Goal: Task Accomplishment & Management: Manage account settings

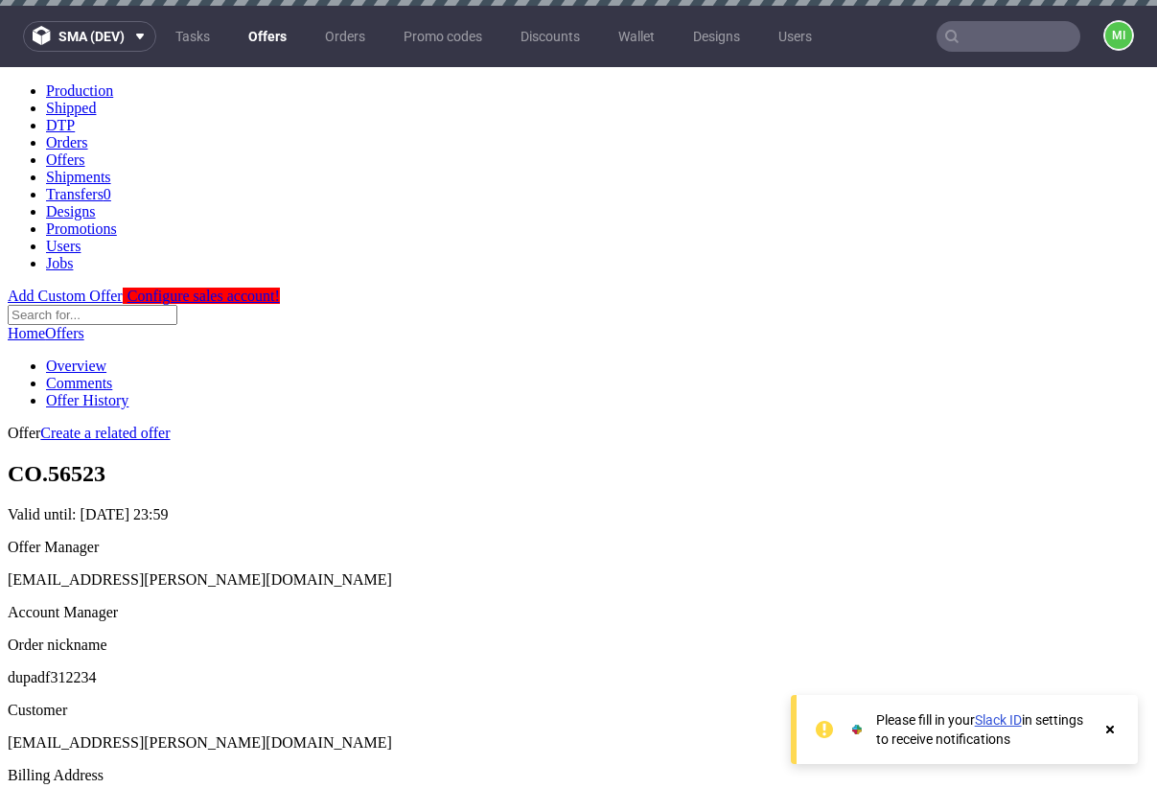
scroll to position [263, 0]
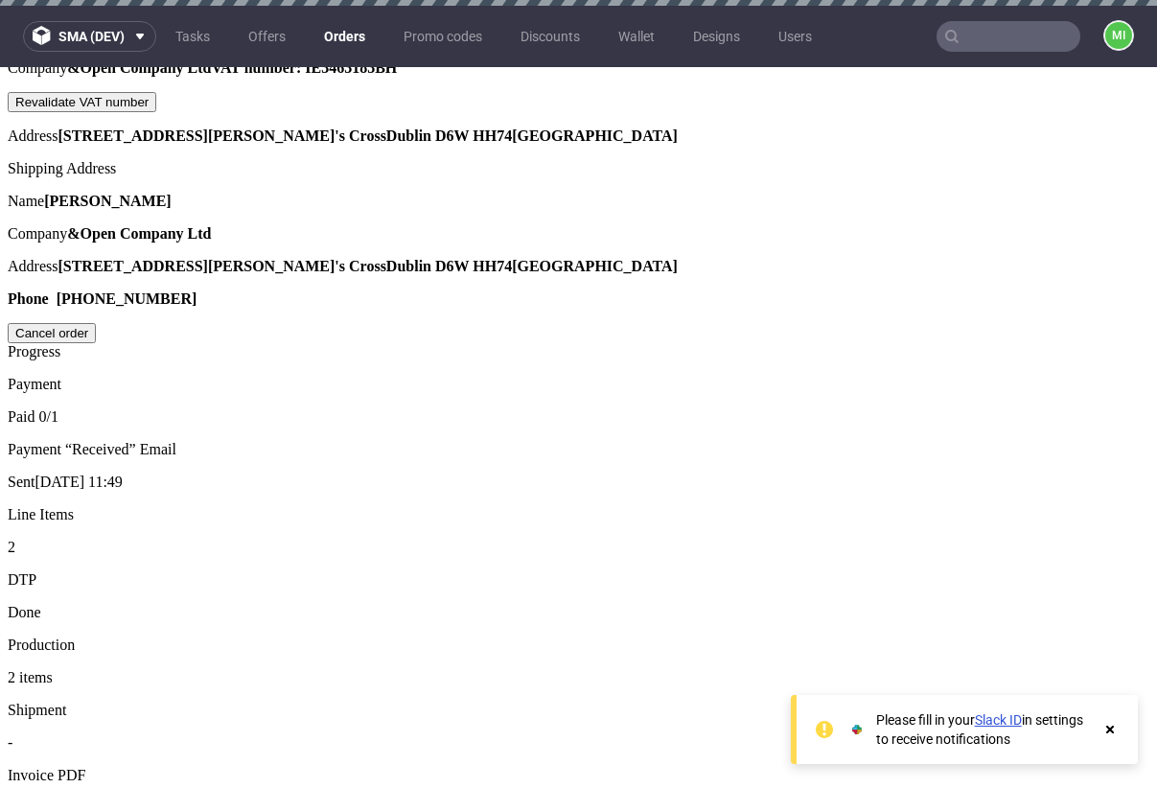
scroll to position [1024, 0]
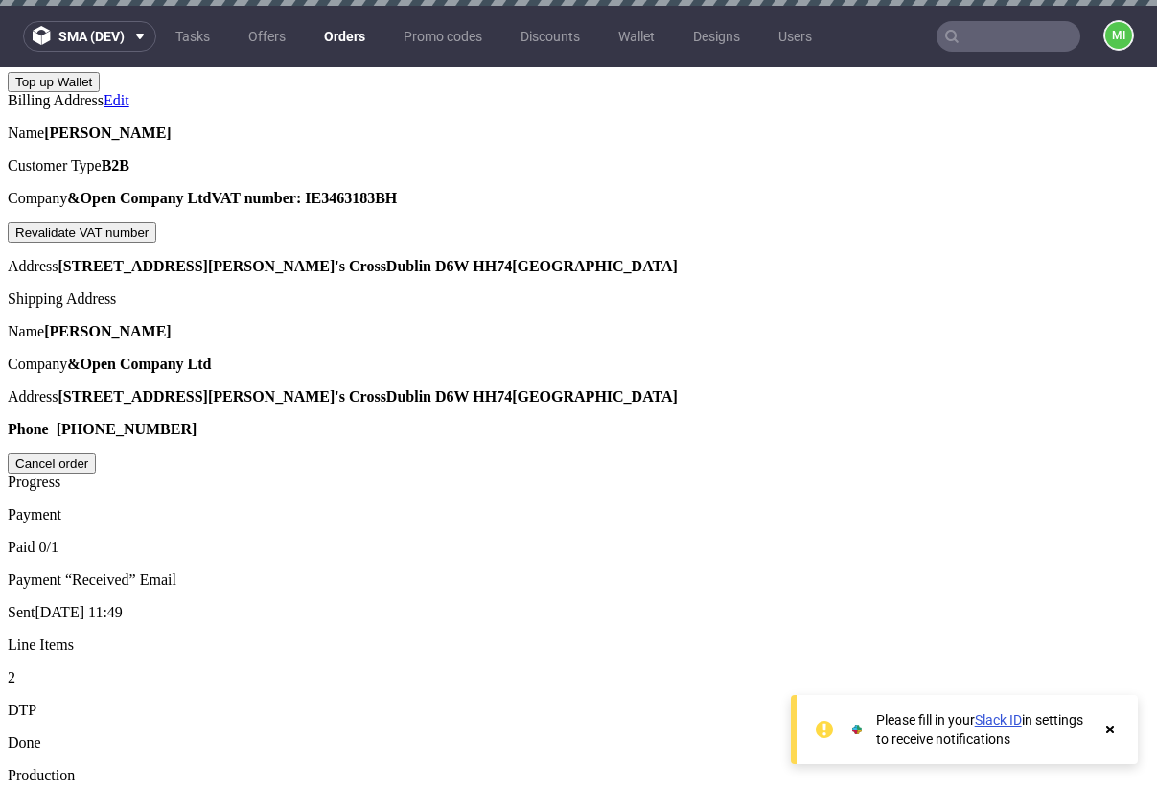
drag, startPoint x: 571, startPoint y: 396, endPoint x: 537, endPoint y: 394, distance: 34.6
type input "2"
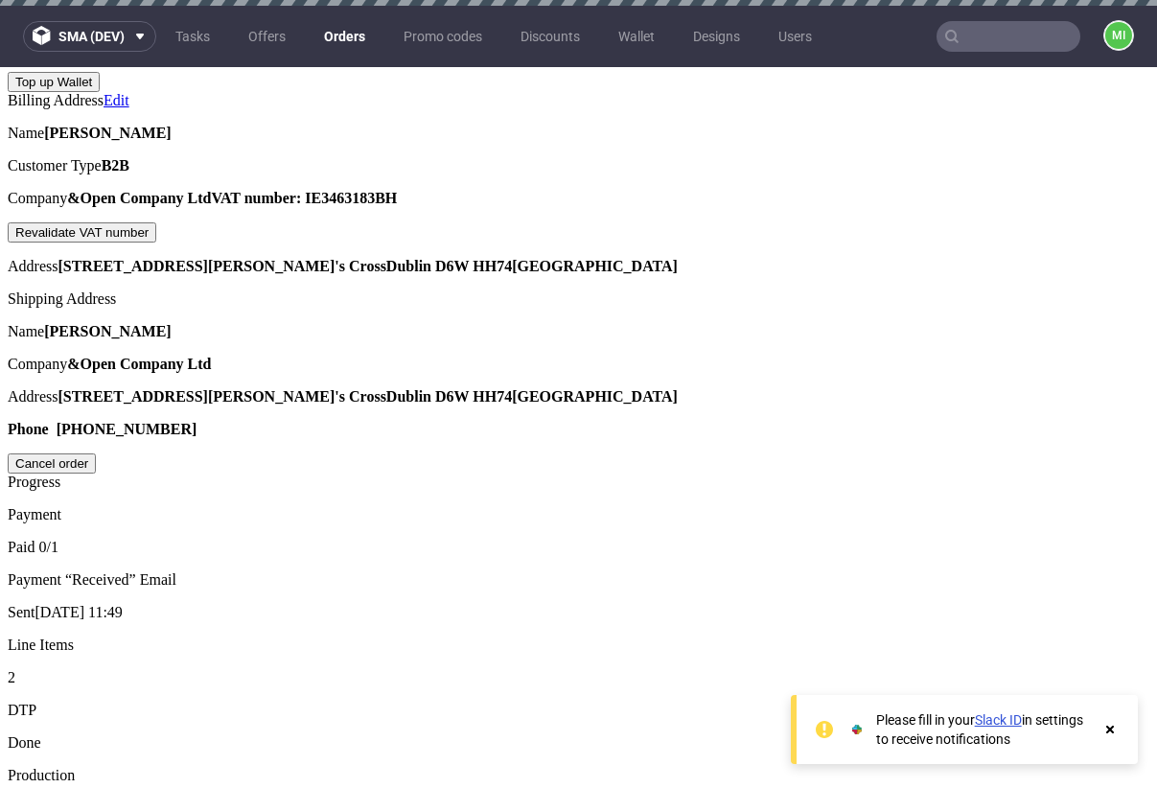
type input "2025-08-22"
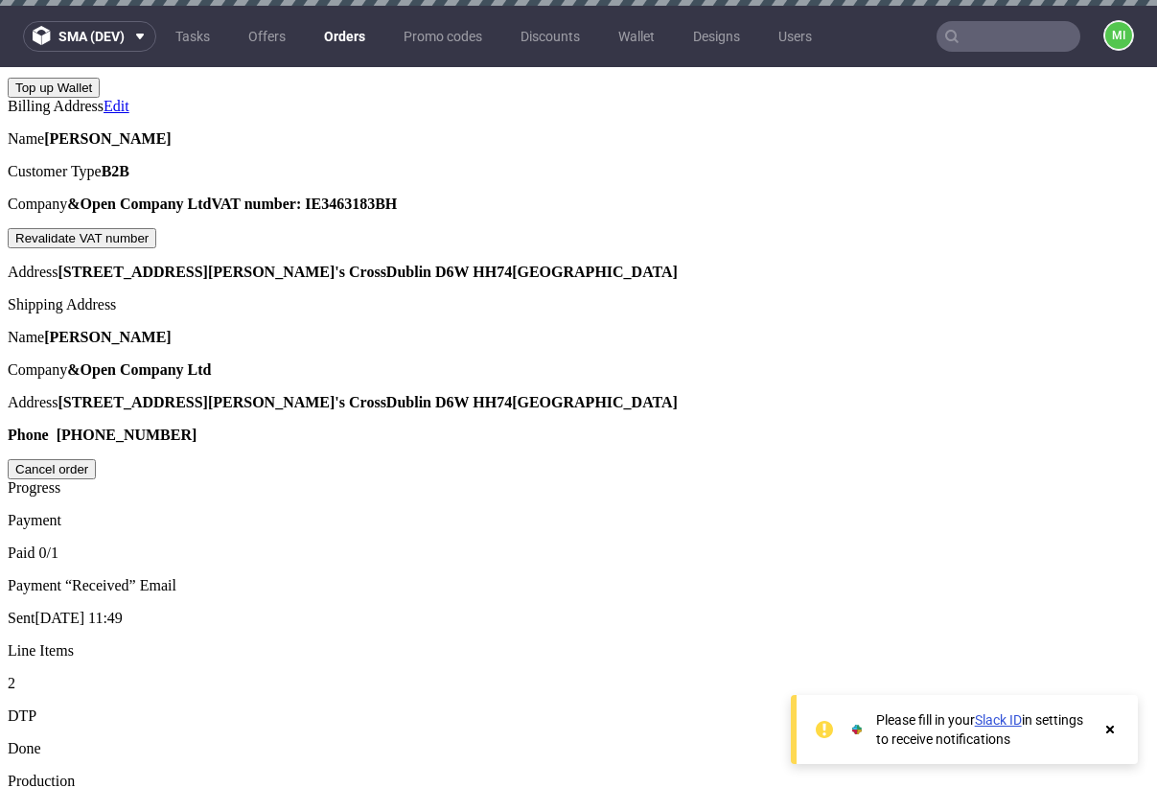
scroll to position [1097, 0]
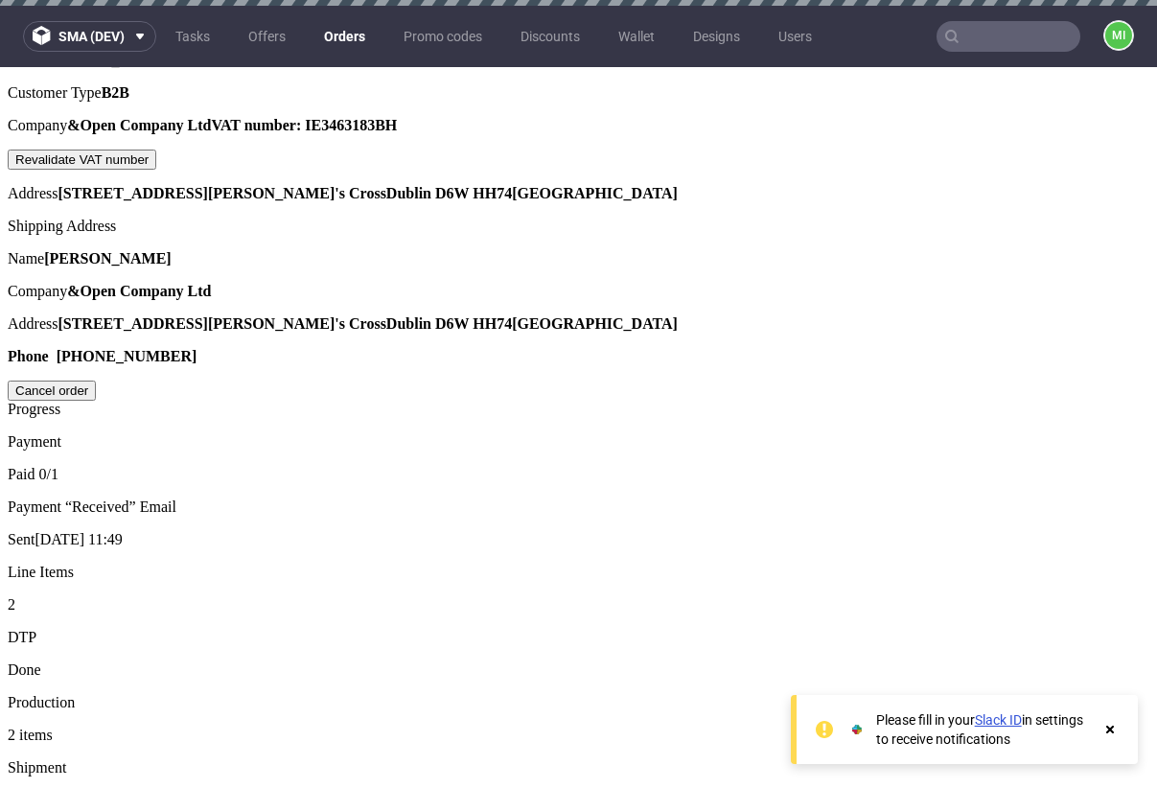
drag, startPoint x: 548, startPoint y: 403, endPoint x: 514, endPoint y: 399, distance: 33.8
type input "2"
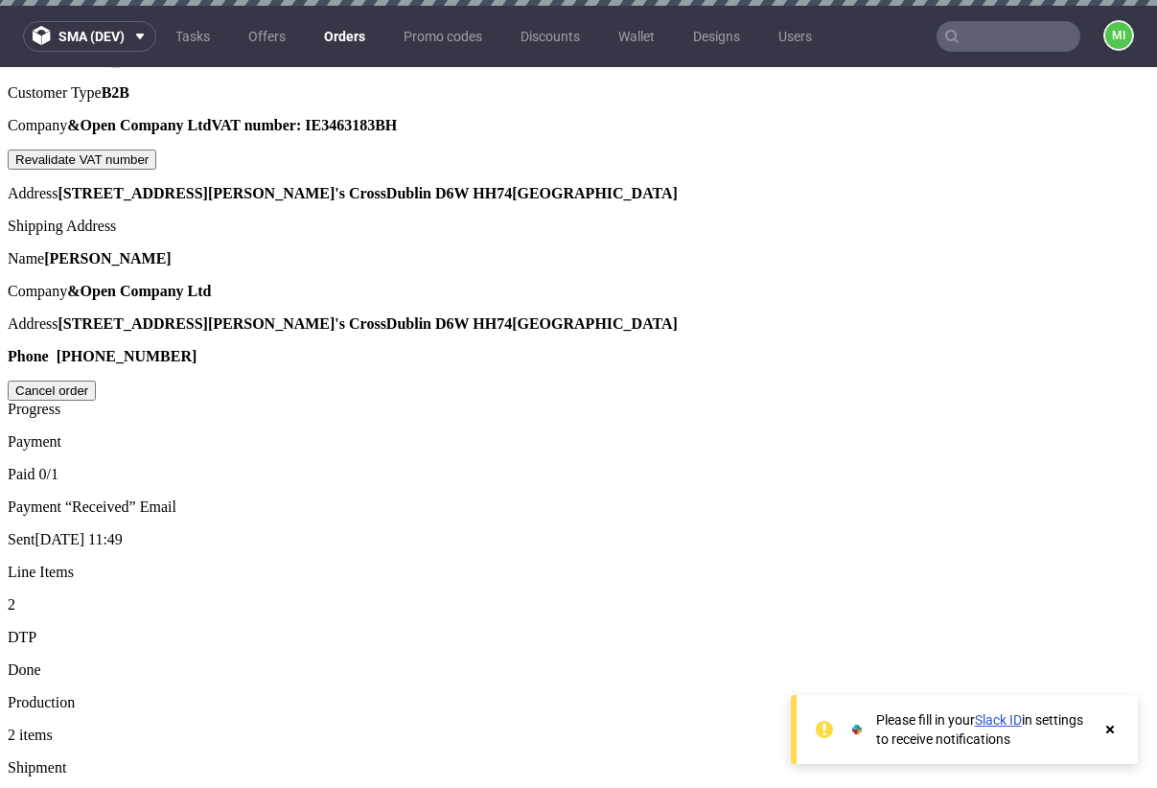
type input "2025-08-28"
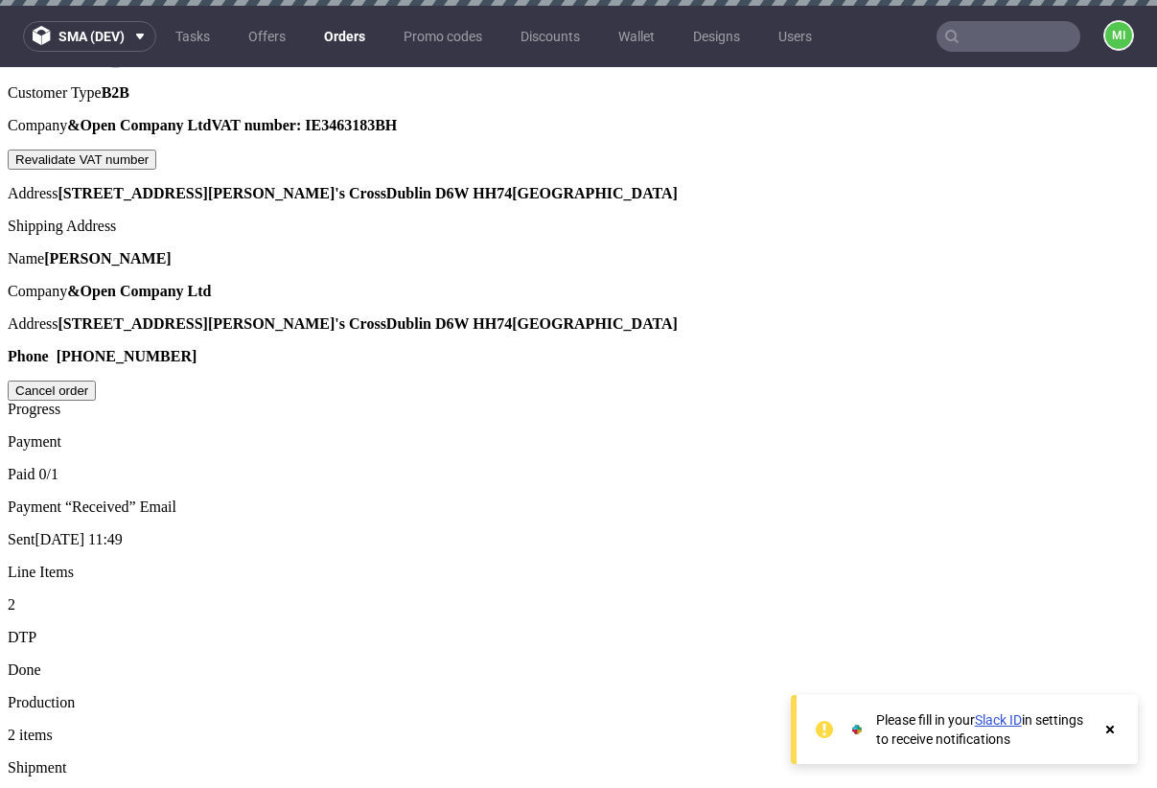
drag, startPoint x: 554, startPoint y: 375, endPoint x: 512, endPoint y: 376, distance: 42.2
drag, startPoint x: 570, startPoint y: 388, endPoint x: 469, endPoint y: 392, distance: 100.8
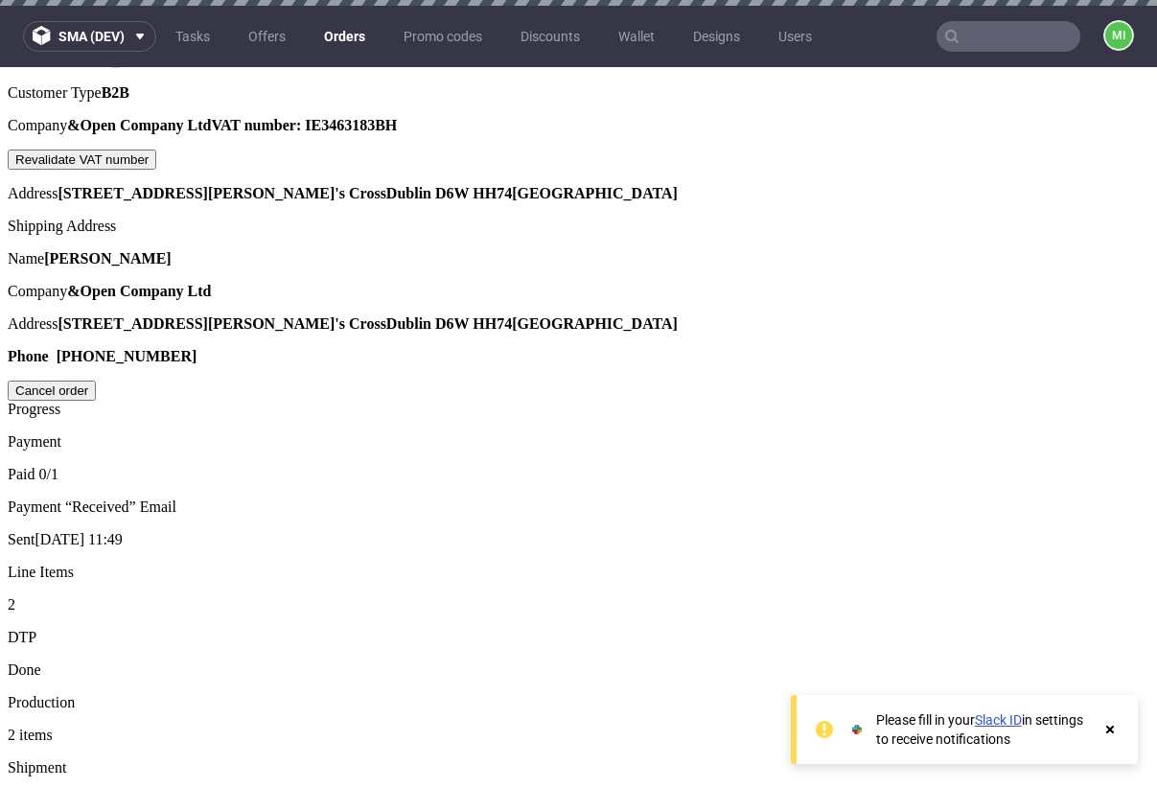
type input "2"
drag, startPoint x: 548, startPoint y: 431, endPoint x: 484, endPoint y: 432, distance: 64.3
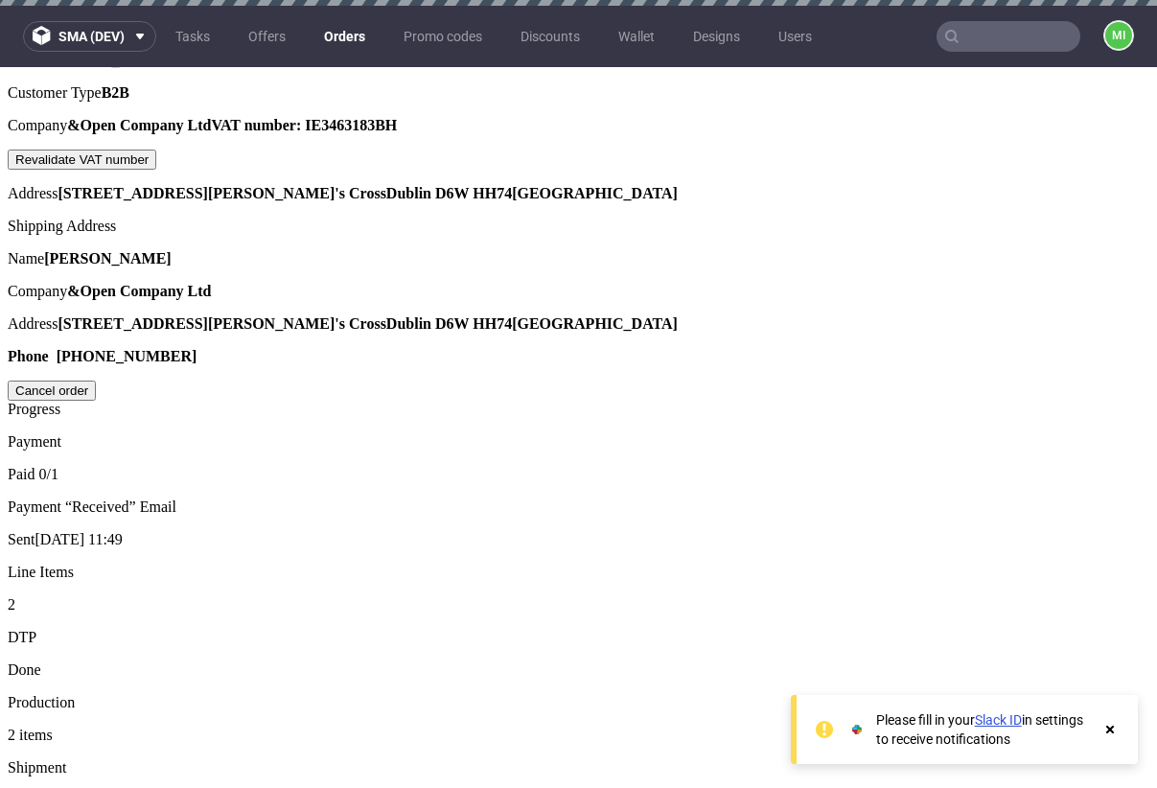
type input "50%"
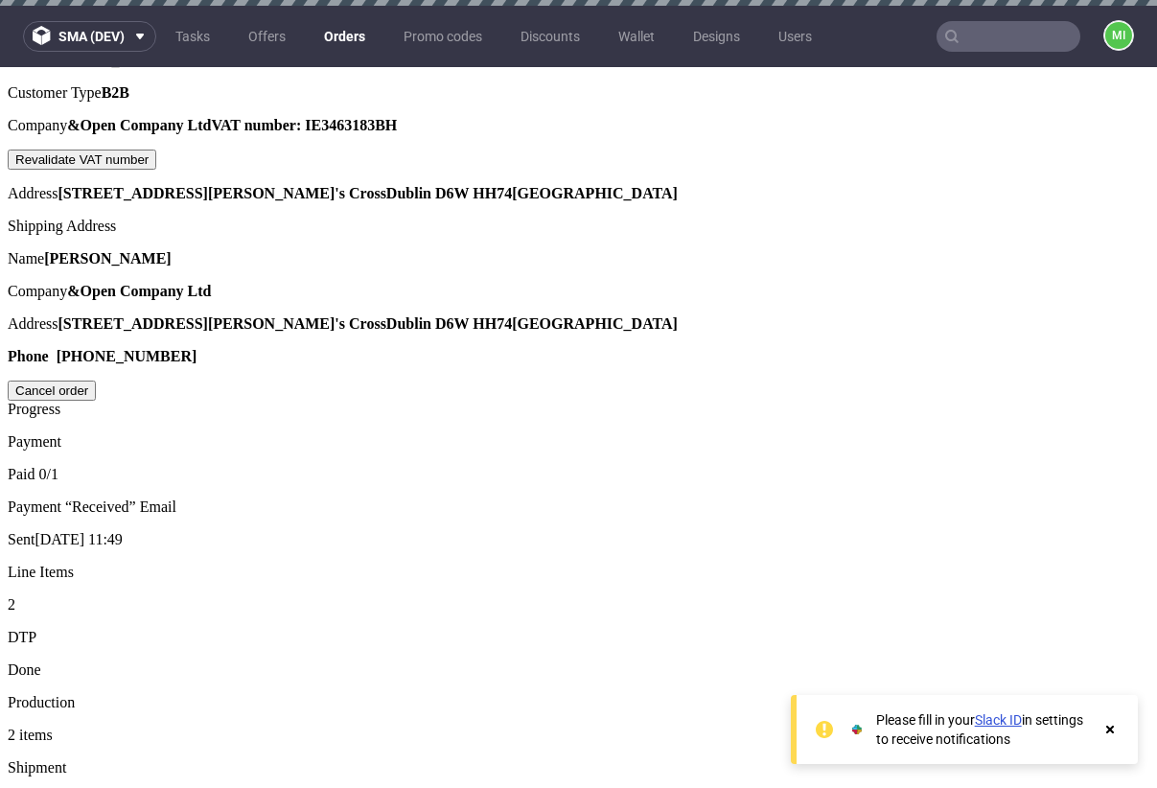
type input "[DATE]"
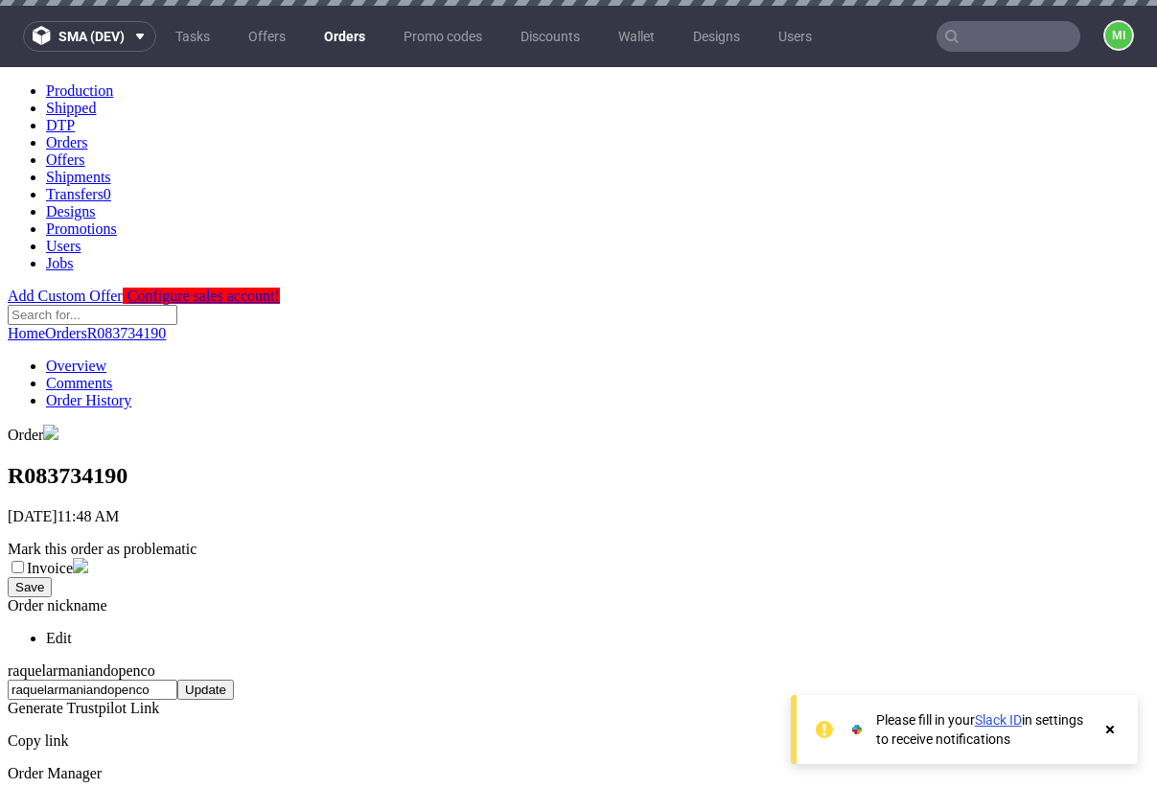
scroll to position [1124, 0]
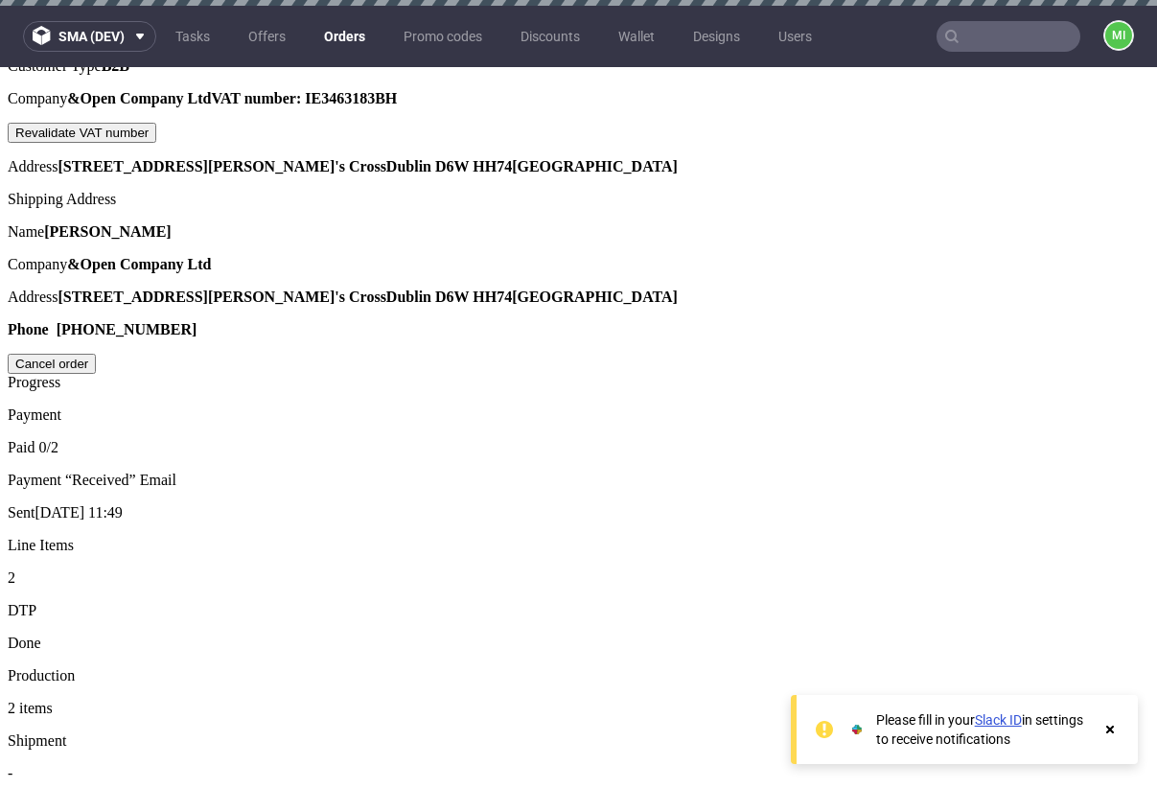
drag, startPoint x: 571, startPoint y: 370, endPoint x: 495, endPoint y: 370, distance: 75.7
type input "3"
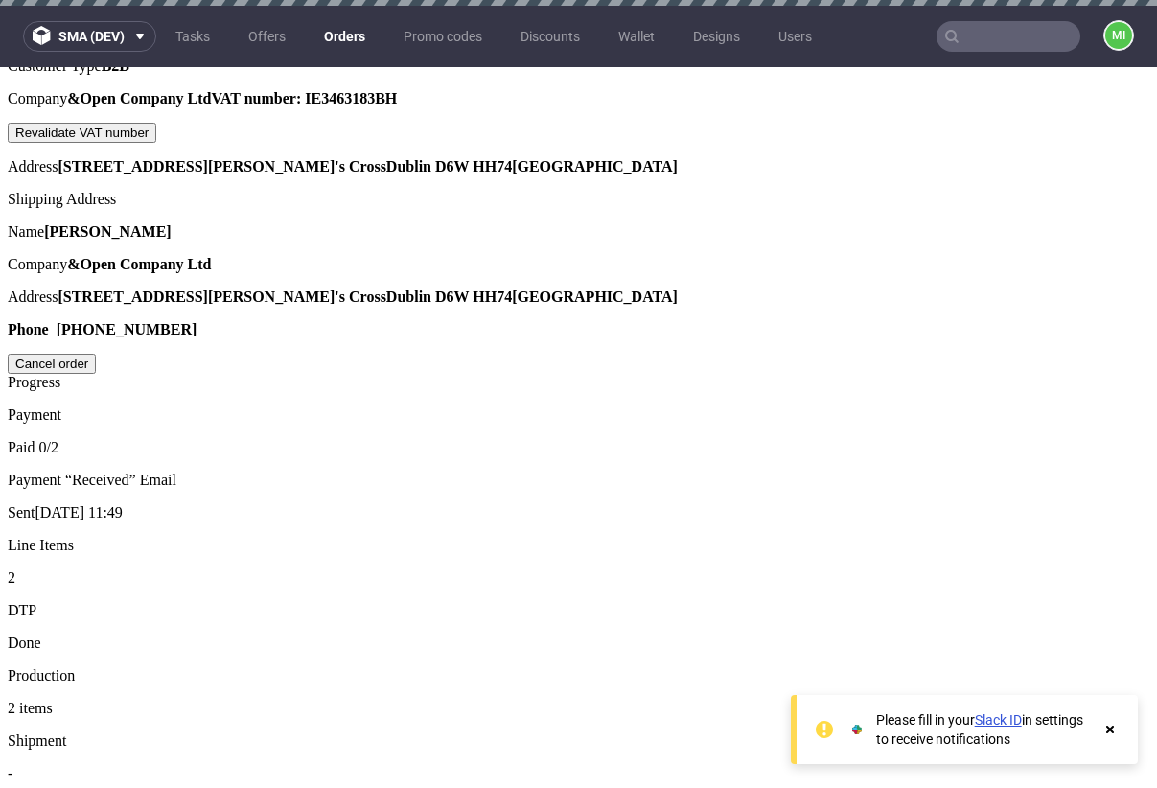
type input "25%"
type input "2025-08-31"
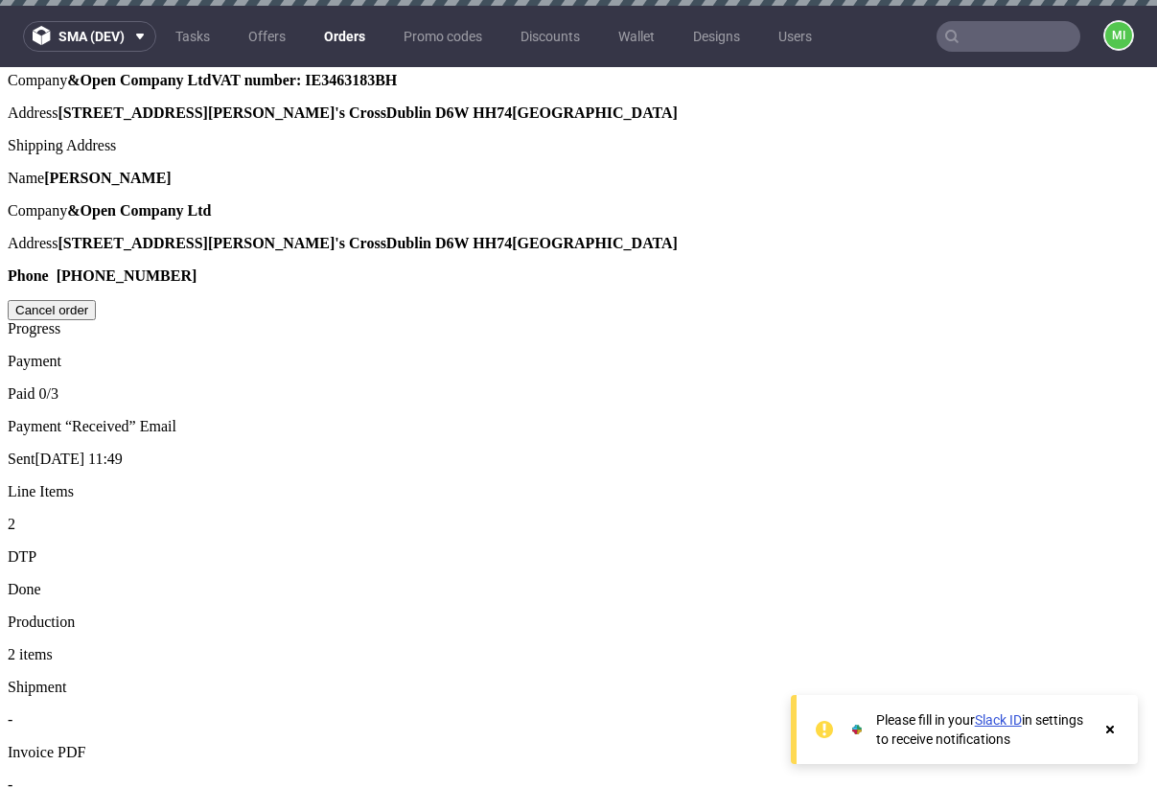
scroll to position [1149, 0]
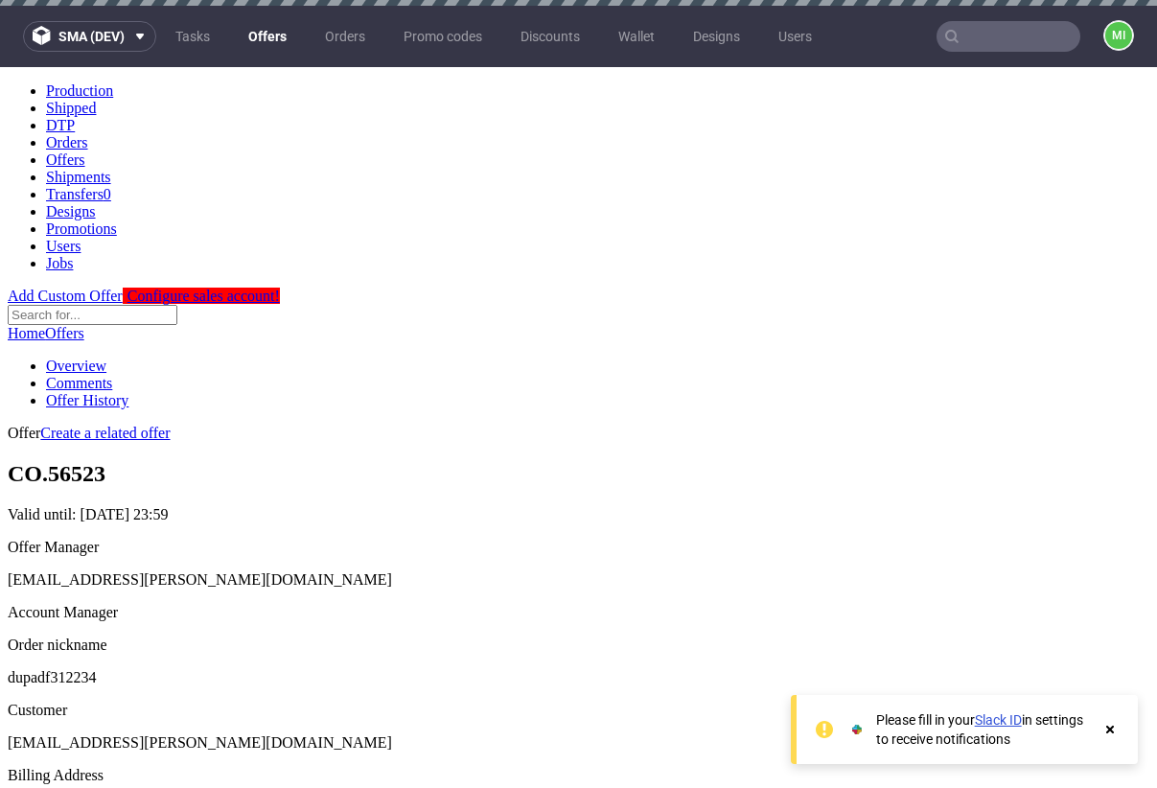
scroll to position [263, 0]
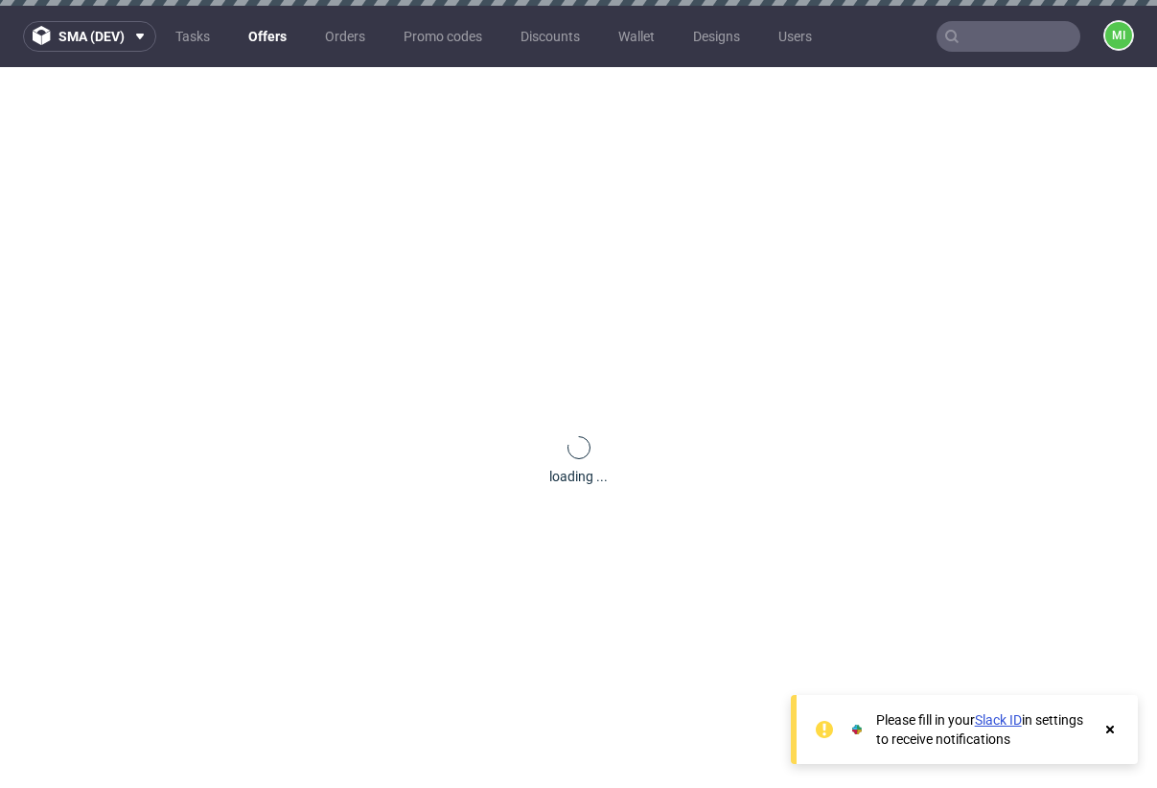
click at [1109, 732] on icon at bounding box center [1110, 729] width 17 height 15
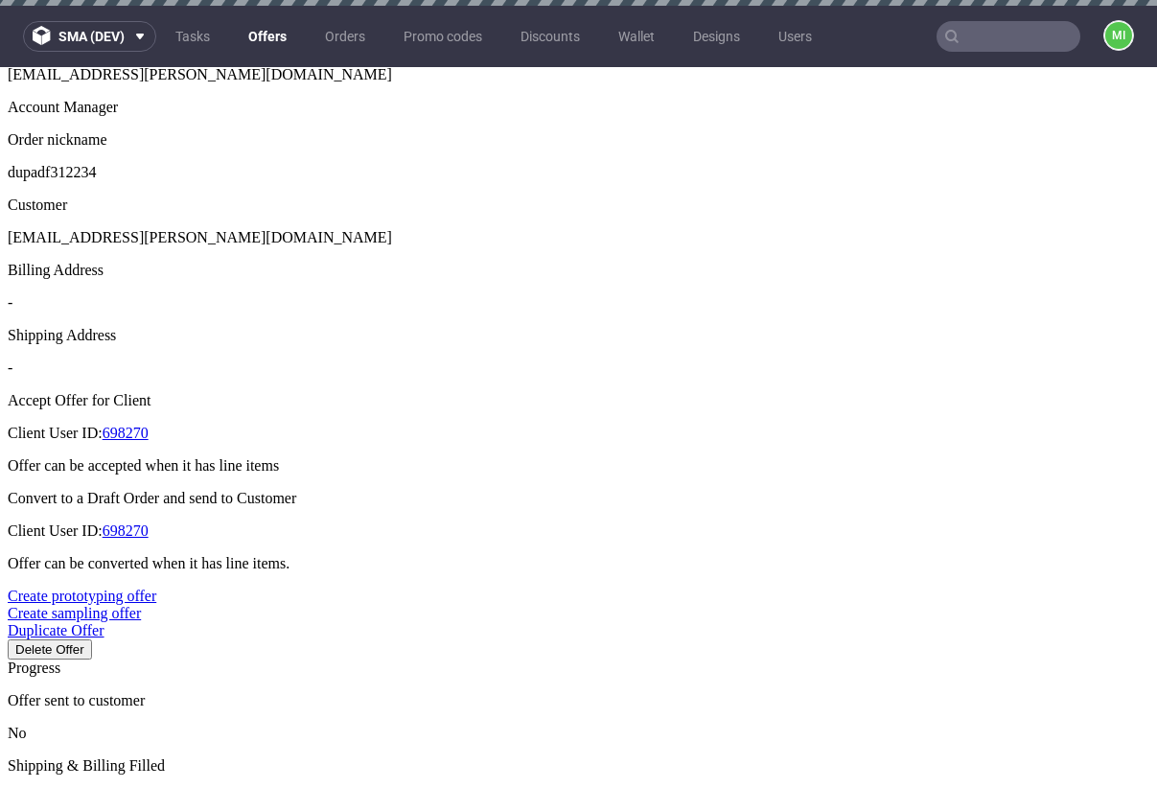
scroll to position [655, 0]
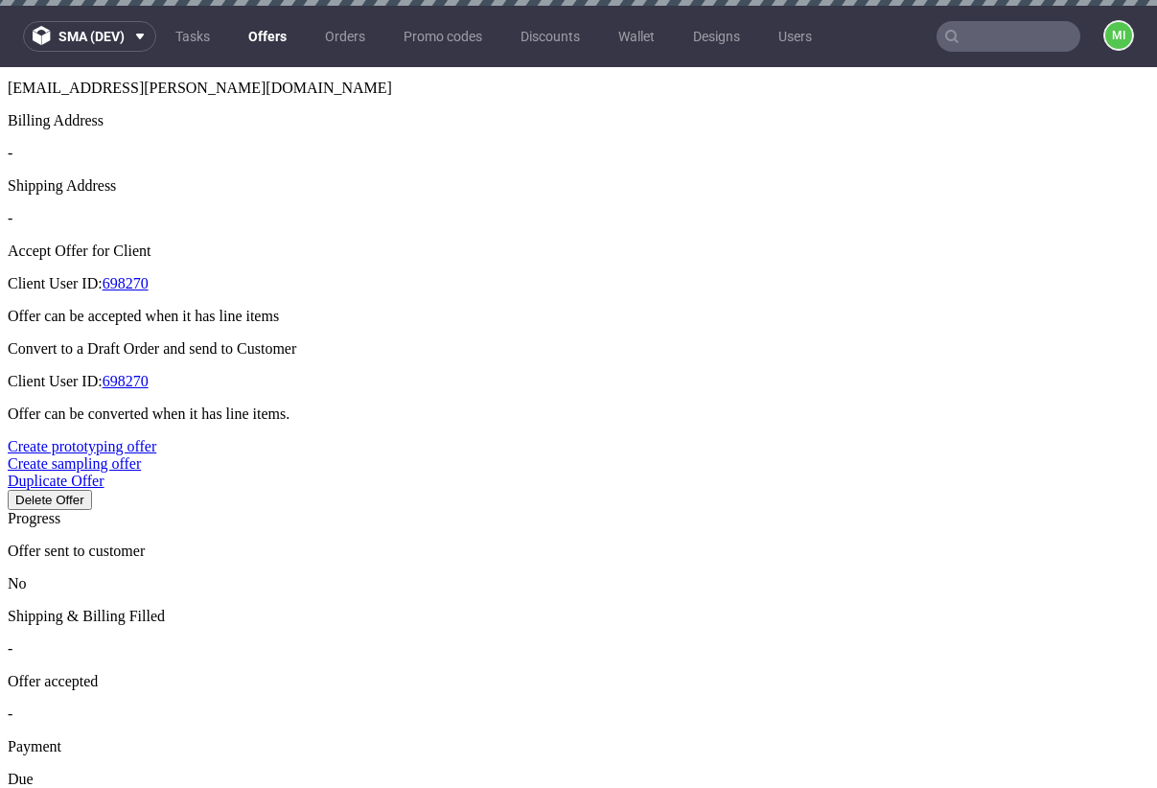
type input "2025-08-23"
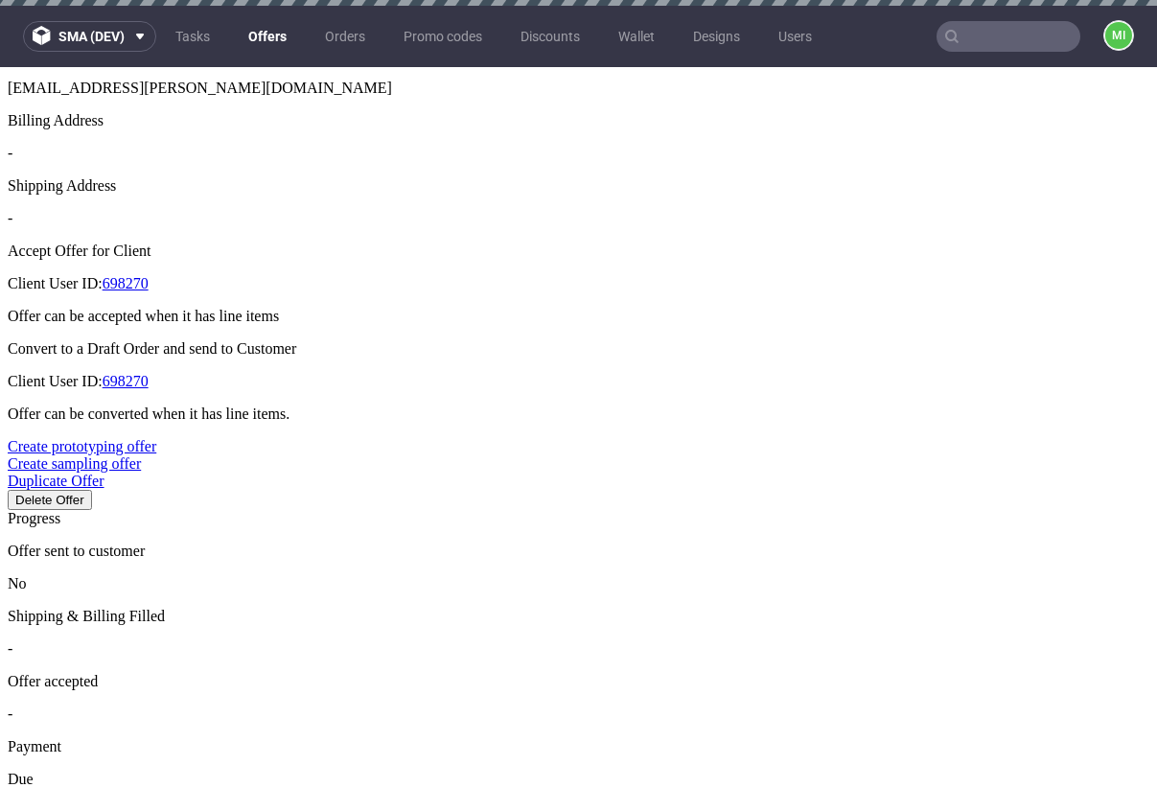
type input "[DATE]"
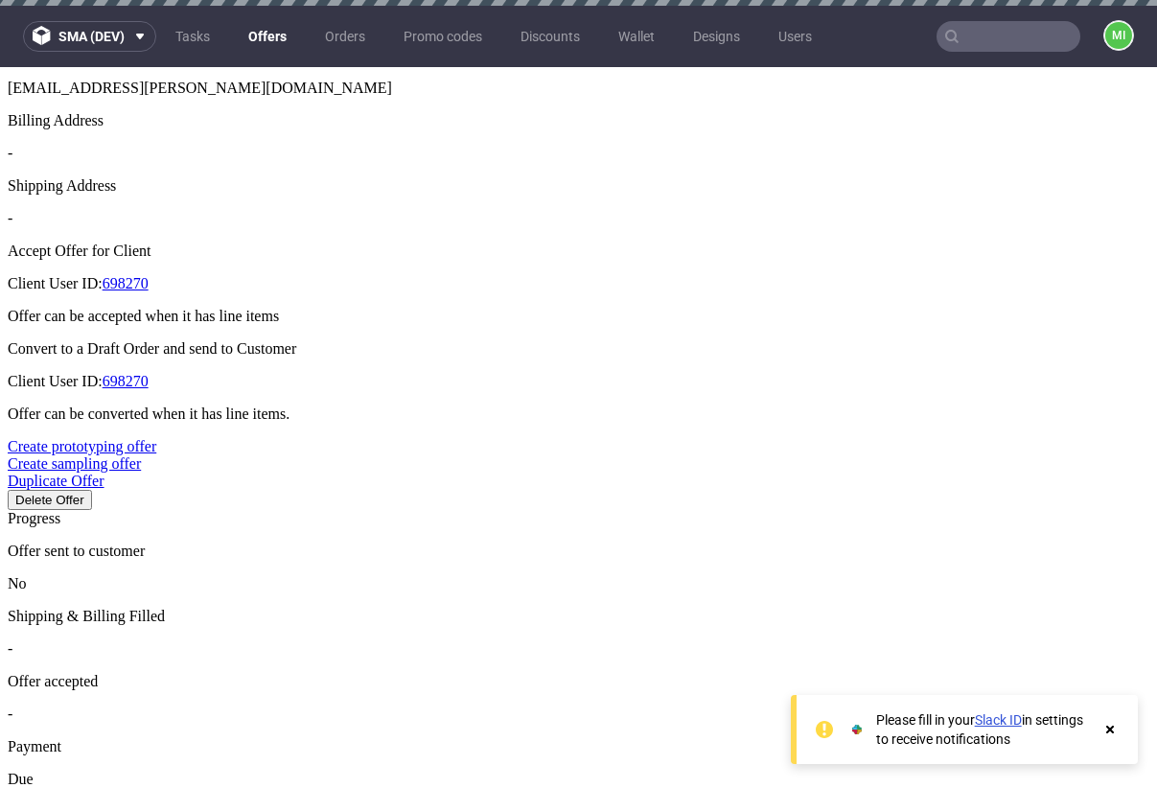
scroll to position [655, 0]
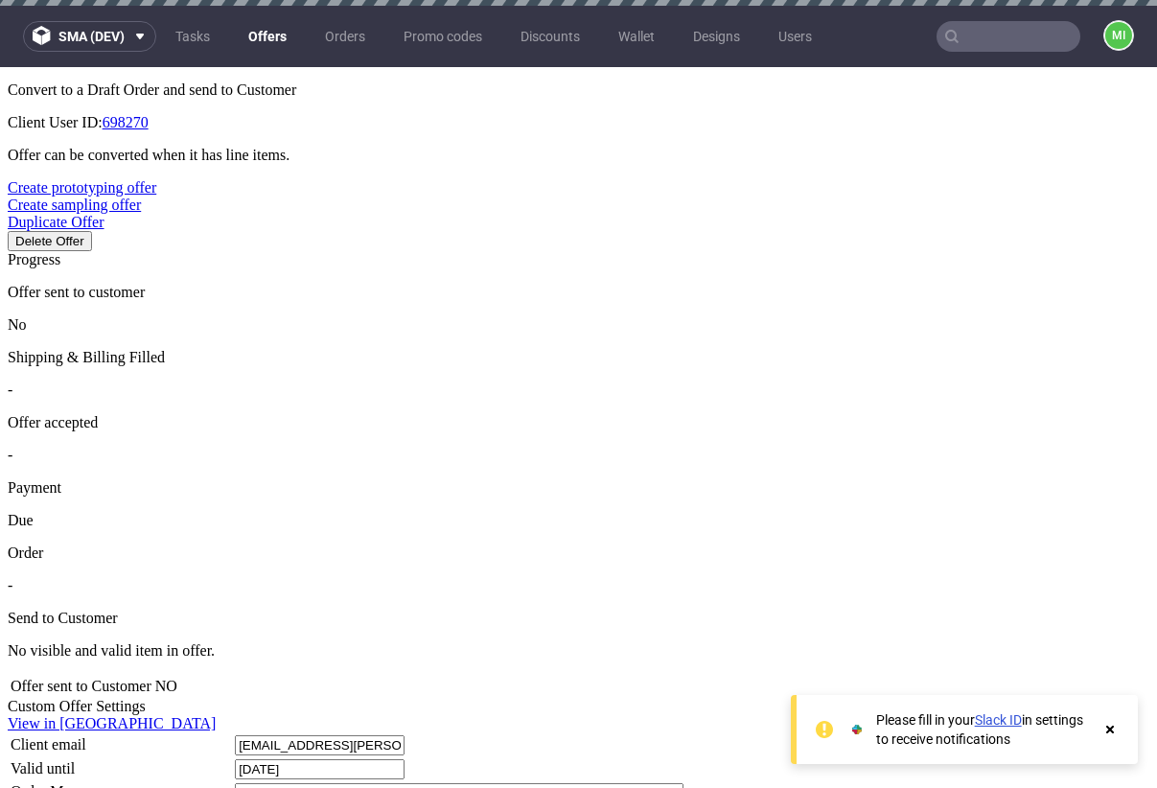
scroll to position [522, 0]
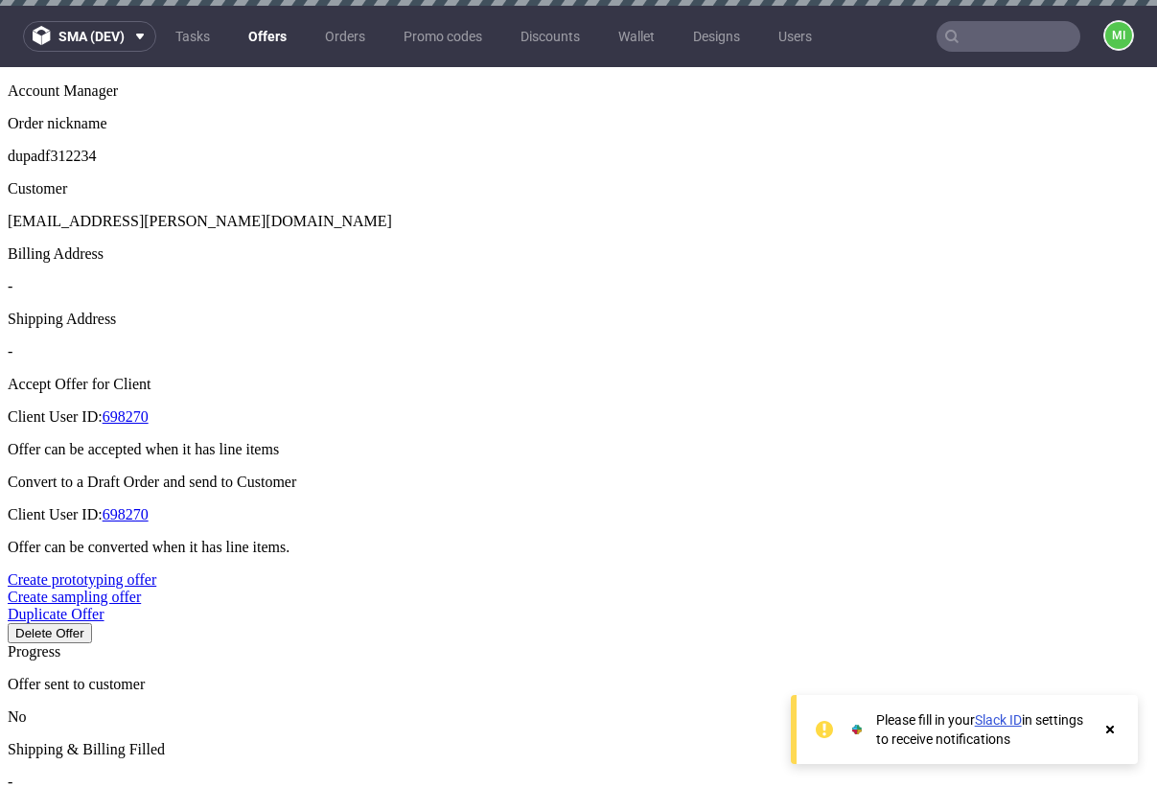
type input "[DATE]"
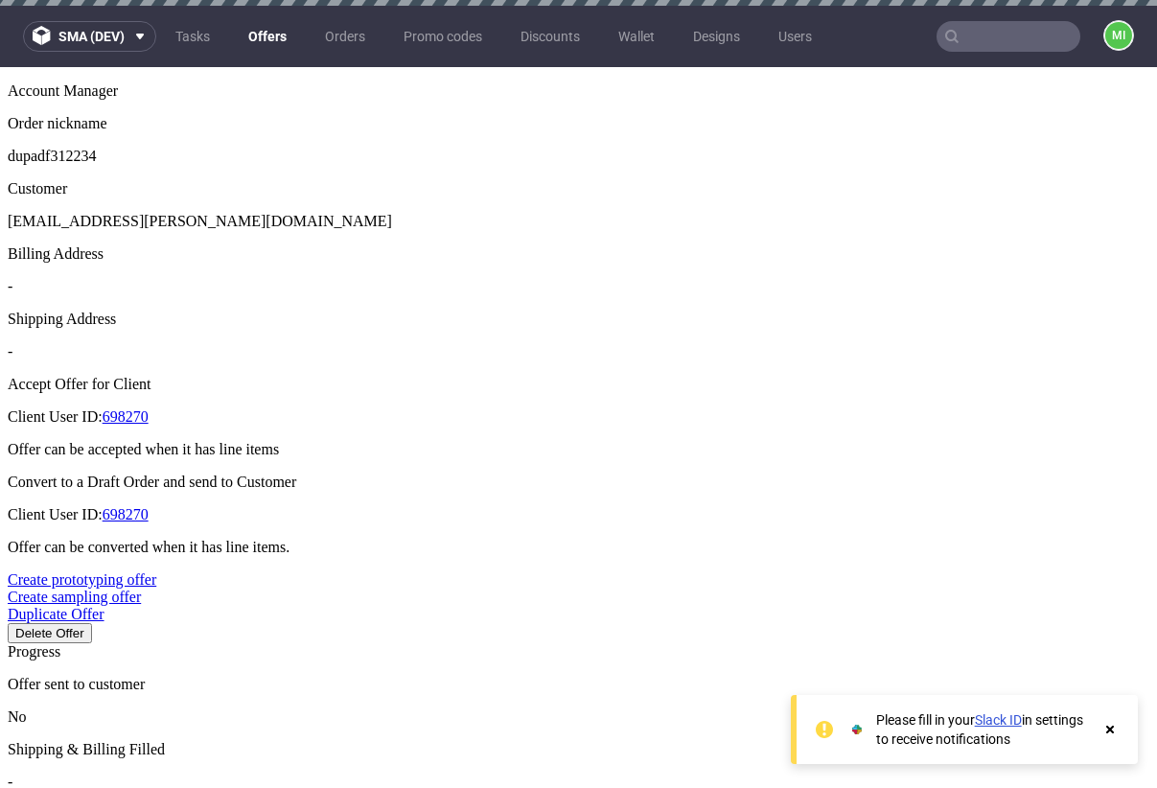
type input "2025-08-30"
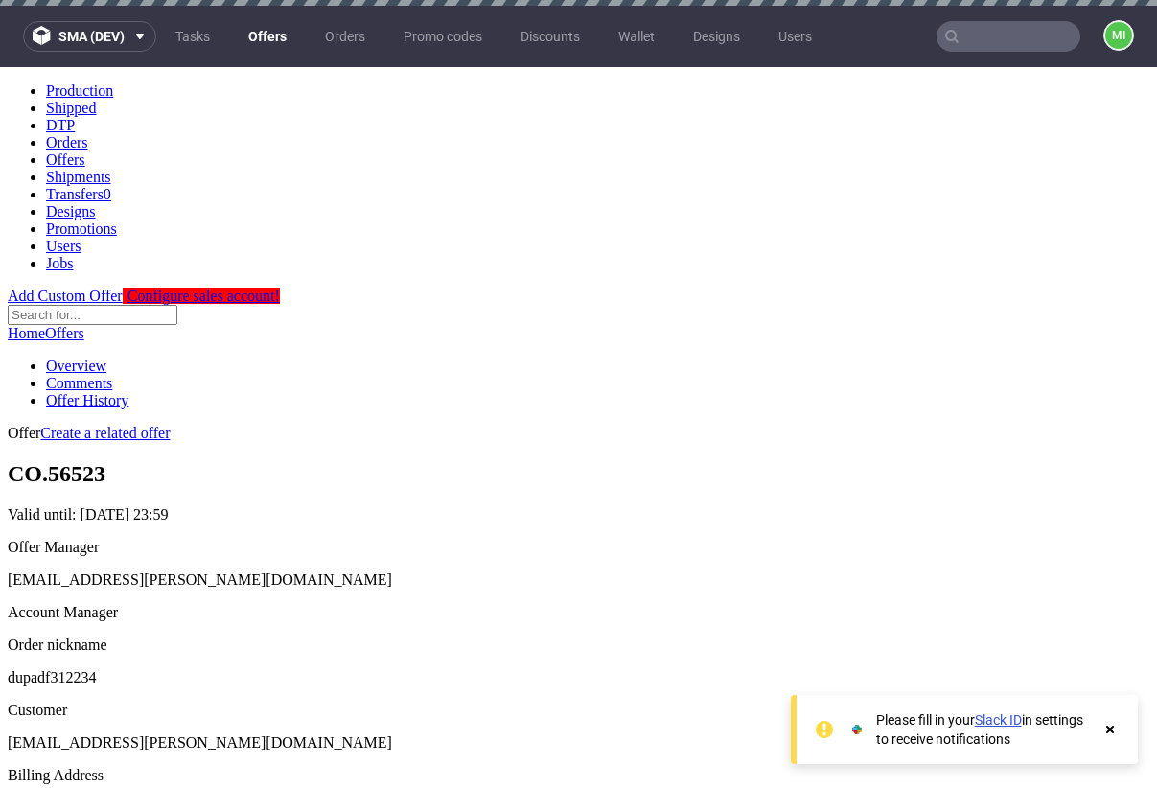
click at [1109, 728] on use at bounding box center [1111, 730] width 8 height 8
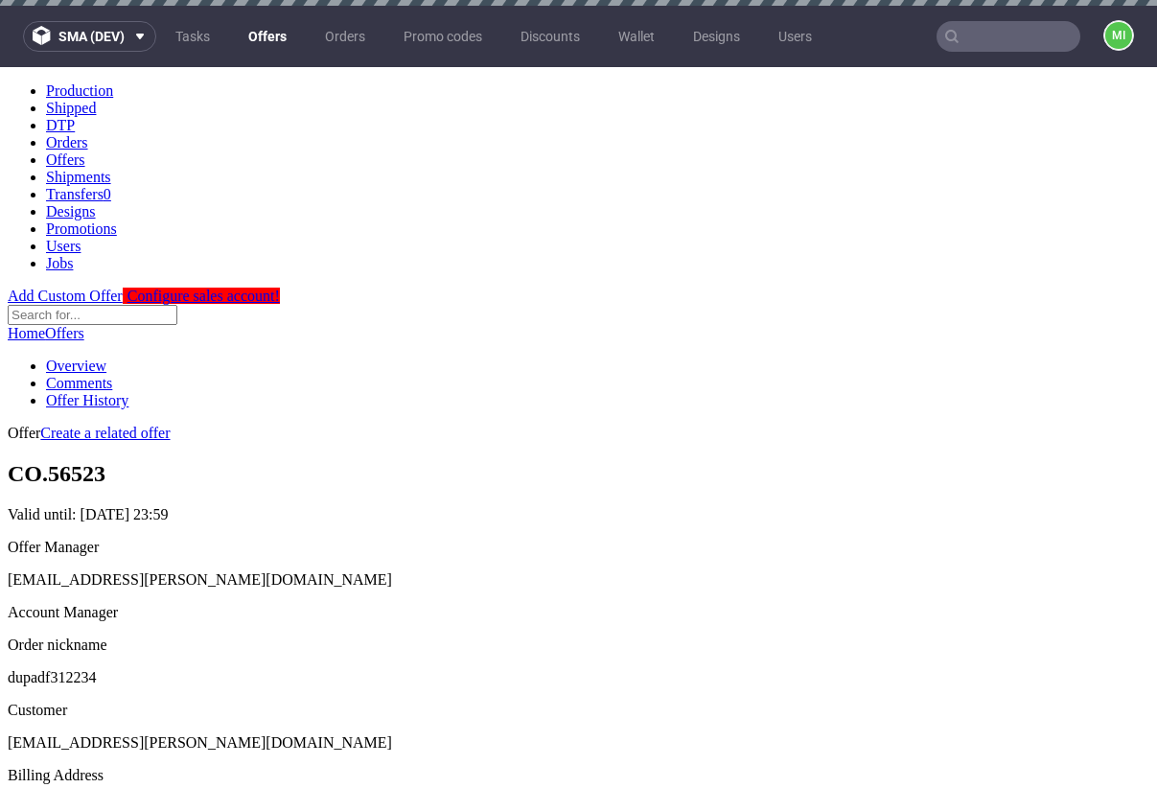
scroll to position [664, 0]
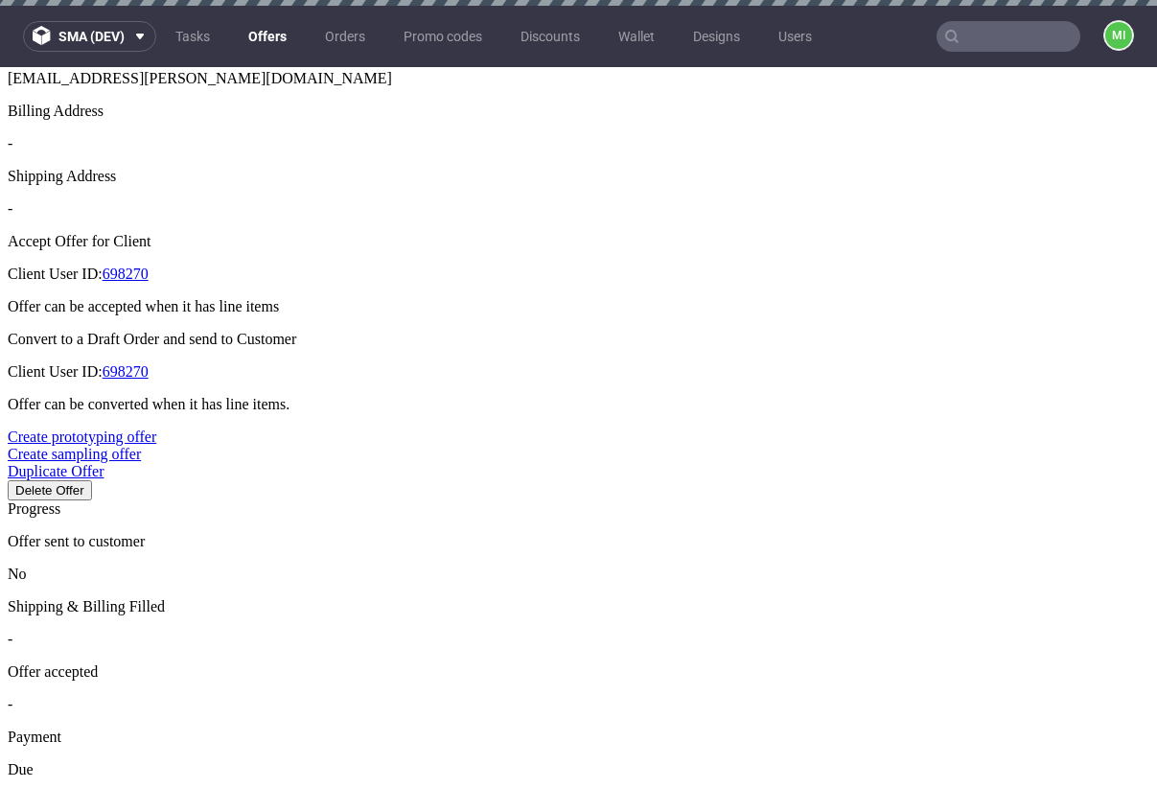
type input "2025-08-28"
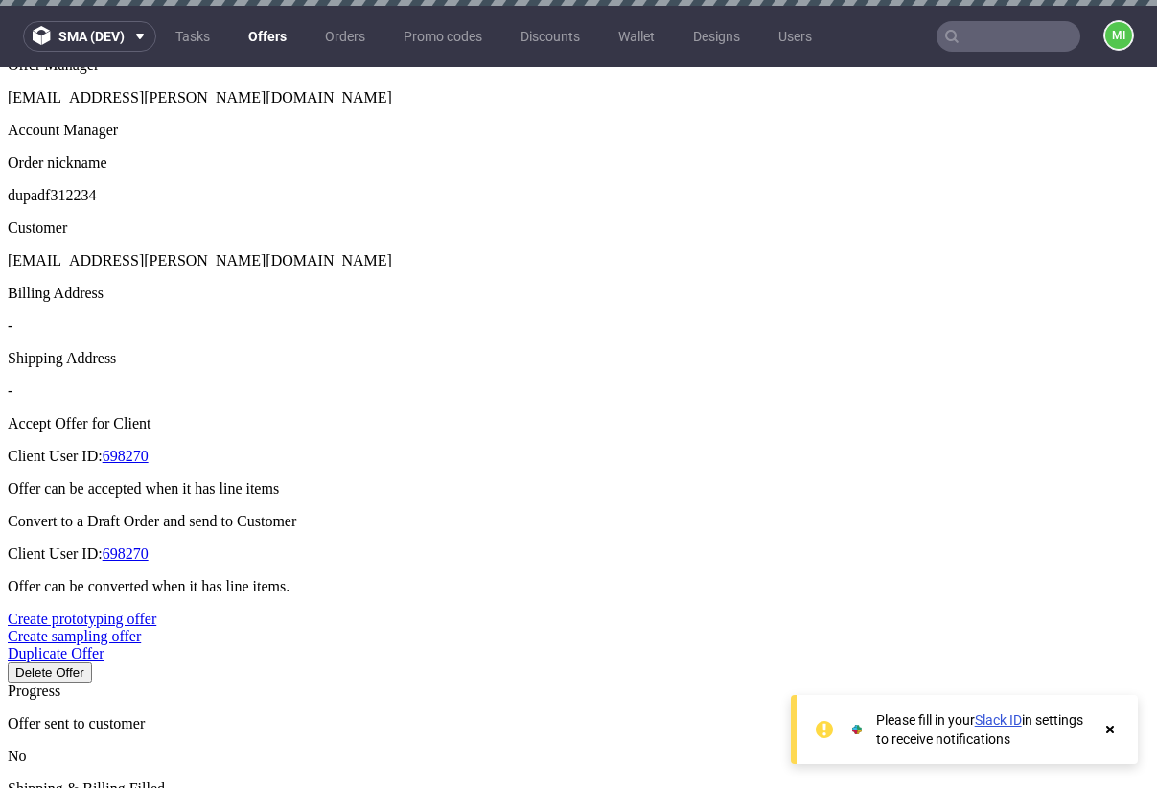
scroll to position [599, 0]
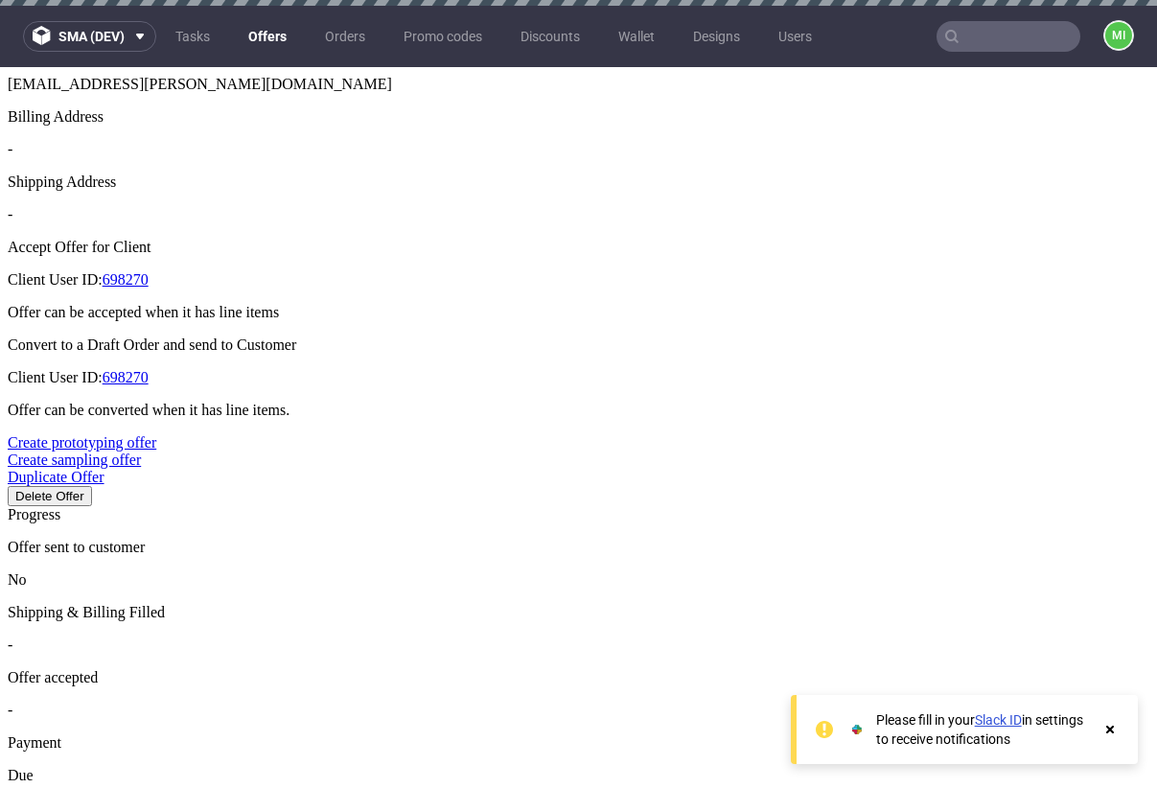
scroll to position [663, 0]
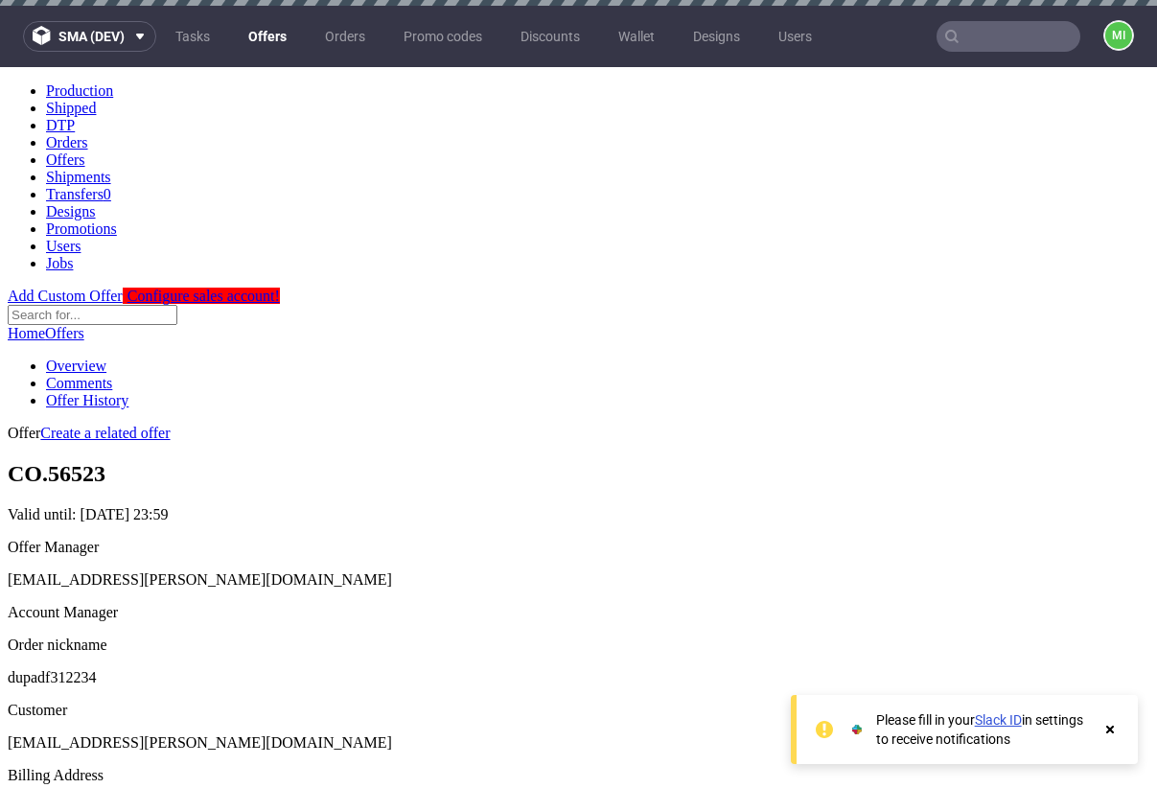
scroll to position [633, 0]
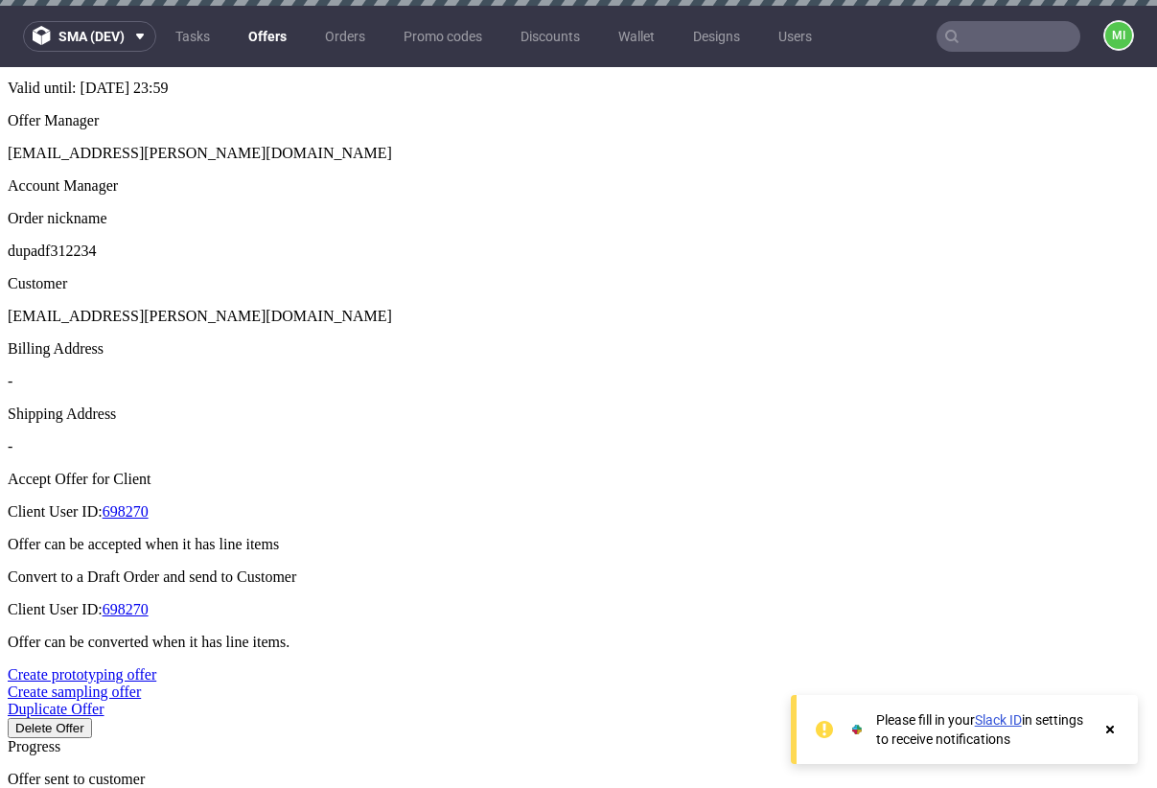
scroll to position [430, 0]
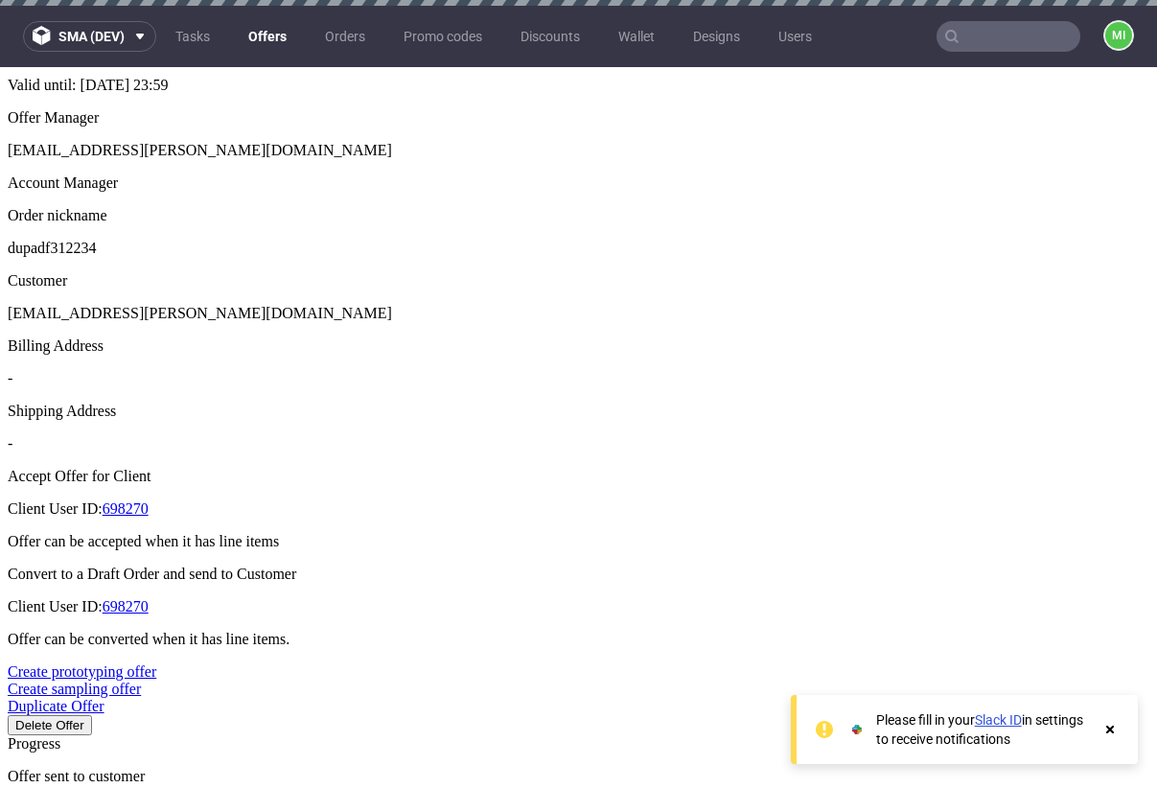
type input "2025-09-25"
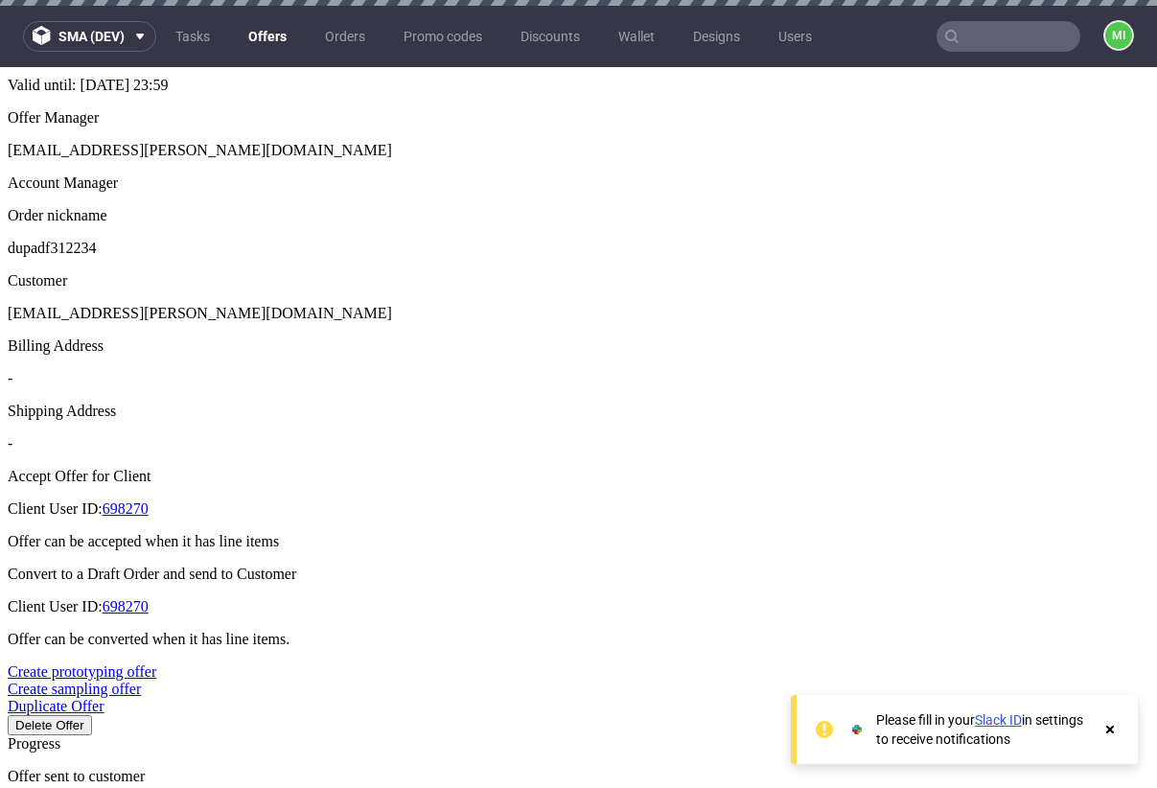
drag, startPoint x: 641, startPoint y: 484, endPoint x: 652, endPoint y: 493, distance: 14.4
type input "[DATE]"
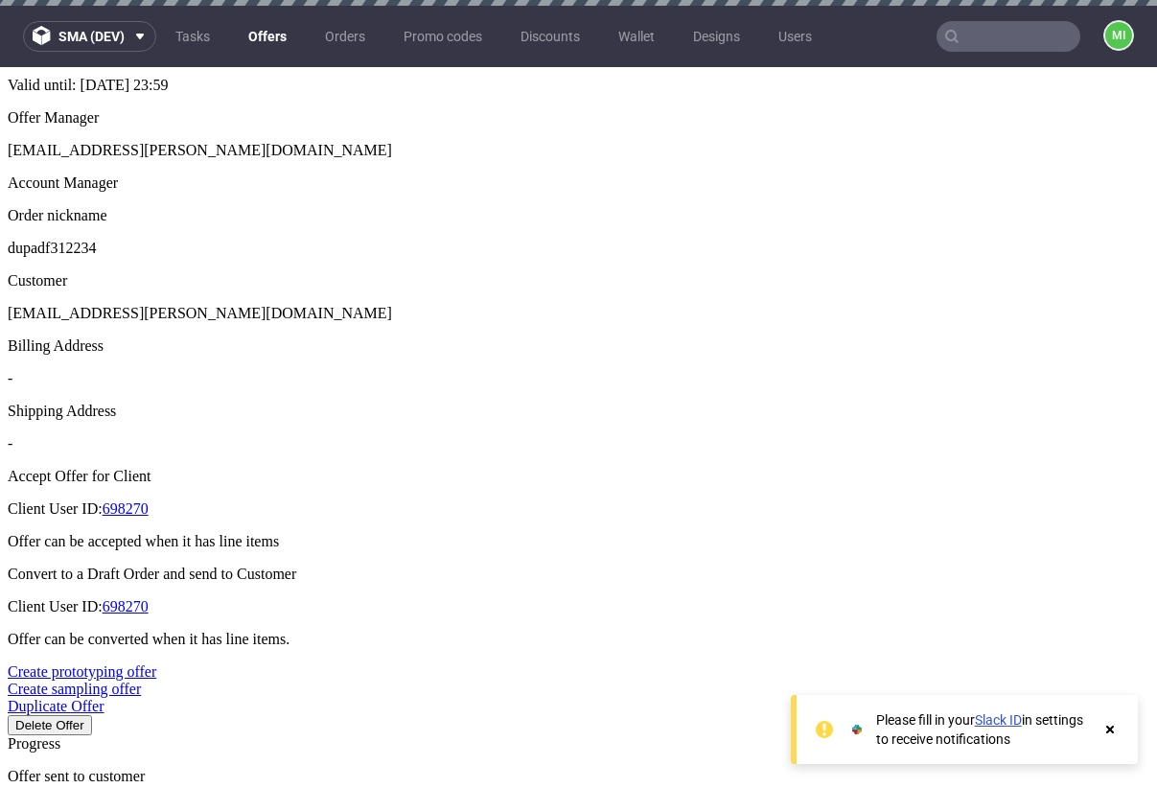
type input "2025-08-22"
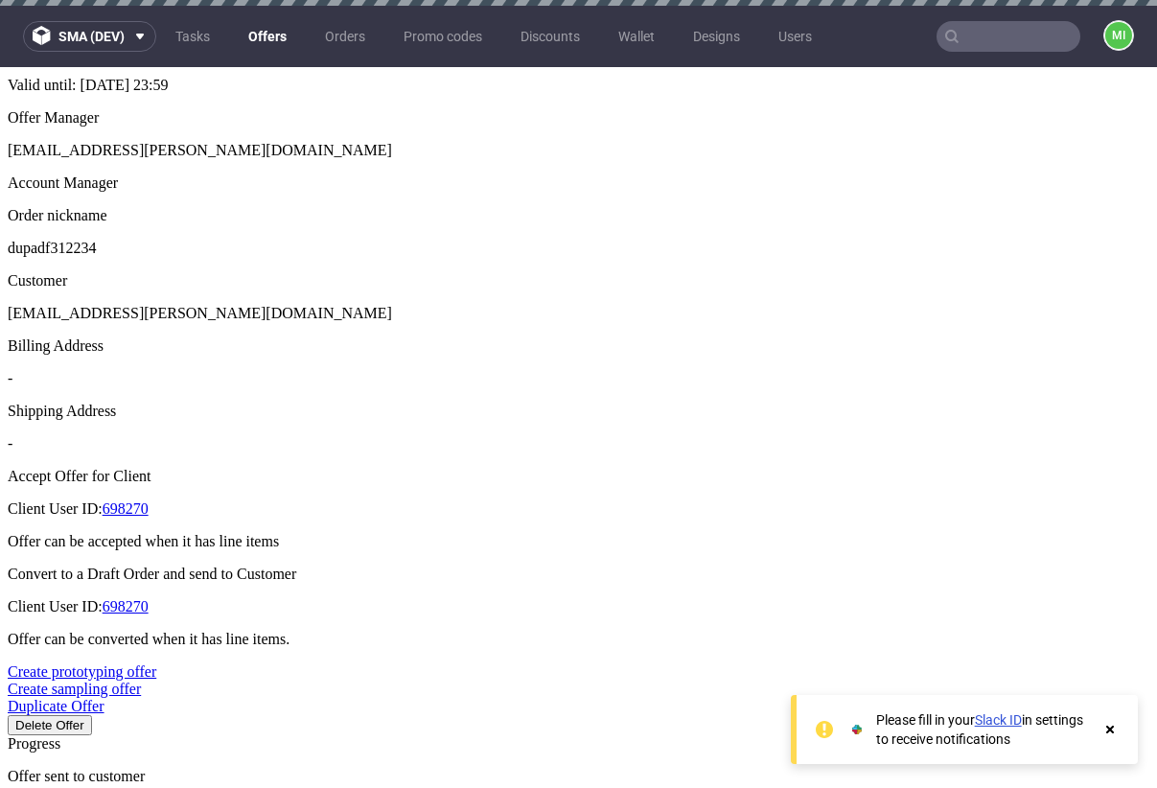
type input "2025-09-23"
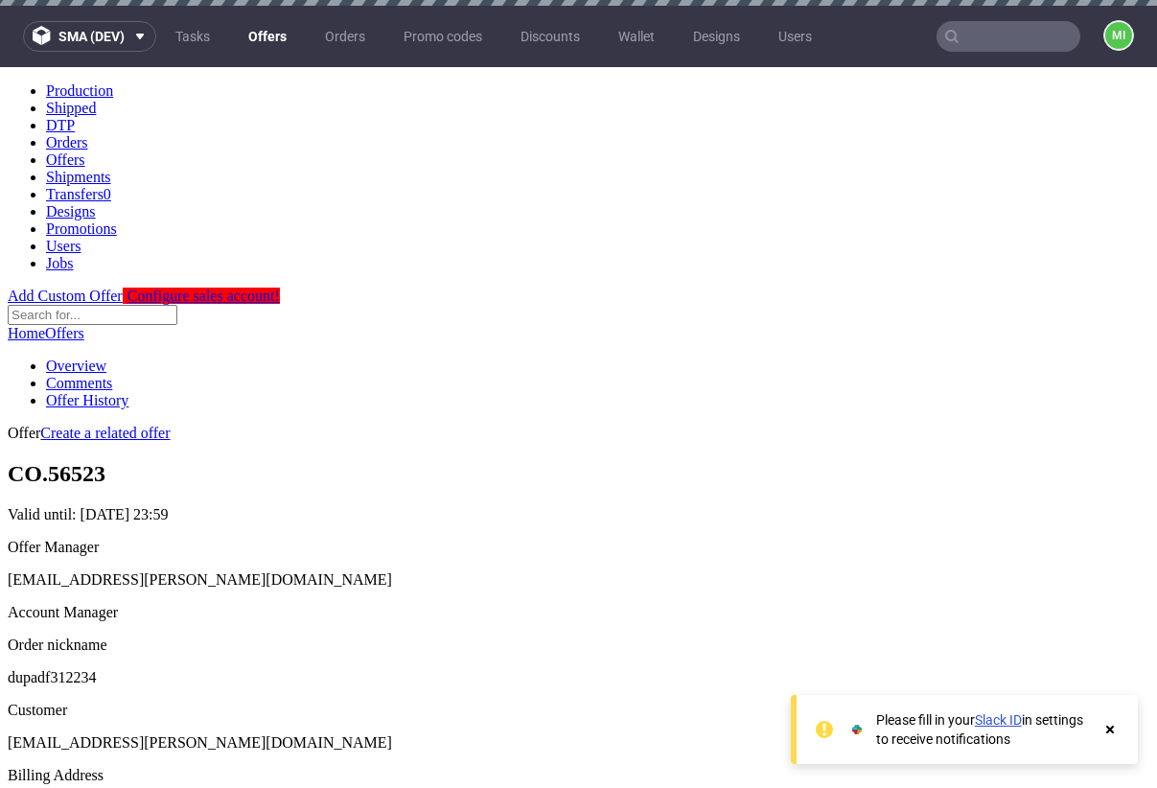
scroll to position [430, 0]
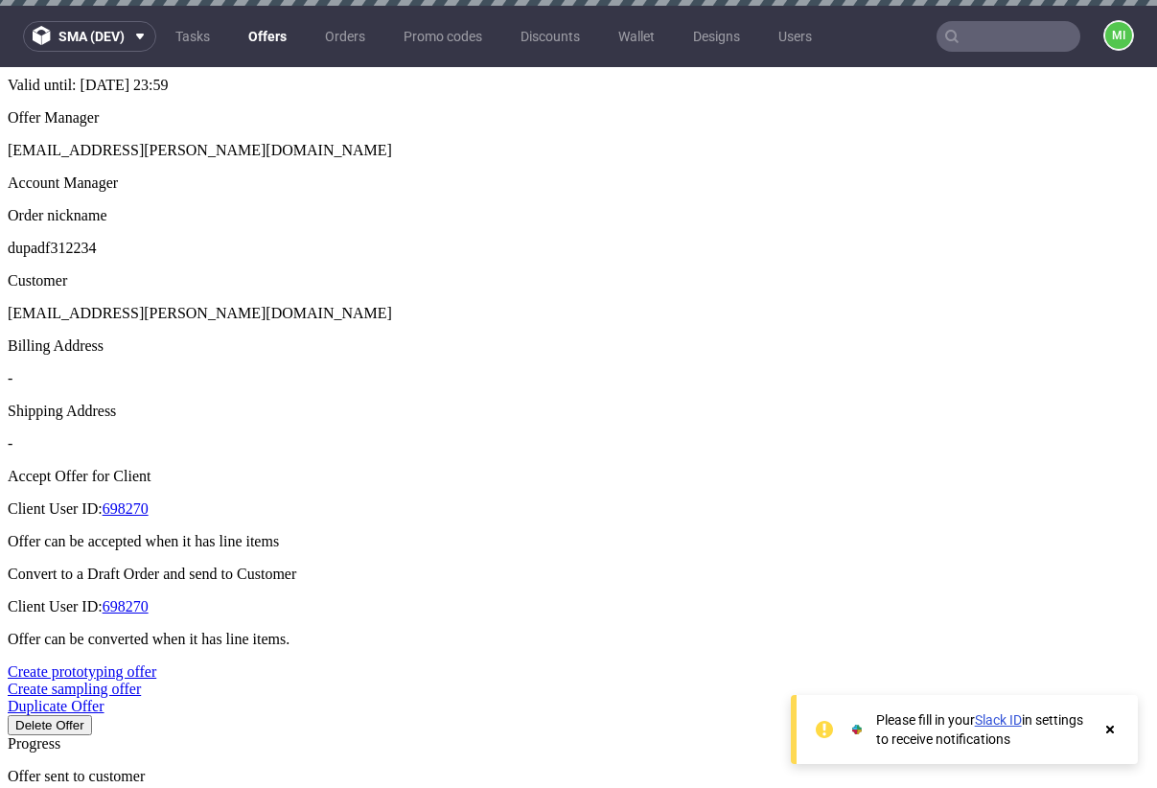
type input "2025-09-23"
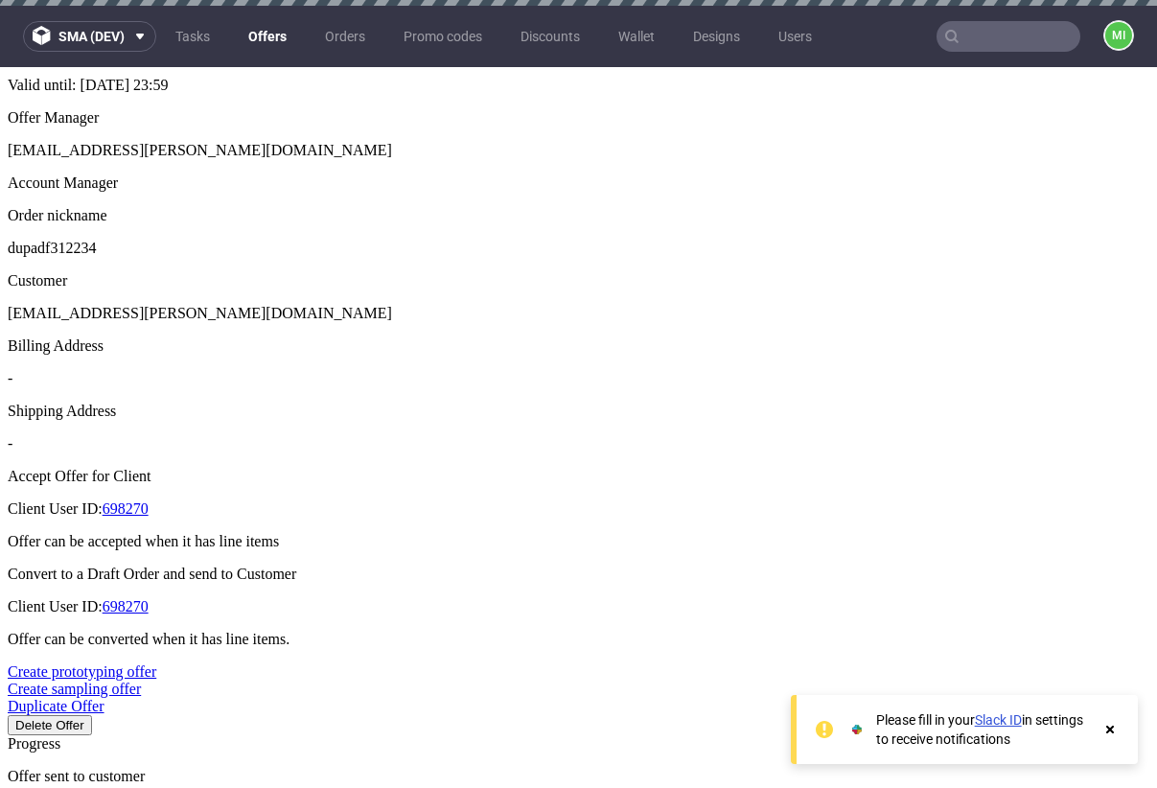
type input "2025-08-21"
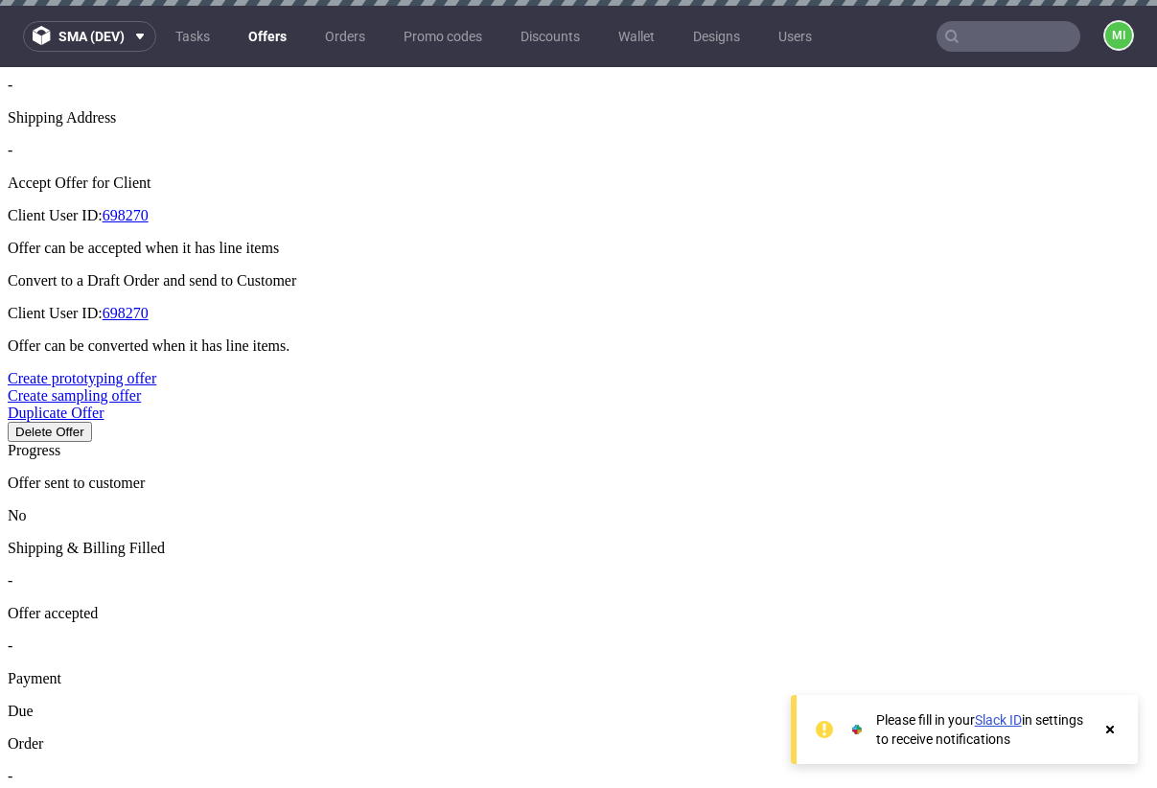
scroll to position [740, 0]
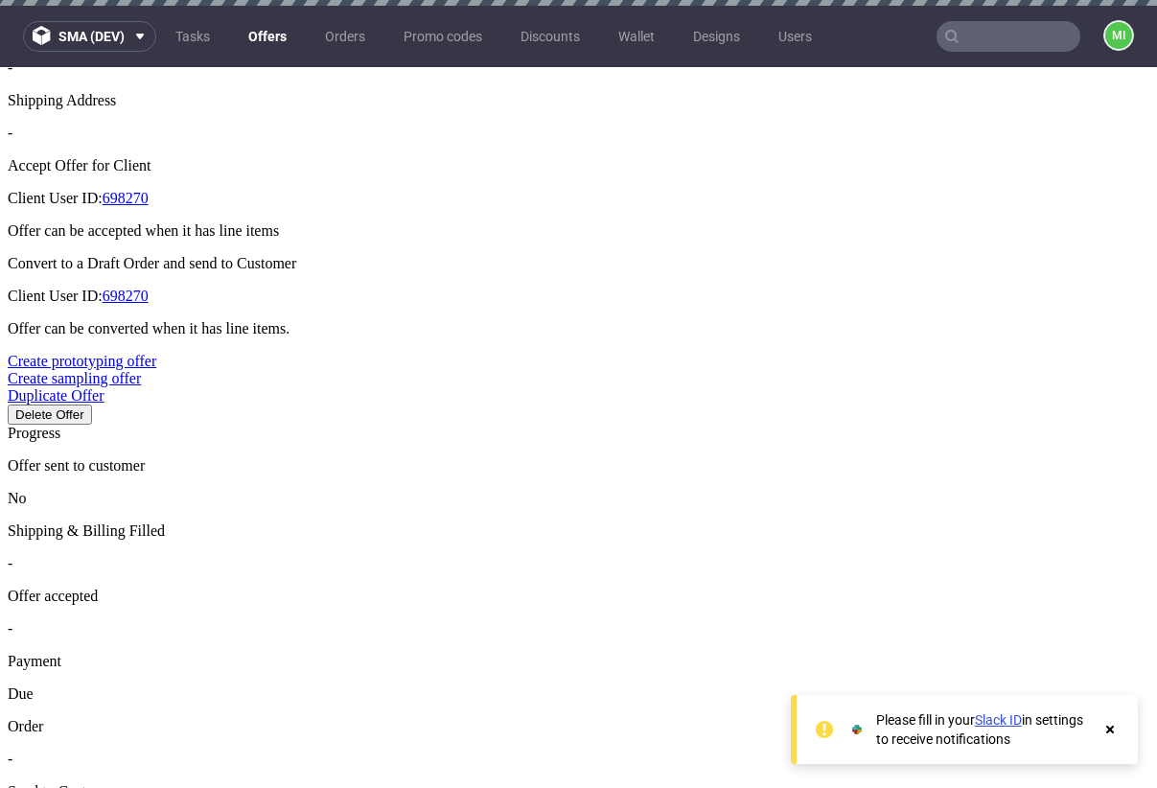
type input "2025-09-24"
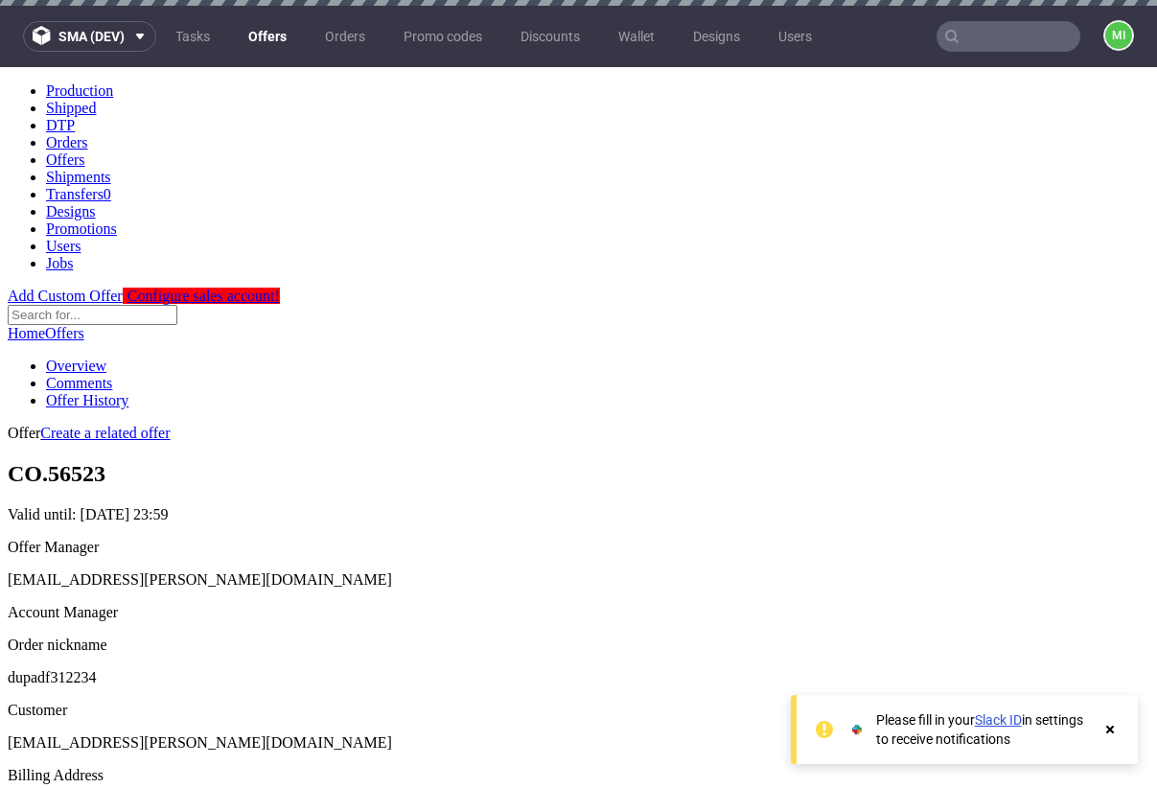
scroll to position [714, 0]
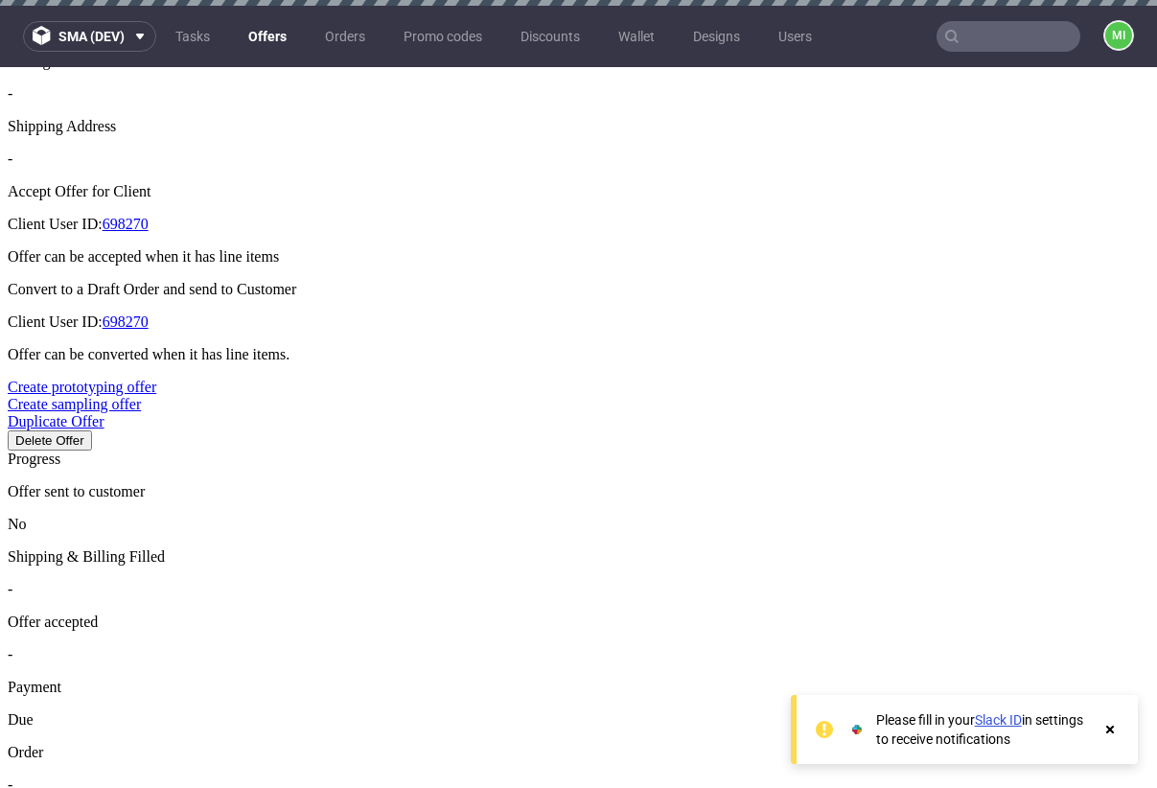
type input "[DATE]"
drag, startPoint x: 713, startPoint y: 529, endPoint x: 1003, endPoint y: 474, distance: 294.9
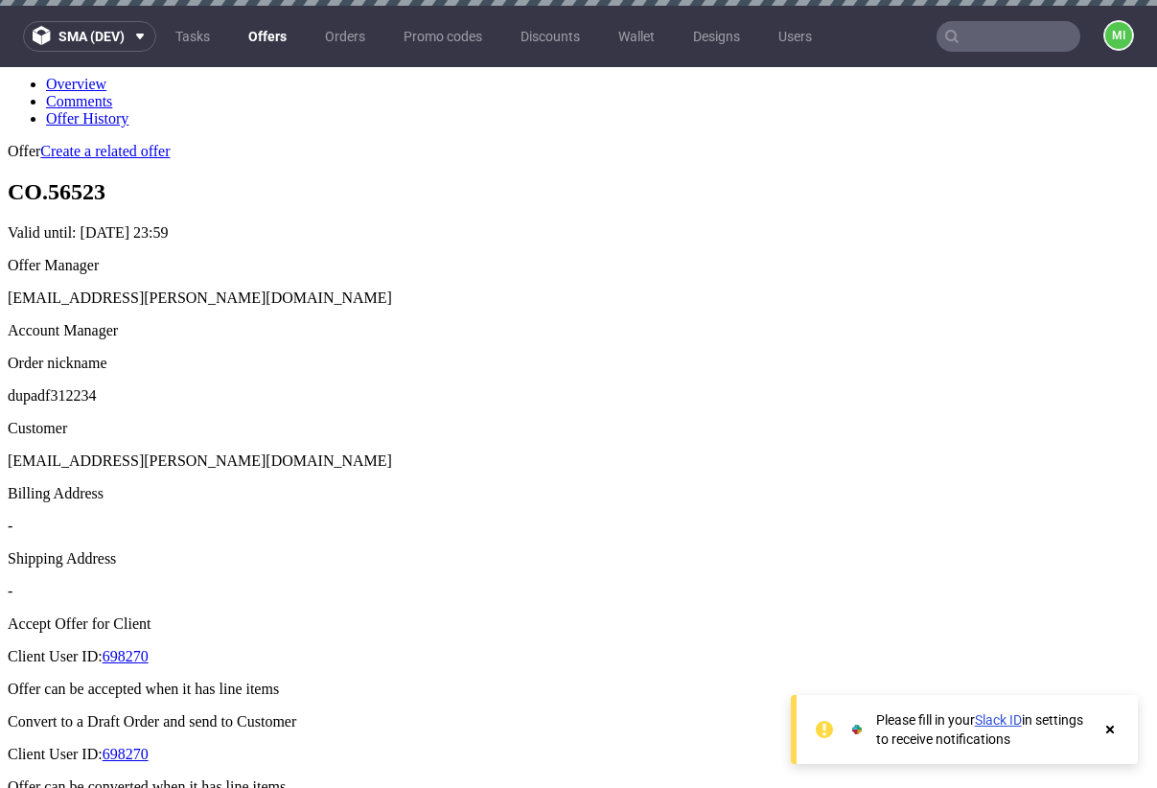
scroll to position [602, 0]
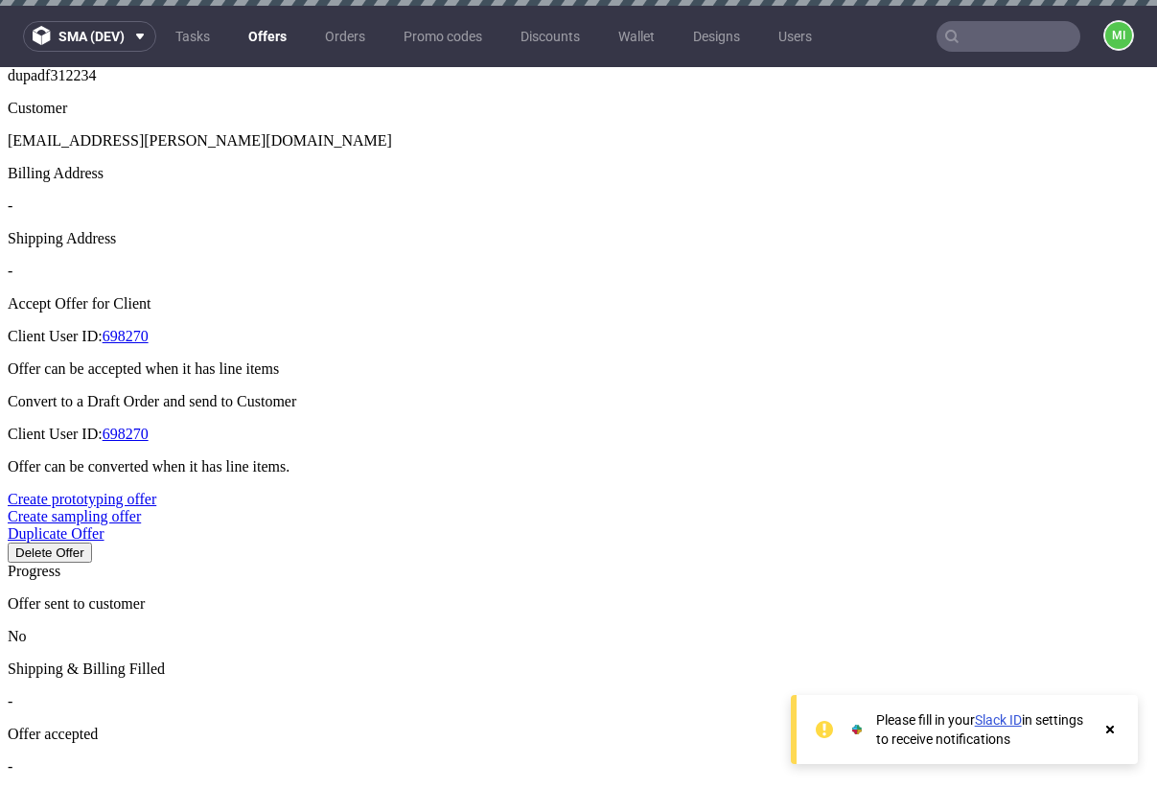
type input "[DATE]"
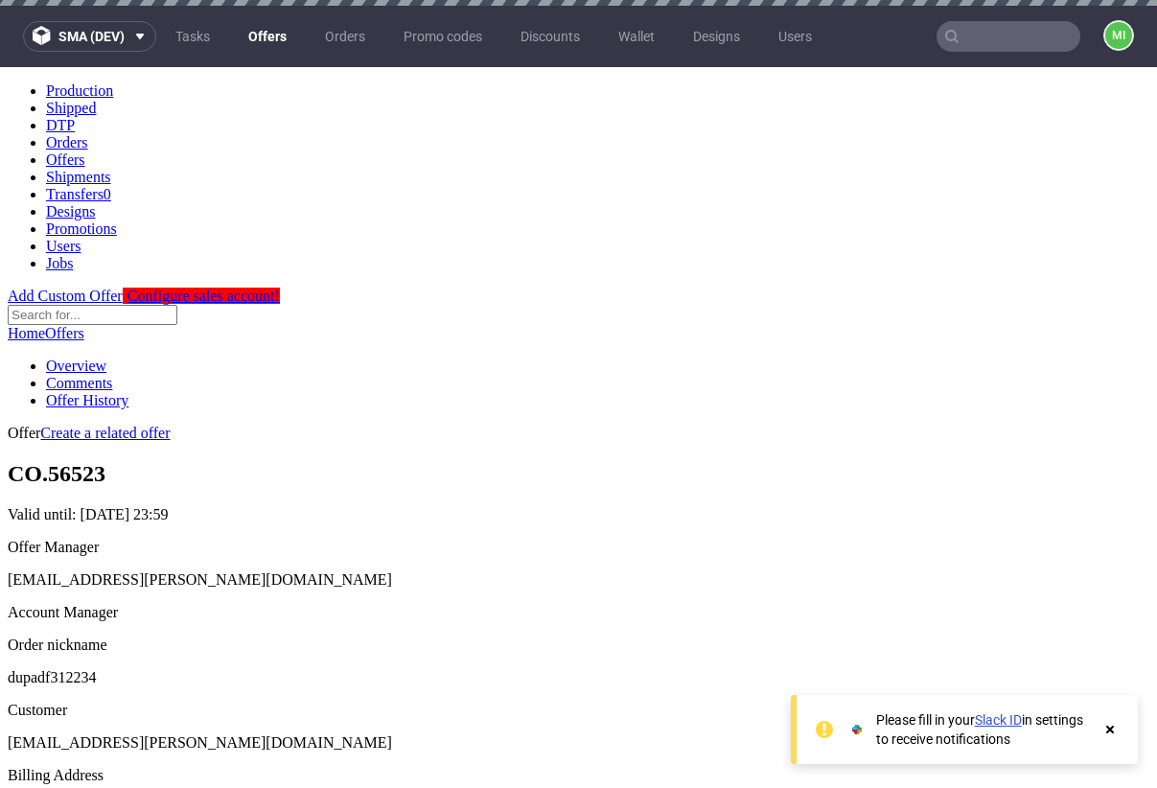
scroll to position [398, 0]
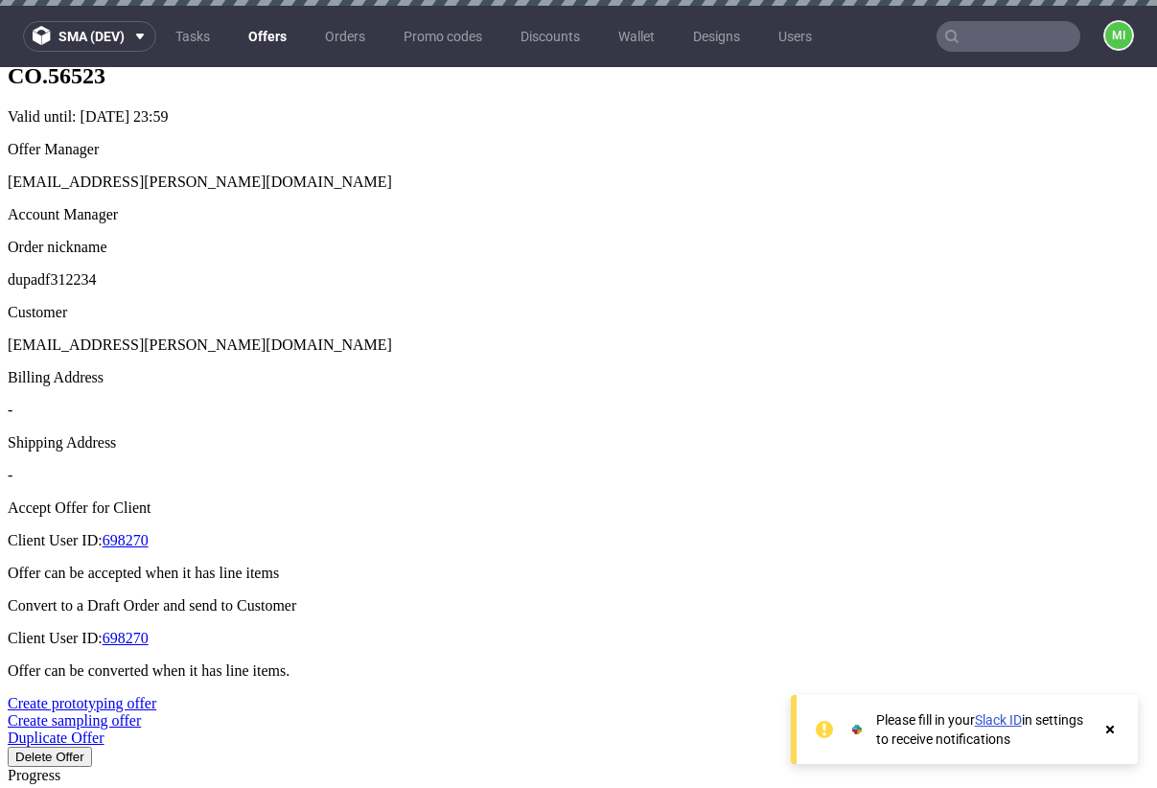
type input "2025-08-22"
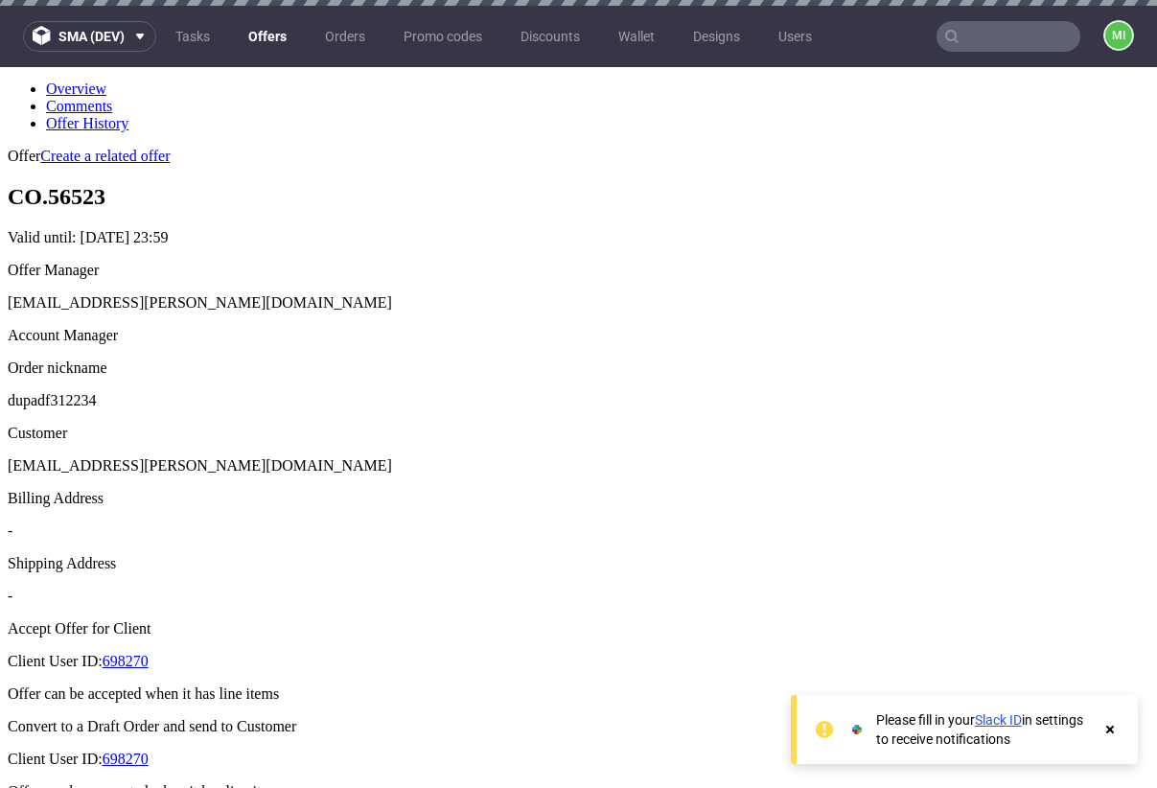
scroll to position [628, 0]
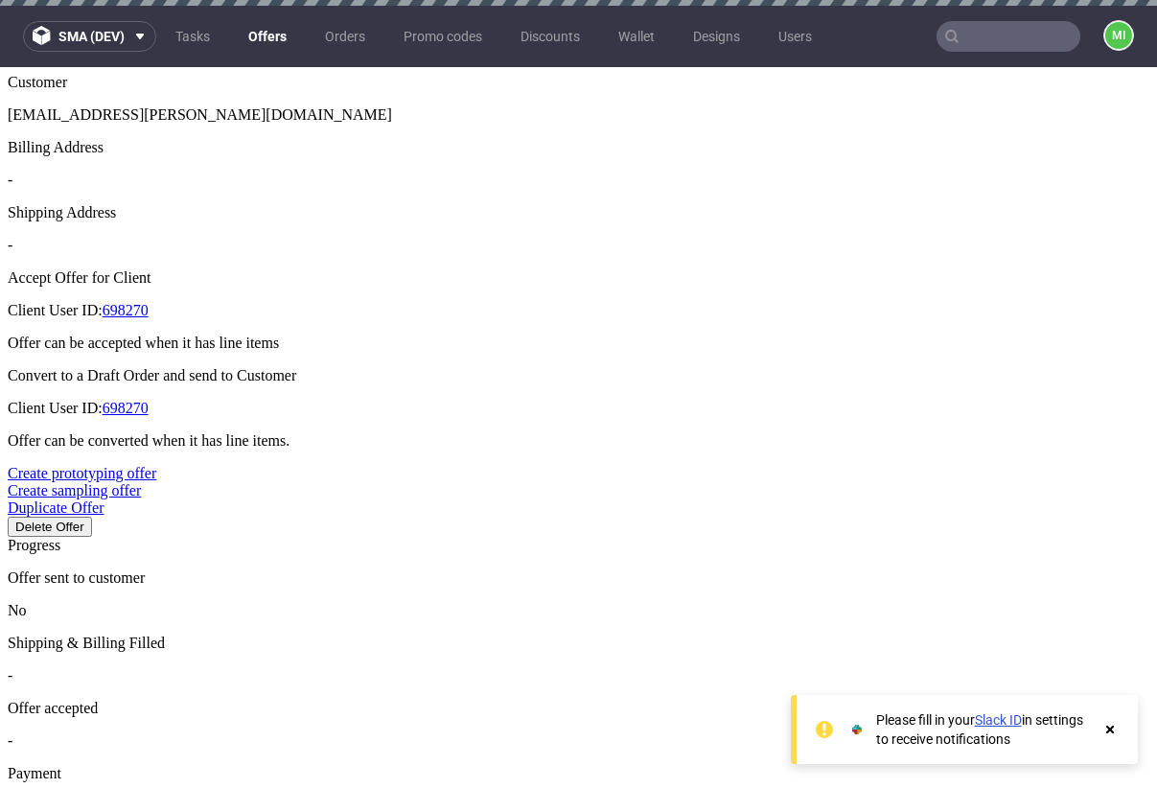
drag, startPoint x: 756, startPoint y: 414, endPoint x: 782, endPoint y: 420, distance: 27.5
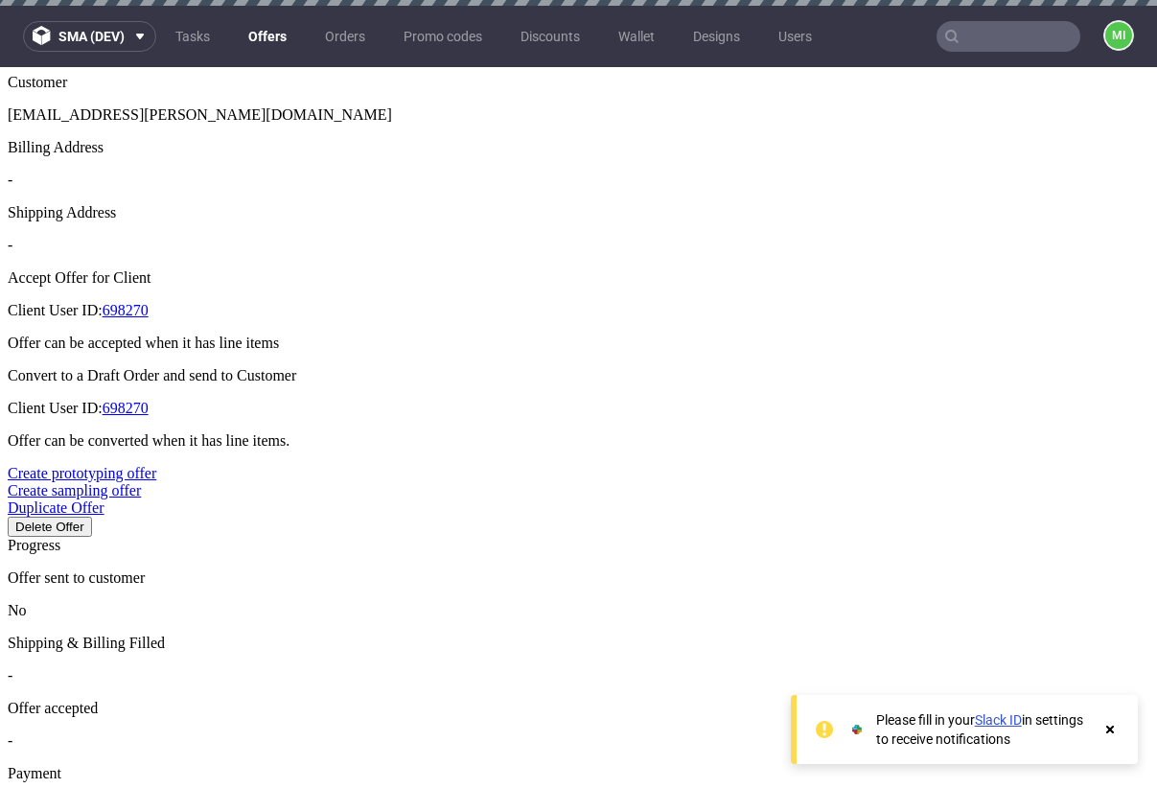
type input "[DATE]"
drag, startPoint x: 718, startPoint y: 536, endPoint x: 758, endPoint y: 532, distance: 40.5
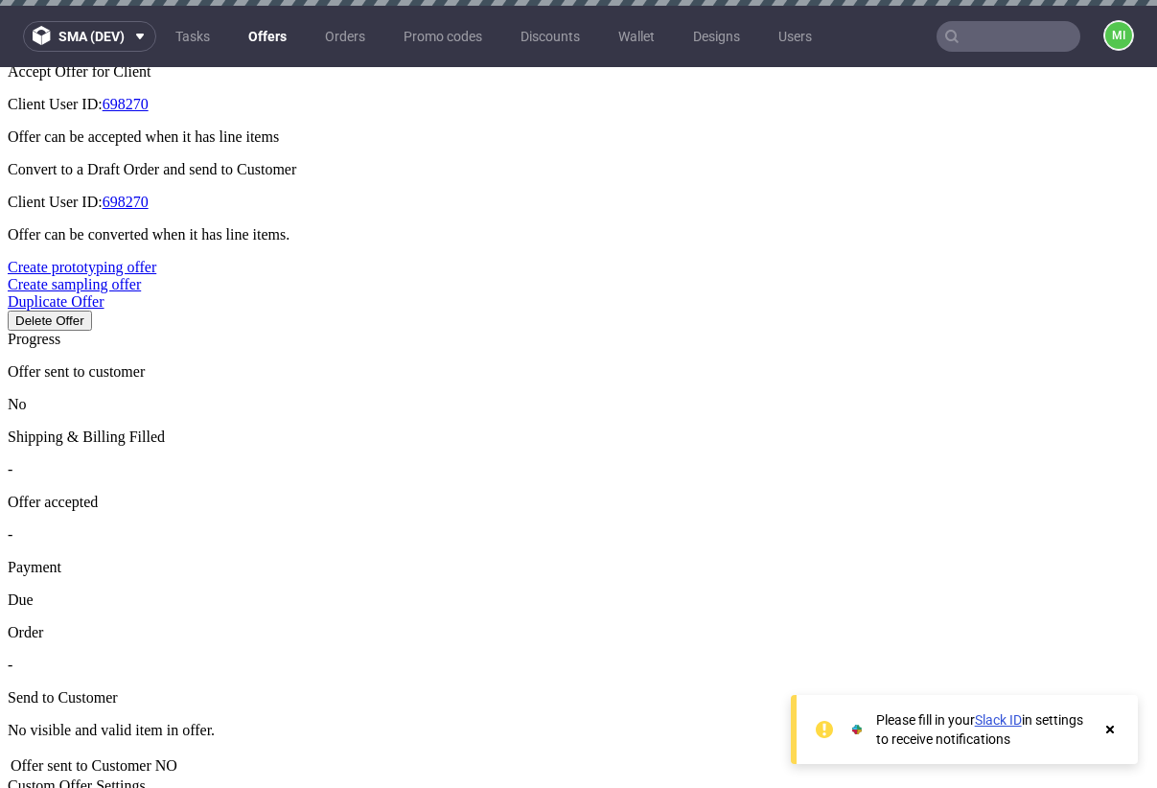
scroll to position [791, 0]
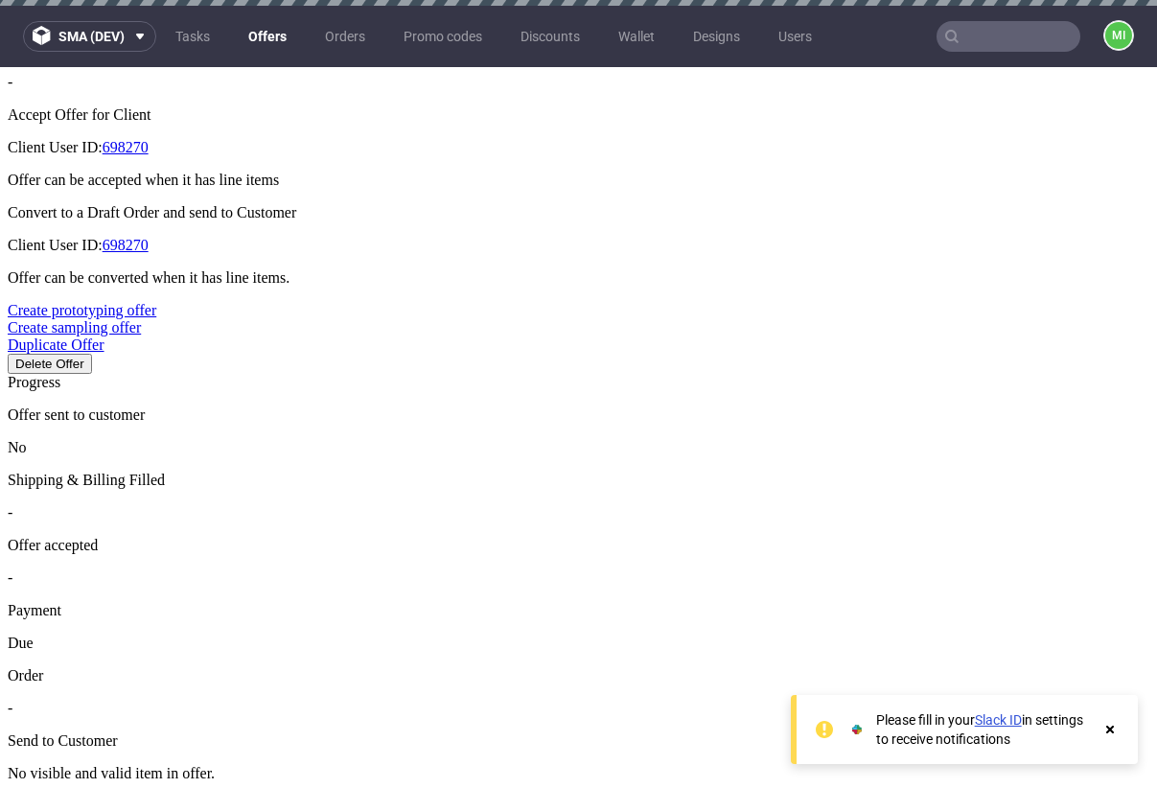
type input "2025-08-21"
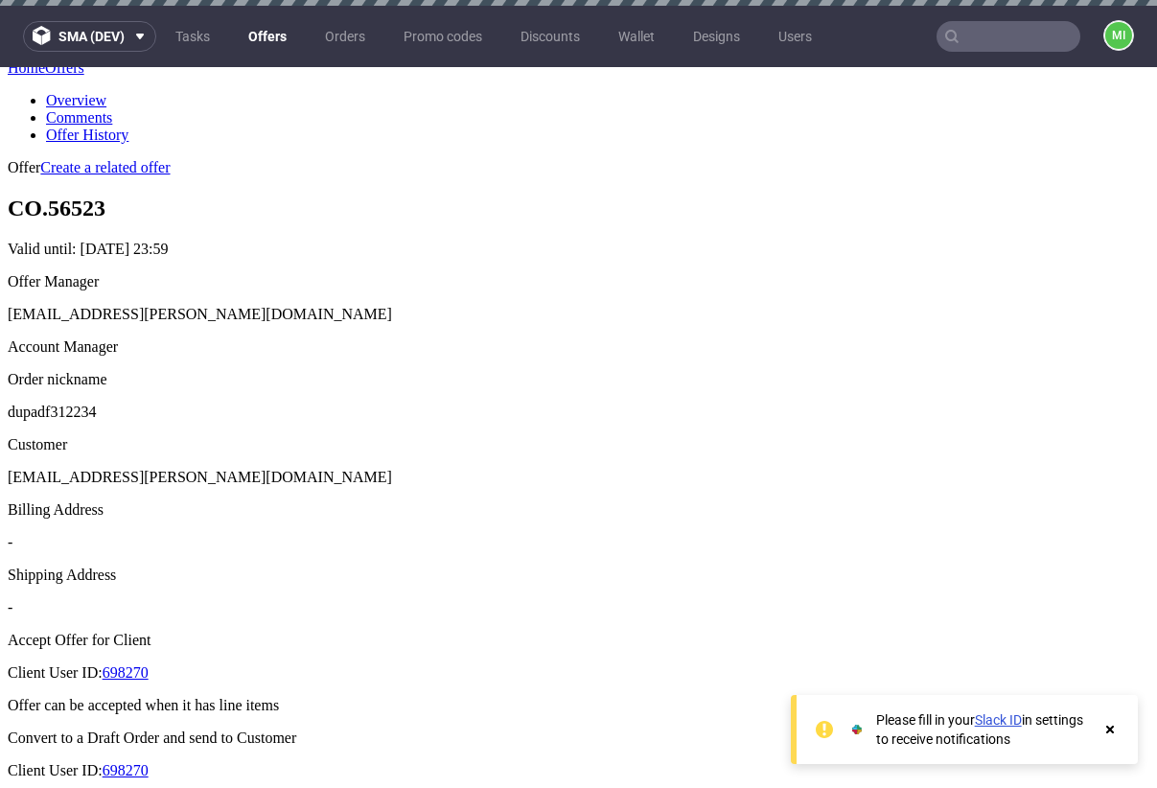
scroll to position [659, 0]
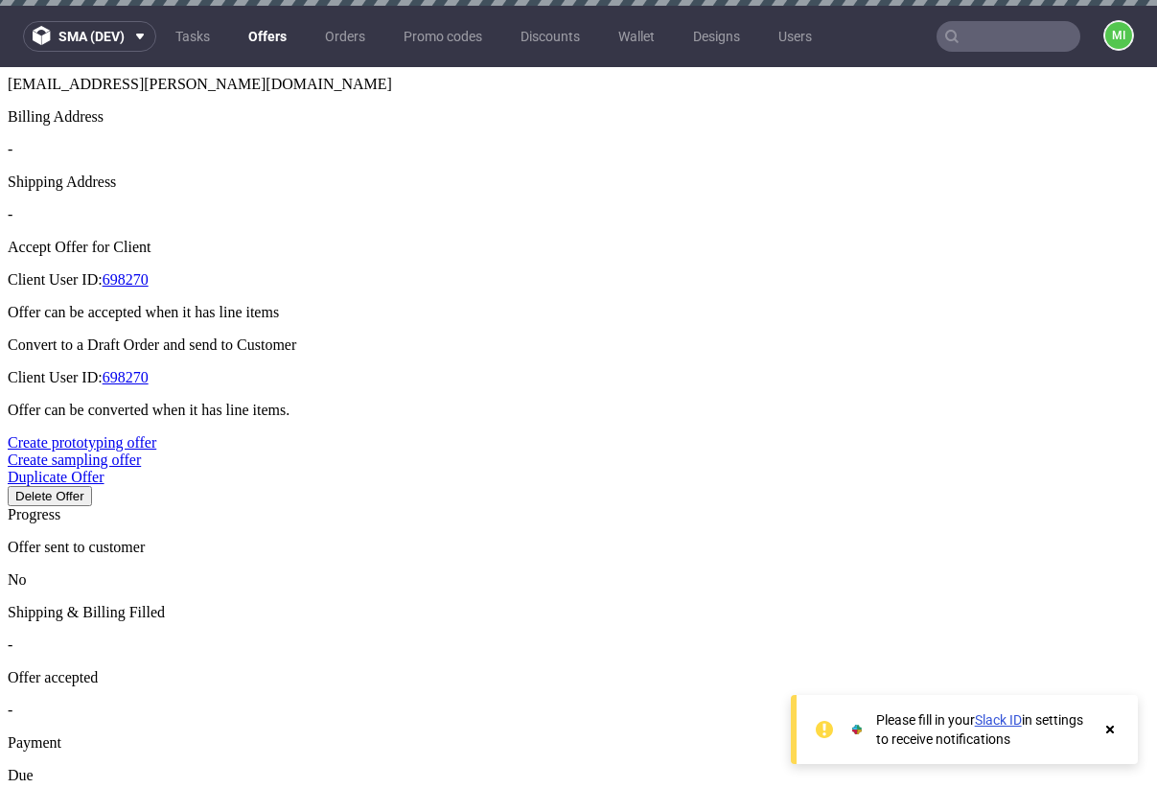
type input "[DATE]"
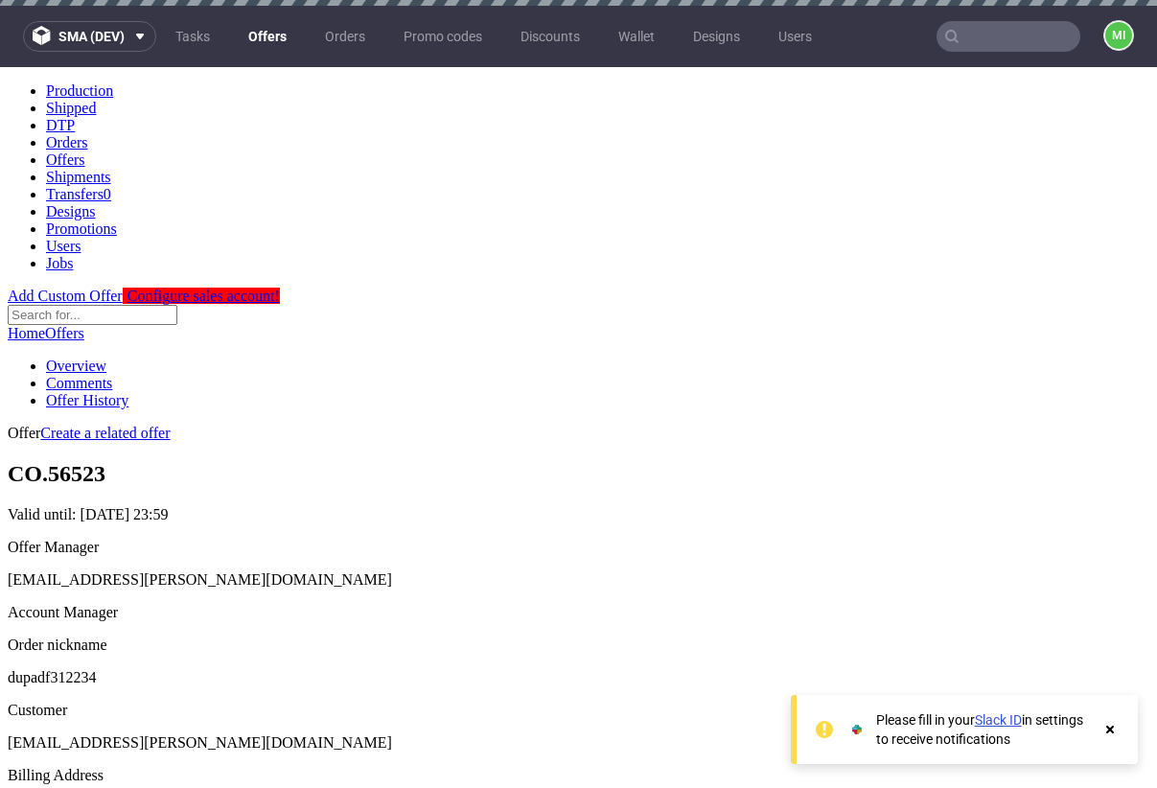
scroll to position [650, 0]
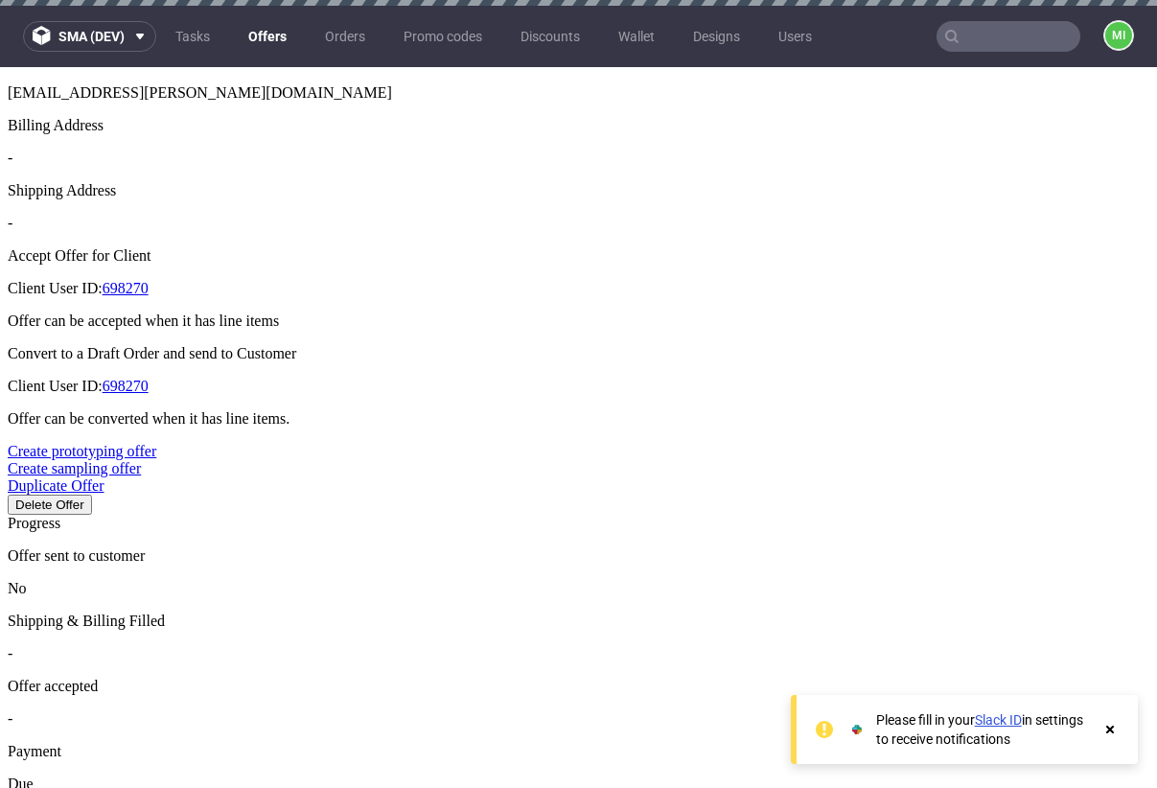
type input "2025-08-22"
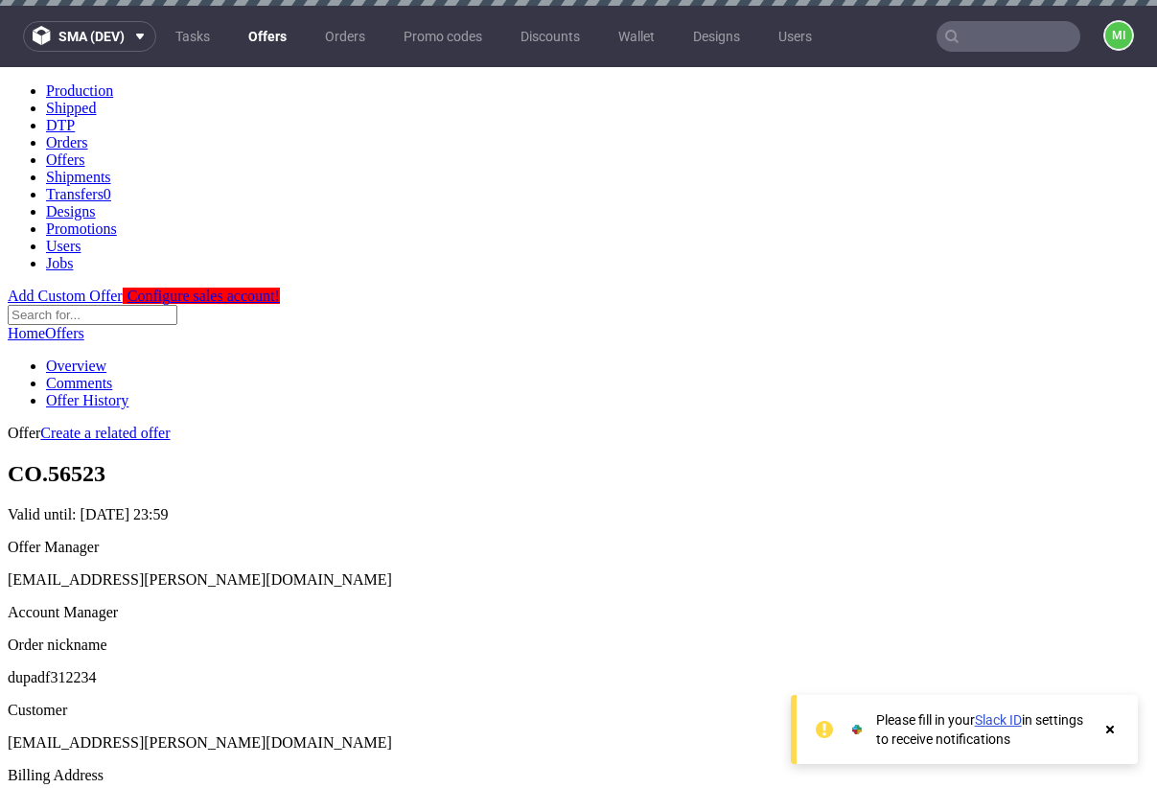
scroll to position [648, 0]
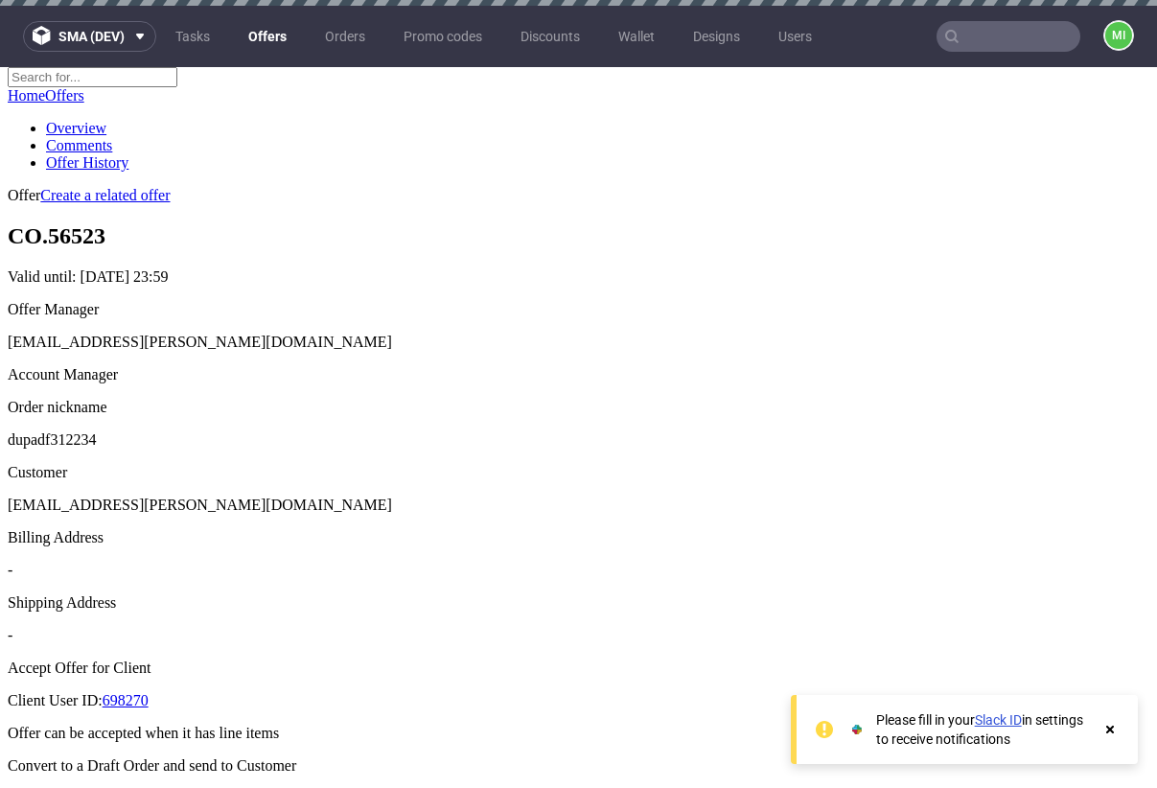
scroll to position [630, 0]
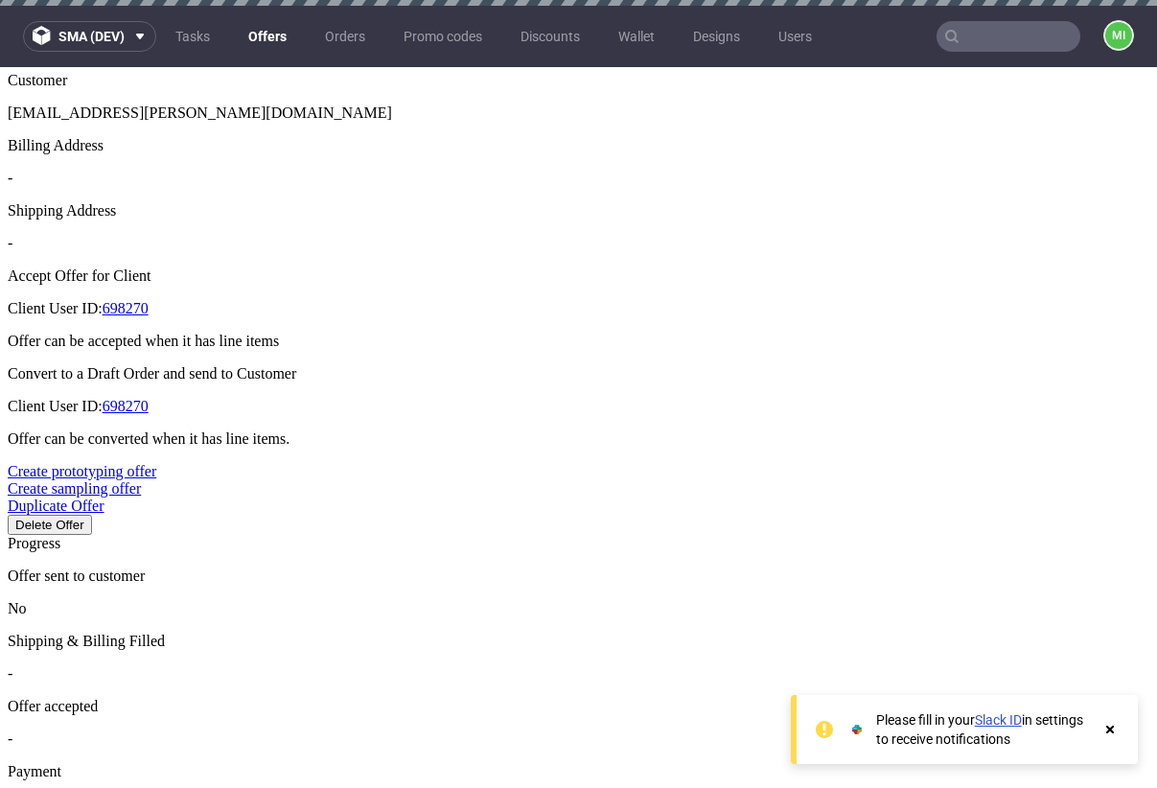
type input "[DATE]"
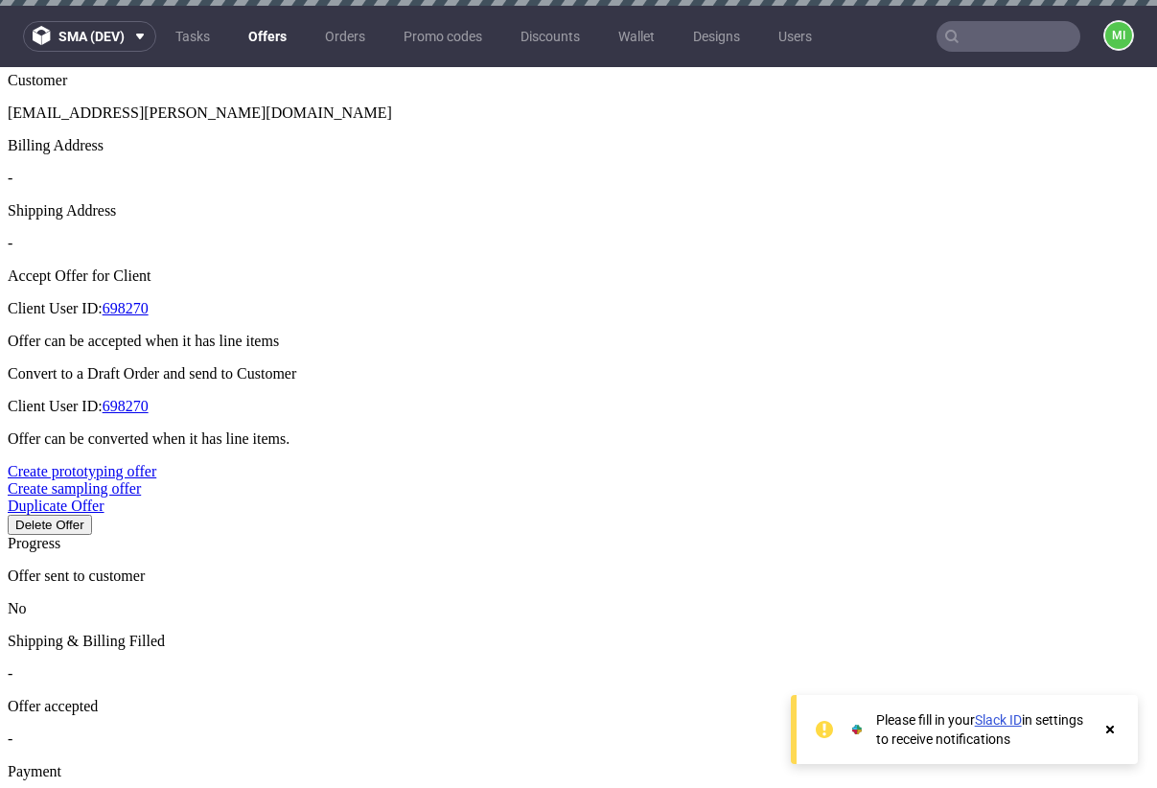
type input "[DATE]"
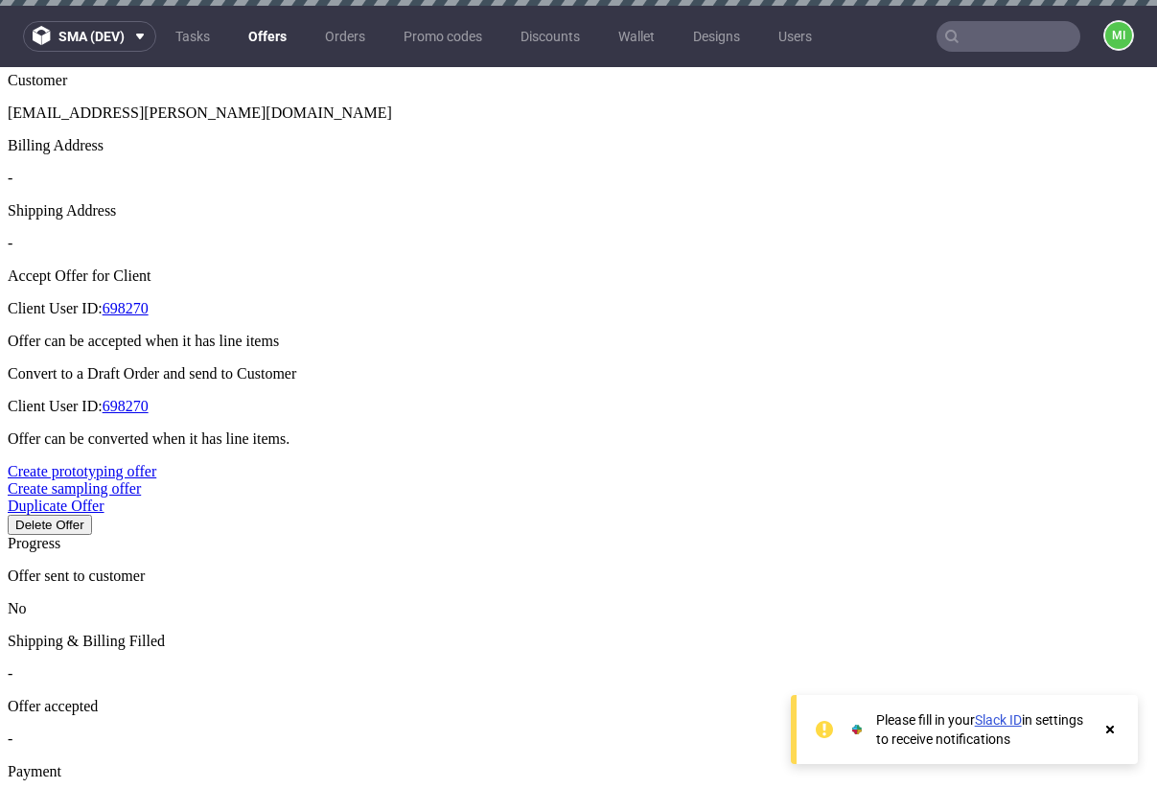
drag, startPoint x: 573, startPoint y: 388, endPoint x: 510, endPoint y: 383, distance: 63.5
type input "2"
type input "50%"
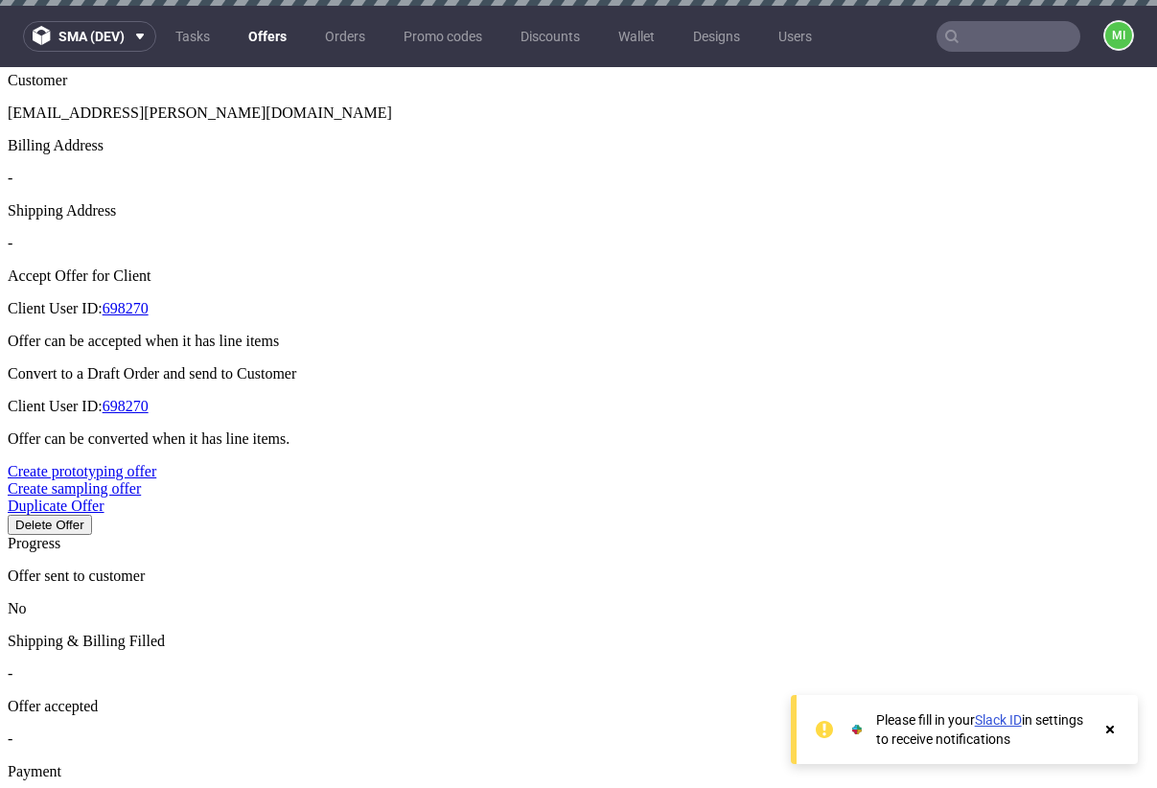
type input "2025-08-22"
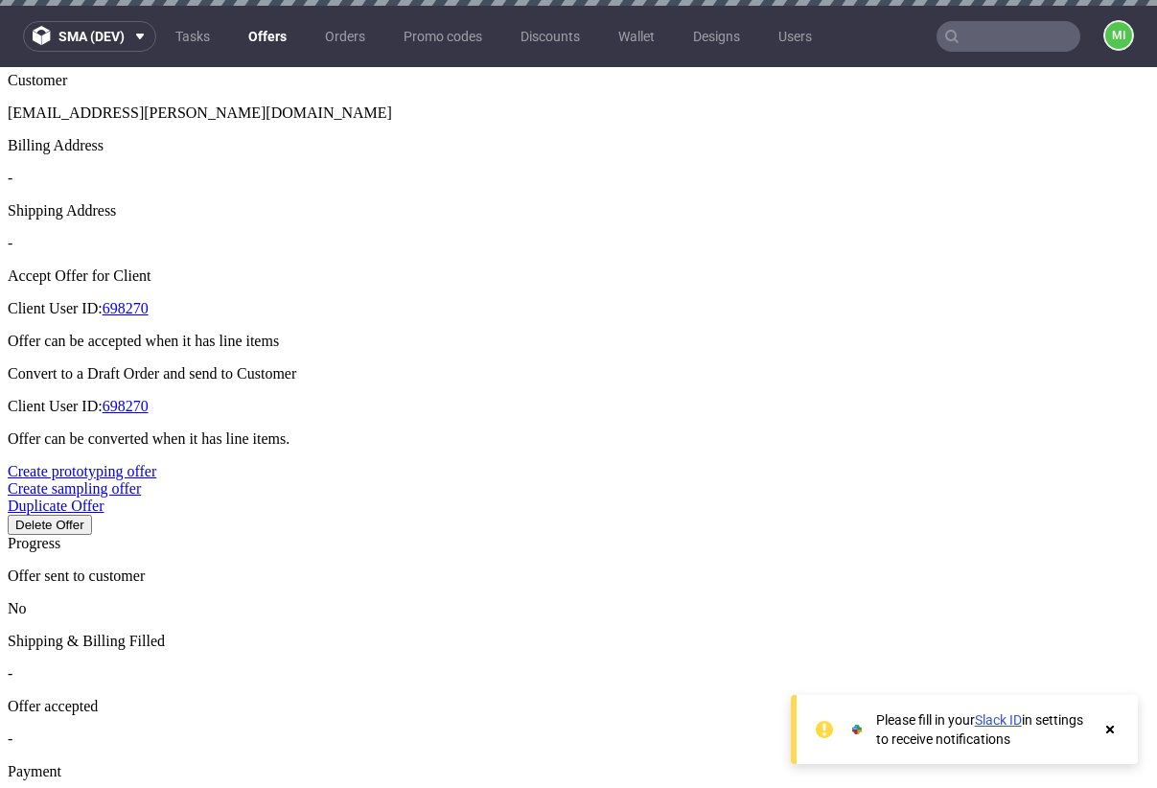
type input "2025-08-29"
type input "2025-08-22"
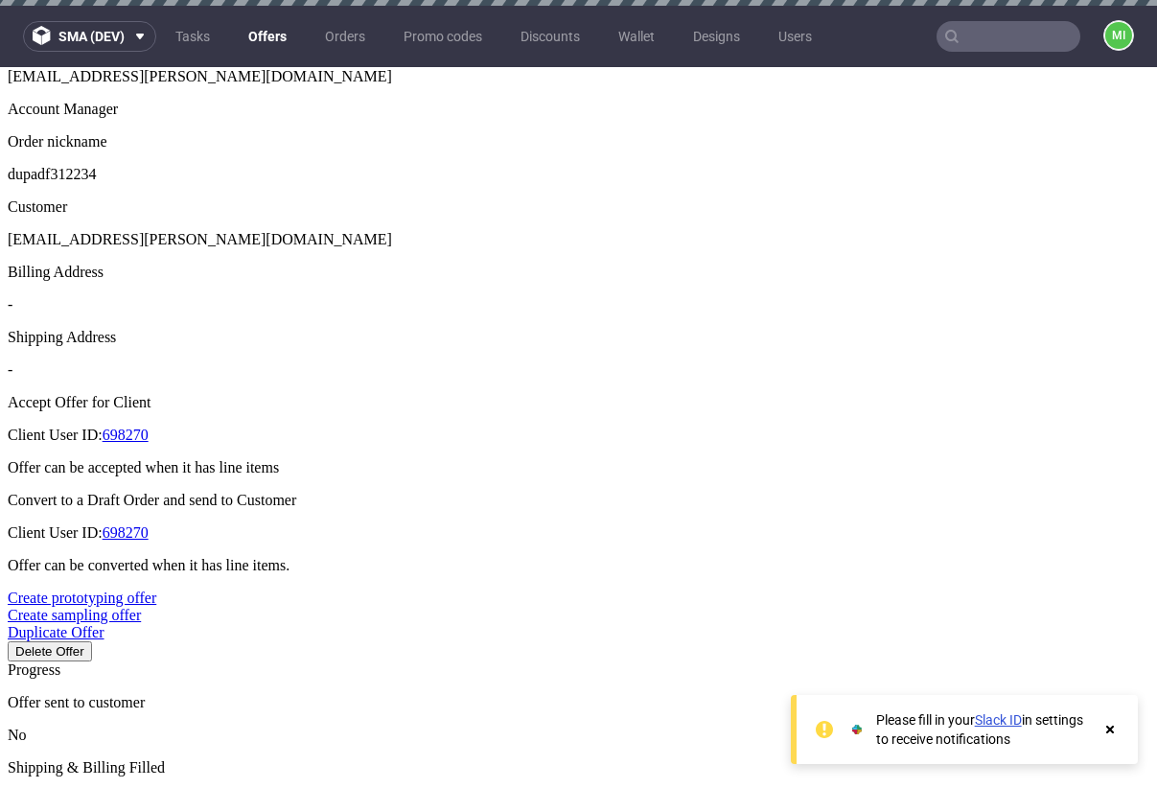
scroll to position [717, 0]
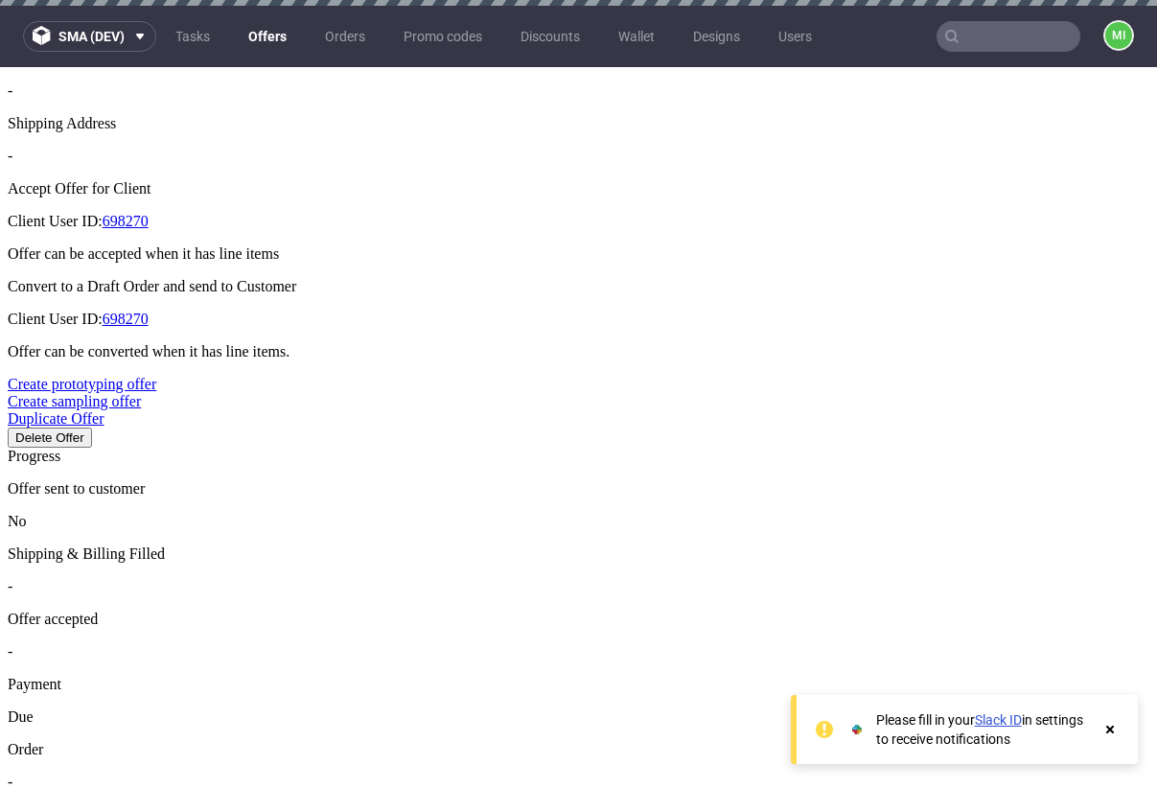
type input "2025-09-26"
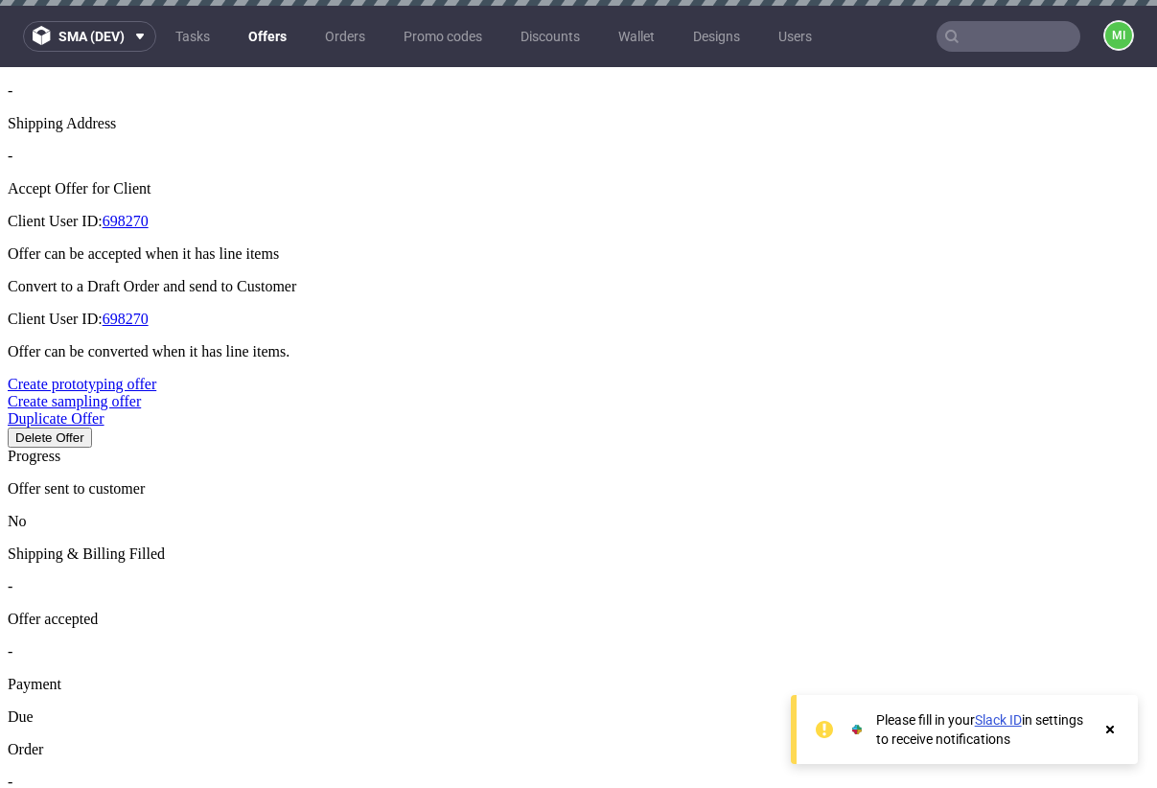
type input "[DATE]"
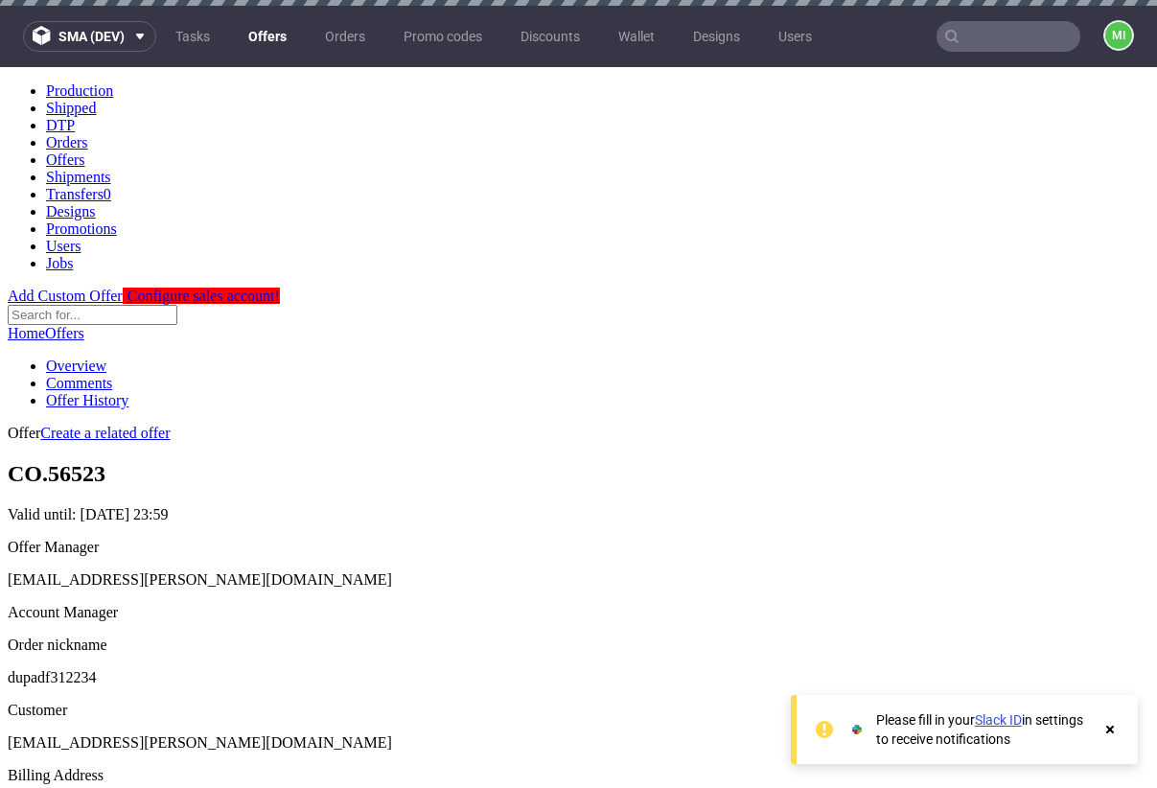
scroll to position [0, 0]
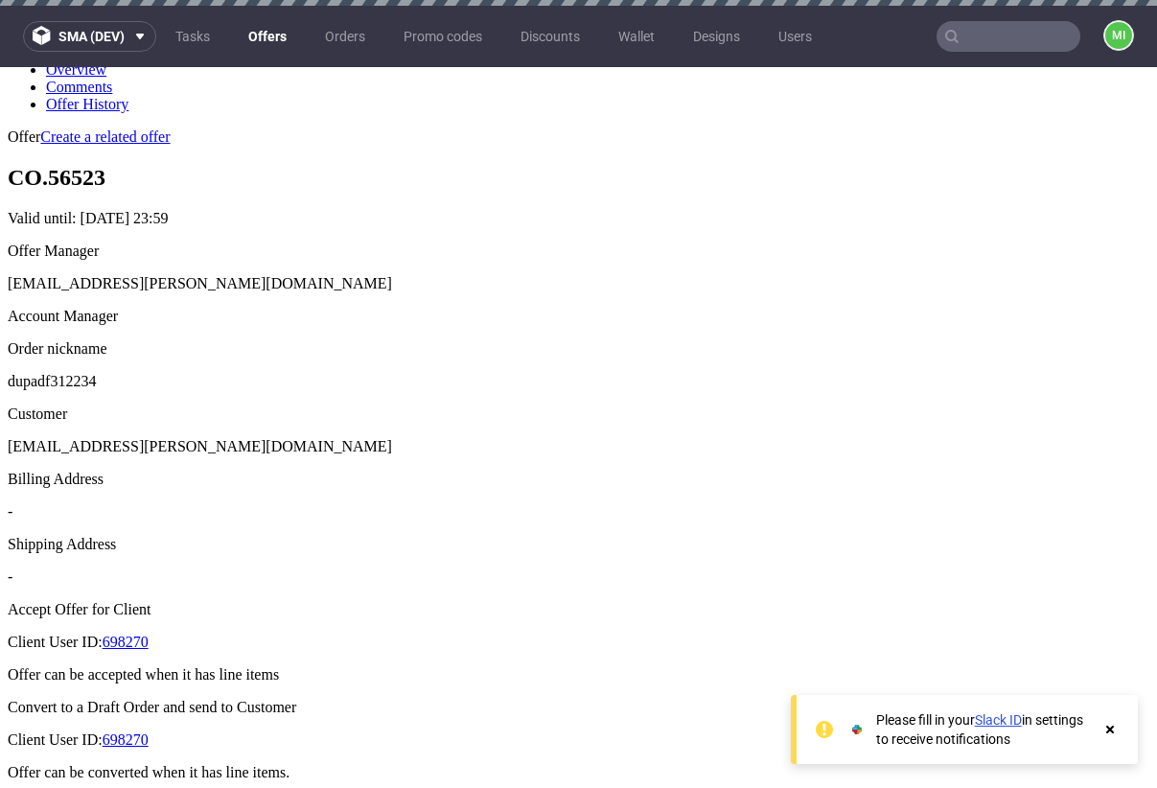
scroll to position [641, 0]
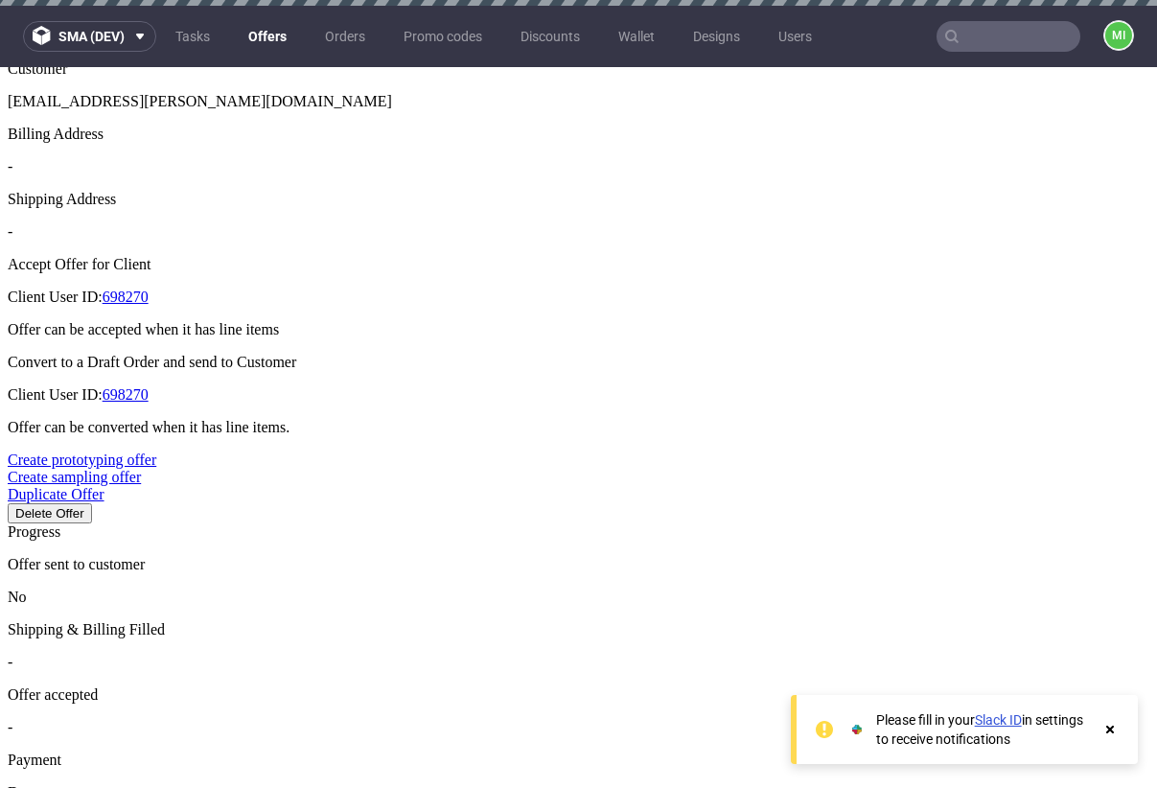
type input "[DATE]"
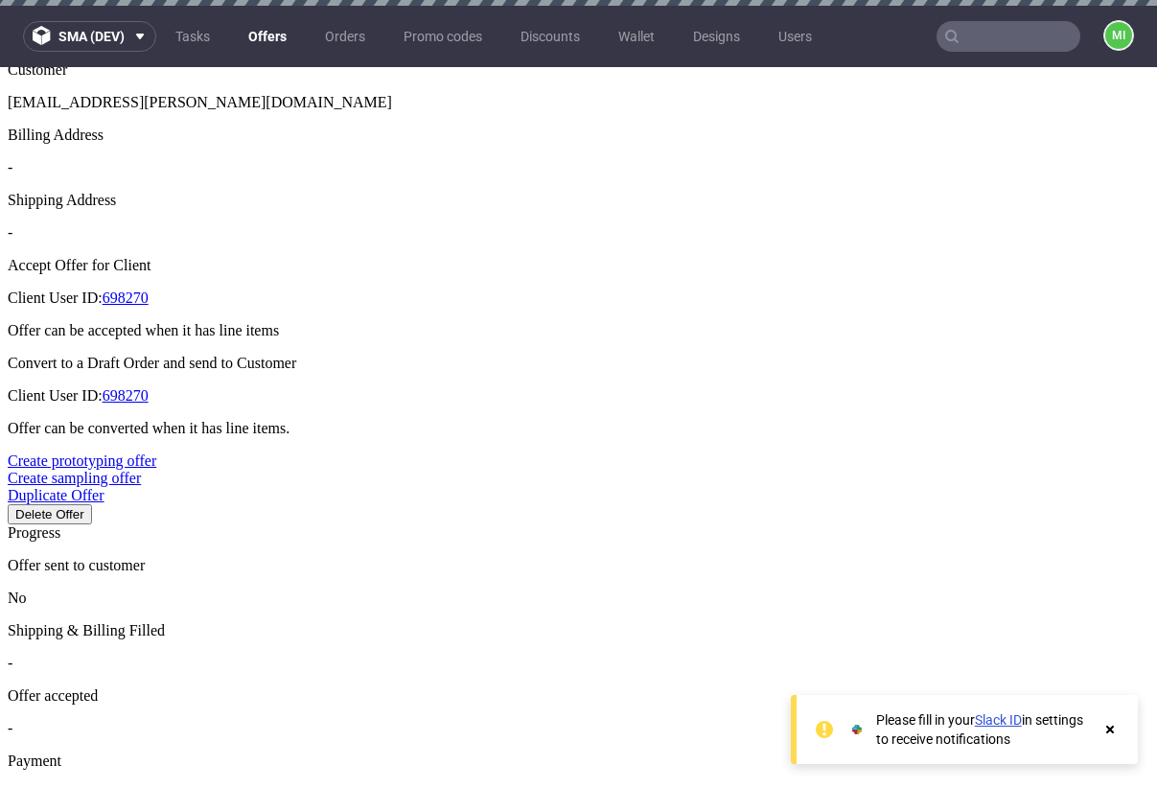
scroll to position [641, 0]
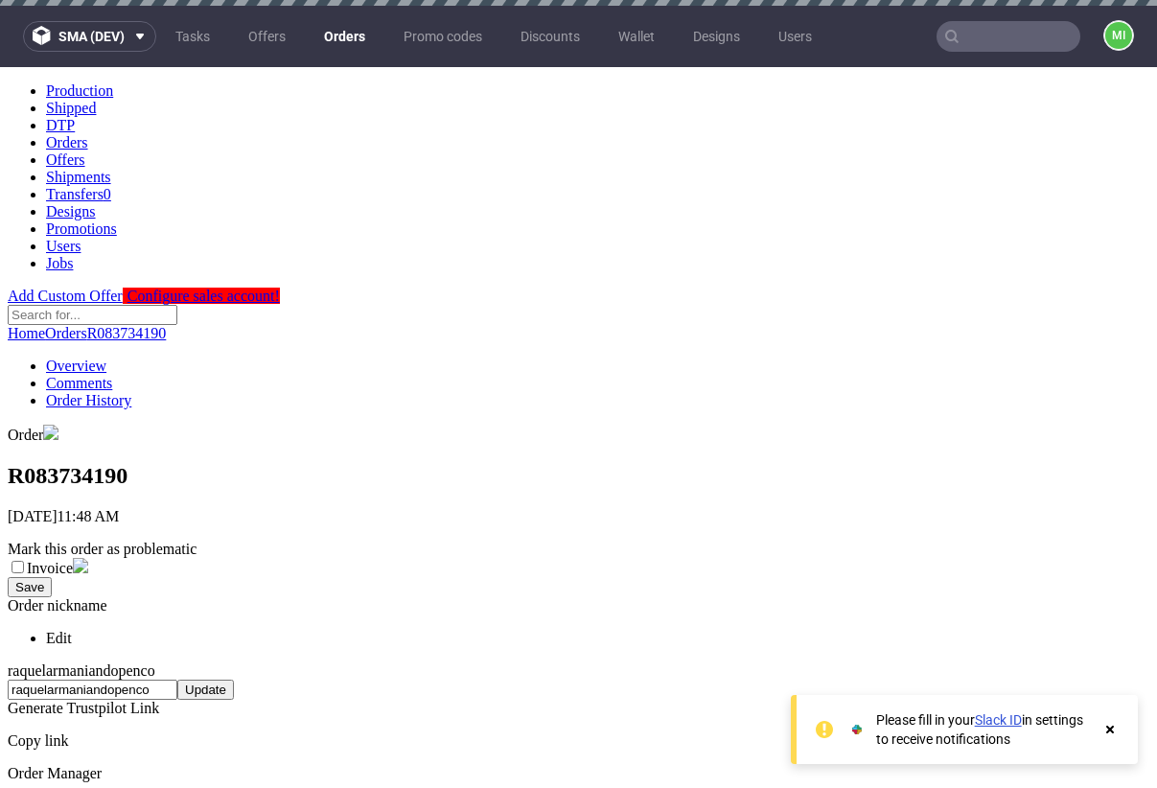
scroll to position [1148, 0]
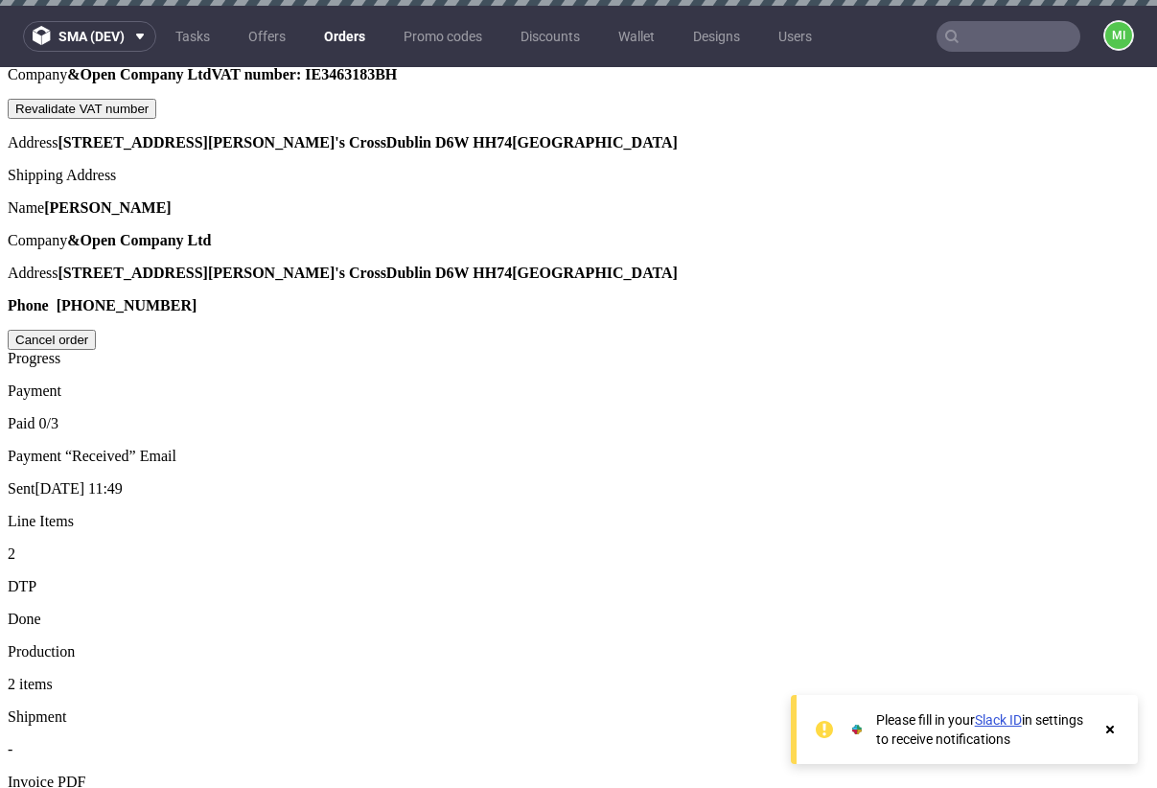
drag, startPoint x: 639, startPoint y: 356, endPoint x: 628, endPoint y: 366, distance: 14.9
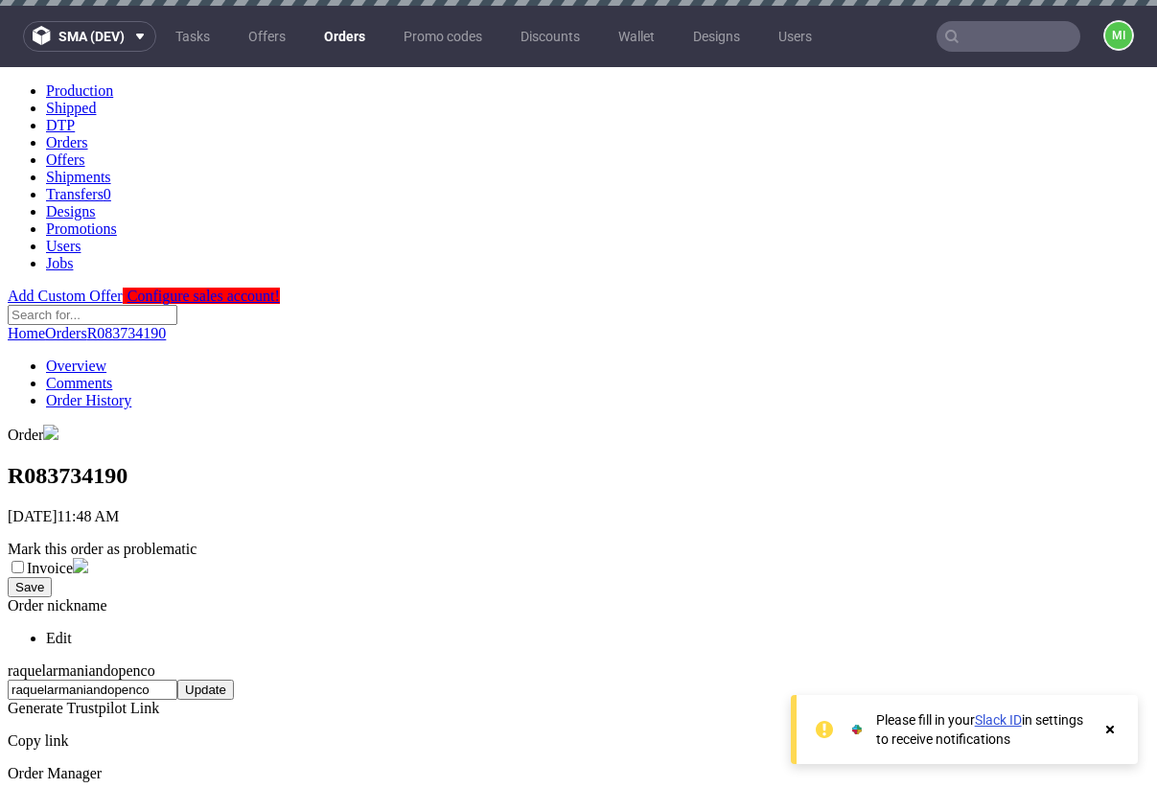
scroll to position [758, 0]
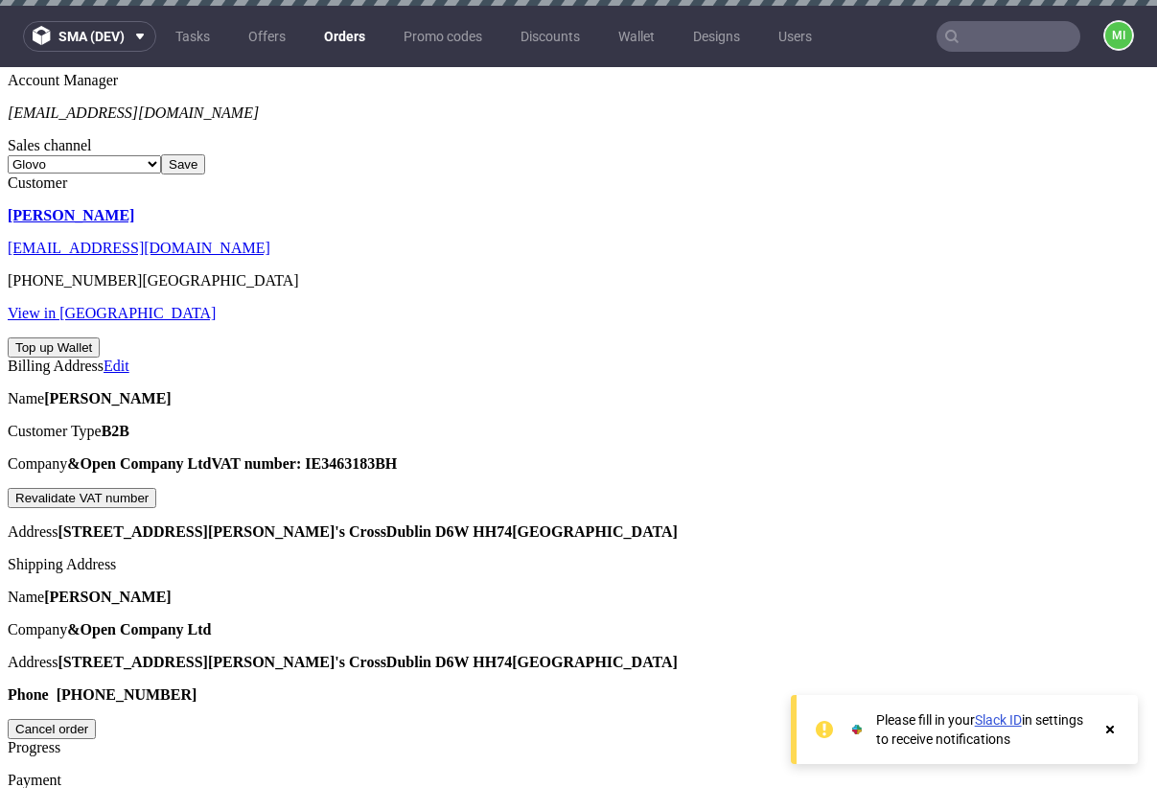
type input "2025-09-04"
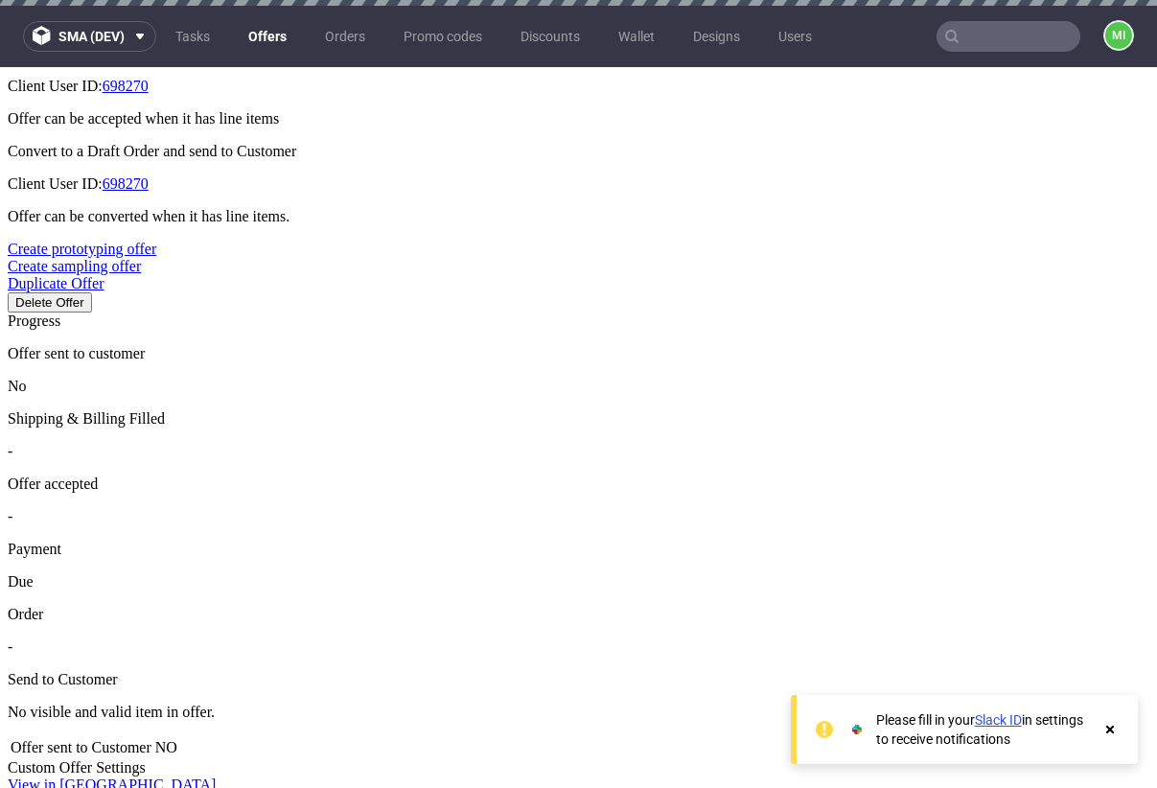
scroll to position [693, 0]
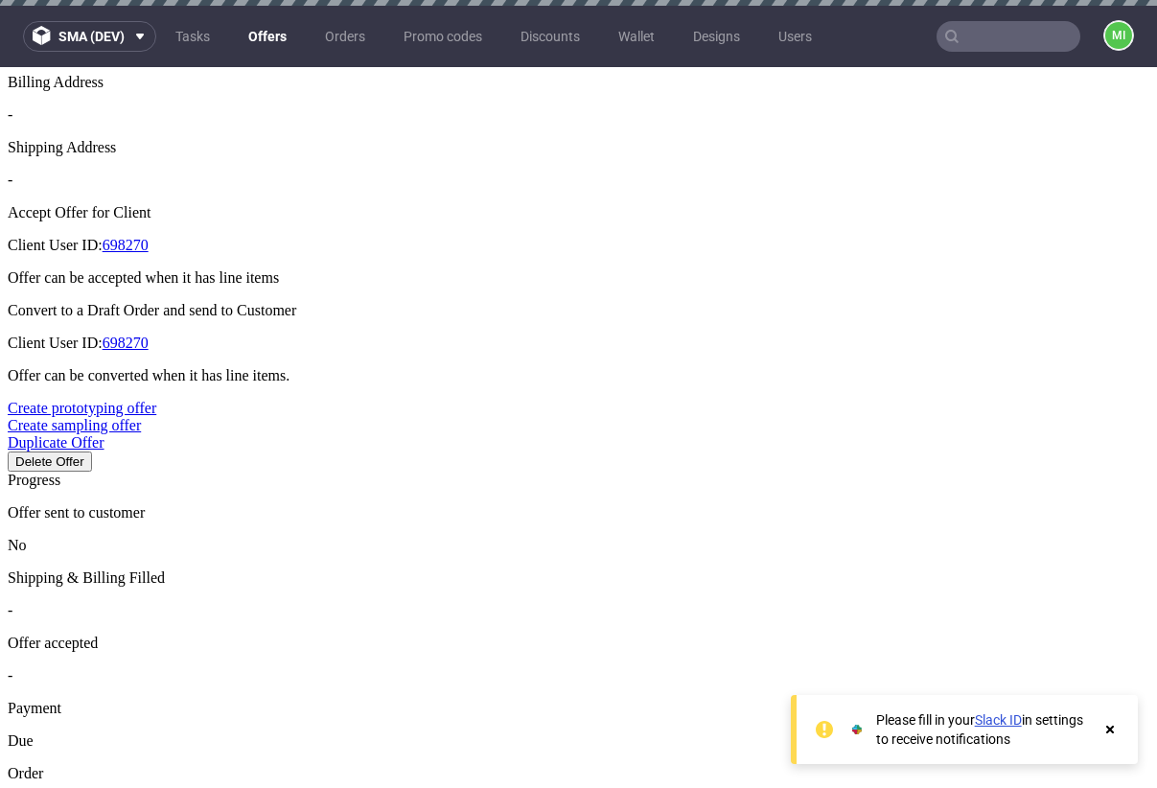
type input "[DATE]"
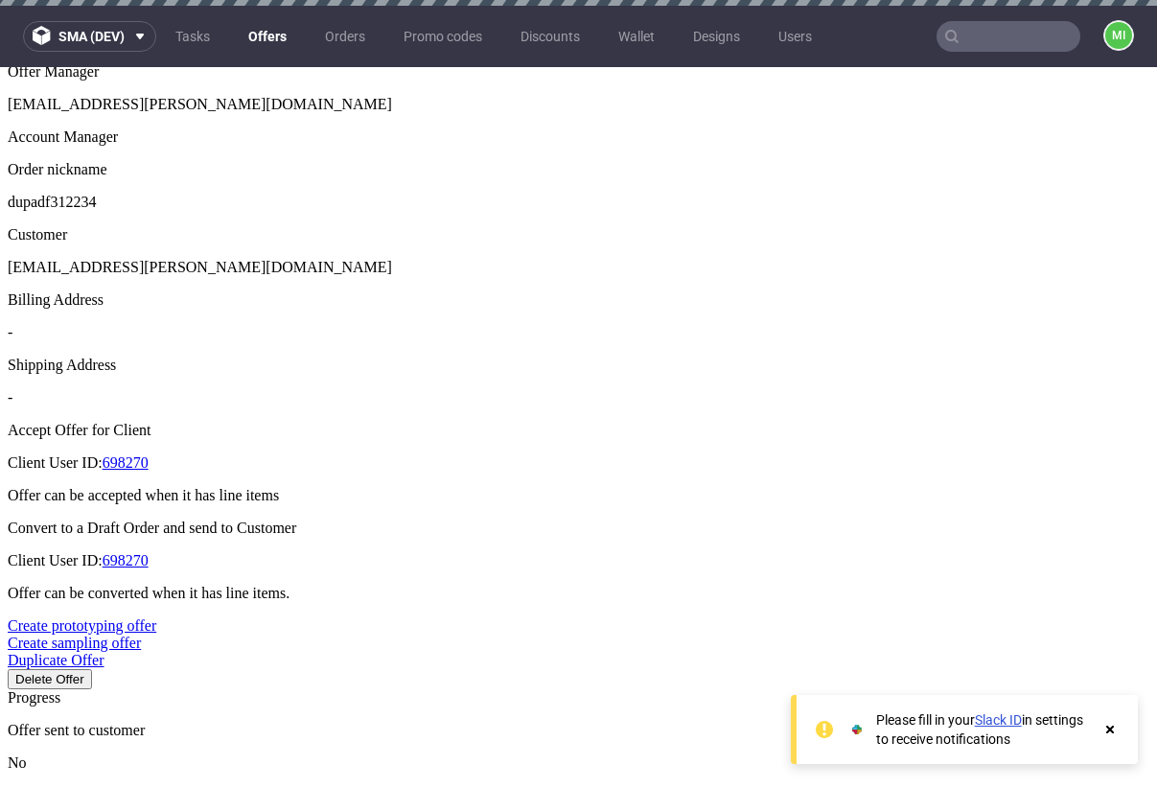
scroll to position [554, 0]
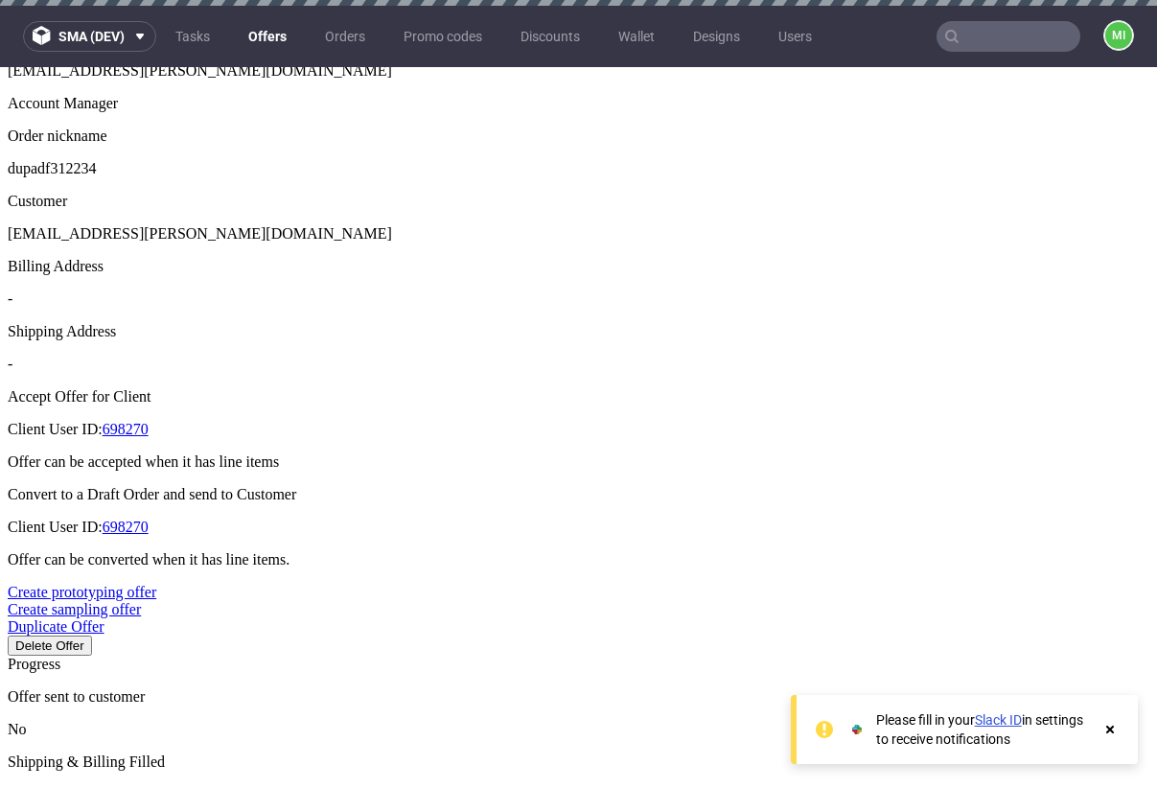
scroll to position [586, 0]
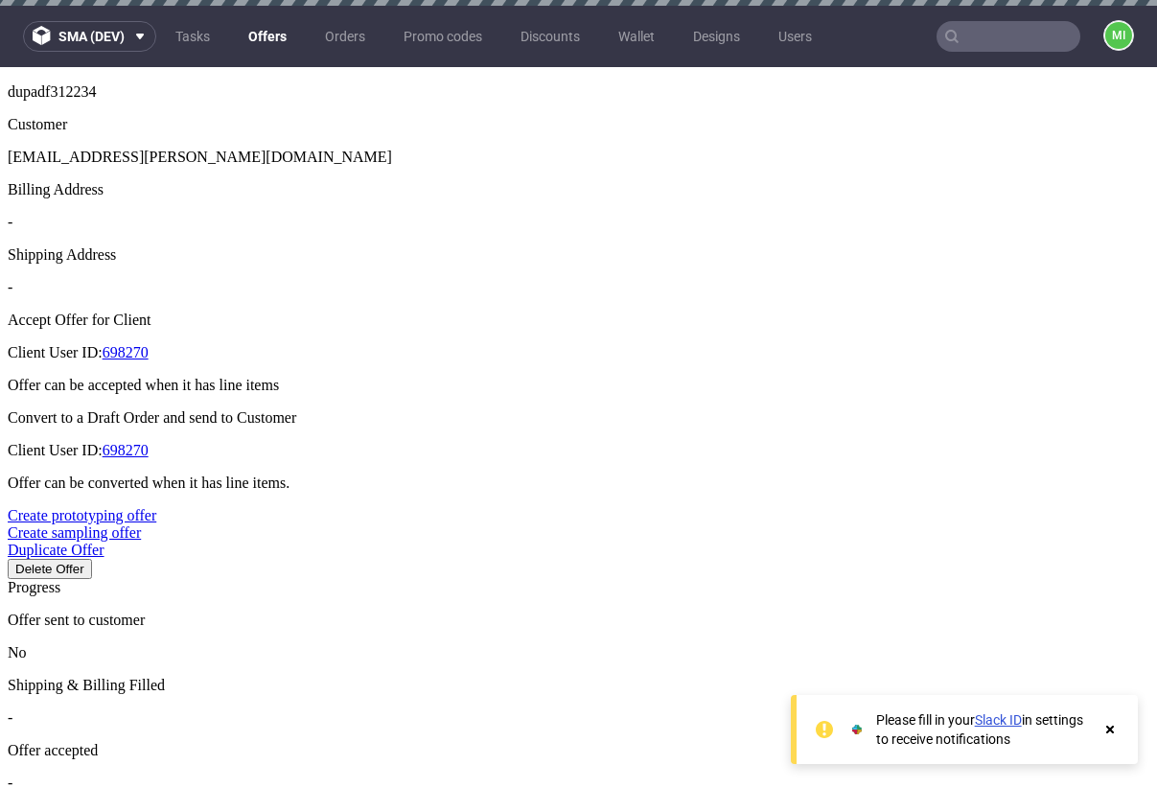
type input "[DATE]"
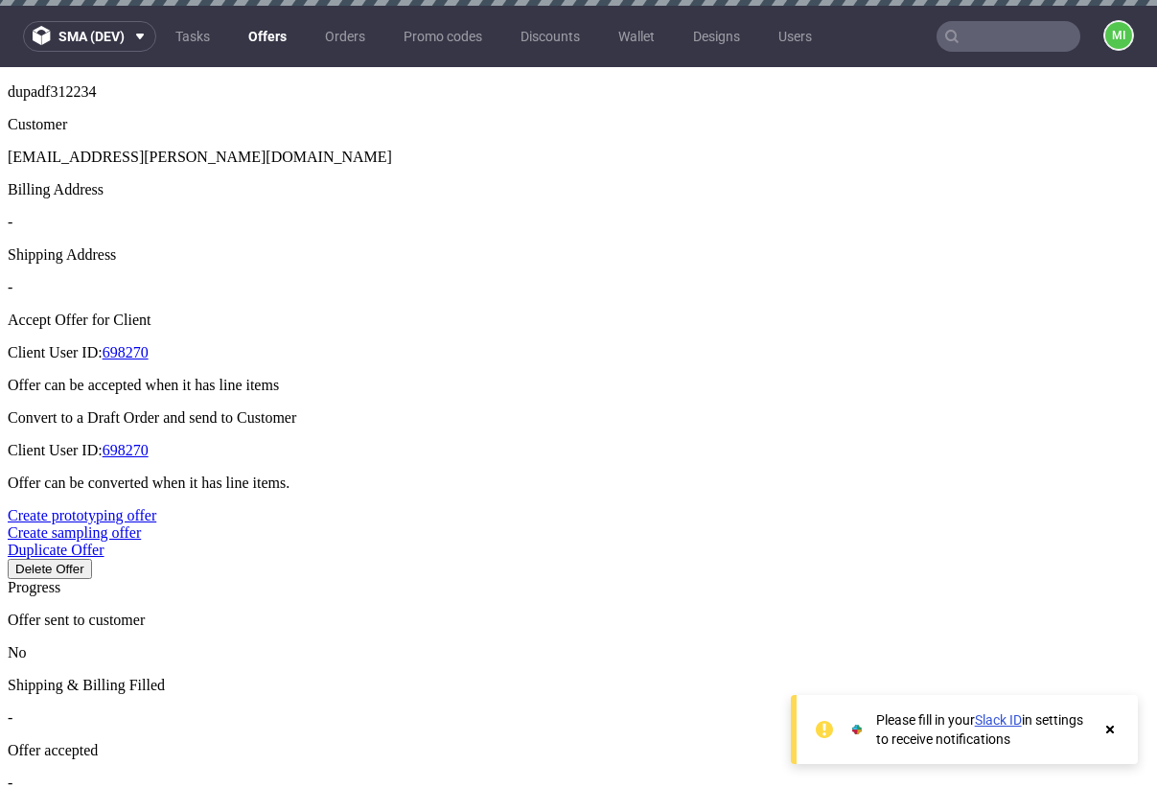
type input "2025-08-27"
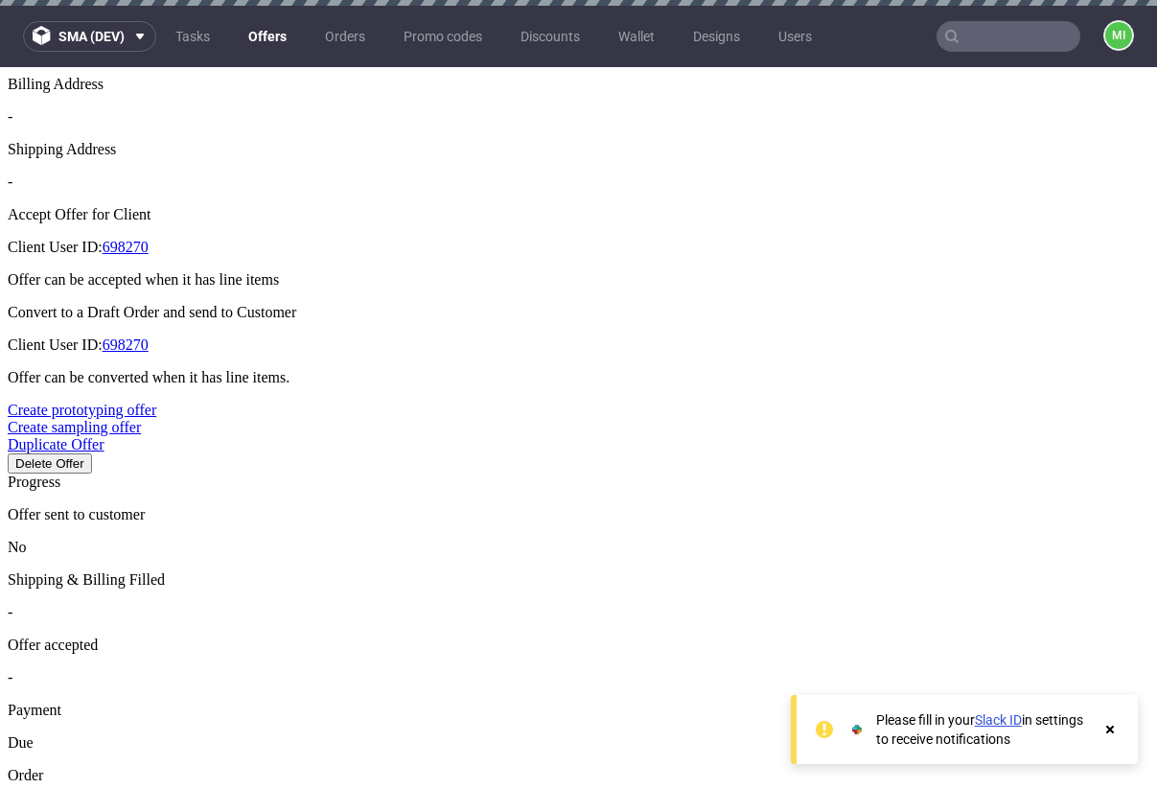
scroll to position [691, 0]
type input "[DATE]"
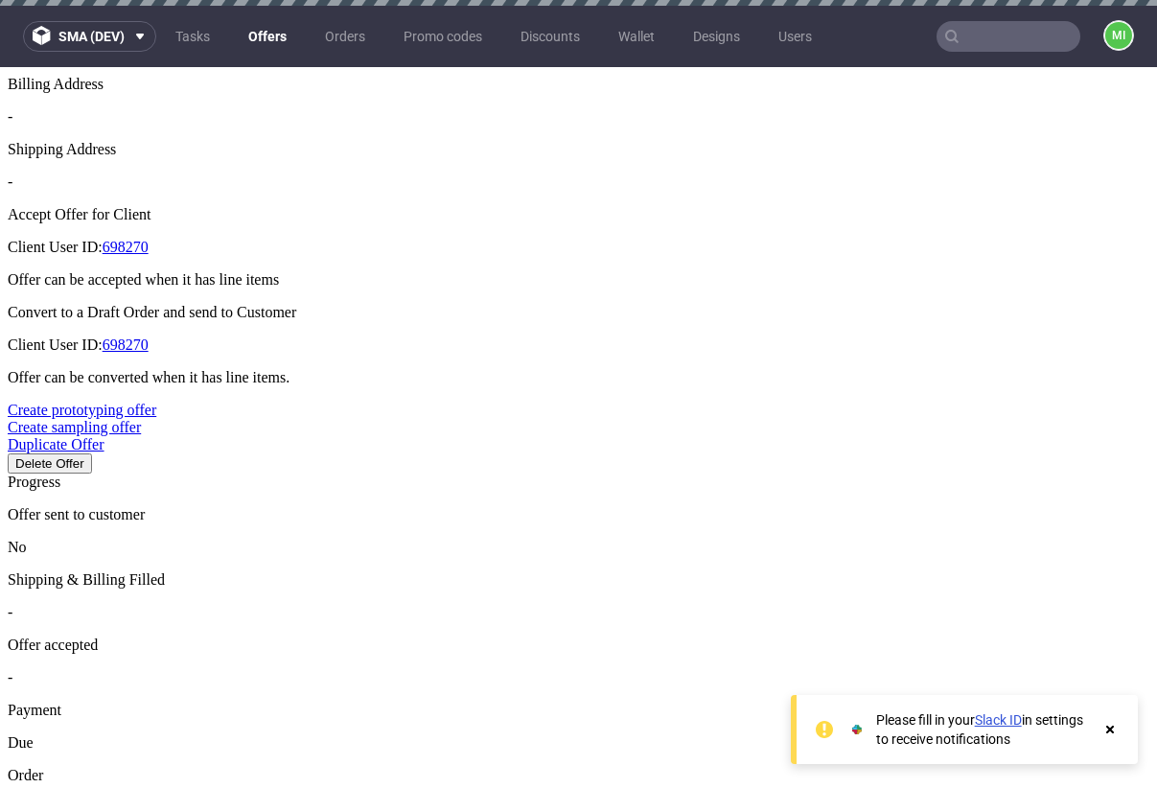
type input "[DATE]"
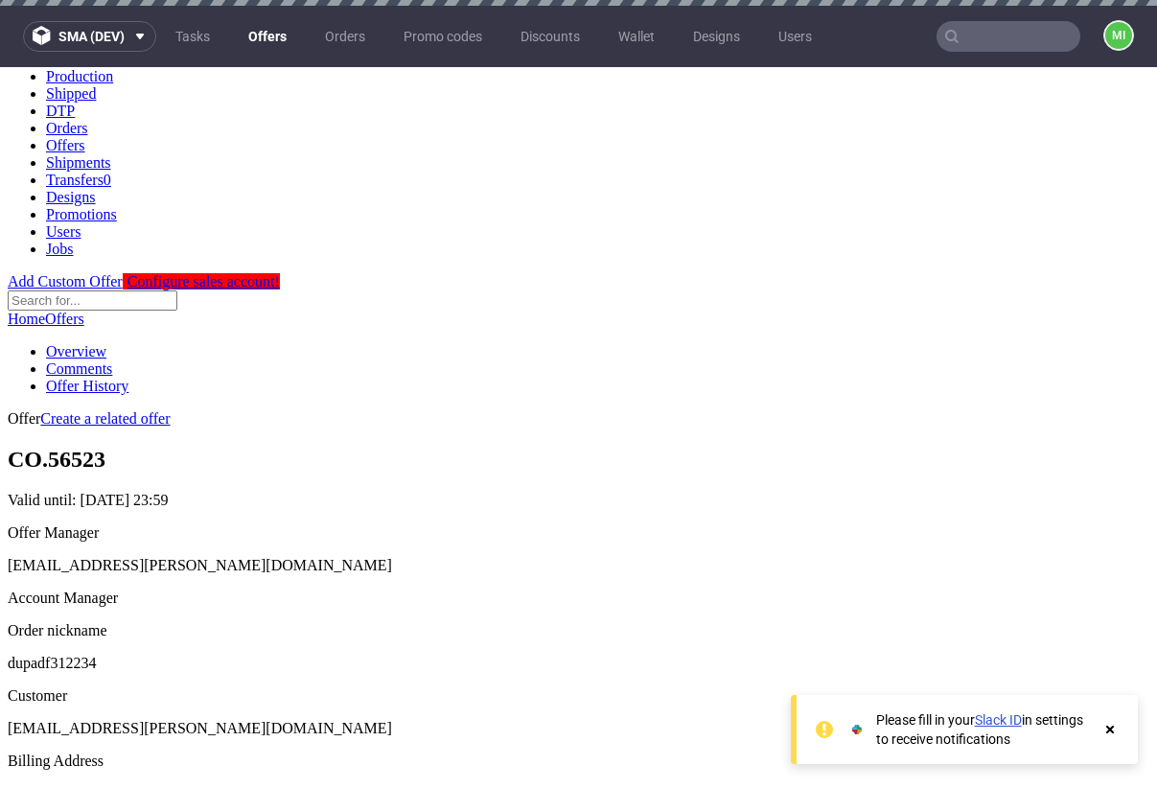
scroll to position [399, 0]
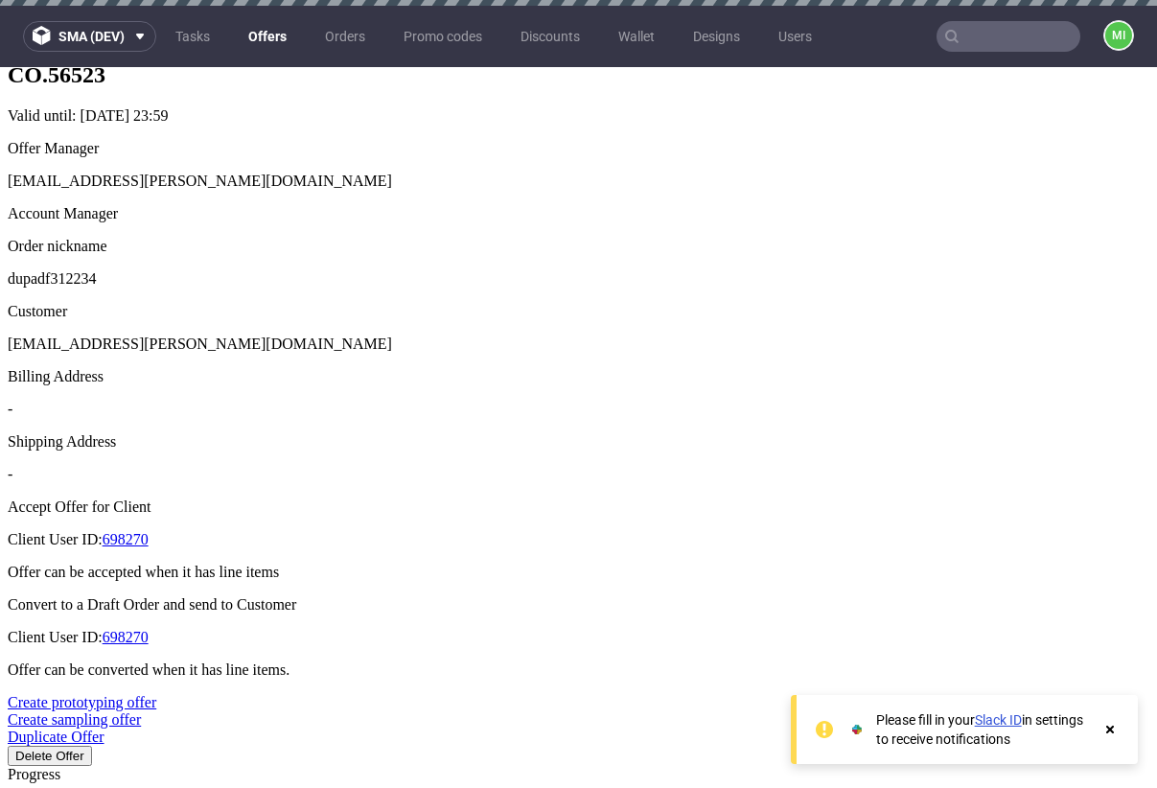
drag, startPoint x: 758, startPoint y: 419, endPoint x: 757, endPoint y: 431, distance: 11.7
type input "[DATE]"
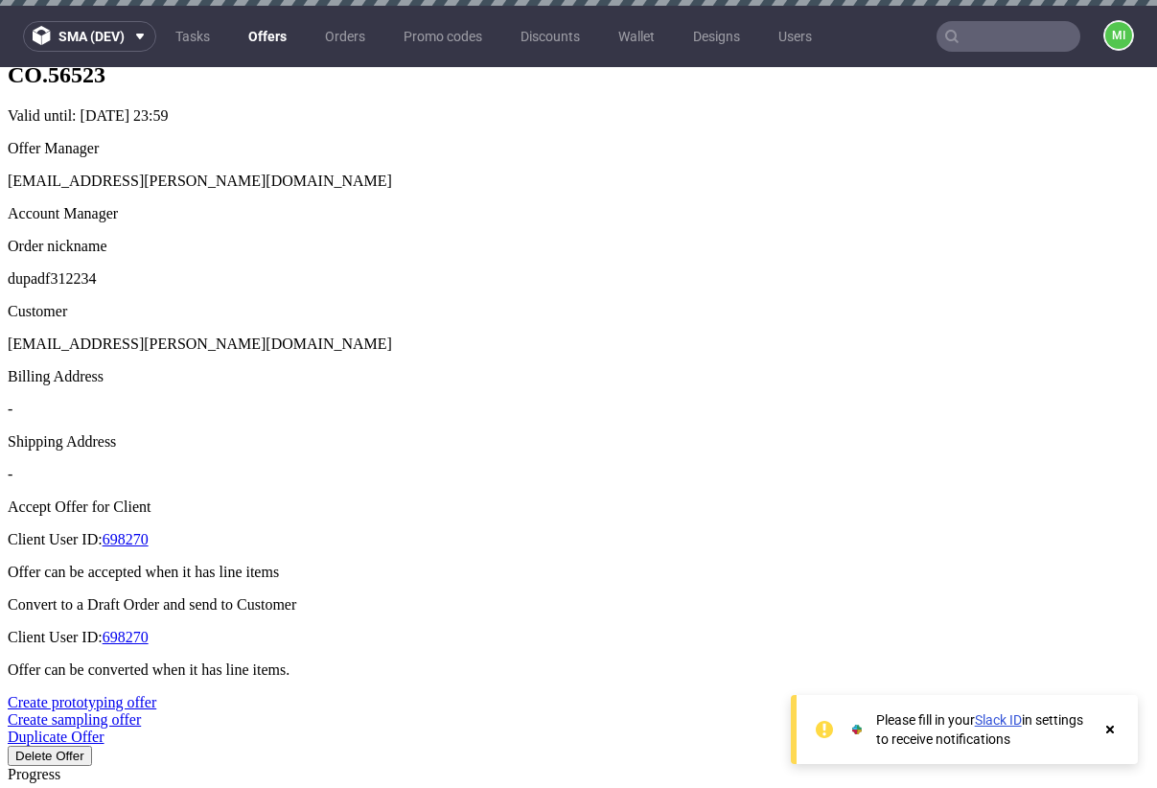
type input "[DATE]"
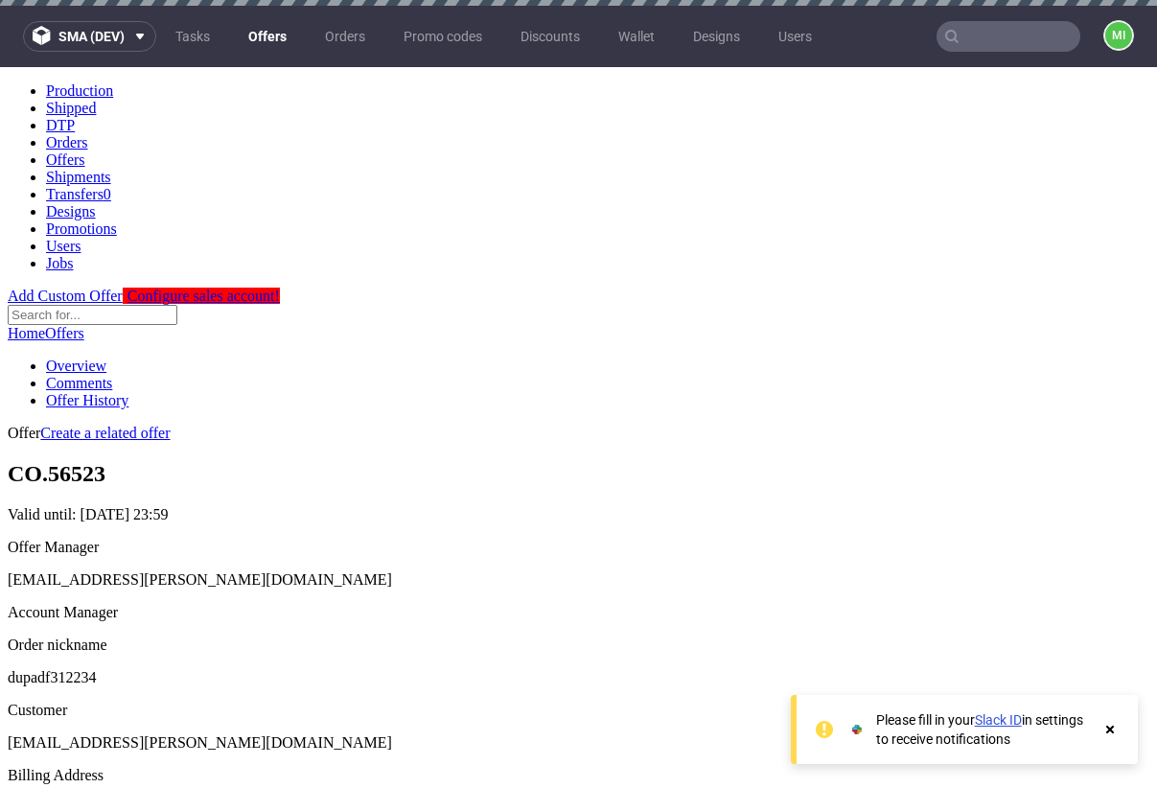
scroll to position [396, 0]
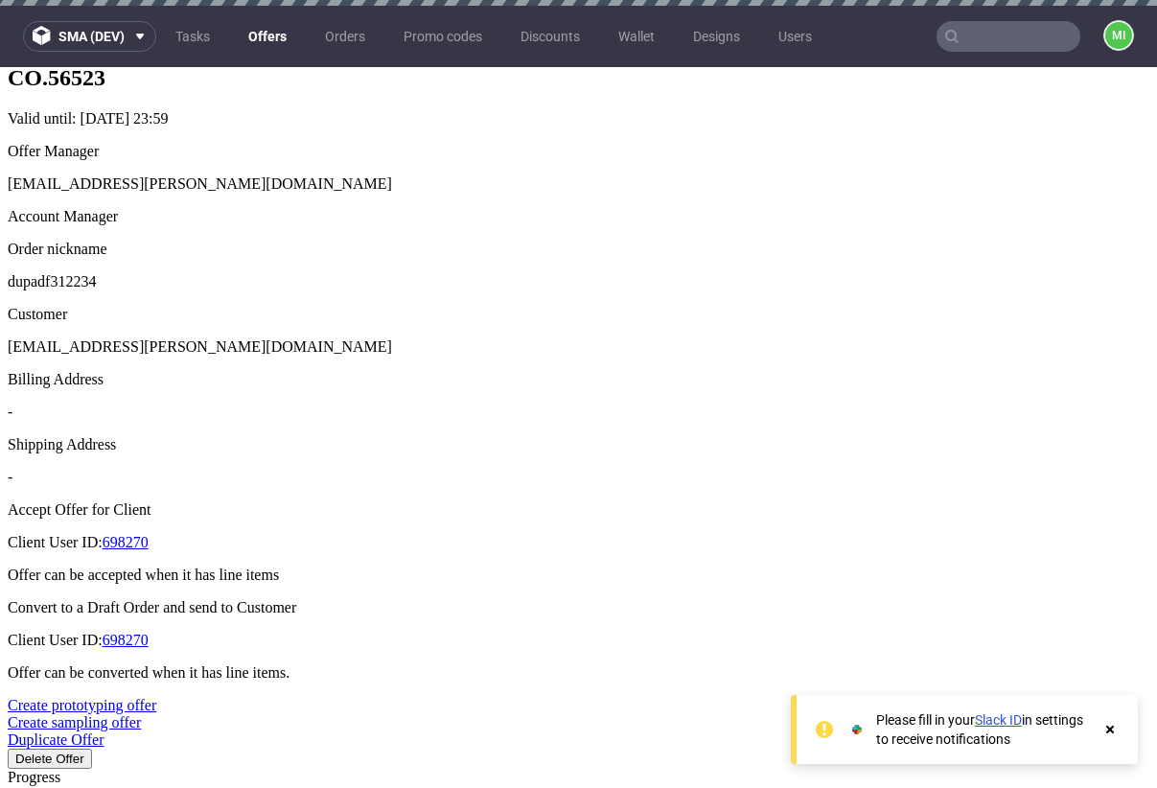
type input "[DATE]"
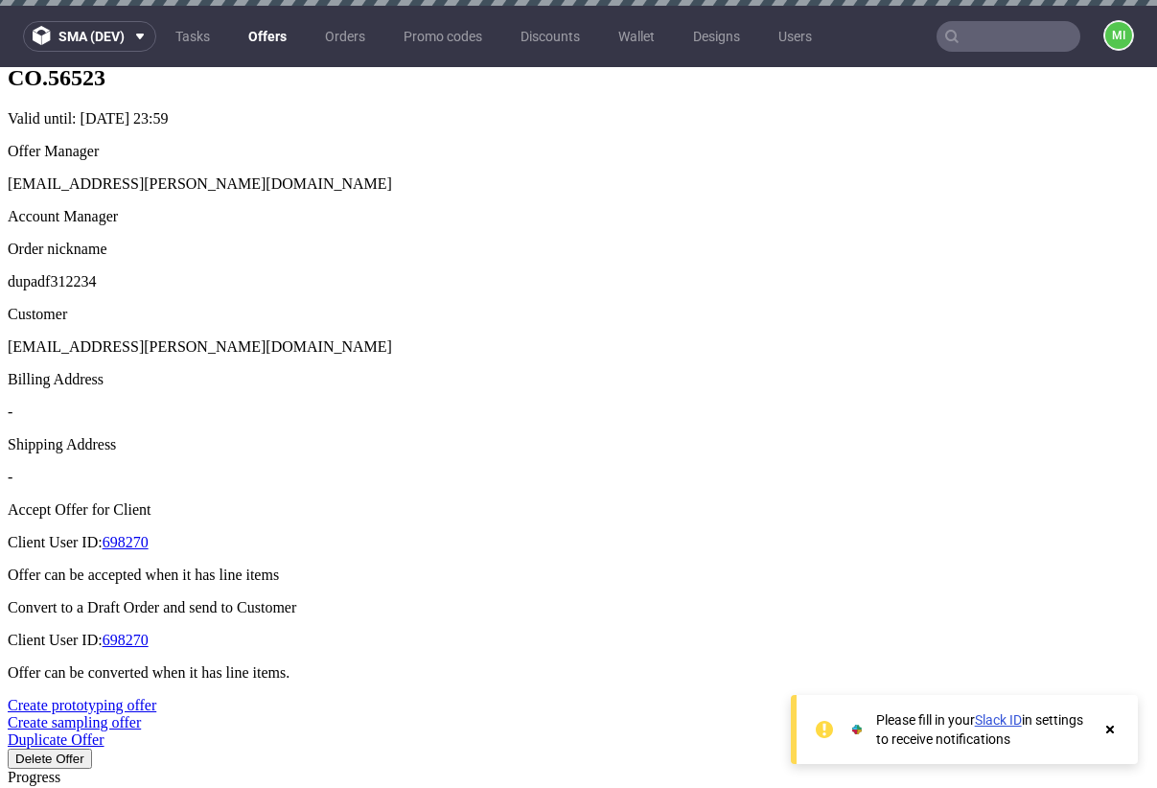
type input "[DATE]"
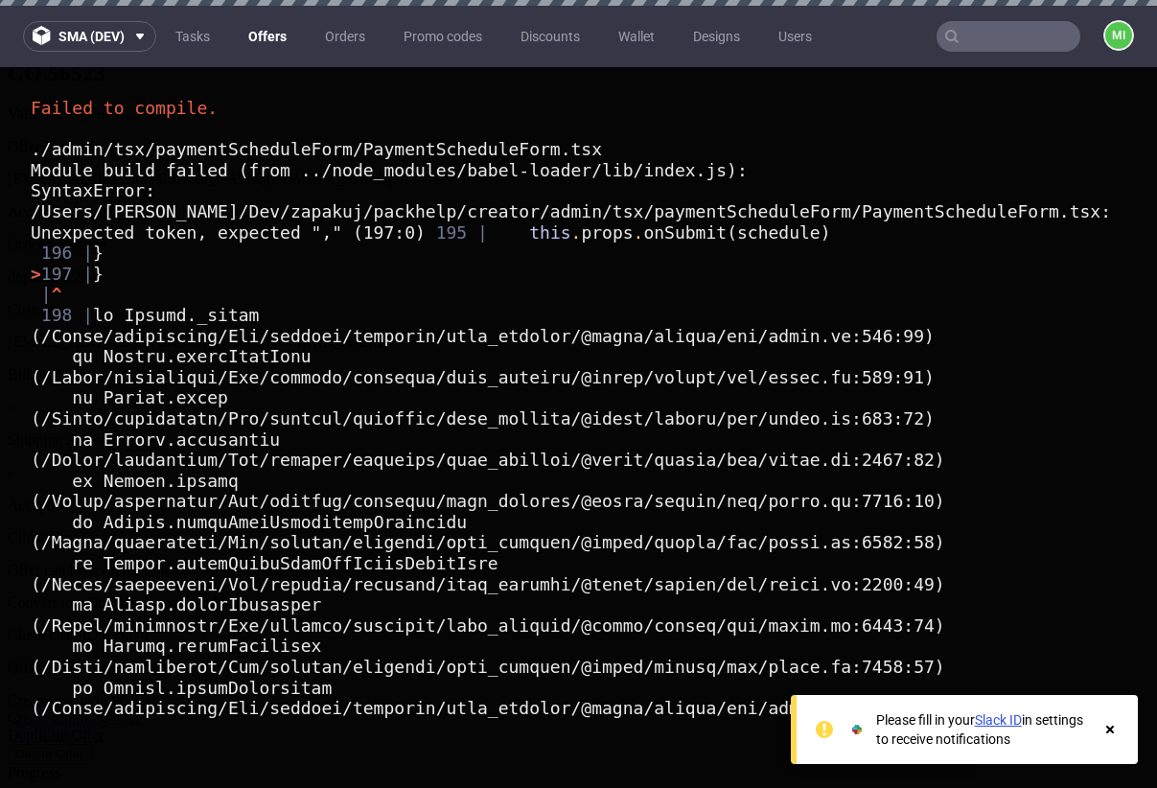
scroll to position [968, 0]
type input "[DATE]"
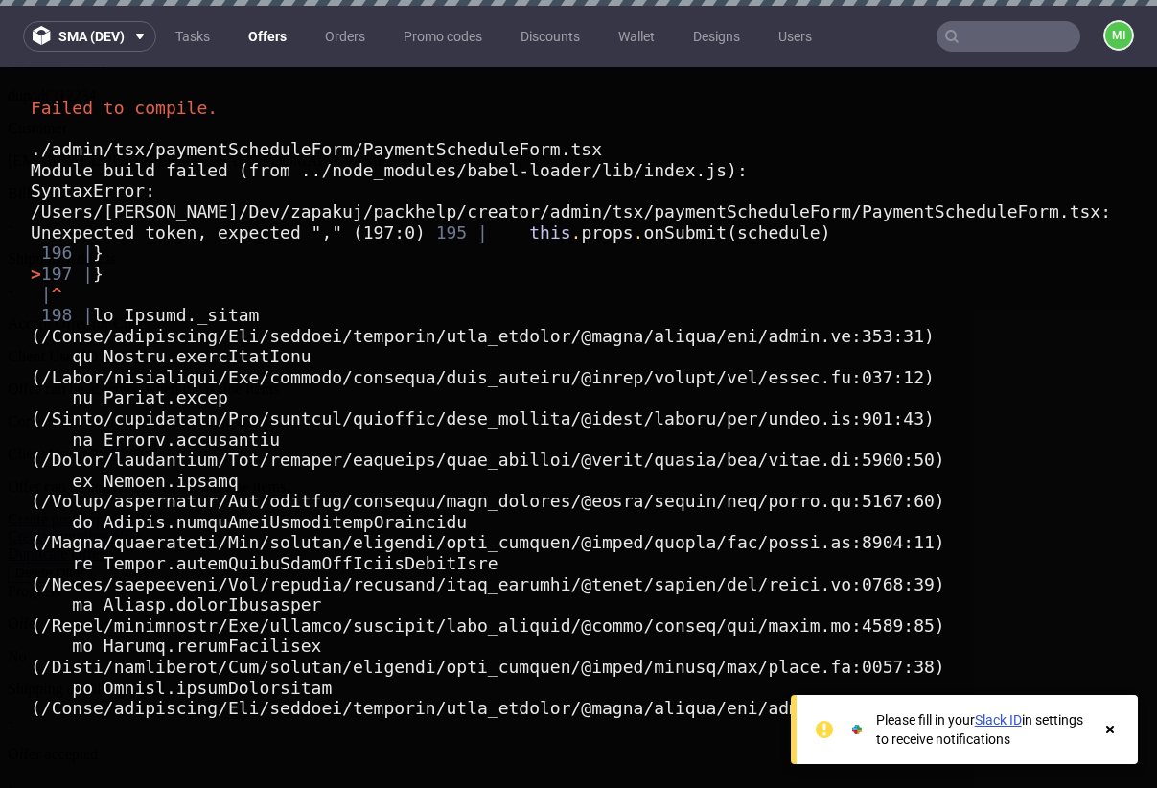
type input "[DATE]"
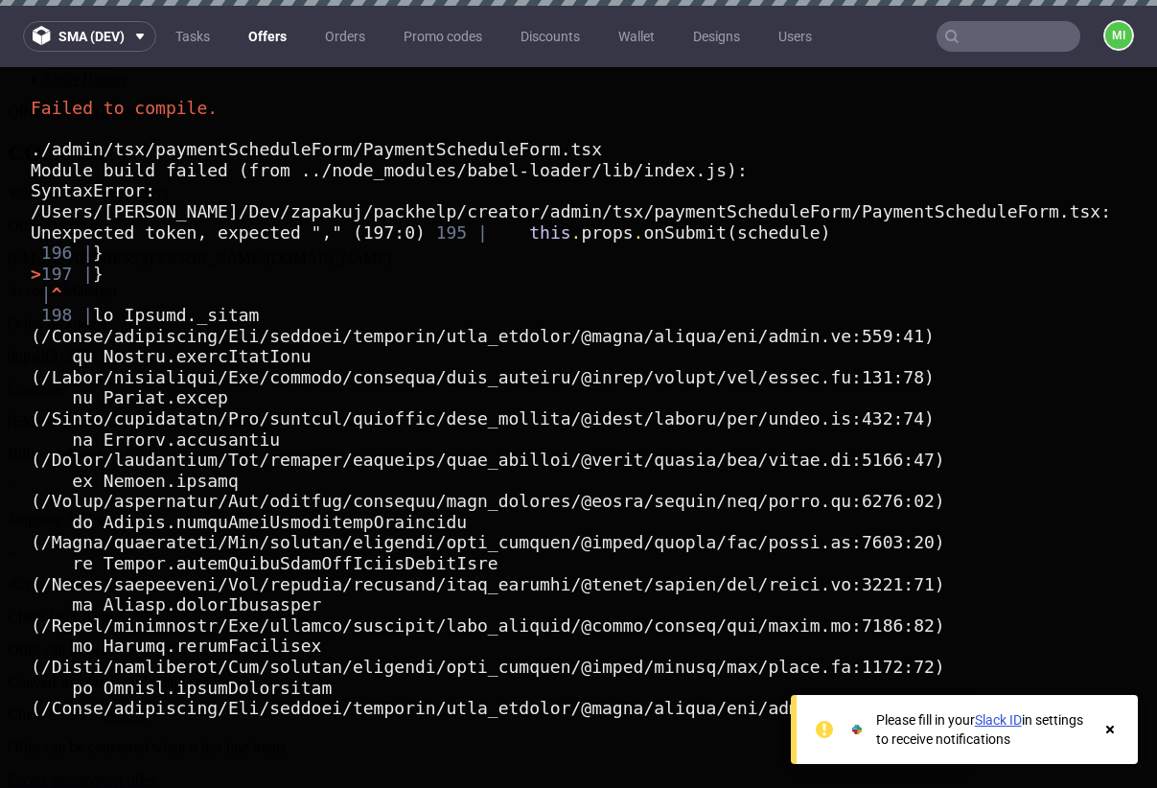
scroll to position [631, 0]
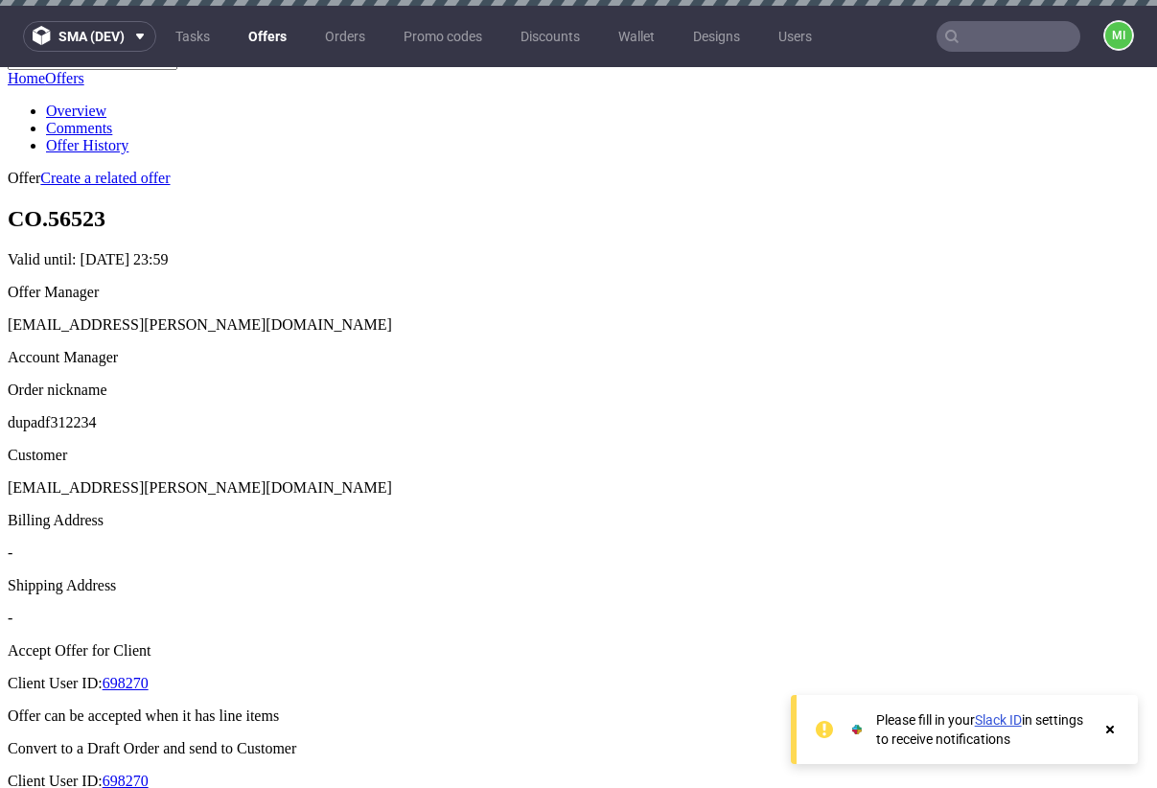
scroll to position [653, 0]
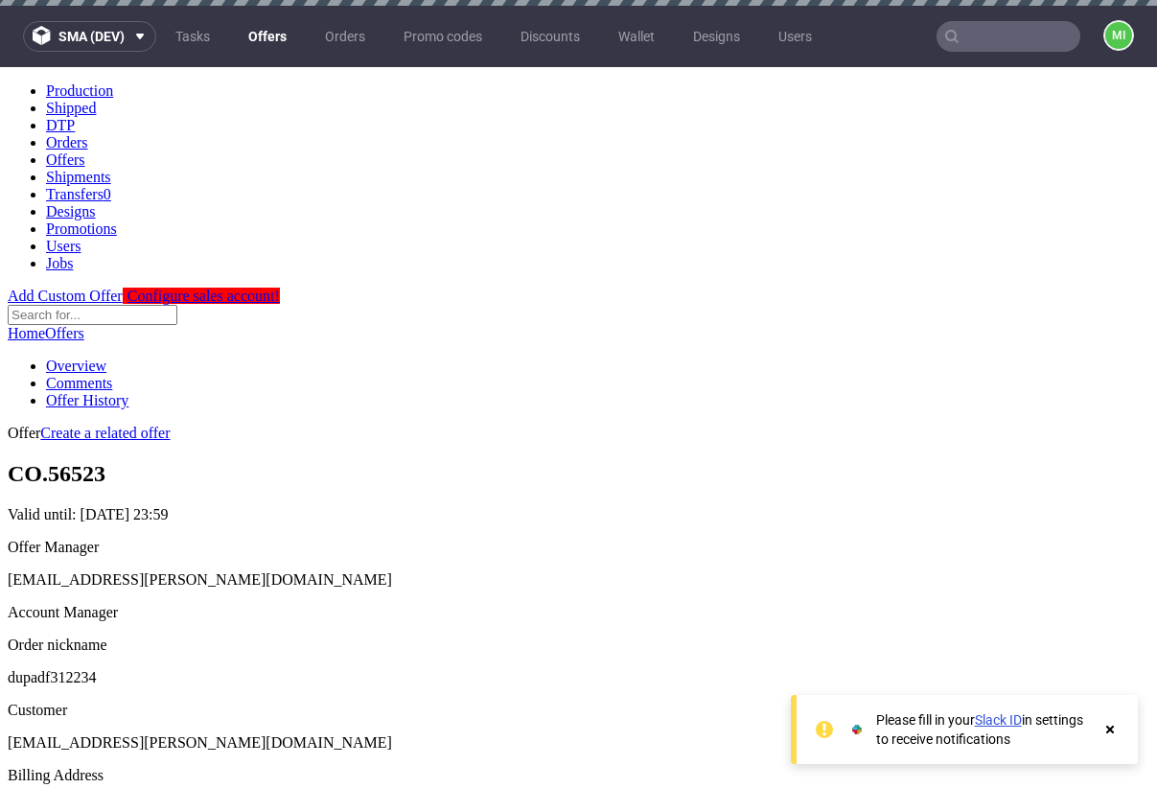
scroll to position [652, 0]
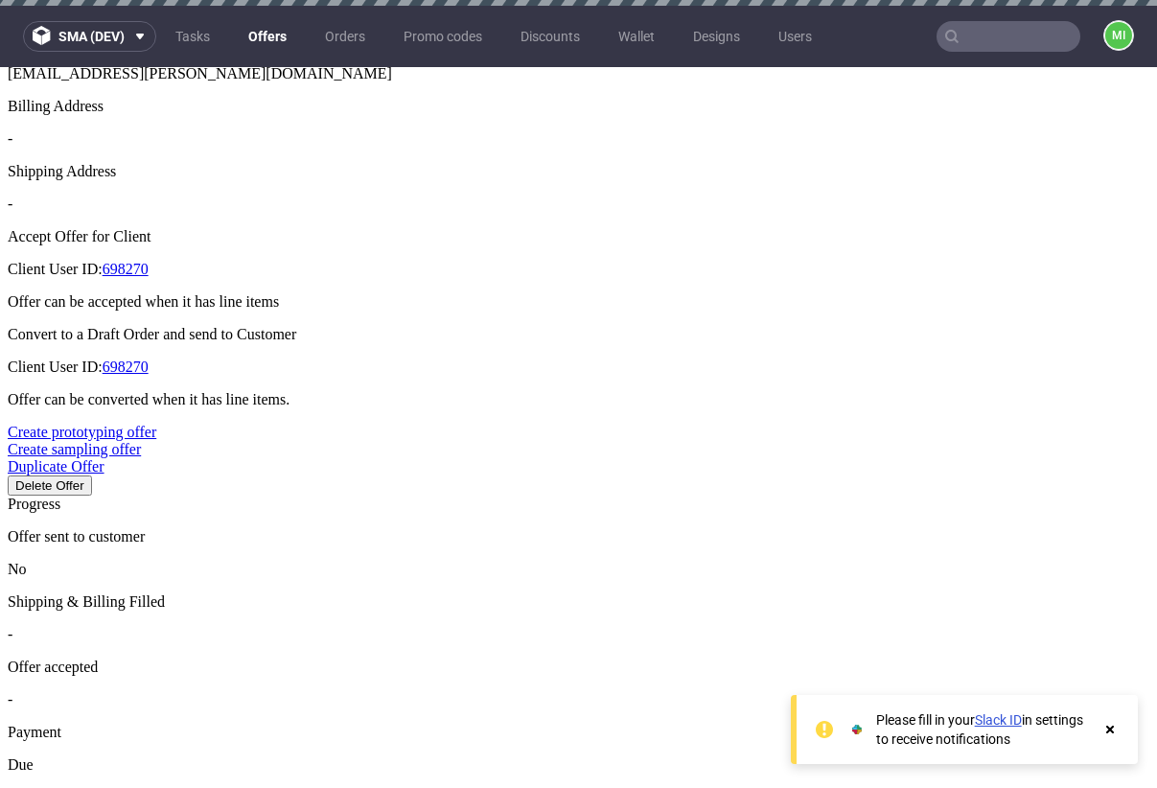
type input "[DATE]"
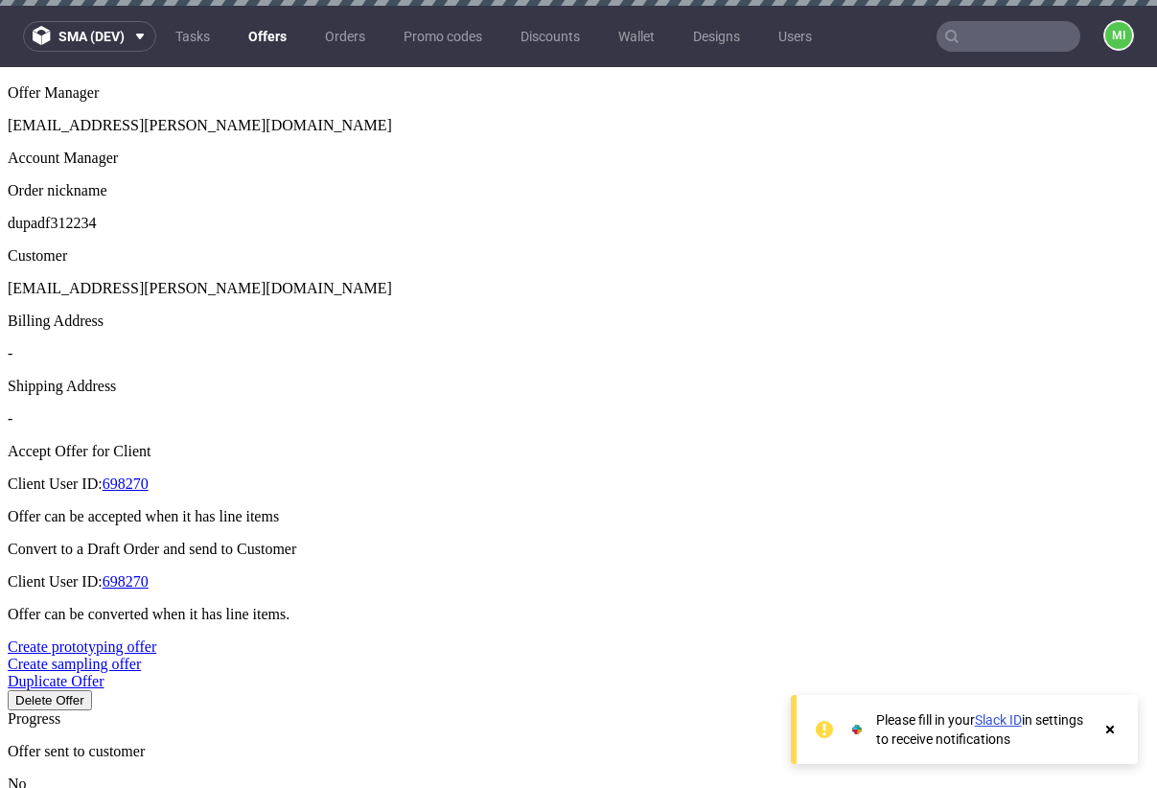
scroll to position [634, 0]
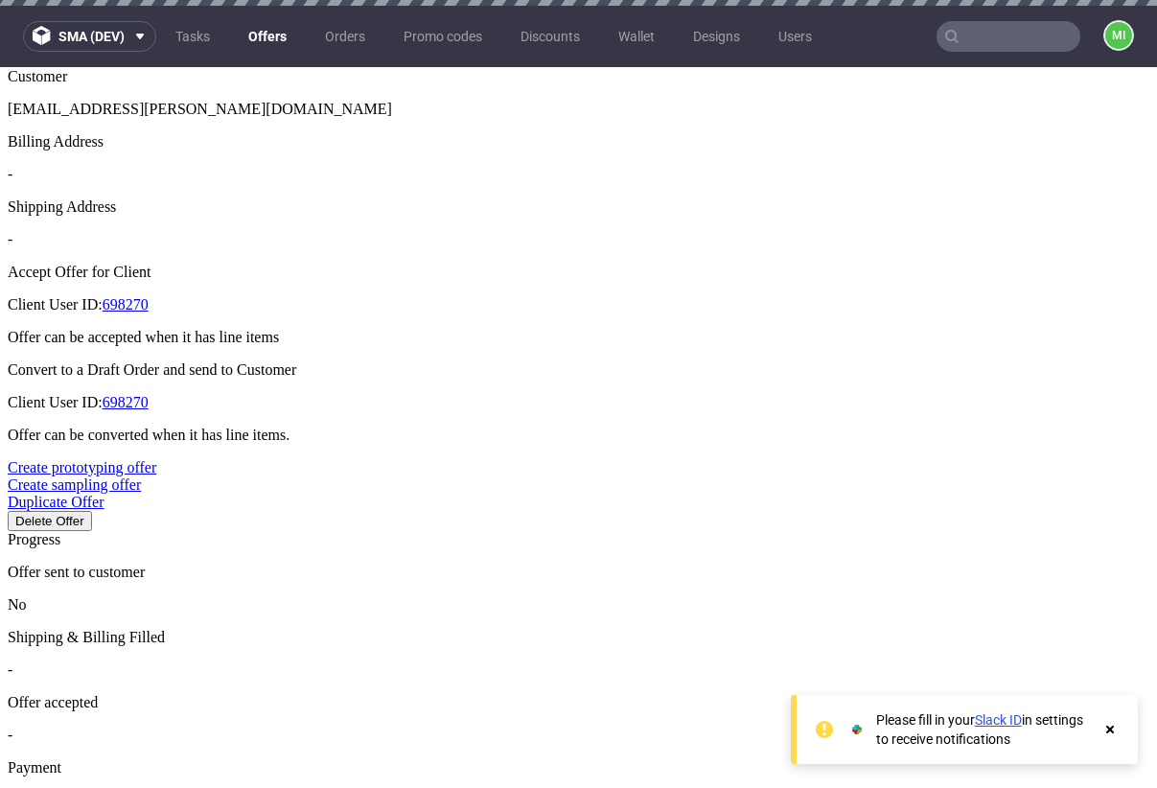
drag, startPoint x: 566, startPoint y: 367, endPoint x: 500, endPoint y: 368, distance: 66.2
type input "3"
type input "34%"
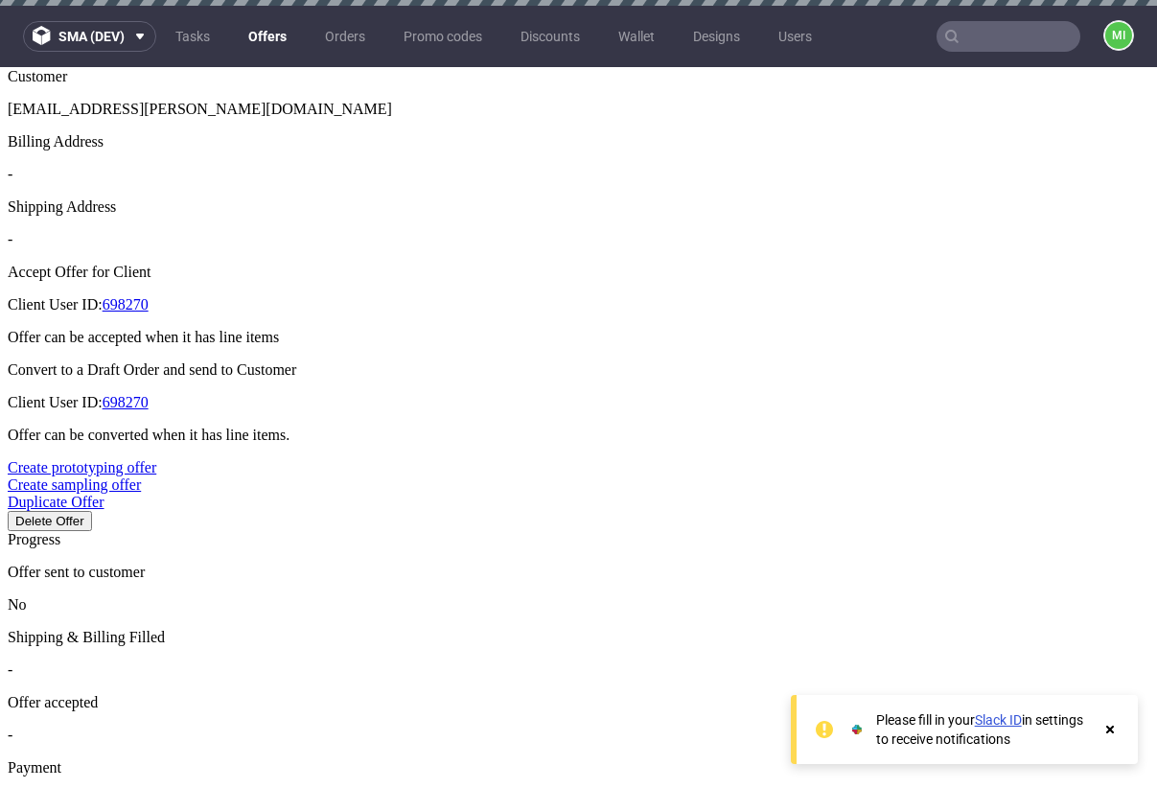
type input "33%"
type input "[DATE]"
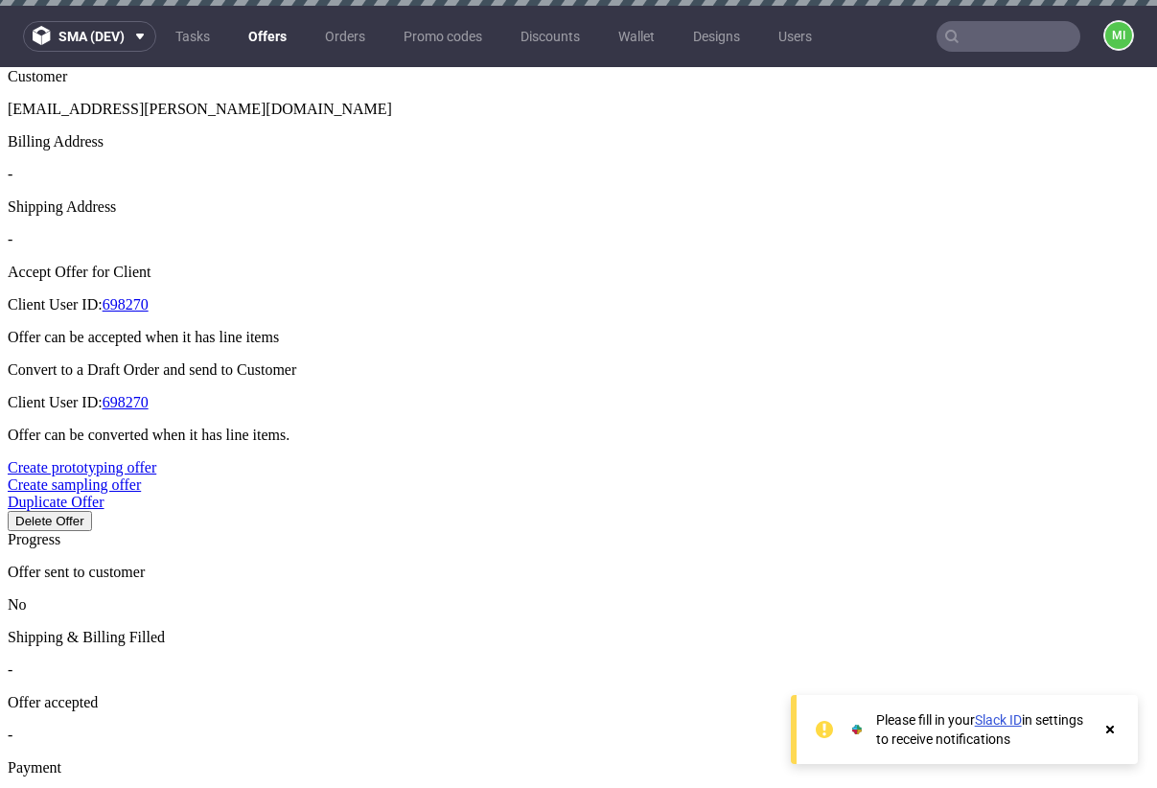
drag, startPoint x: 696, startPoint y: 525, endPoint x: 700, endPoint y: 542, distance: 16.7
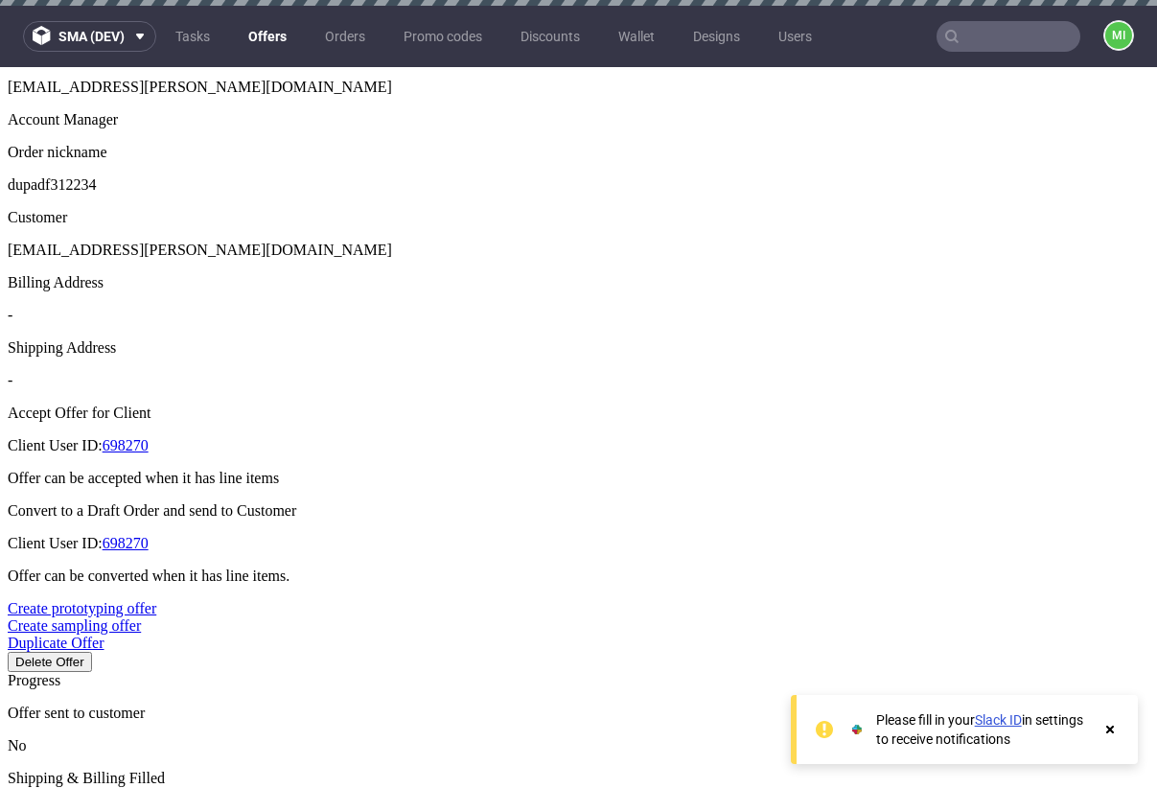
scroll to position [528, 0]
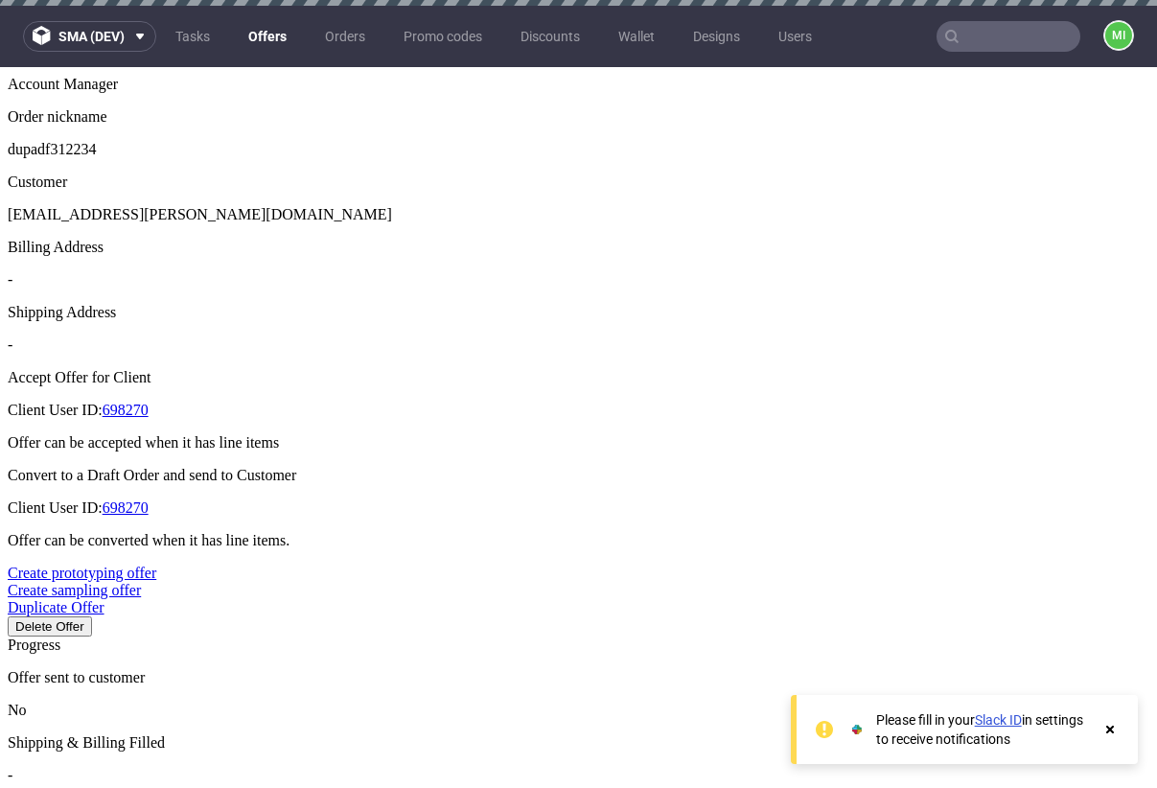
type input "3"
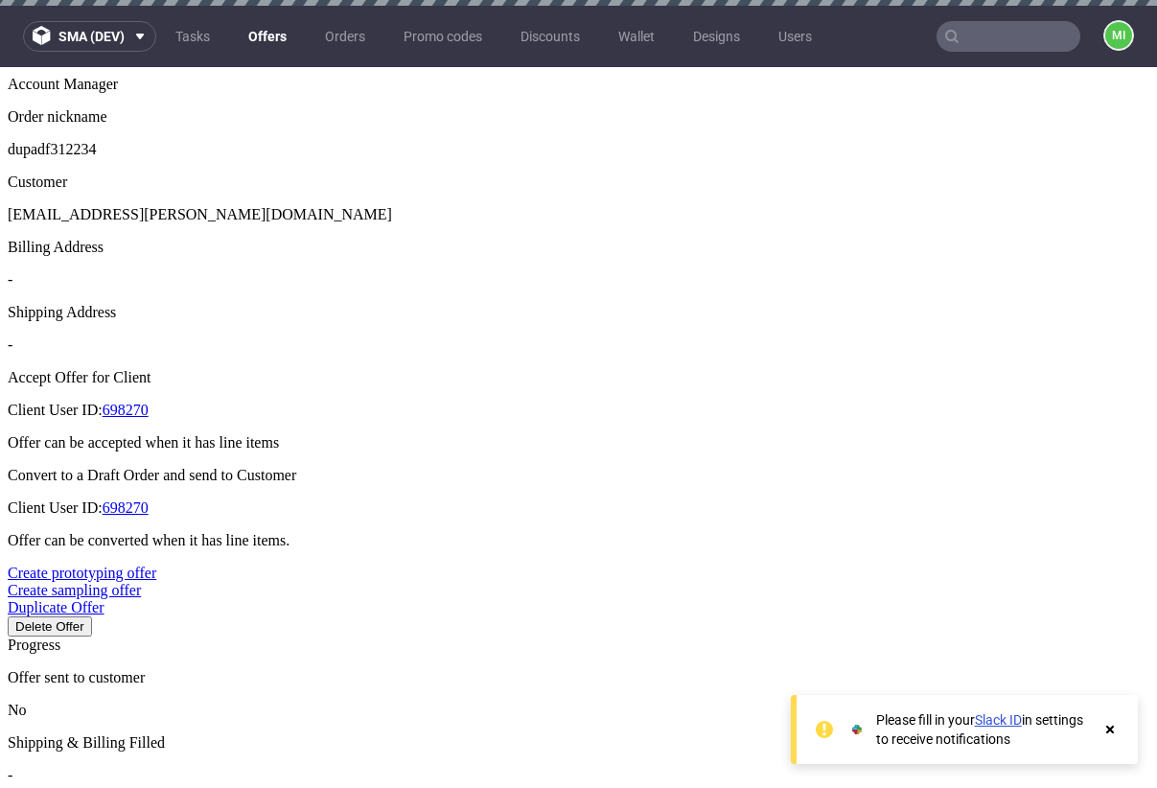
type input "34%"
type input "33%"
type input "[DATE]"
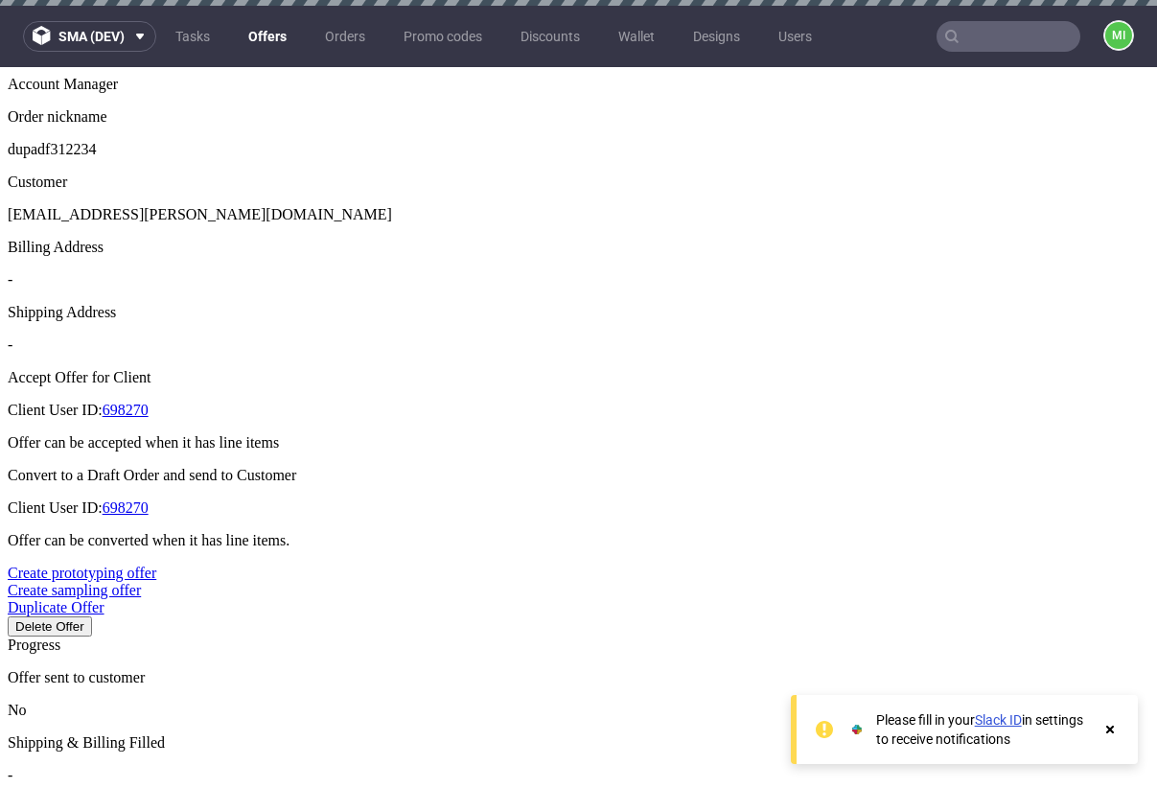
drag, startPoint x: 706, startPoint y: 542, endPoint x: 755, endPoint y: 535, distance: 49.4
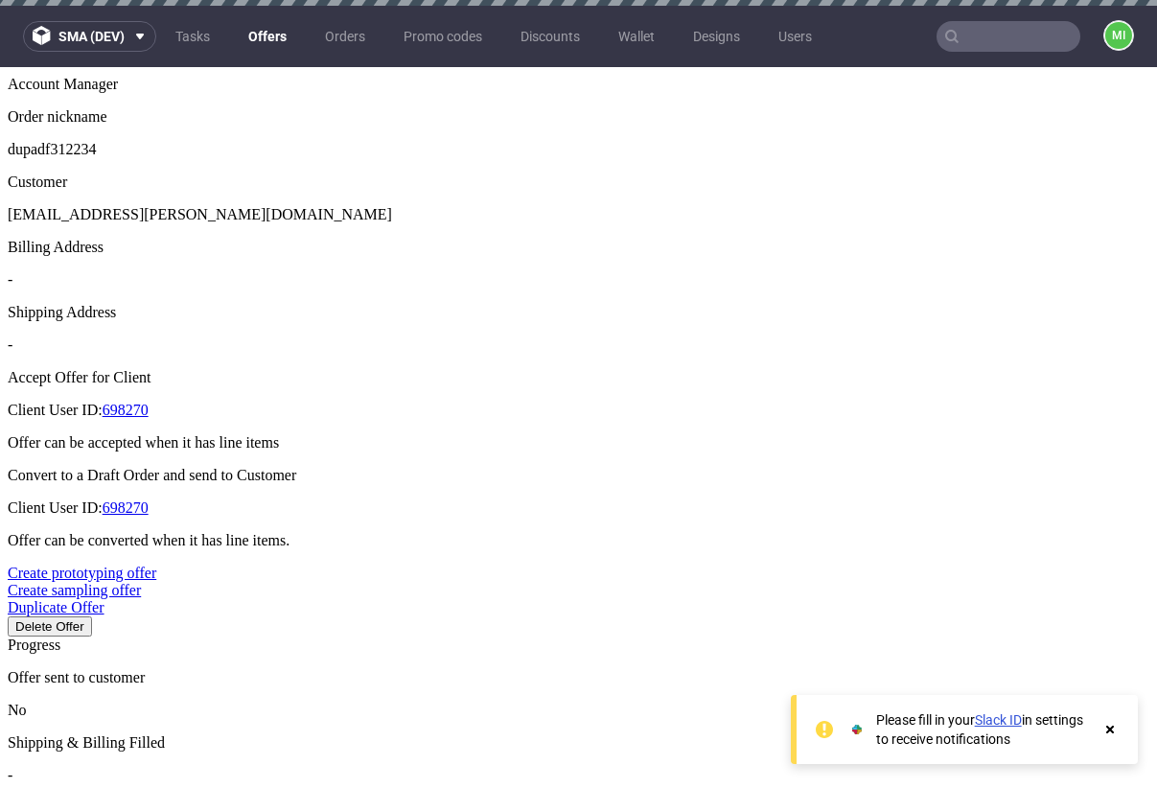
drag, startPoint x: 567, startPoint y: 356, endPoint x: 514, endPoint y: 390, distance: 63.0
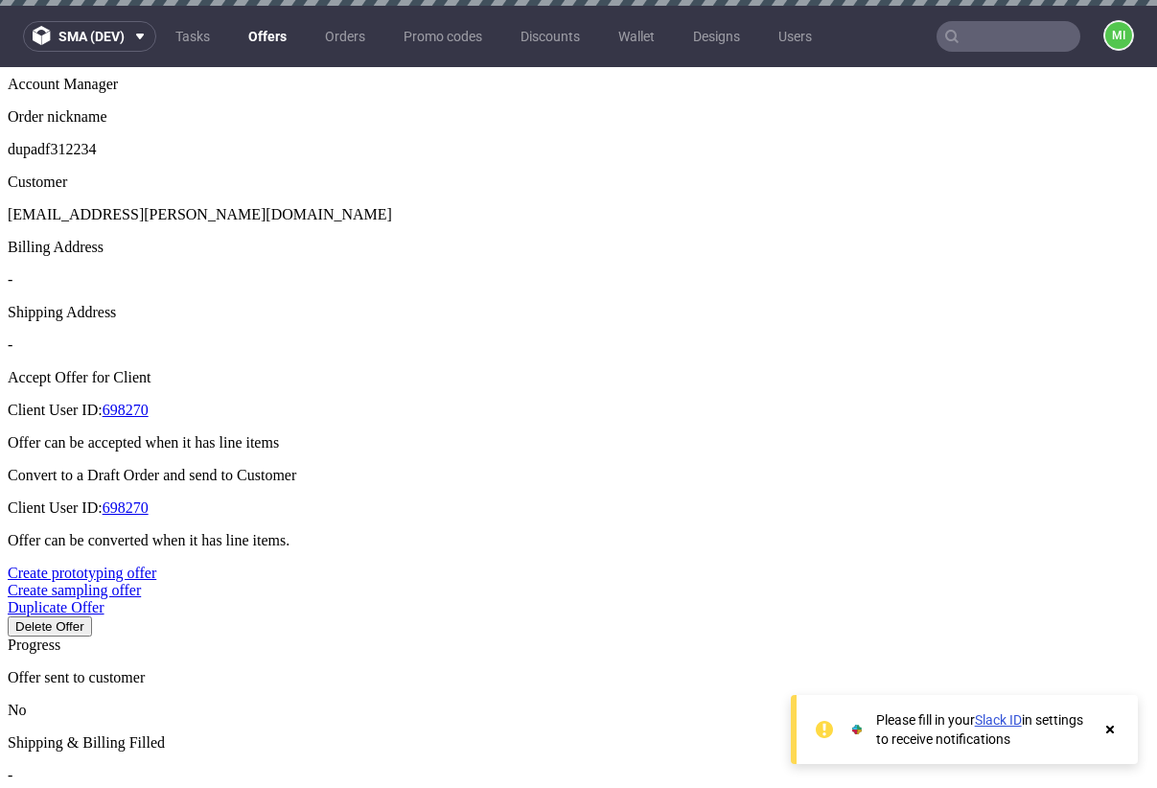
type input "2"
type input "50%"
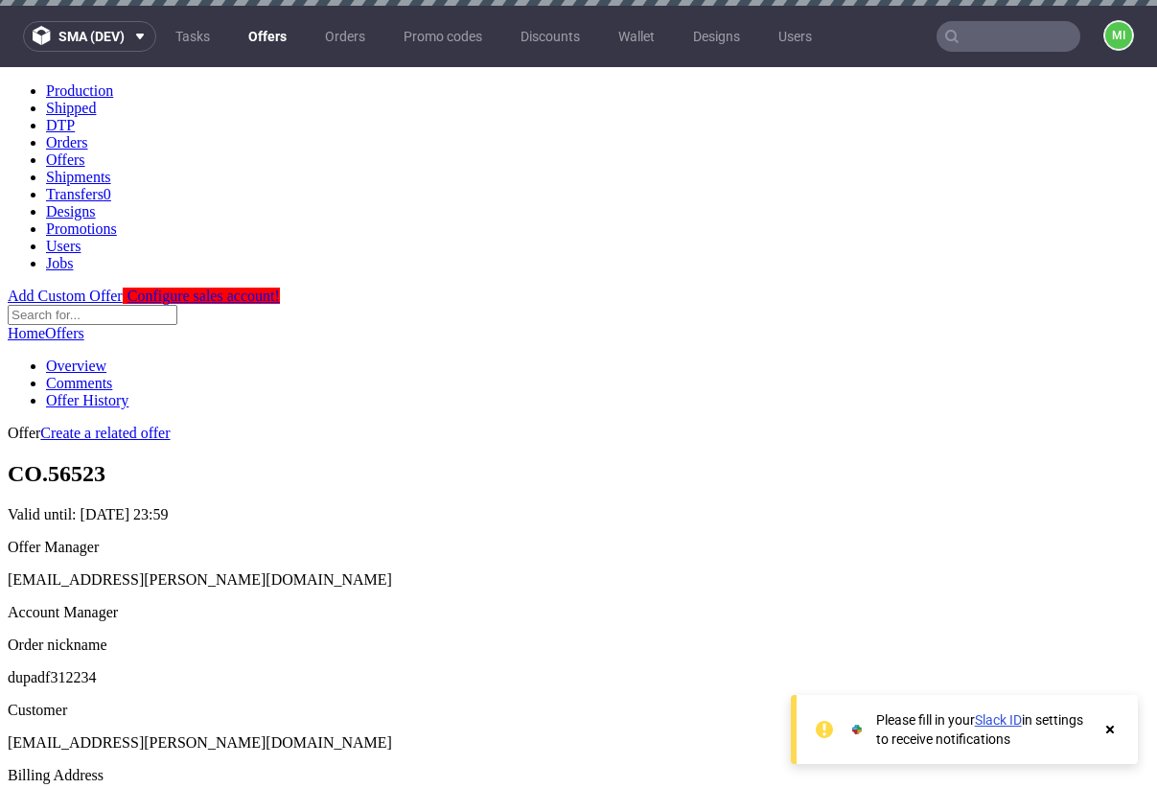
scroll to position [663, 0]
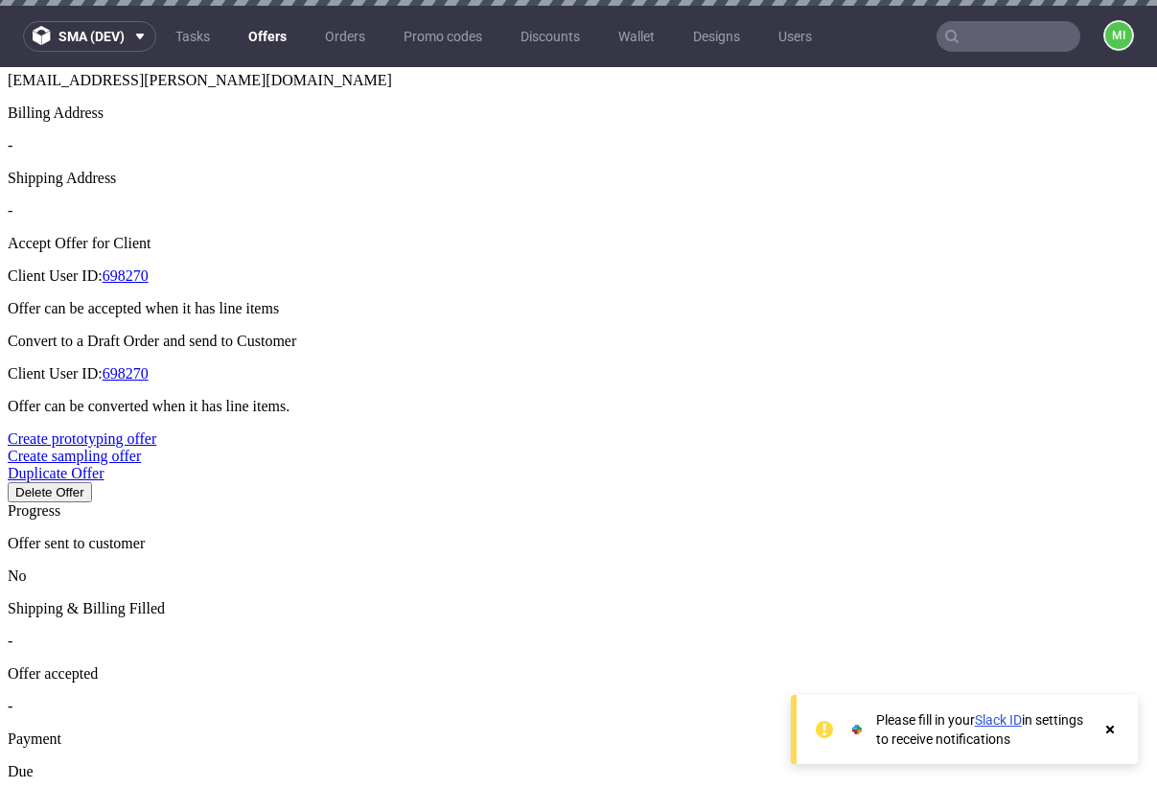
type input "2025-08-31"
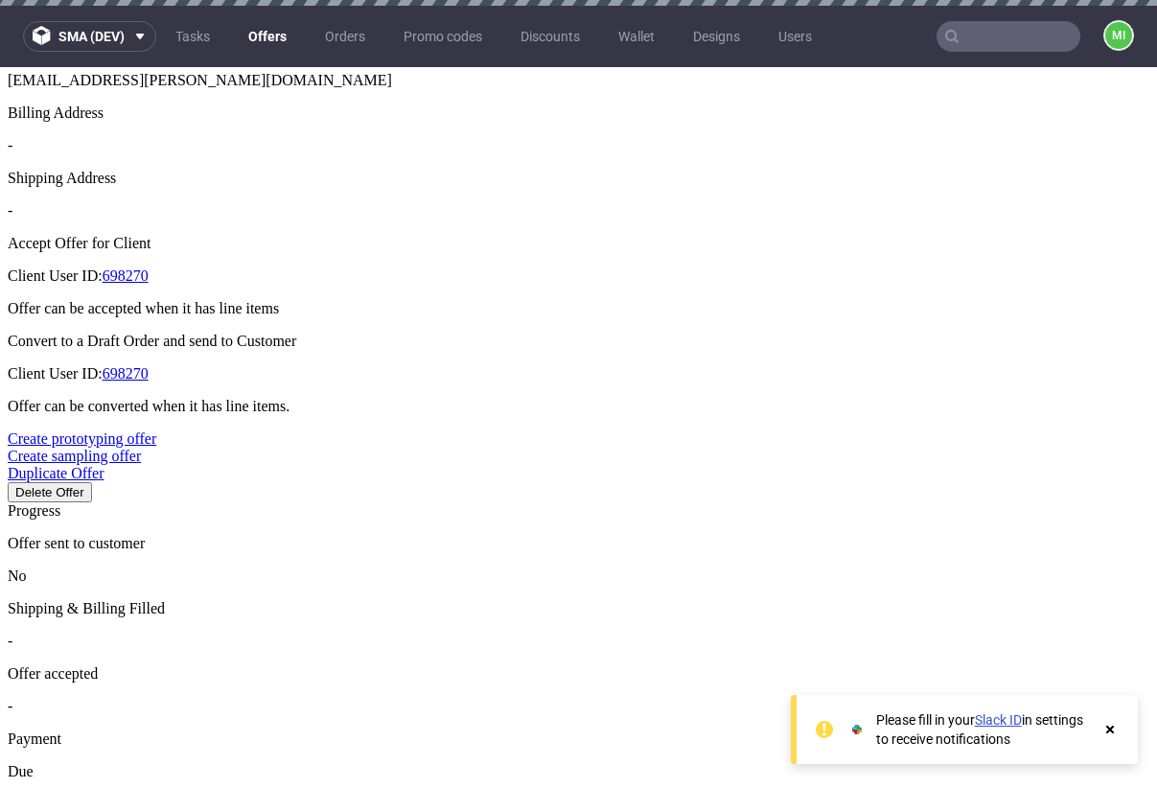
click at [1102, 731] on icon at bounding box center [1110, 729] width 17 height 15
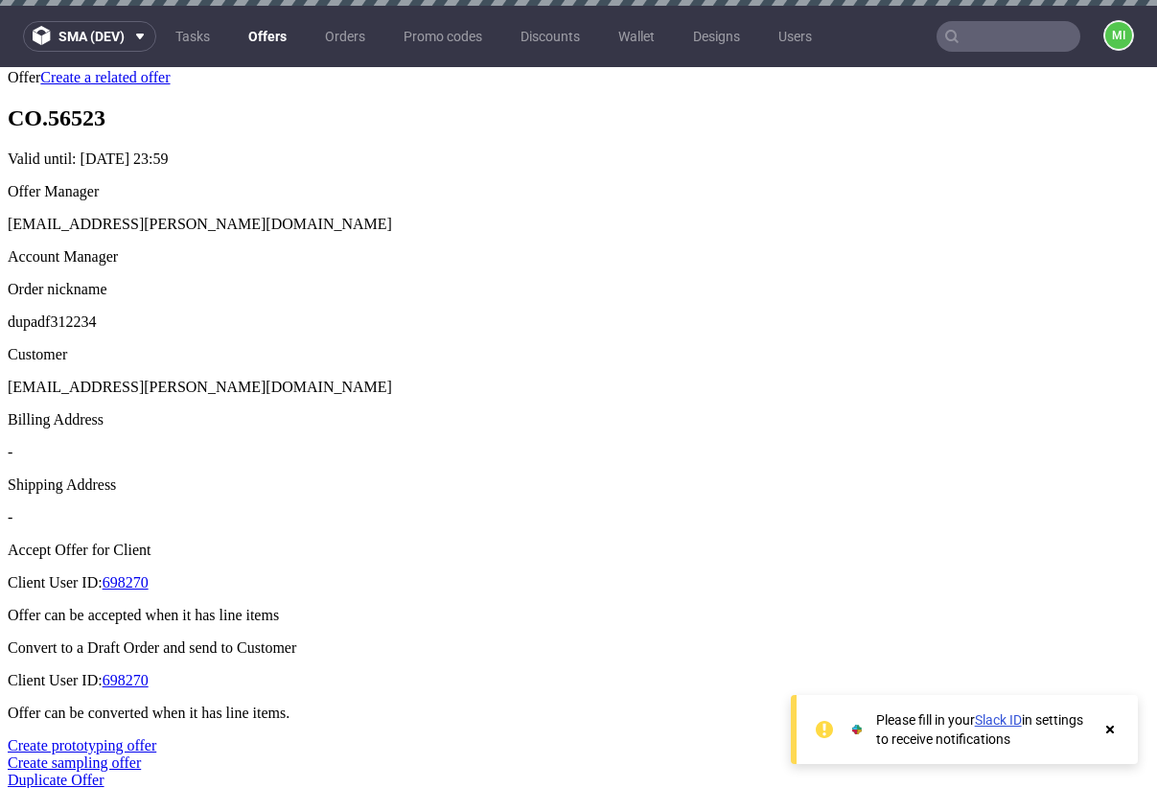
scroll to position [642, 0]
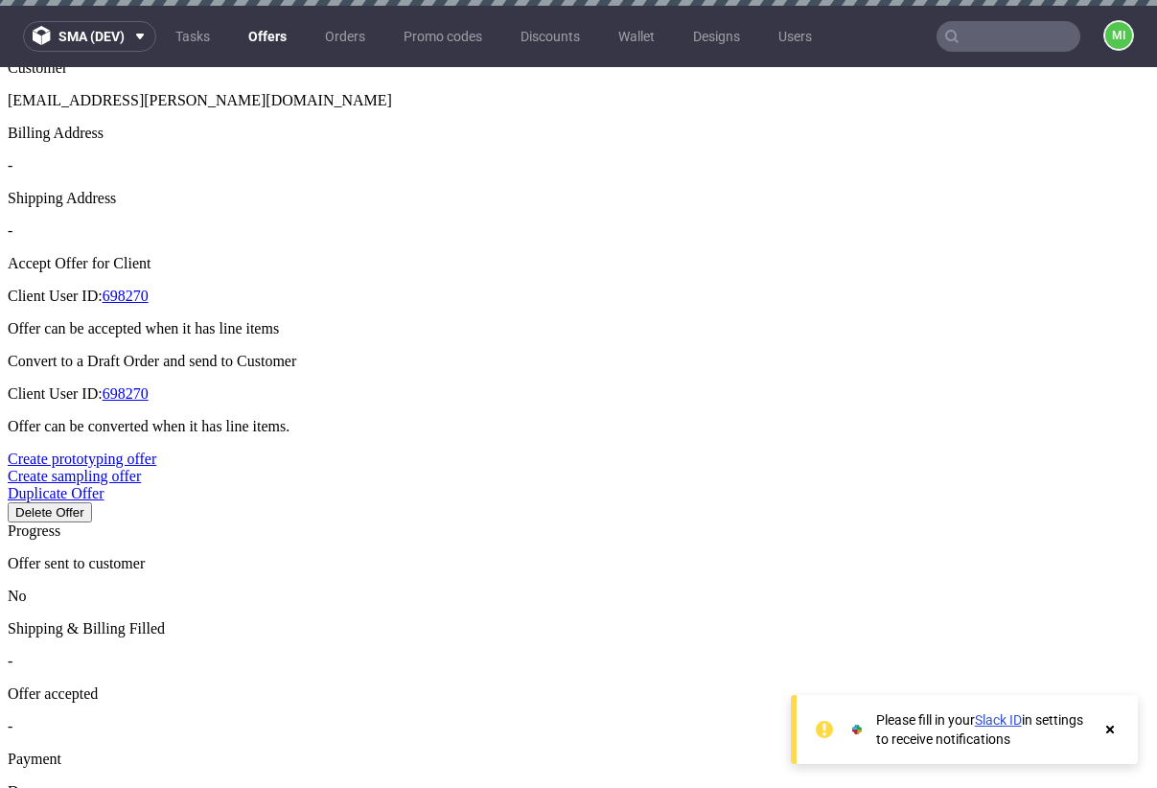
type input "[DATE]"
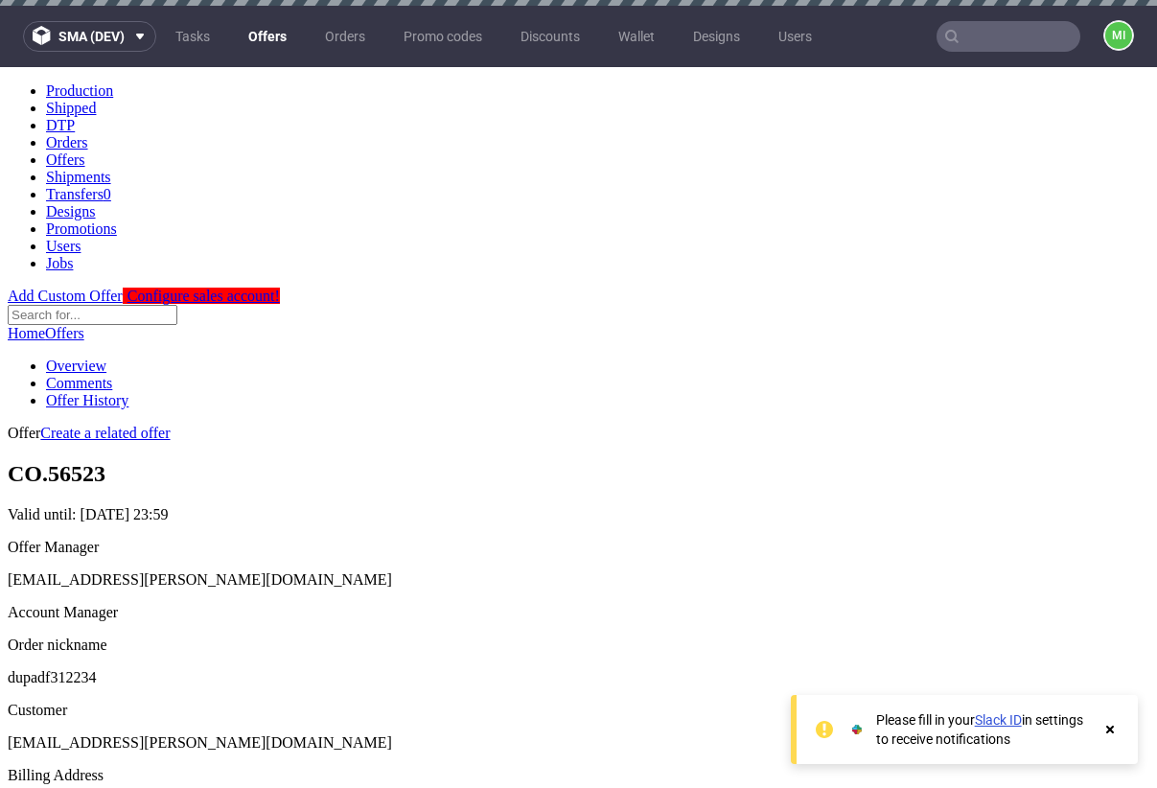
scroll to position [641, 0]
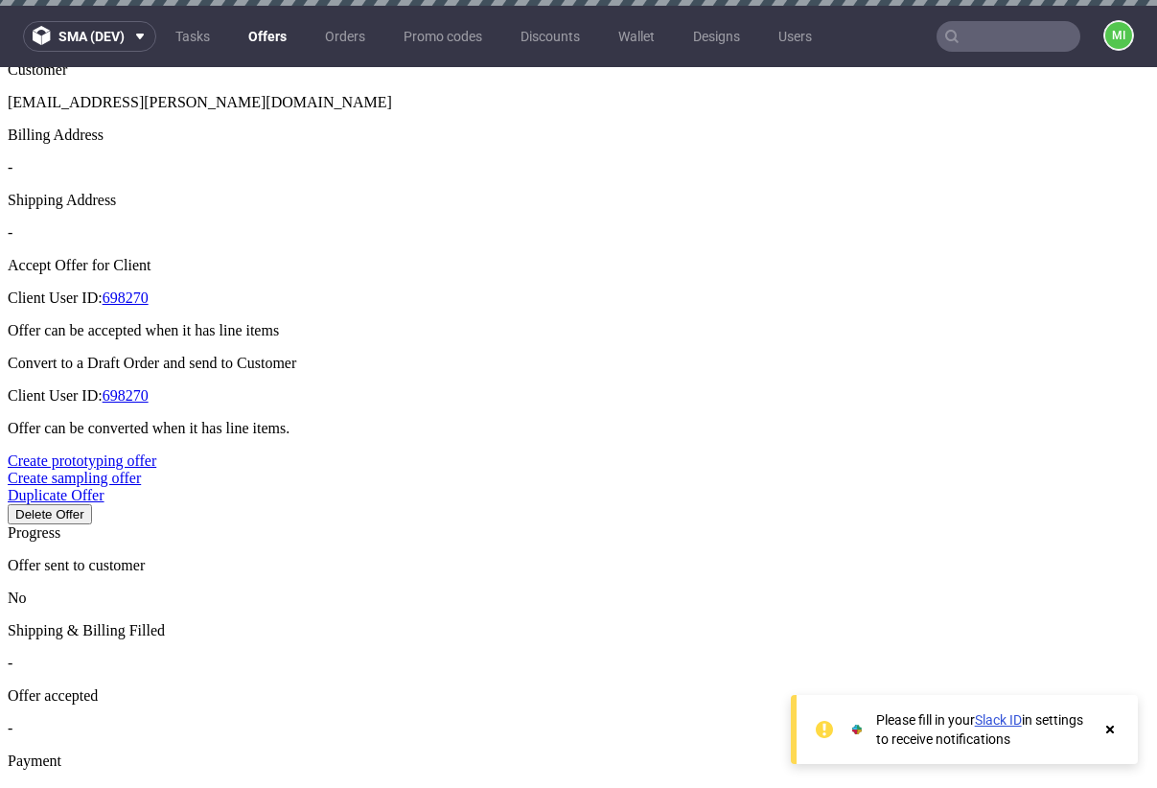
drag, startPoint x: 548, startPoint y: 397, endPoint x: 506, endPoint y: 396, distance: 41.2
type input "2"
type input "50%"
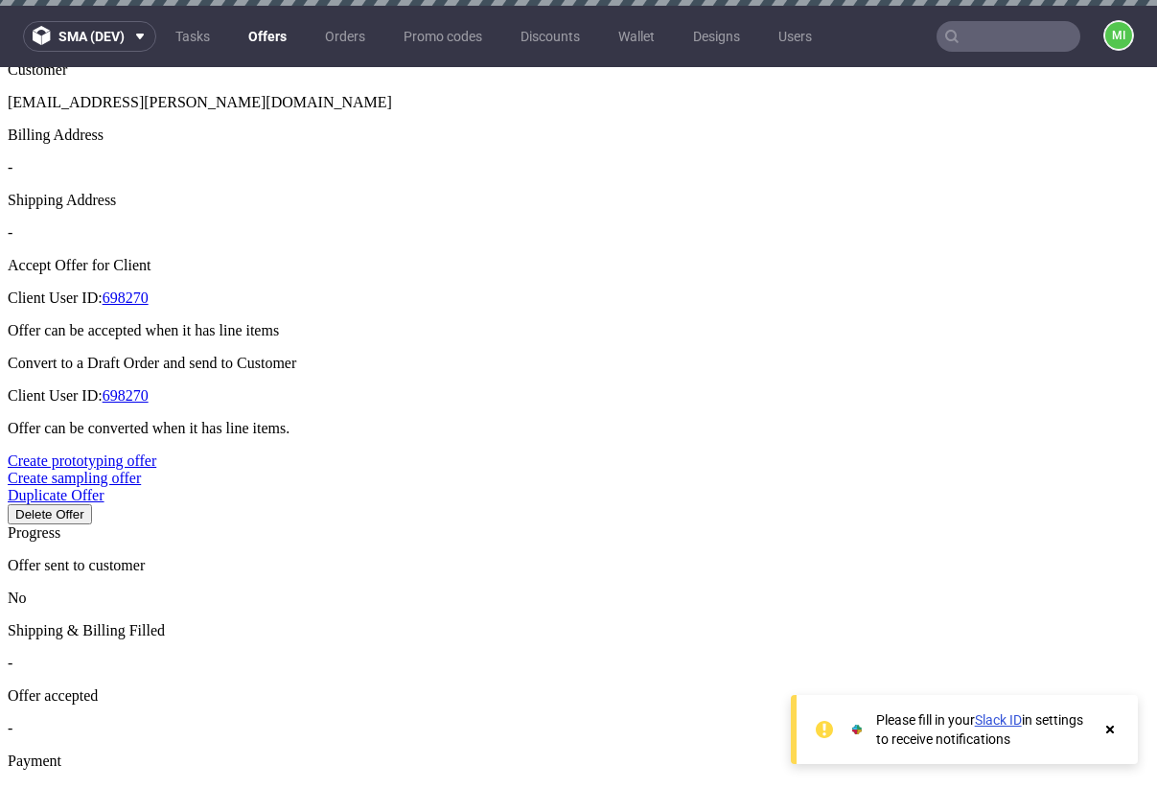
type input "[DATE]"
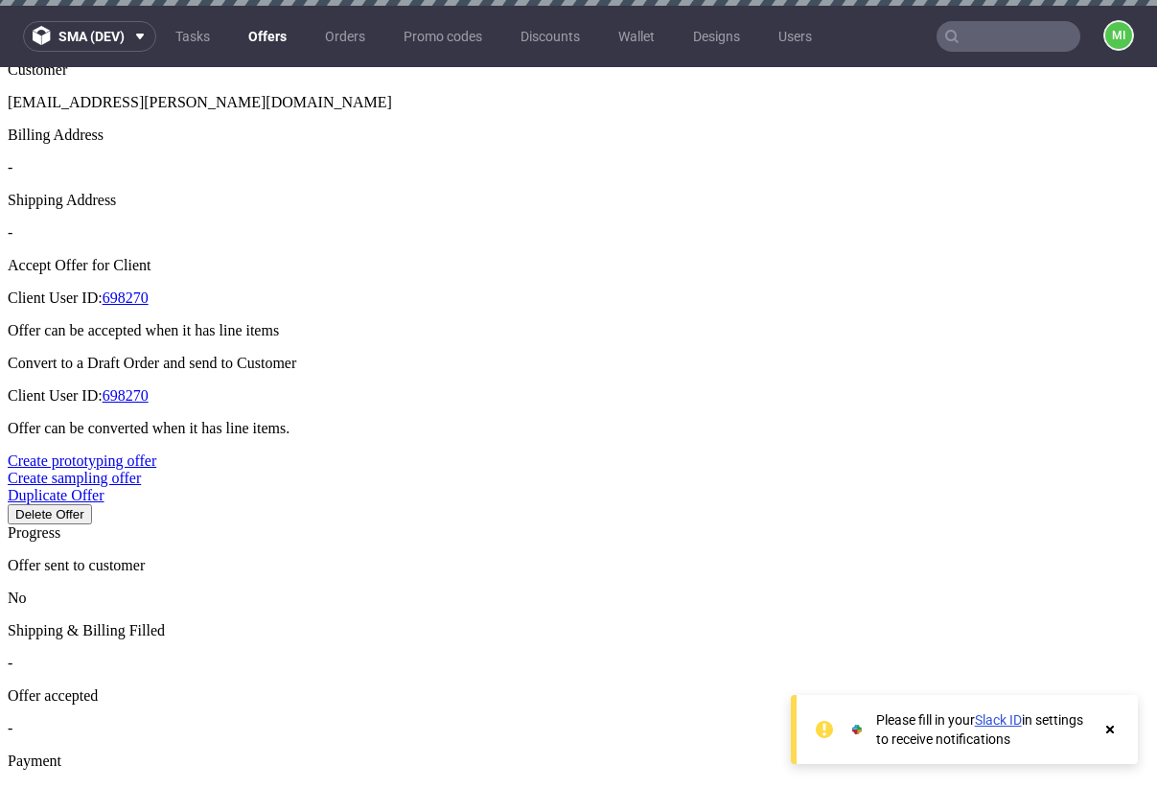
type input "[DATE]"
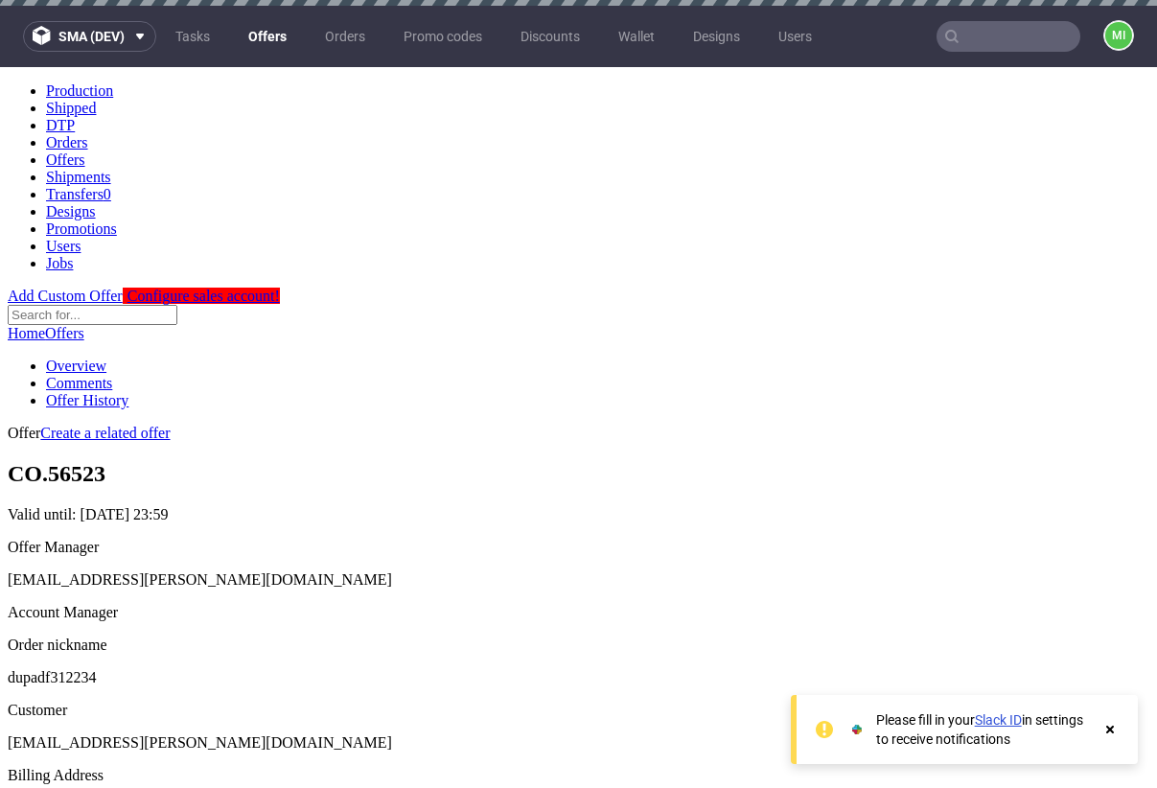
scroll to position [640, 0]
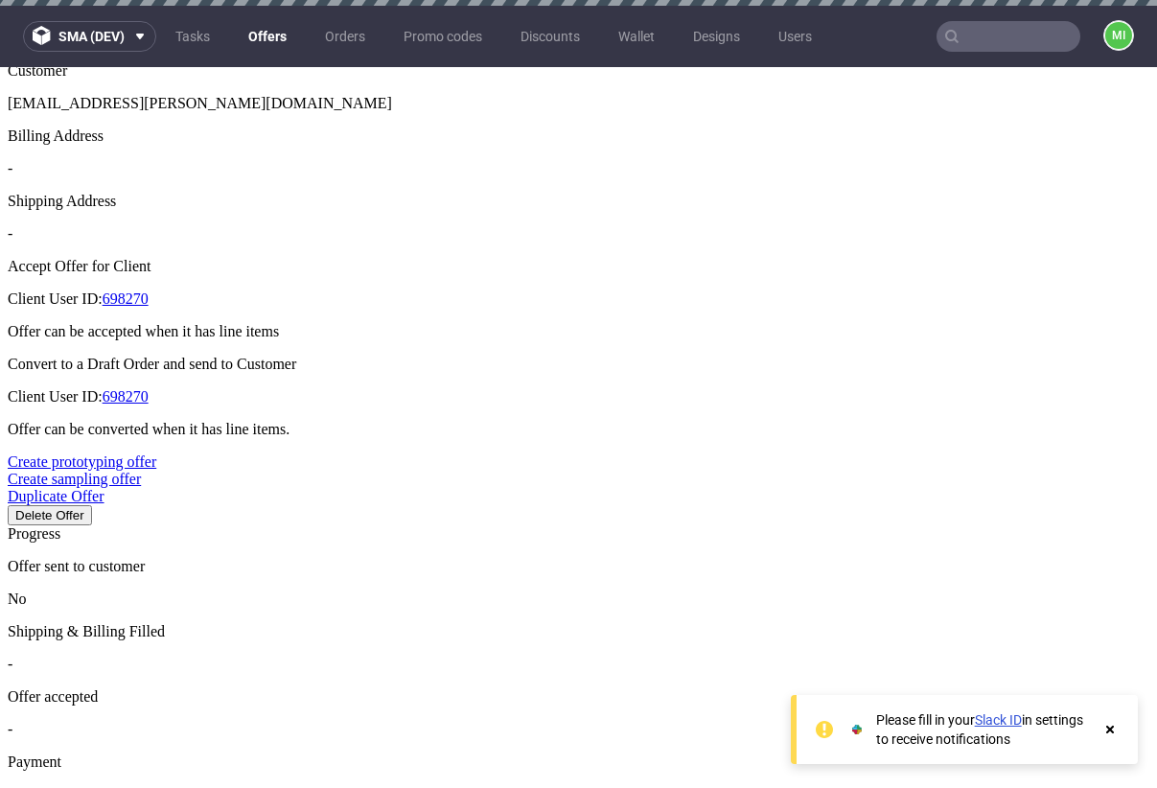
type input "[DATE]"
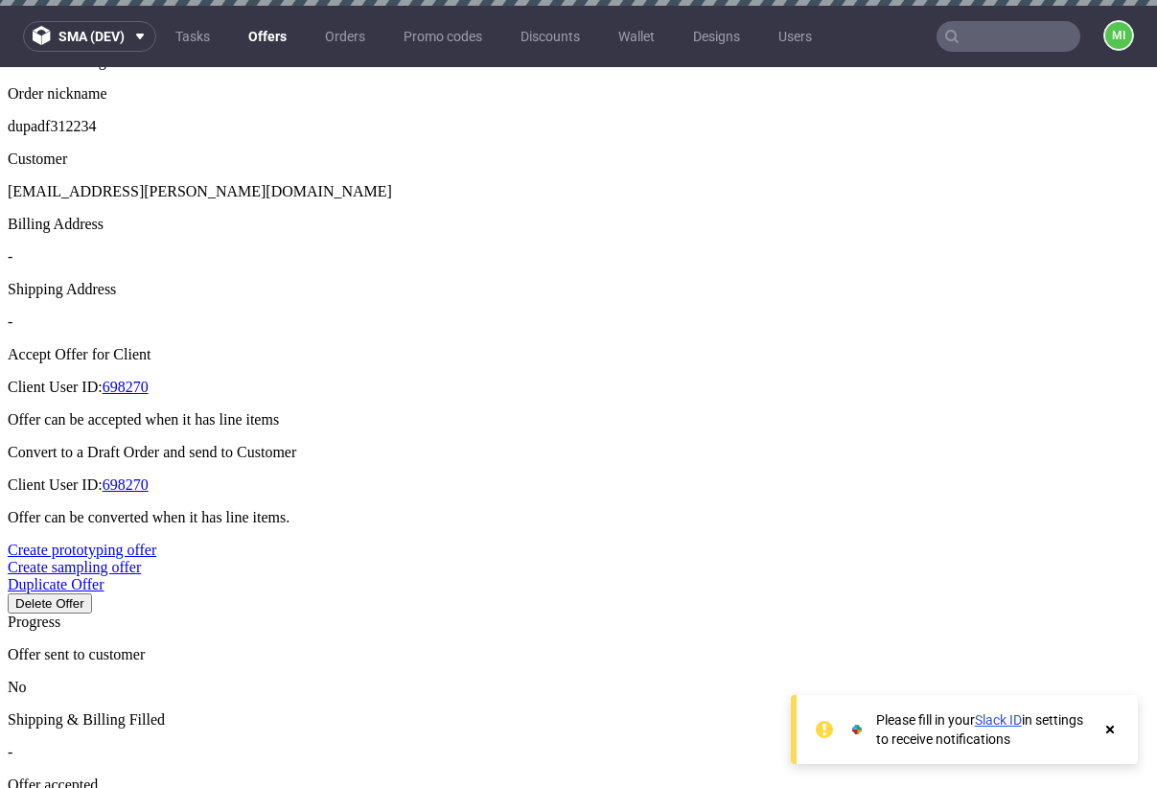
scroll to position [673, 0]
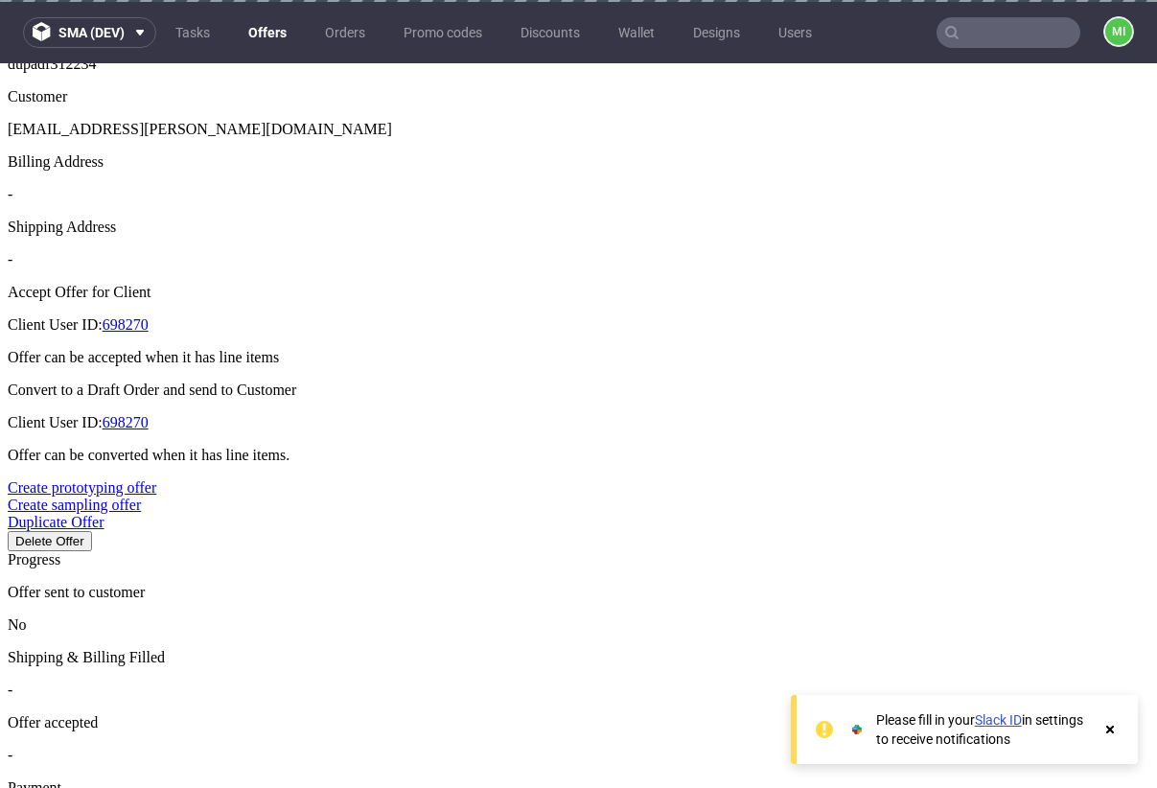
scroll to position [572, 0]
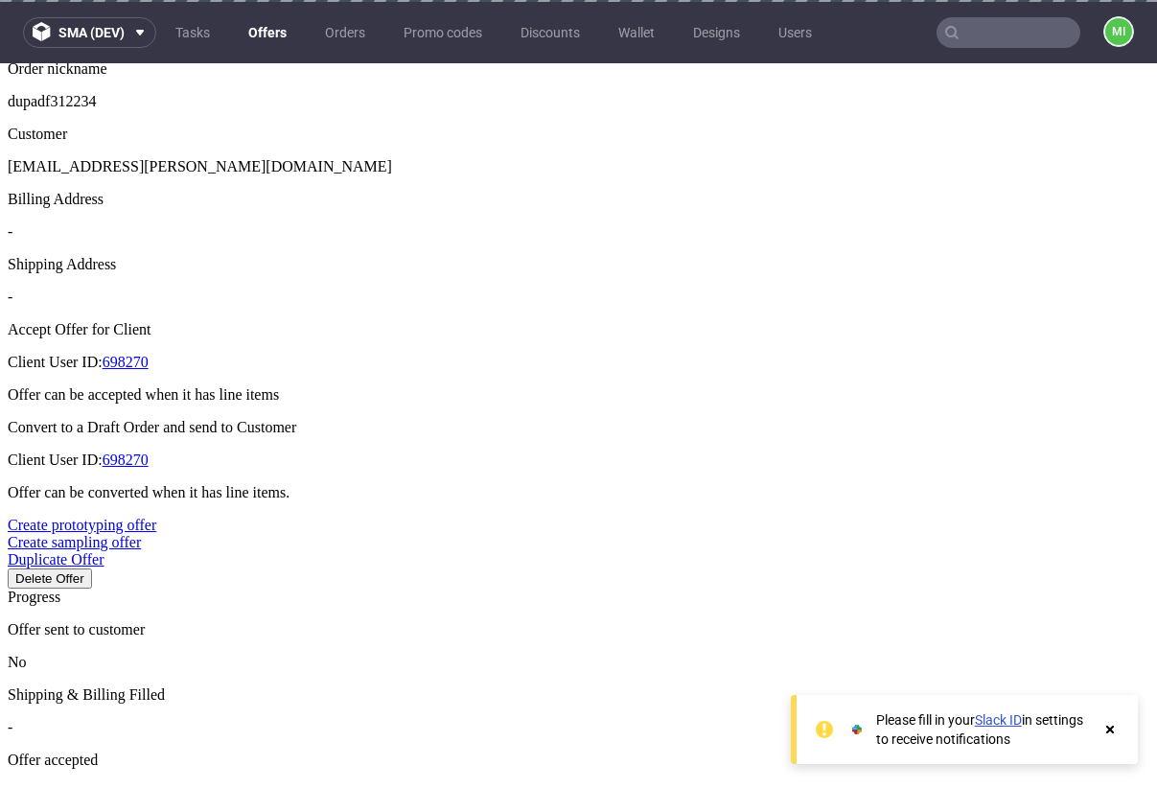
type input "[DATE]"
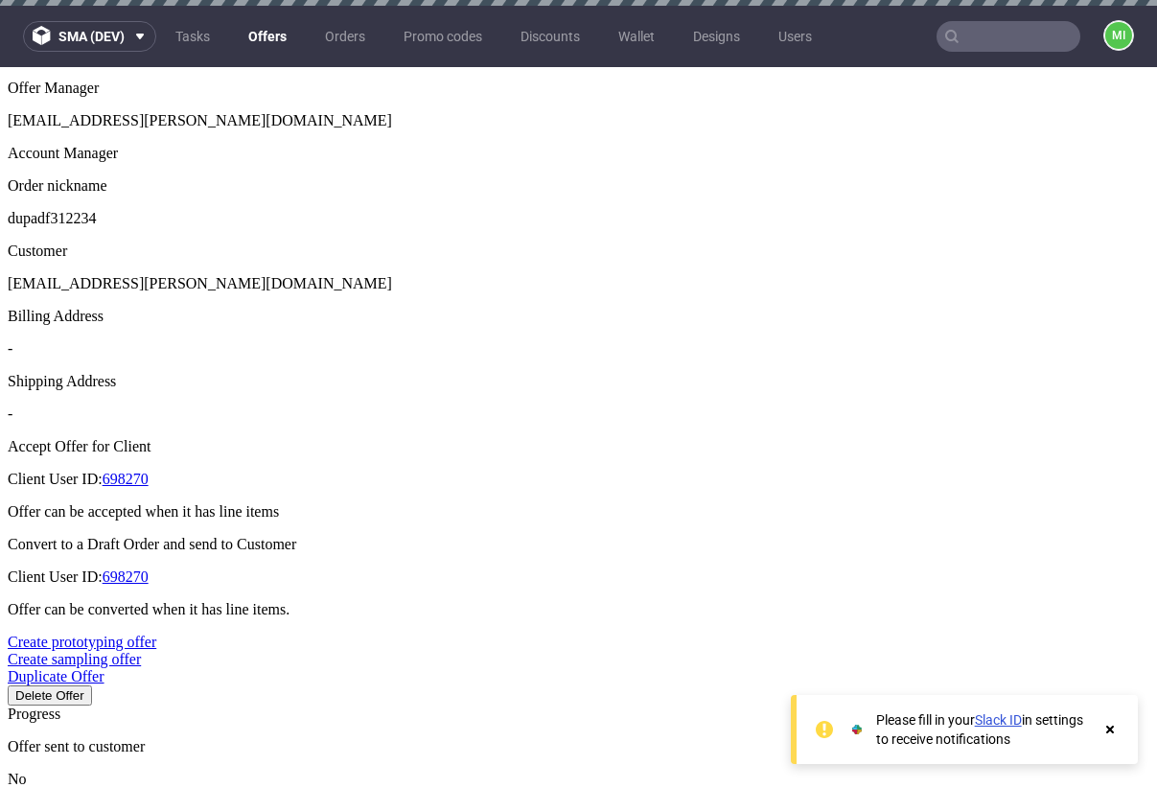
scroll to position [691, 0]
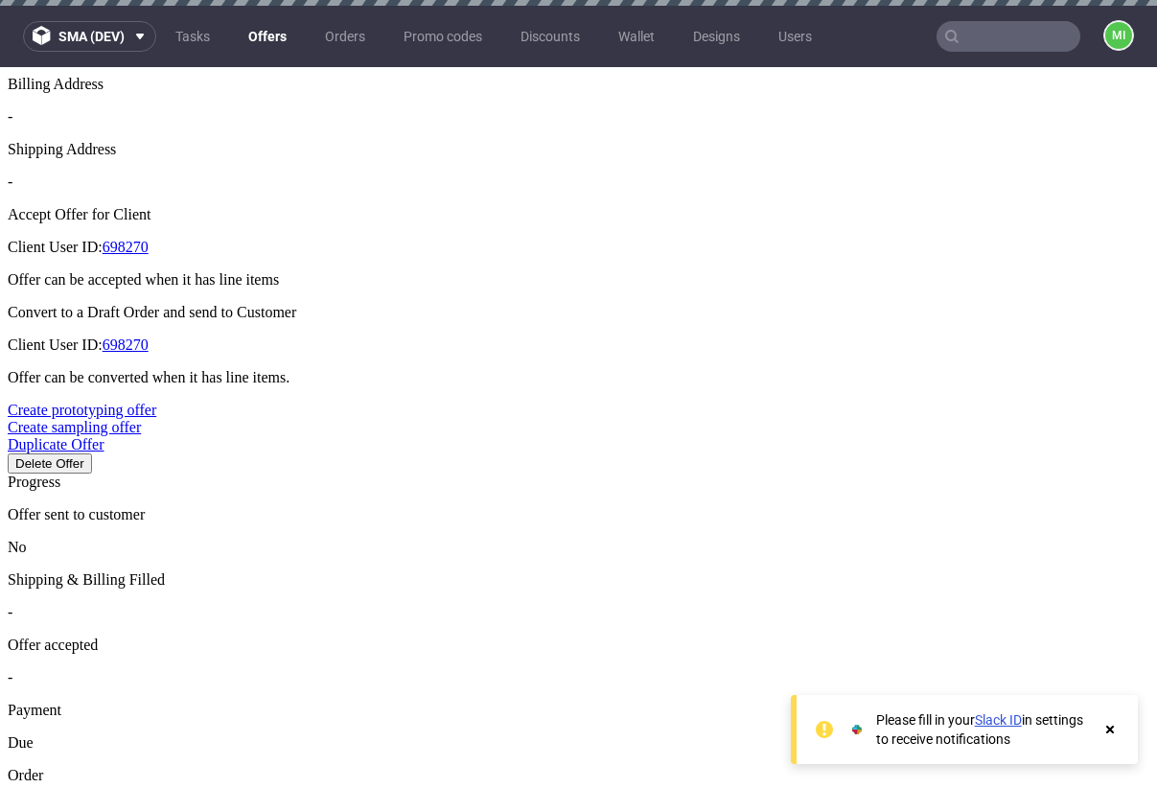
type input "[DATE]"
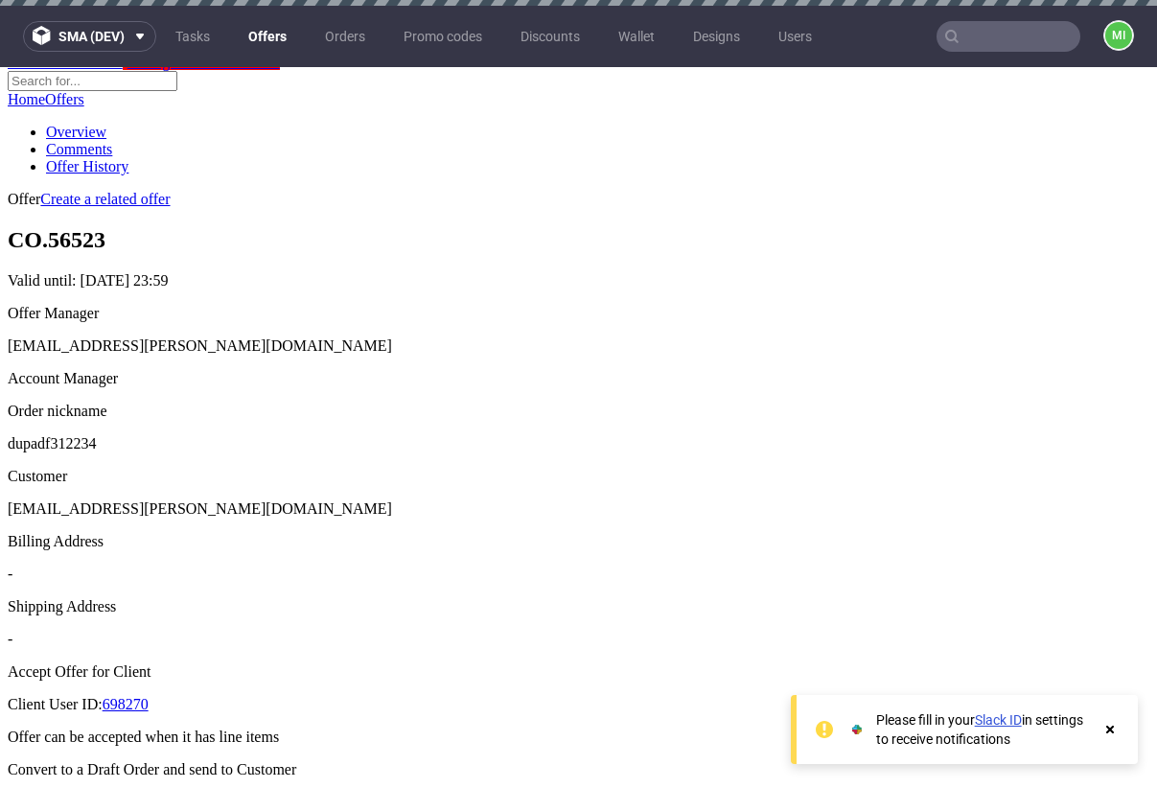
scroll to position [383, 0]
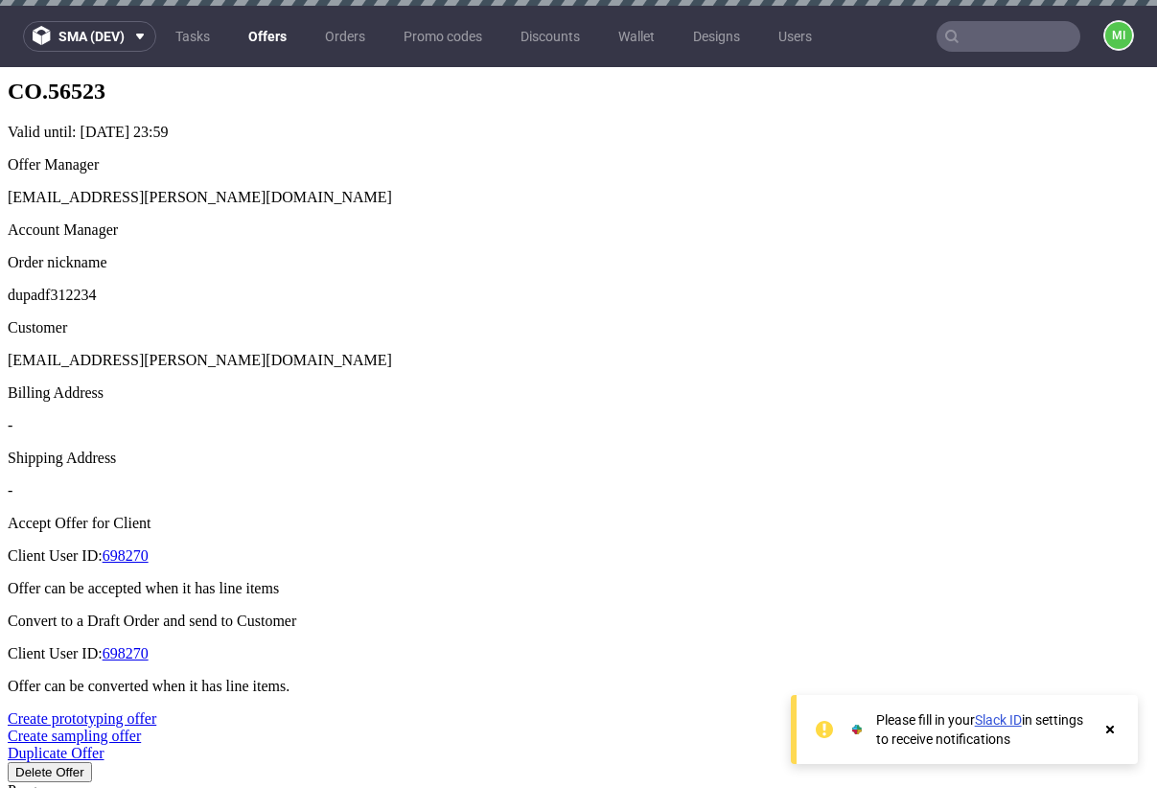
type input "[DATE]"
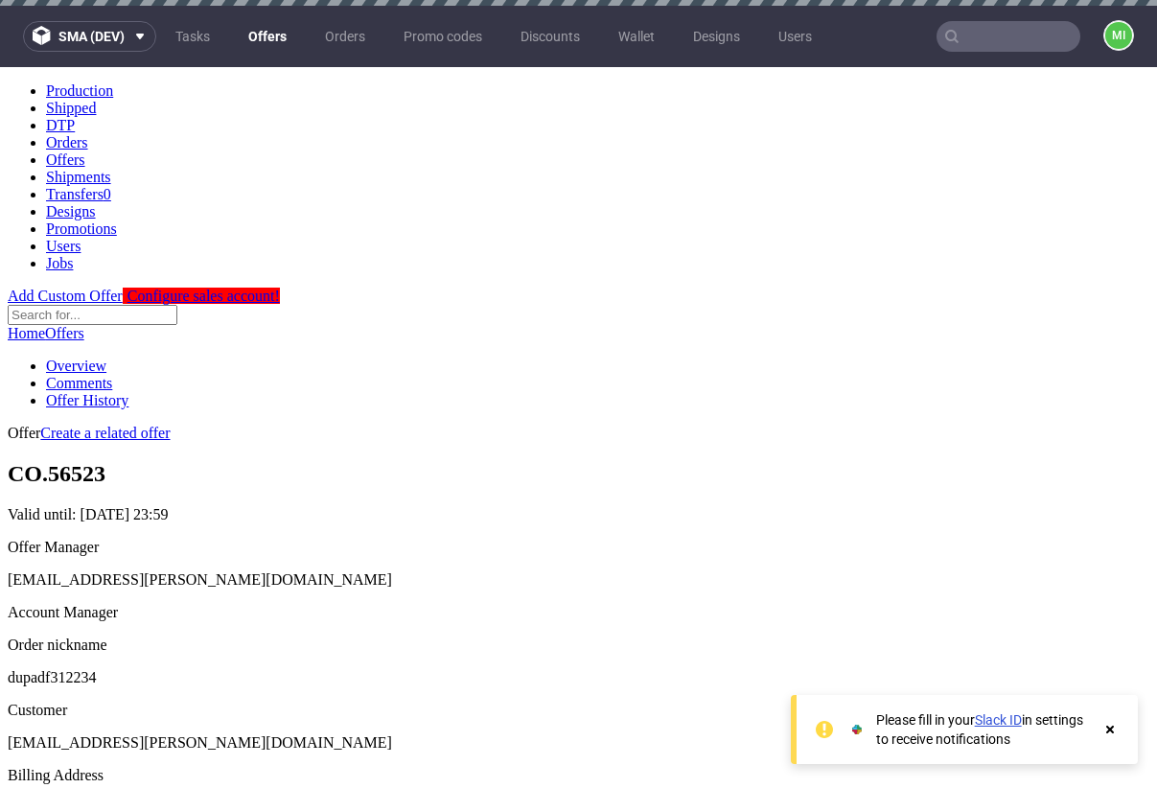
scroll to position [369, 0]
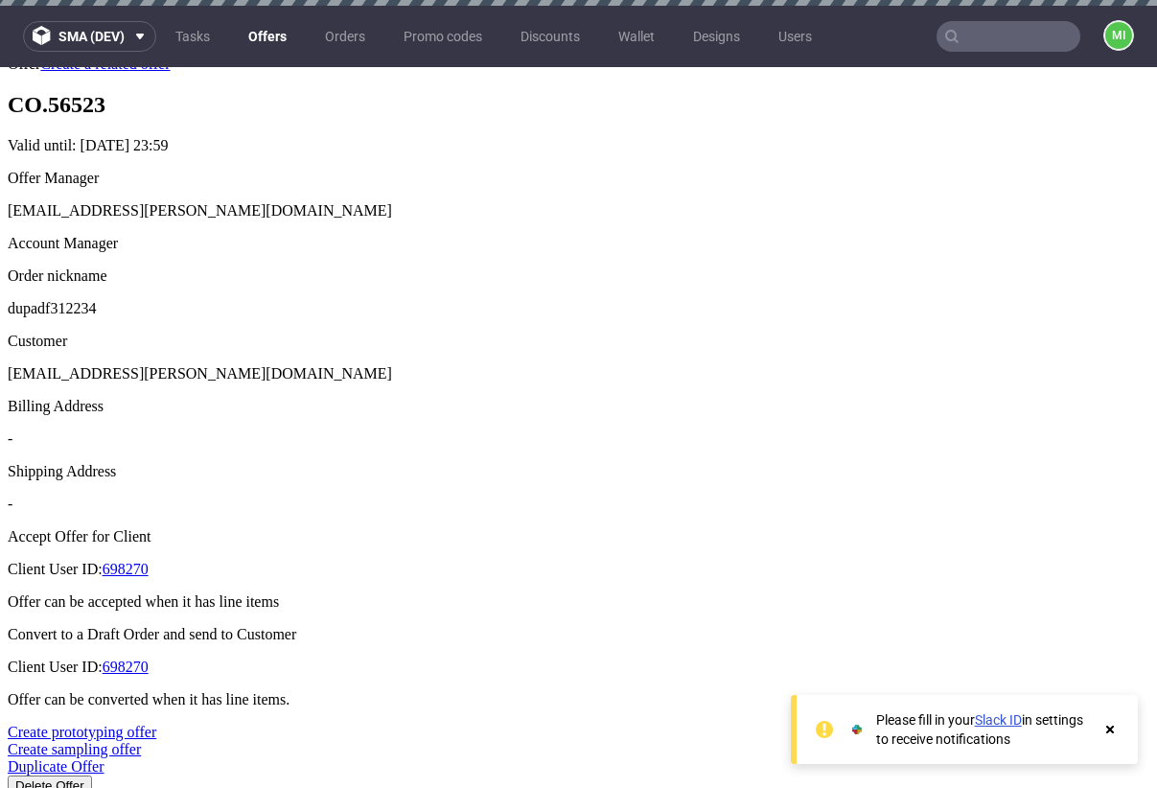
type input "2025-08-23"
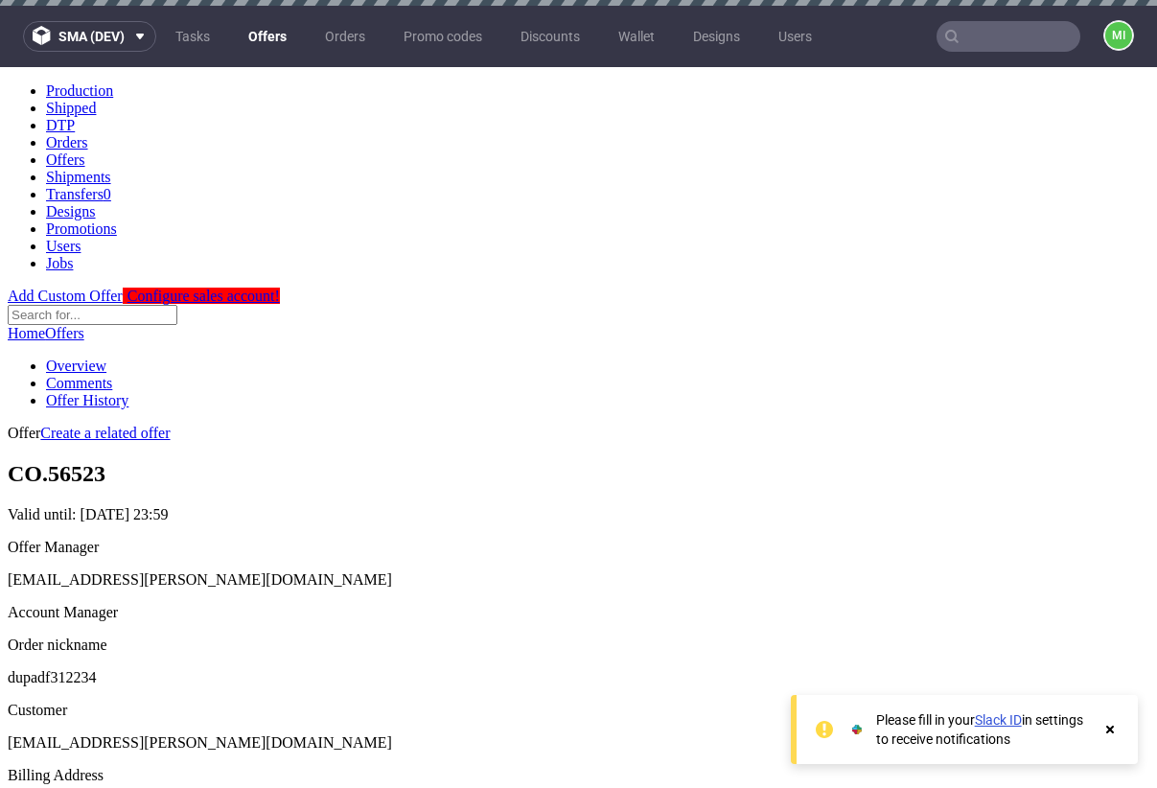
scroll to position [628, 0]
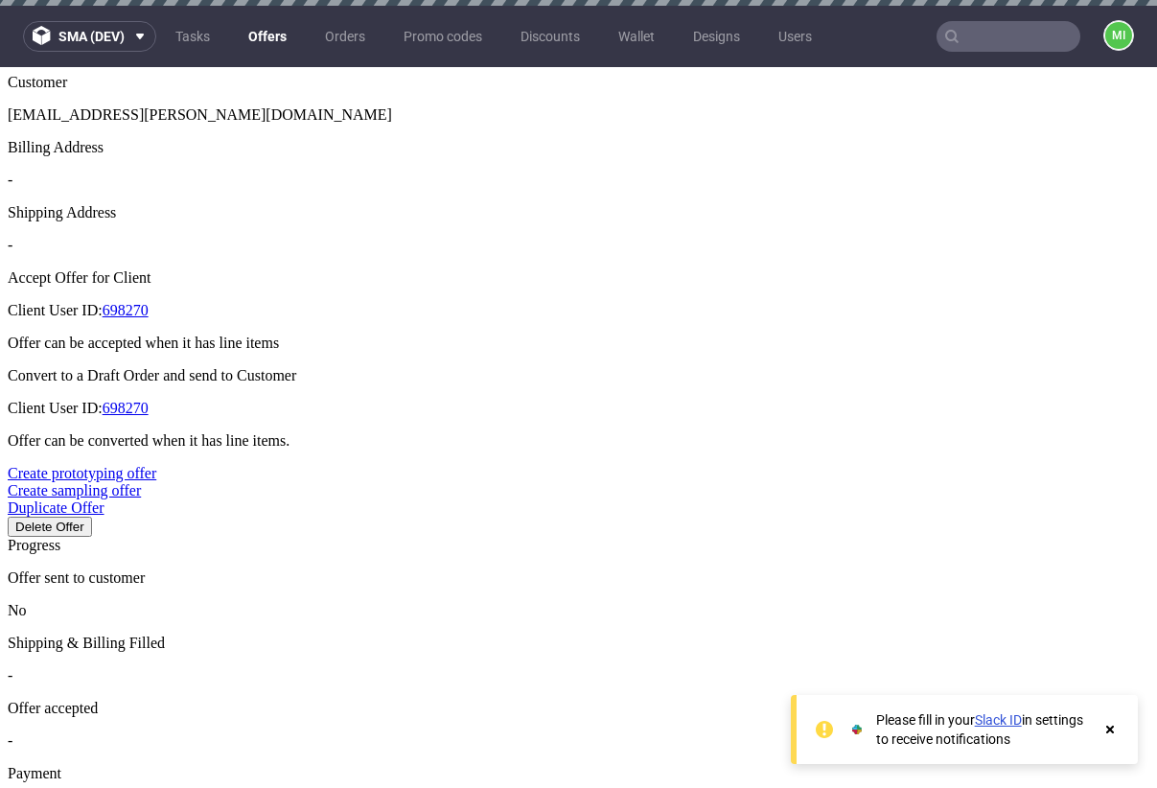
drag, startPoint x: 557, startPoint y: 387, endPoint x: 524, endPoint y: 385, distance: 32.7
type input "2"
type input "50%"
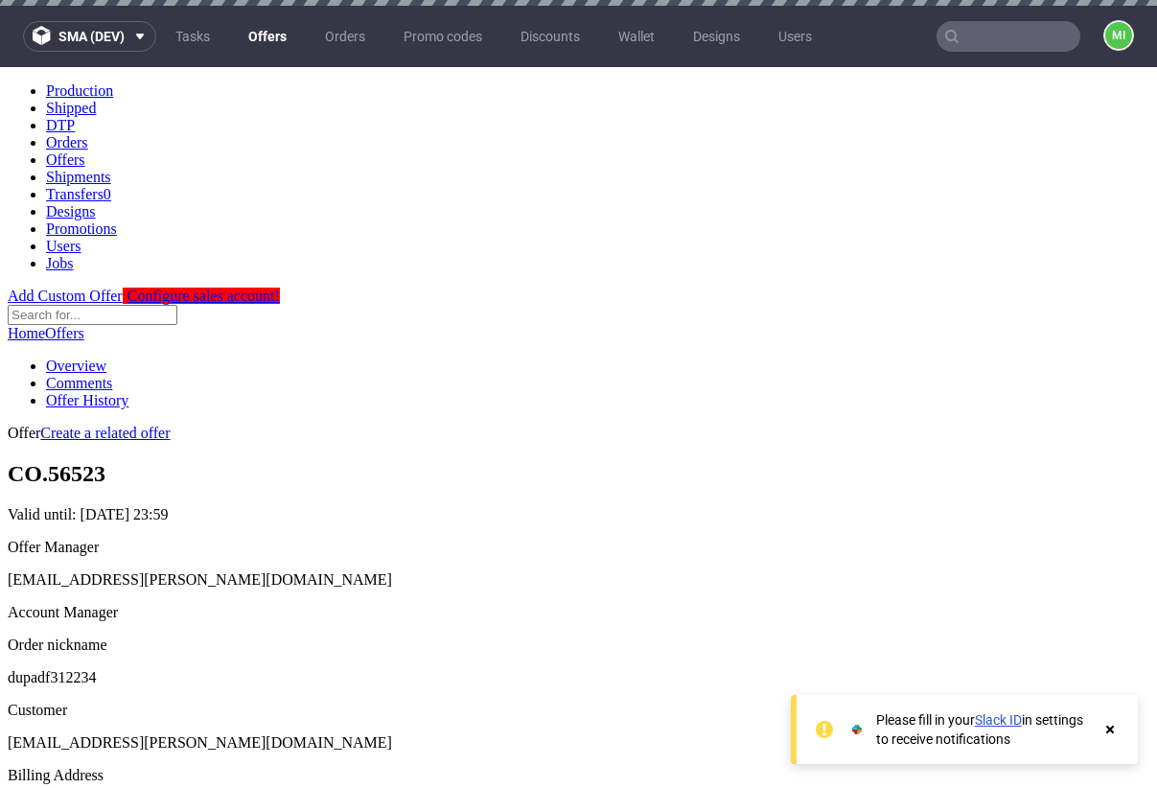
scroll to position [263, 0]
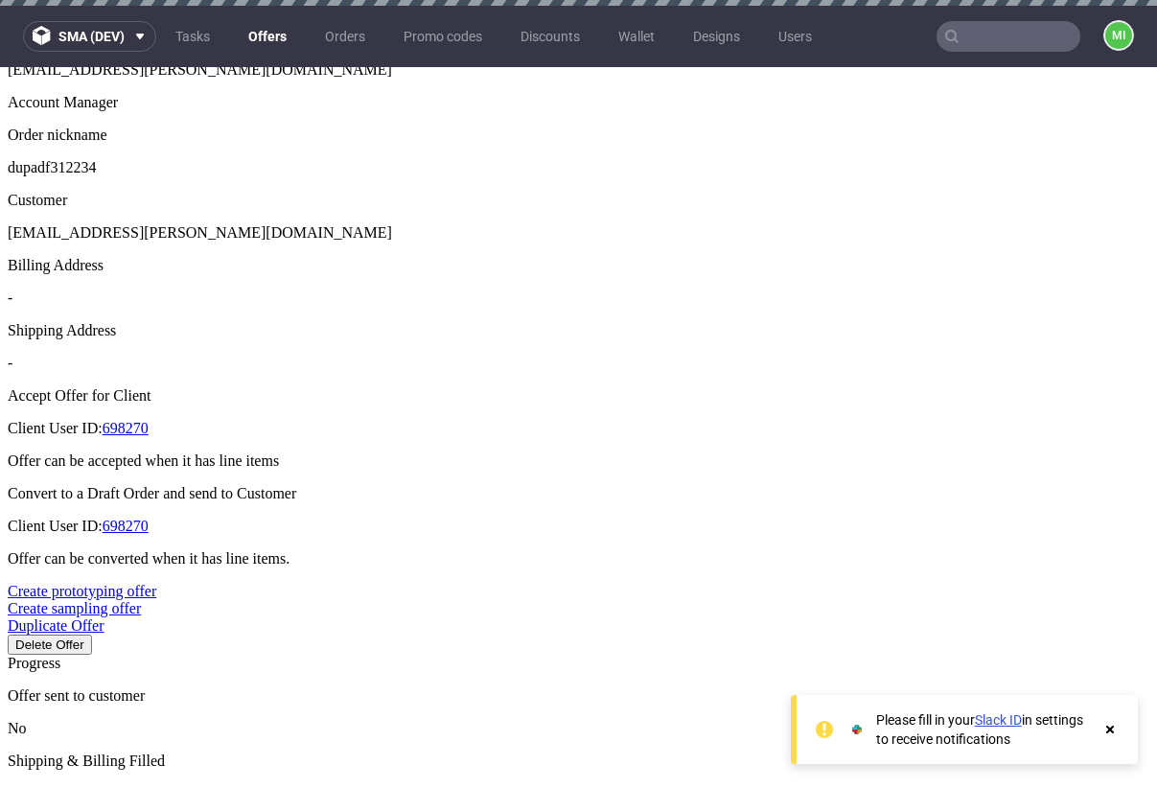
scroll to position [649, 0]
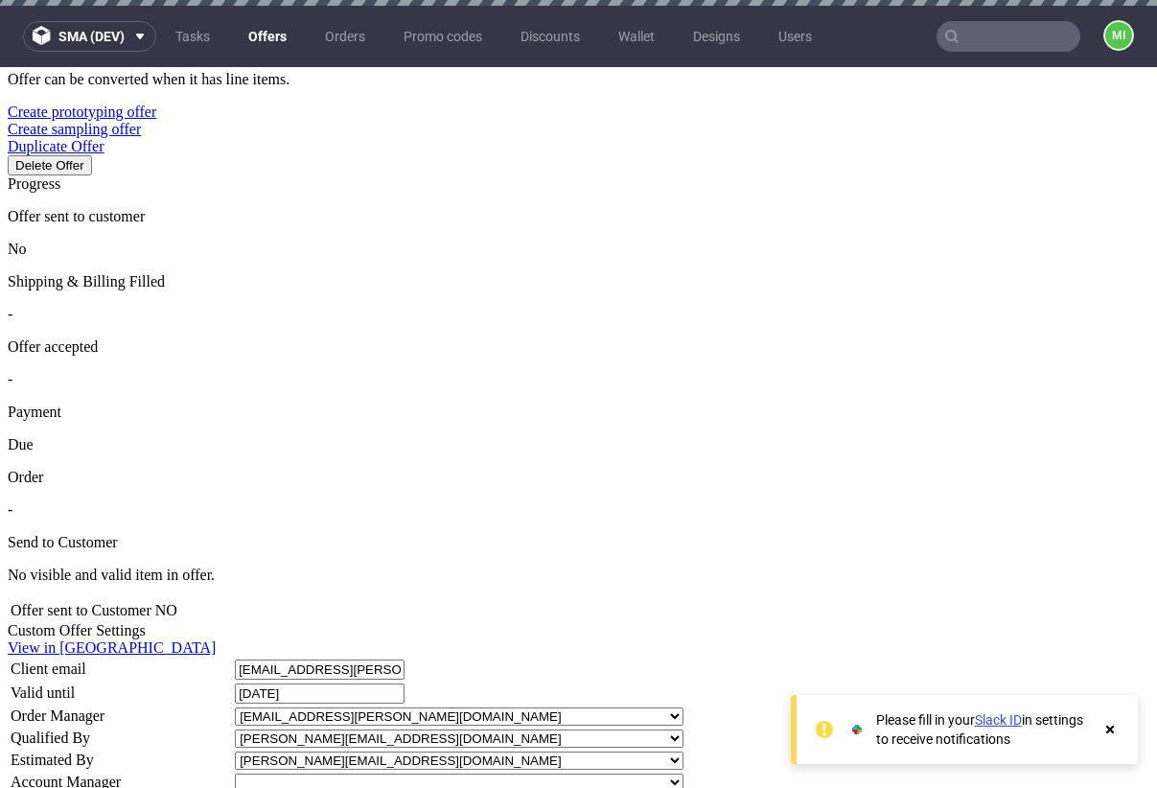
scroll to position [575, 0]
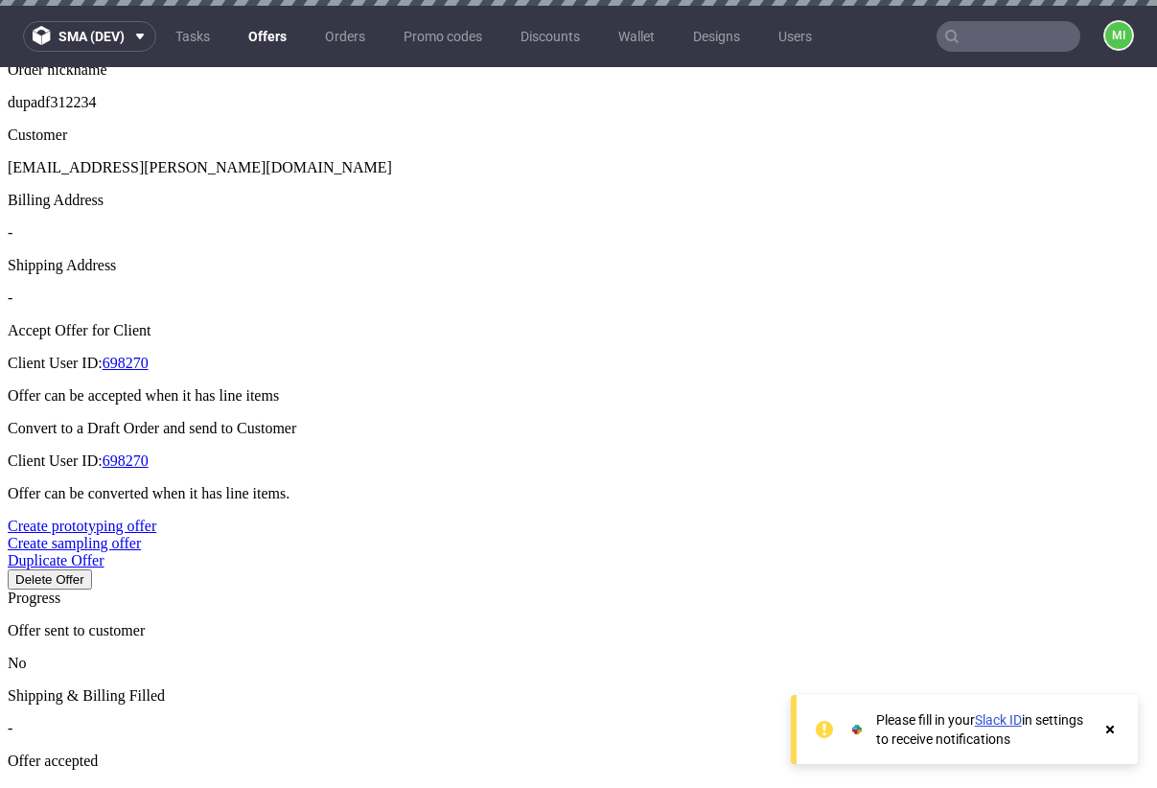
drag, startPoint x: 570, startPoint y: 390, endPoint x: 459, endPoint y: 390, distance: 110.3
type input "2"
type input "50%"
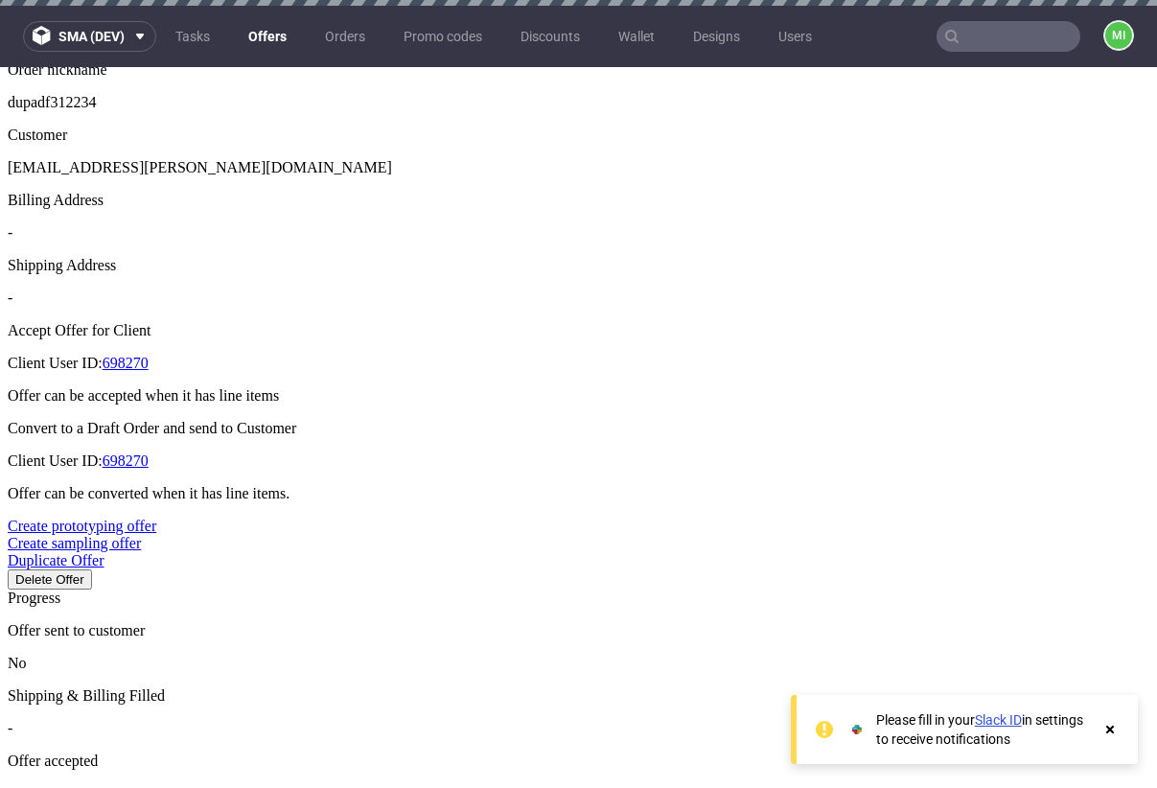
type input "[DATE]"
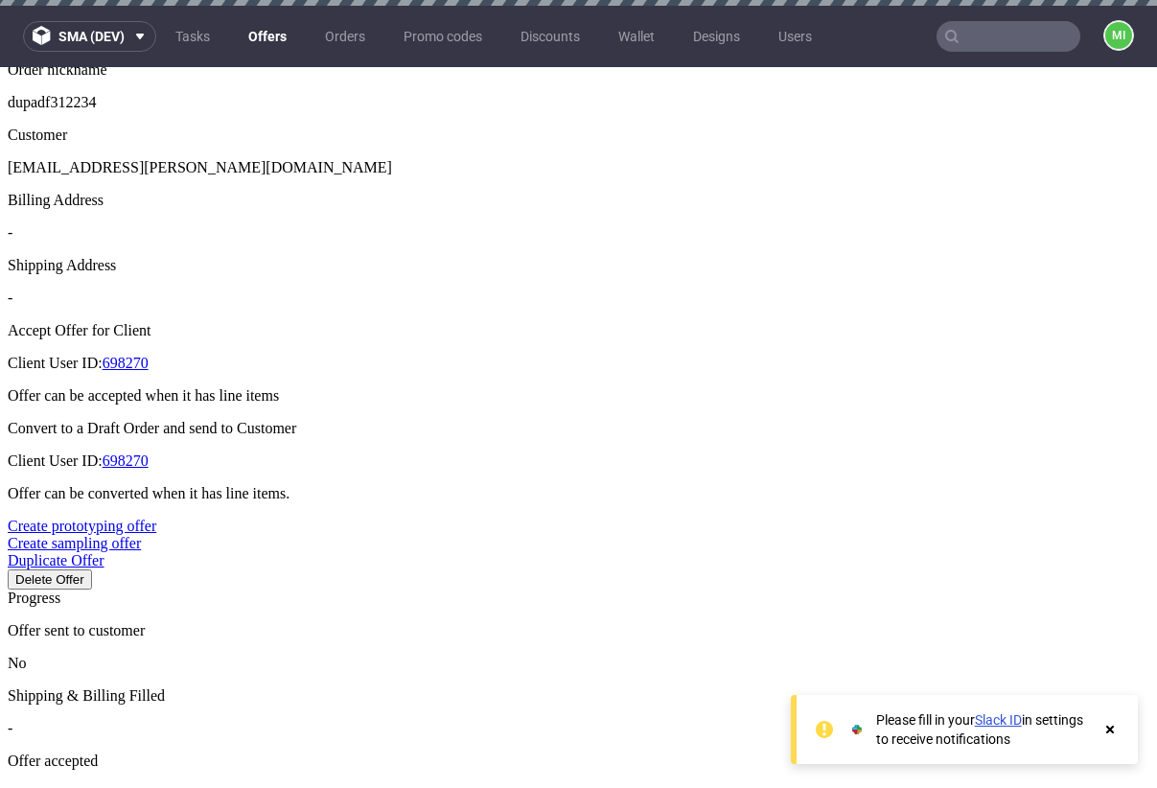
drag, startPoint x: 562, startPoint y: 401, endPoint x: 518, endPoint y: 404, distance: 44.2
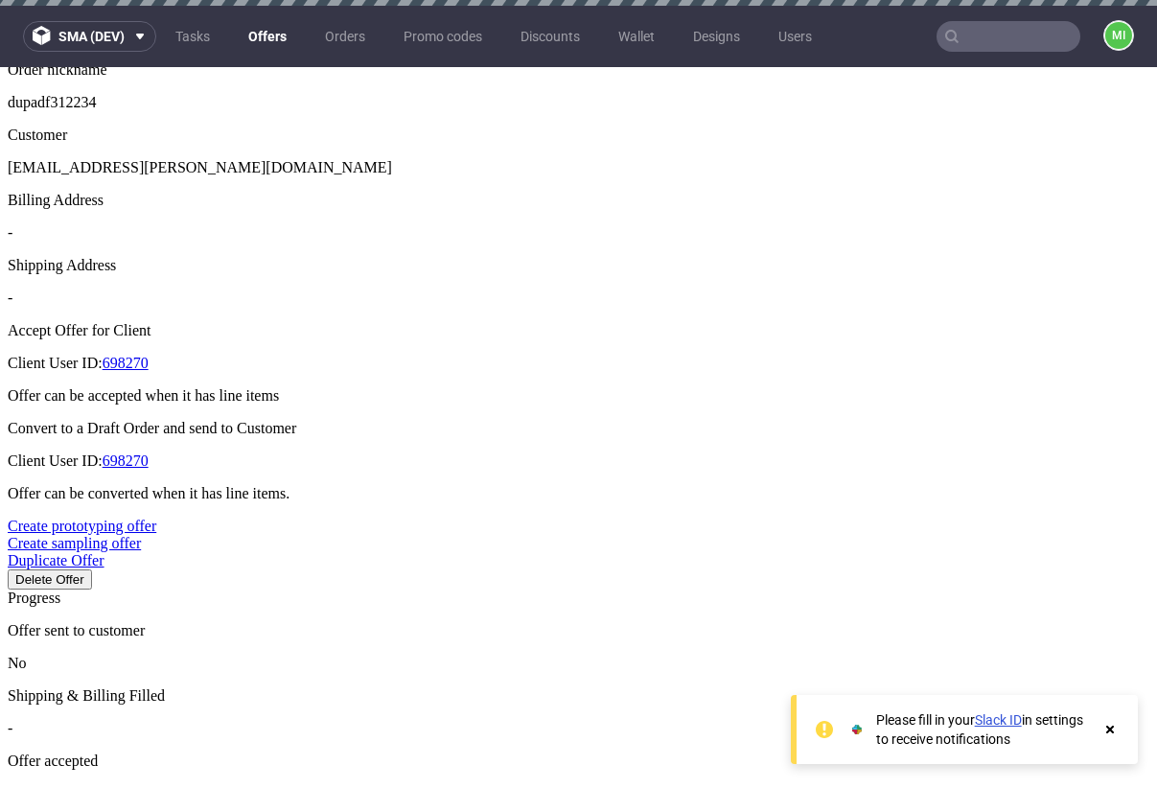
type input "3"
type input "34%"
type input "[DATE]"
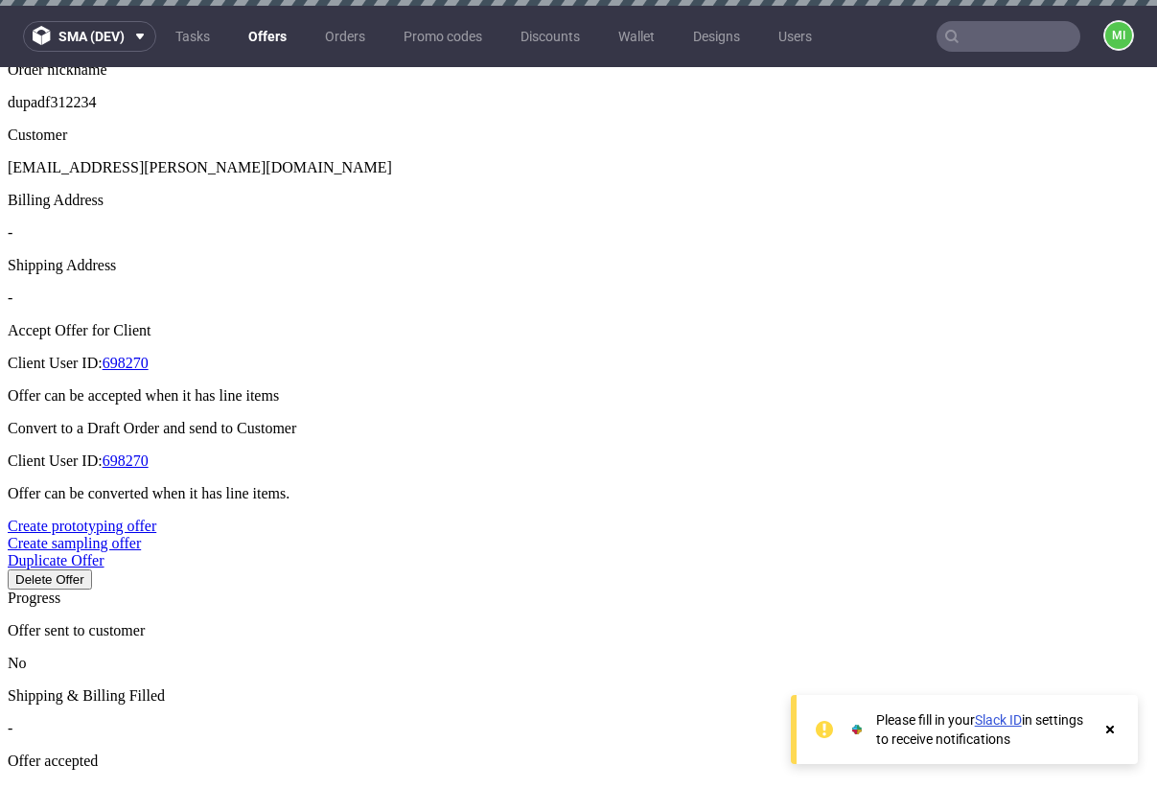
type input "[DATE]"
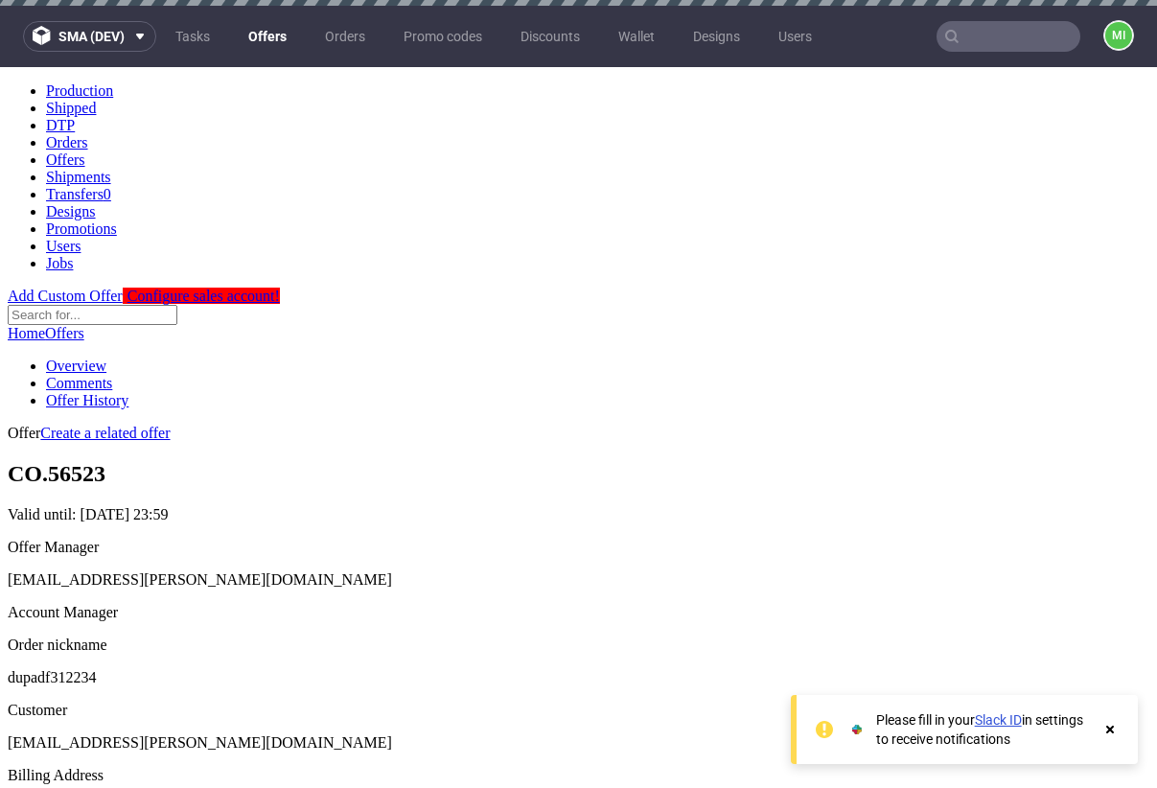
scroll to position [375, 0]
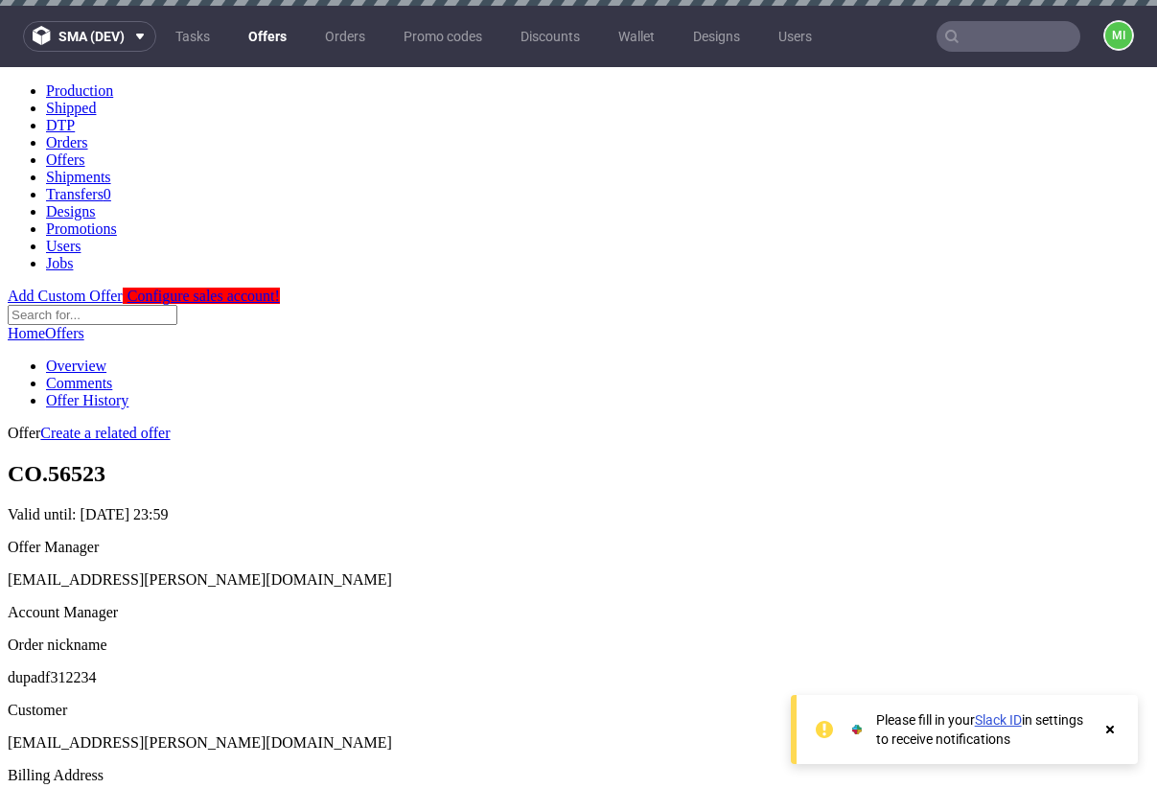
scroll to position [361, 0]
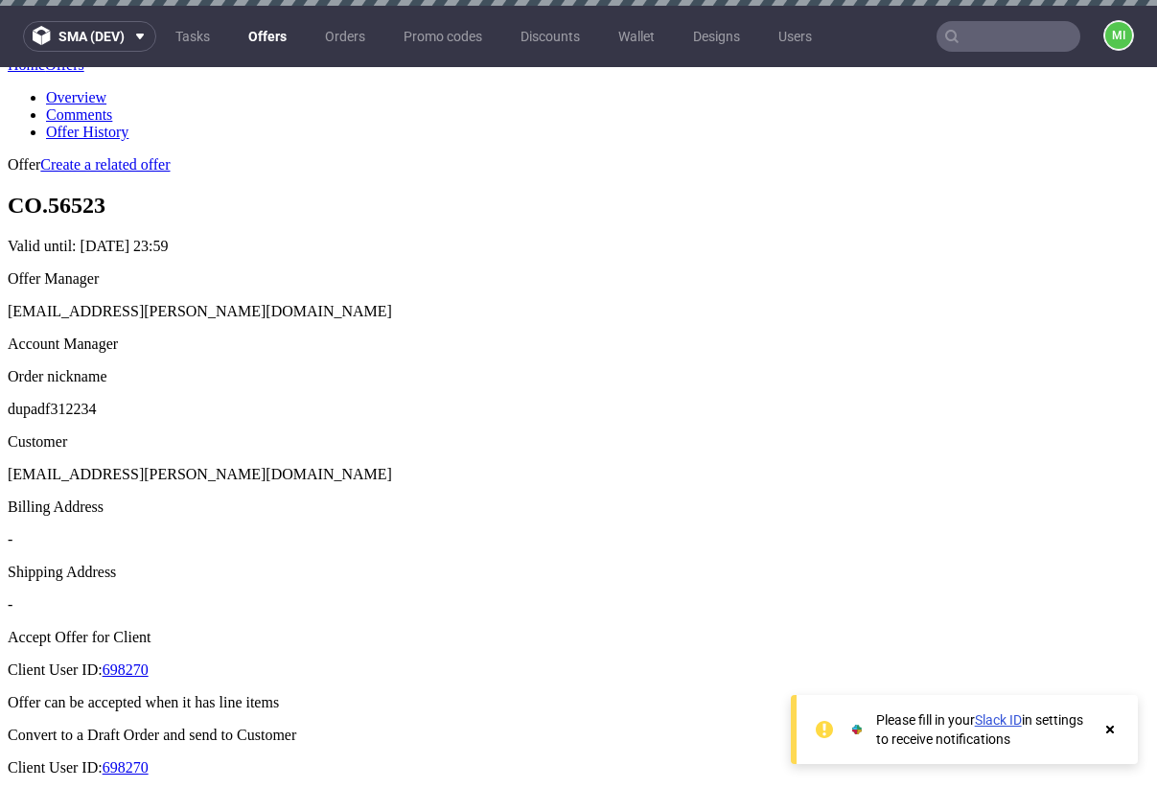
scroll to position [410, 0]
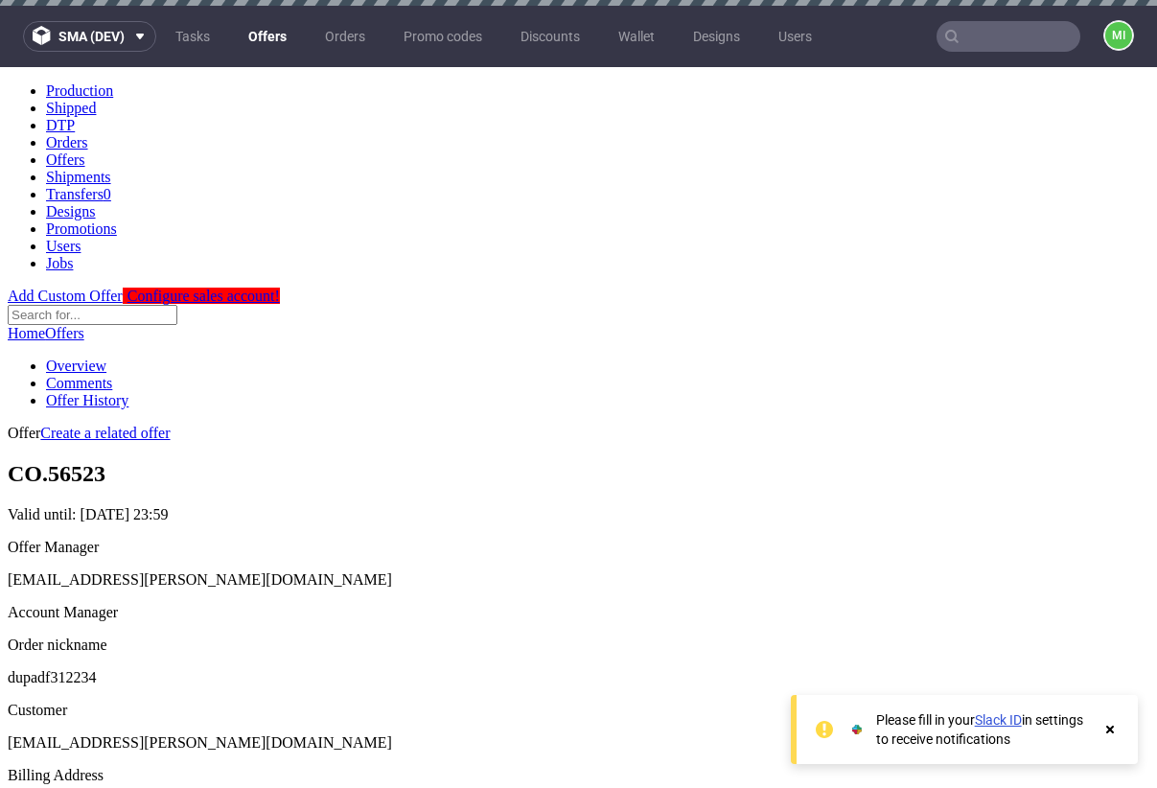
scroll to position [408, 0]
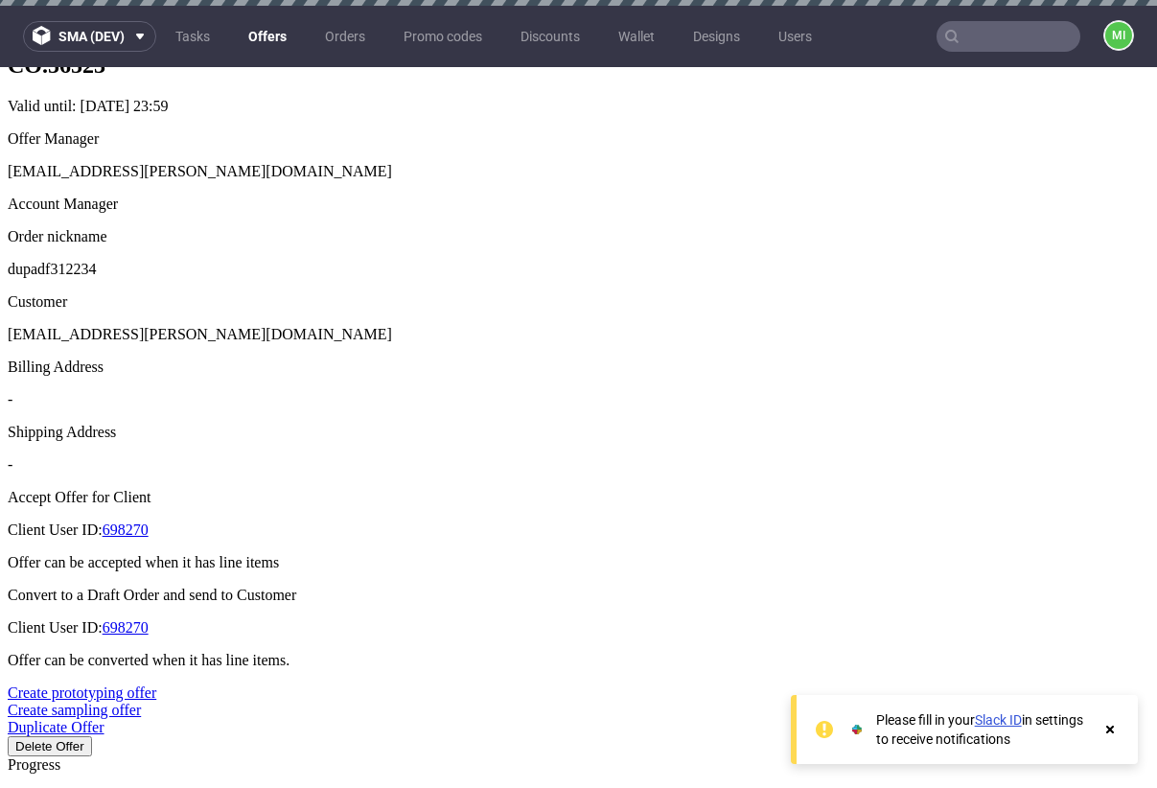
drag, startPoint x: 530, startPoint y: 393, endPoint x: 512, endPoint y: 394, distance: 18.2
type input "2"
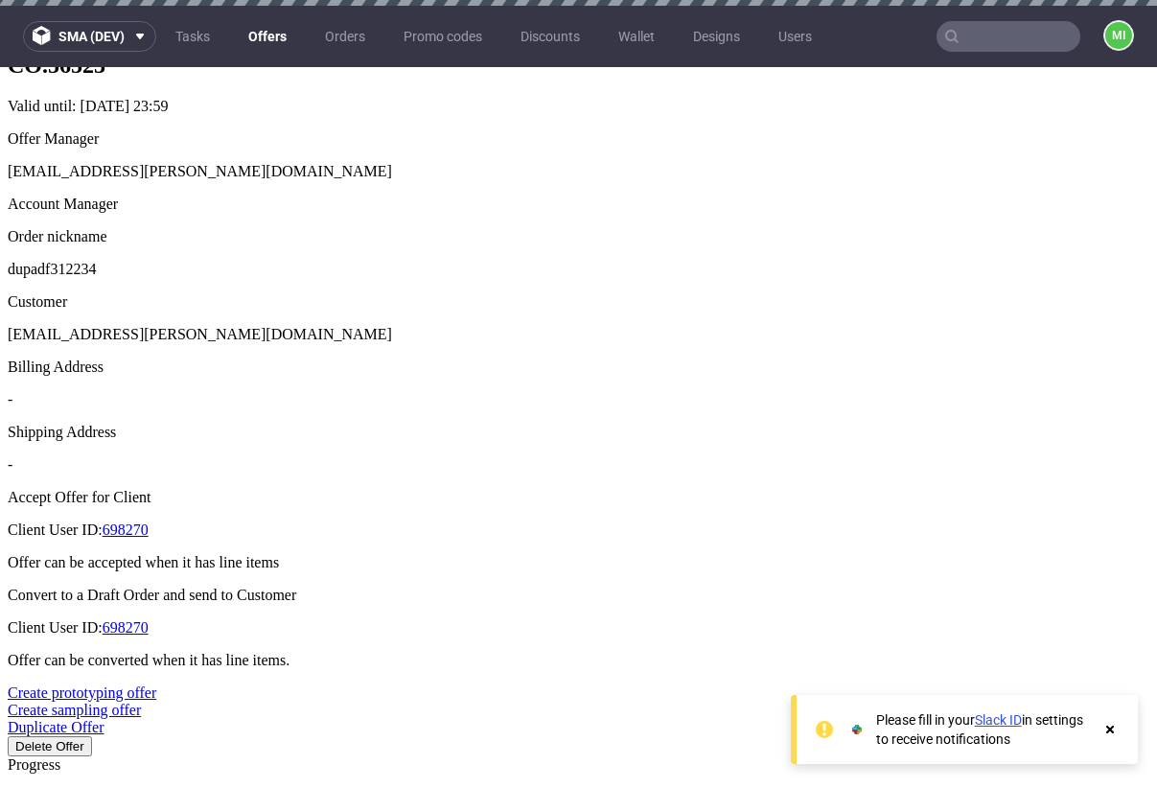
type input "50%"
type input "2025-08-22"
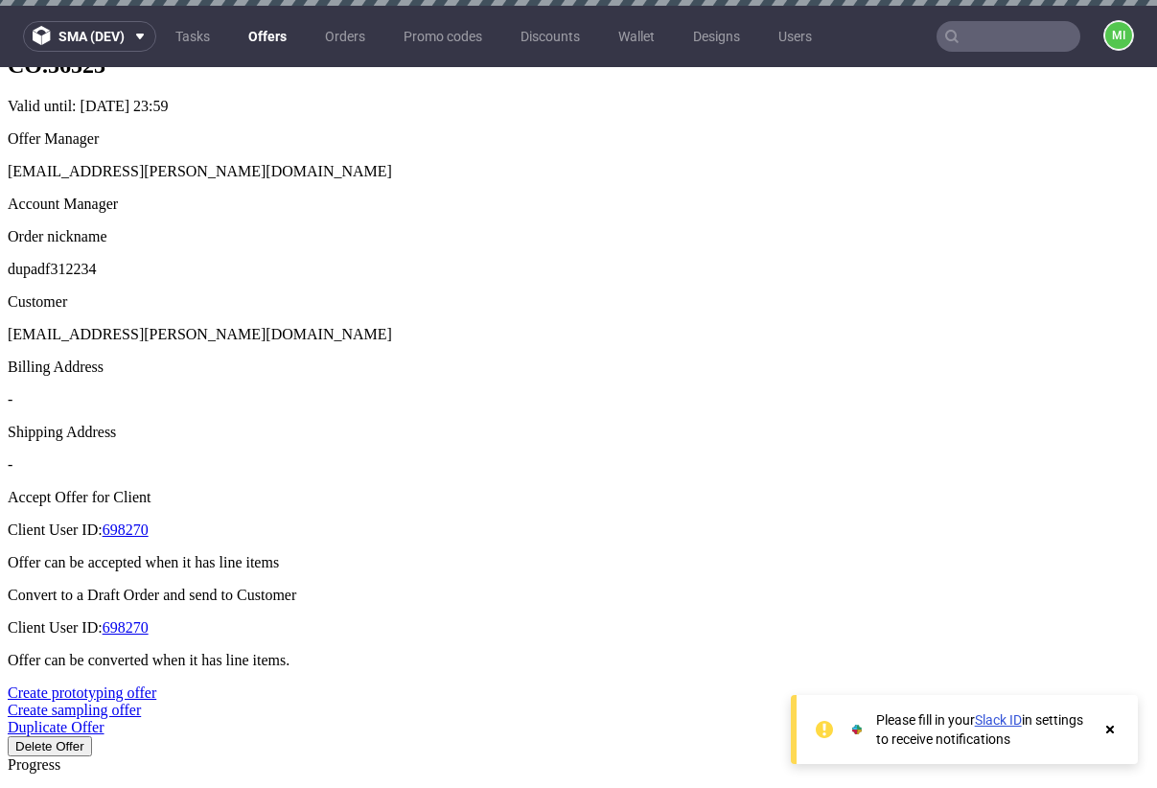
type input "[DATE]"
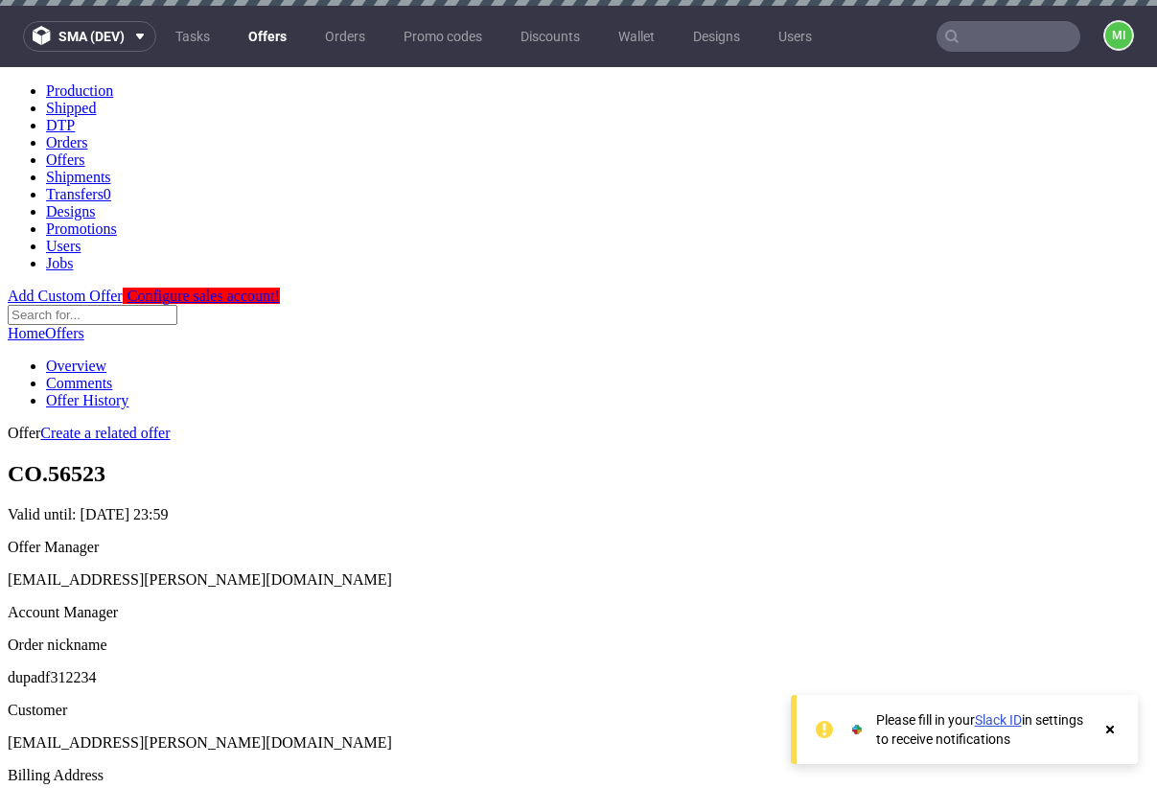
scroll to position [408, 0]
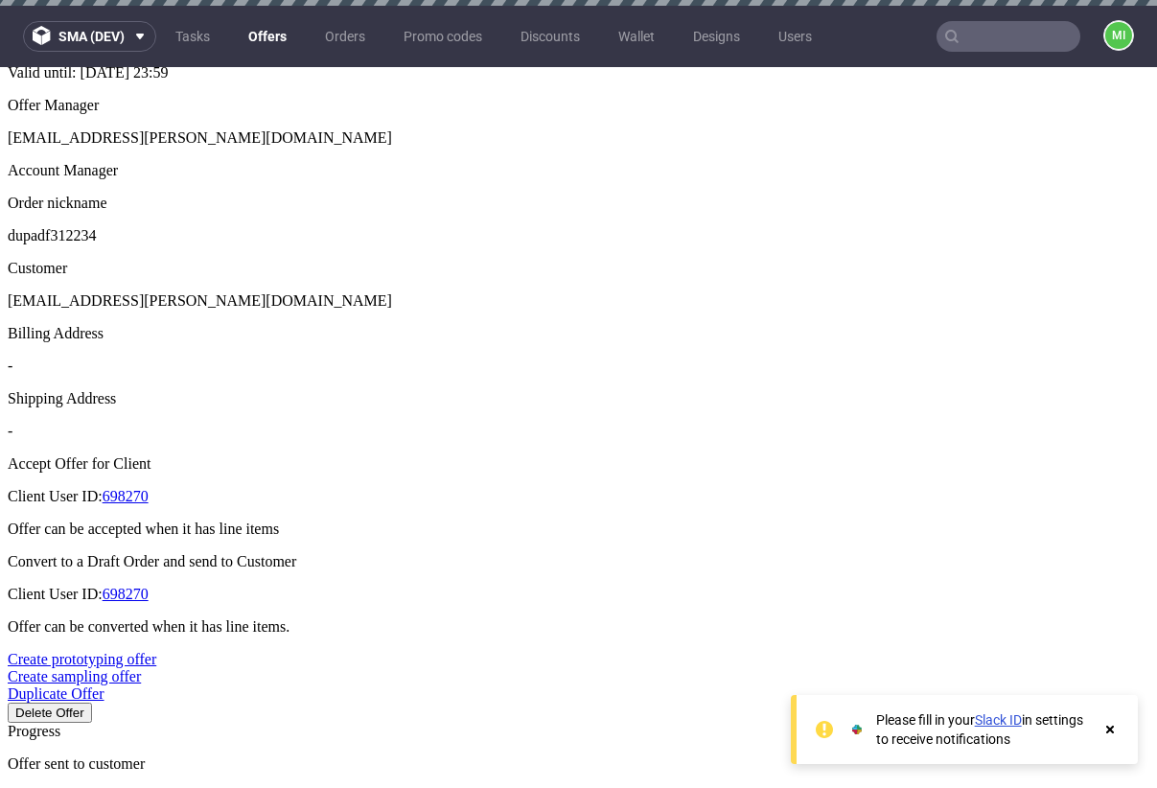
scroll to position [531, 0]
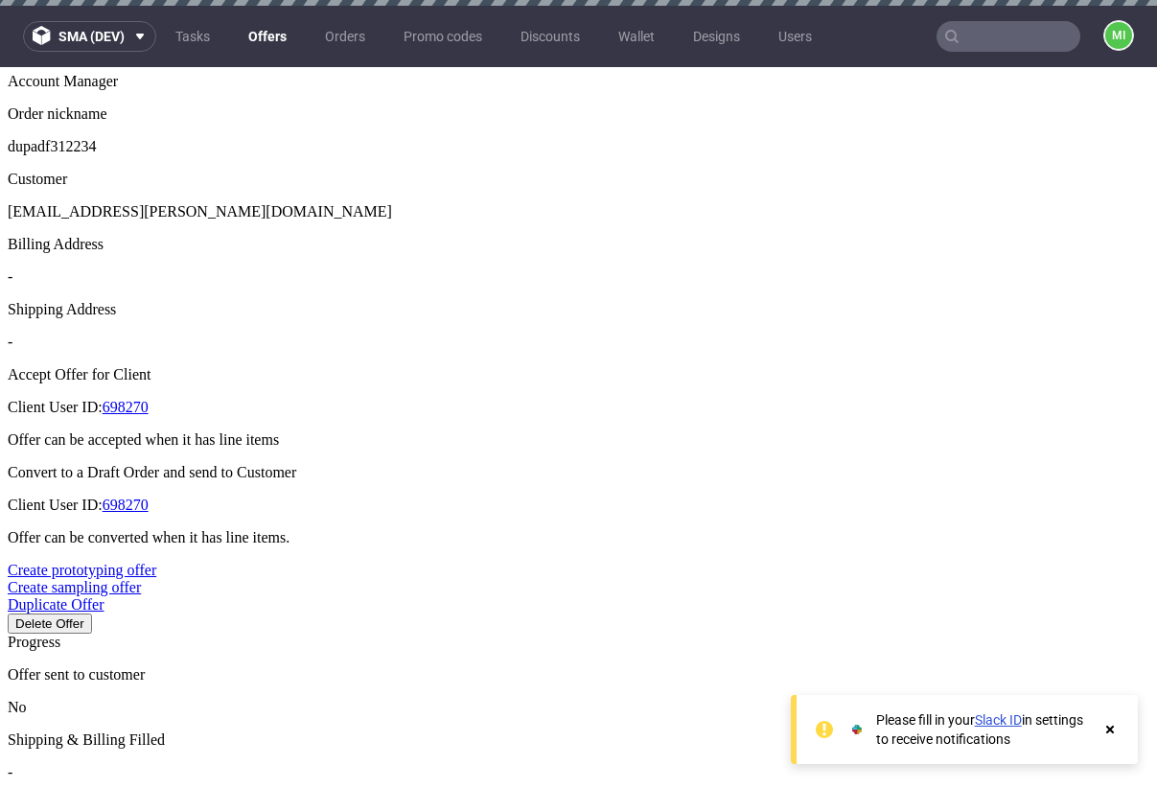
drag, startPoint x: 561, startPoint y: 394, endPoint x: 519, endPoint y: 391, distance: 42.3
type input "2"
type input "50%"
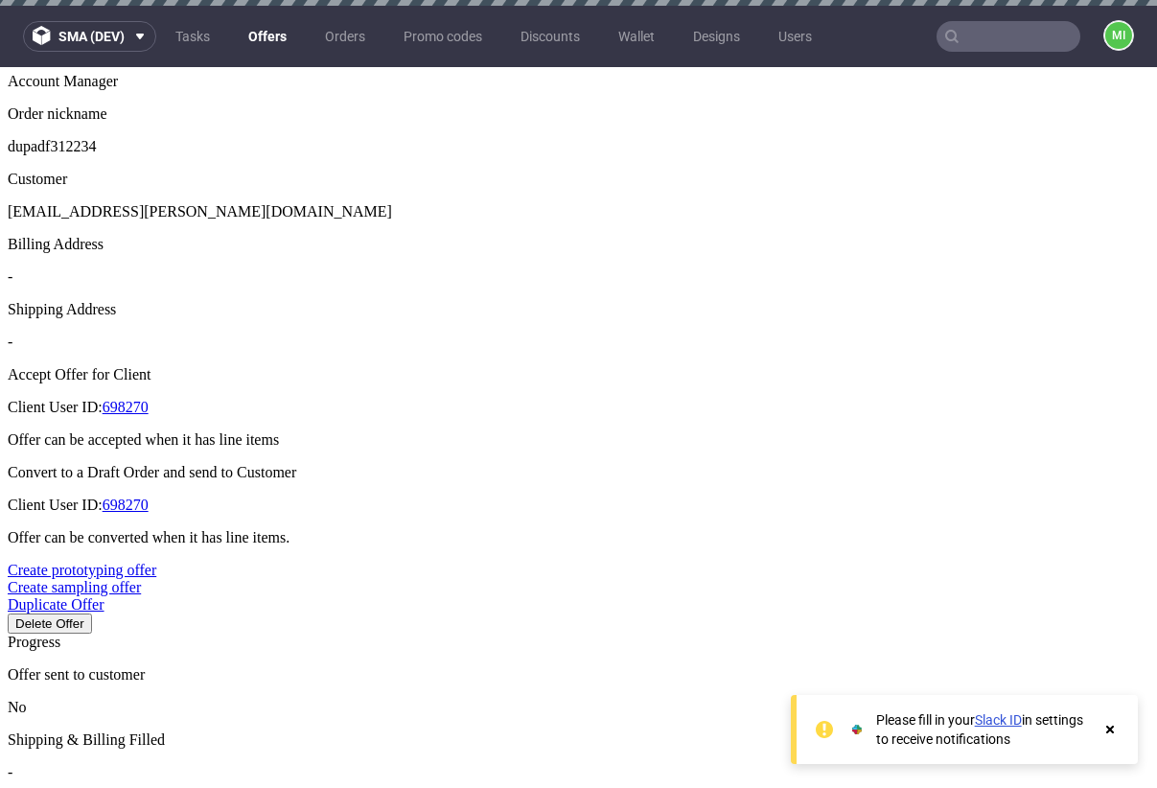
type input "[DATE]"
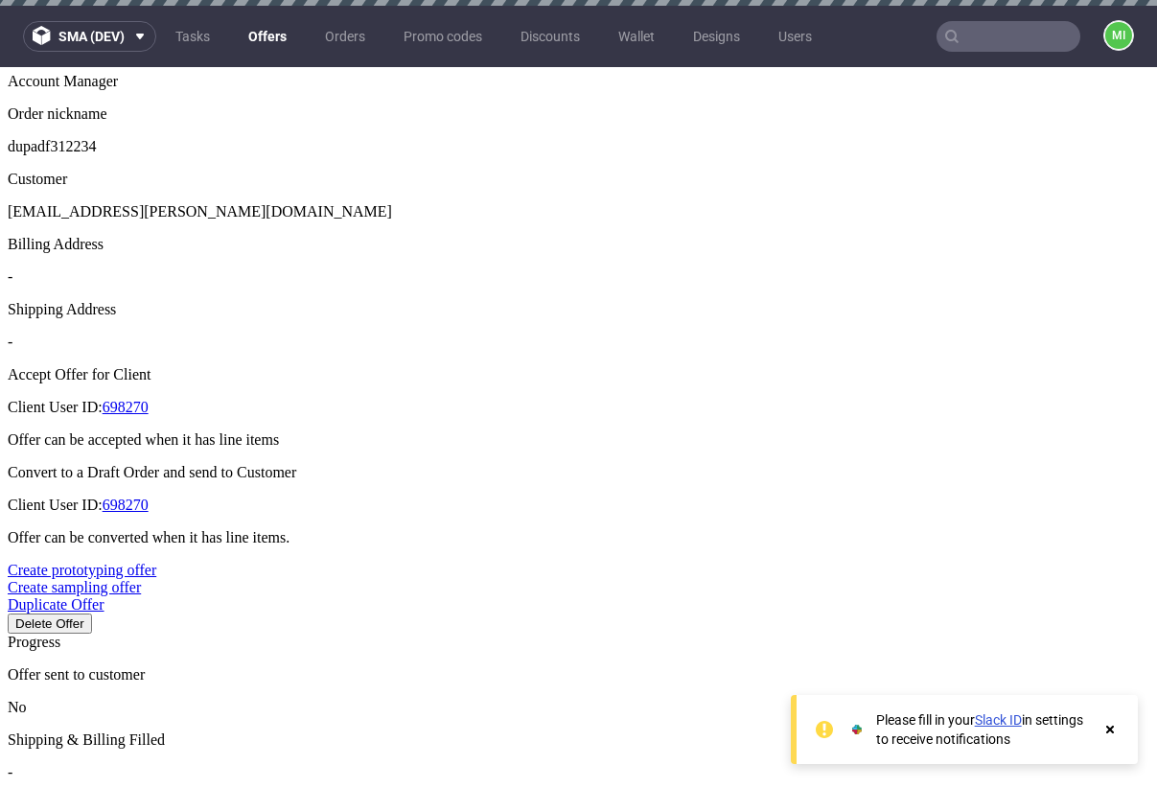
type input "[DATE]"
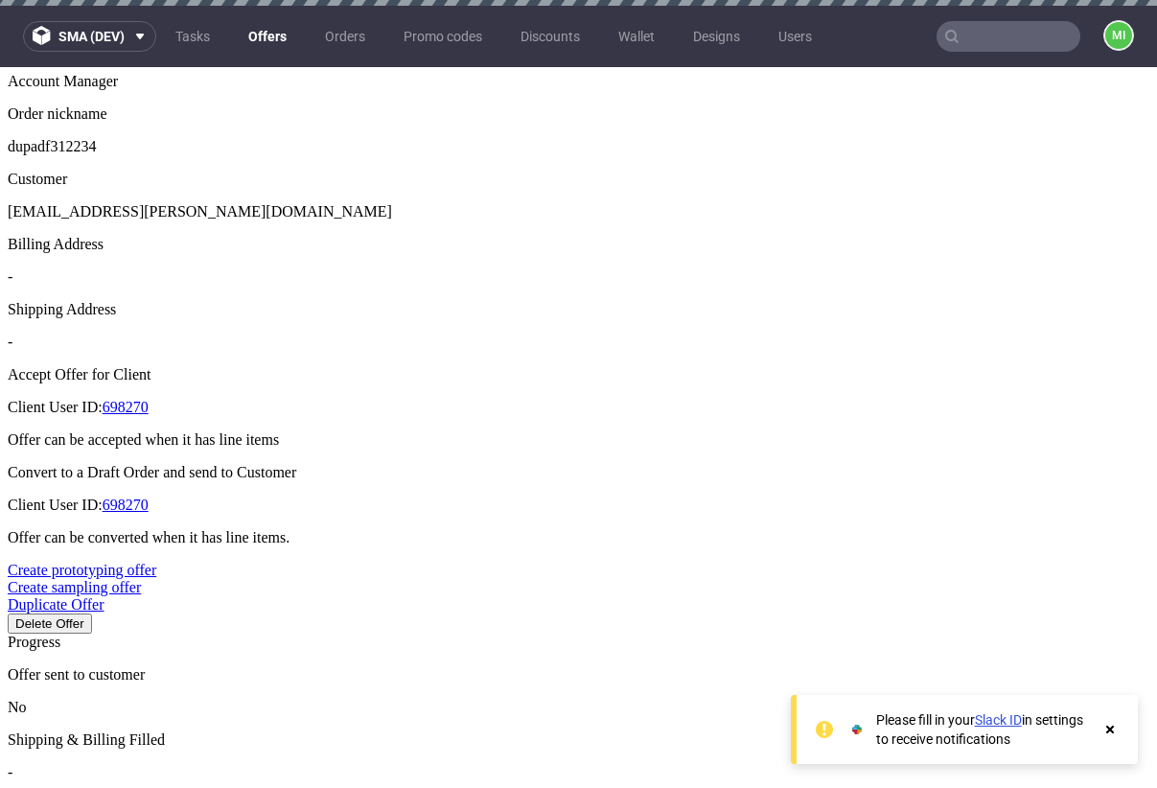
drag, startPoint x: 635, startPoint y: 529, endPoint x: 599, endPoint y: 531, distance: 35.5
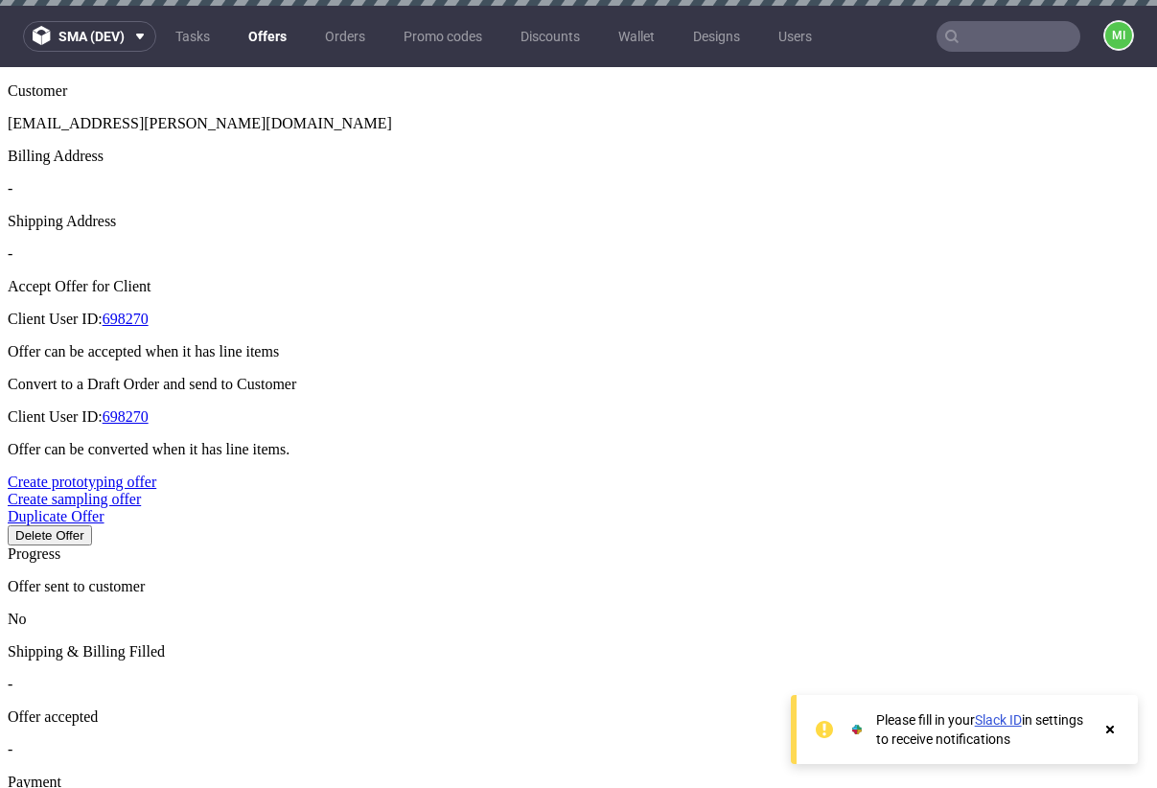
scroll to position [618, 0]
drag, startPoint x: 583, startPoint y: 403, endPoint x: 517, endPoint y: 398, distance: 66.3
type input "2"
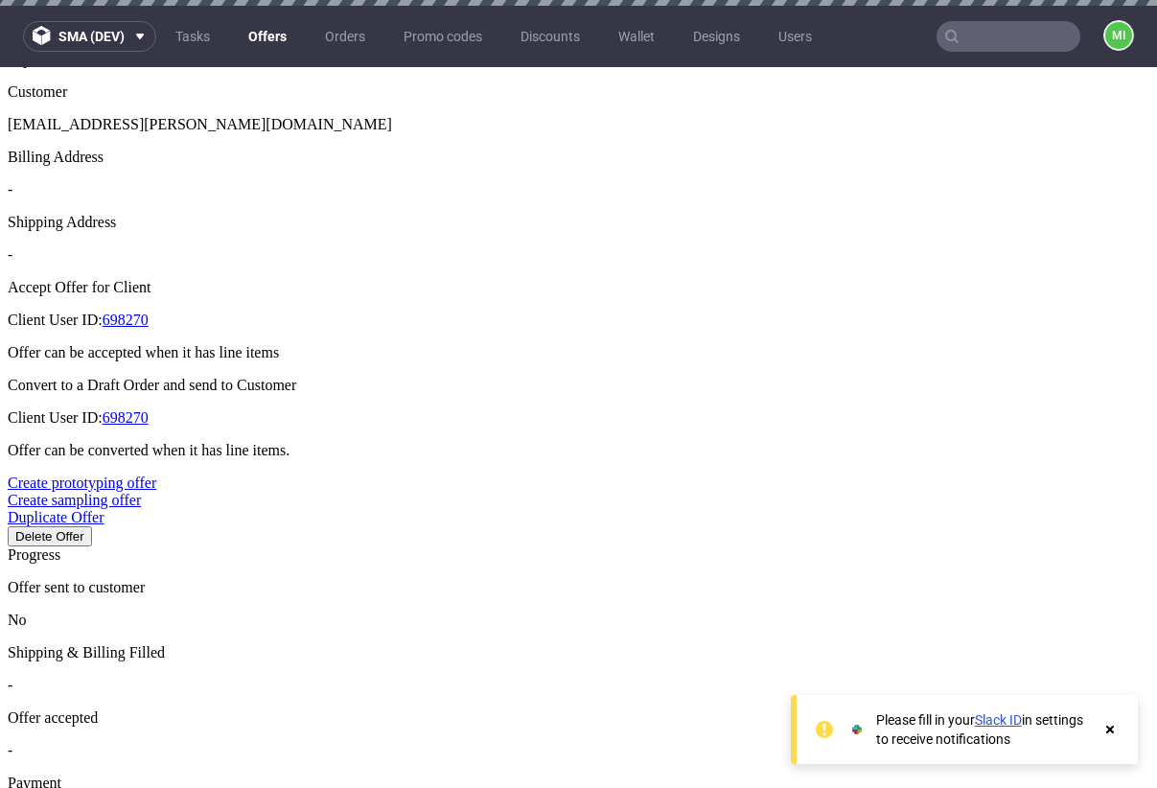
type input "50%"
type input "[DATE]"
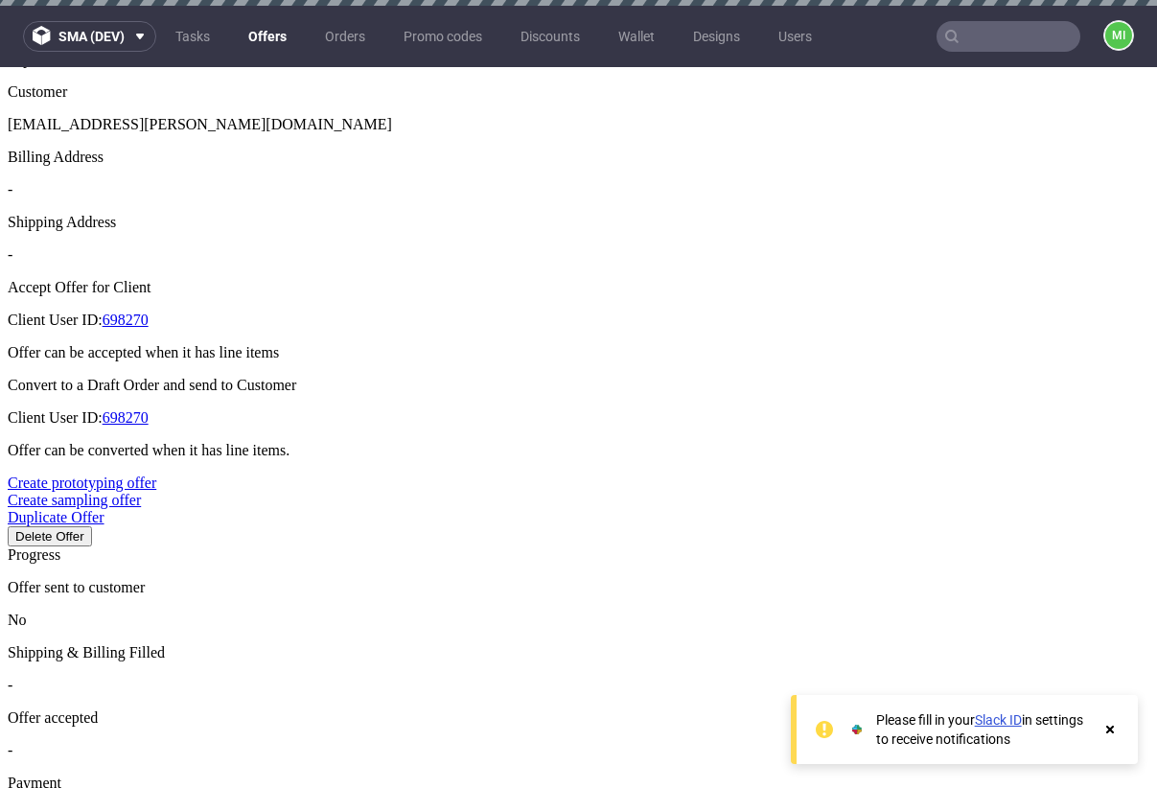
type input "[DATE]"
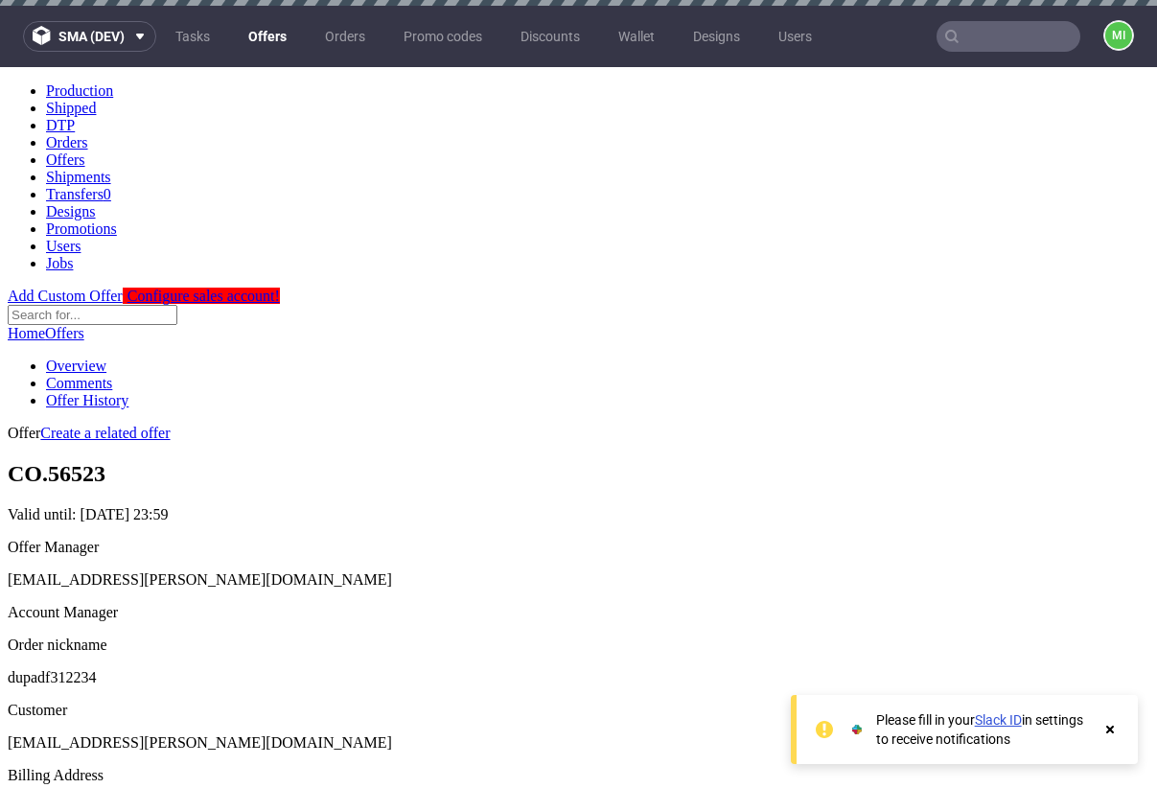
scroll to position [606, 0]
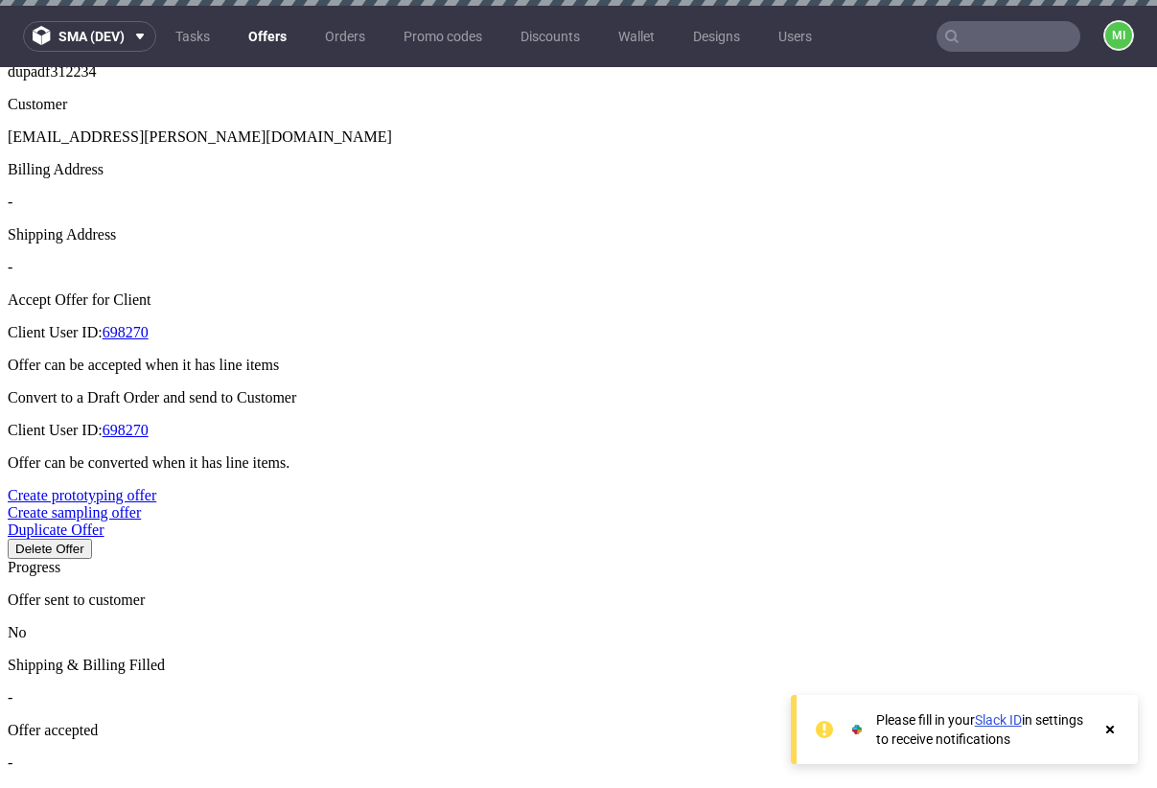
type input "[DATE]"
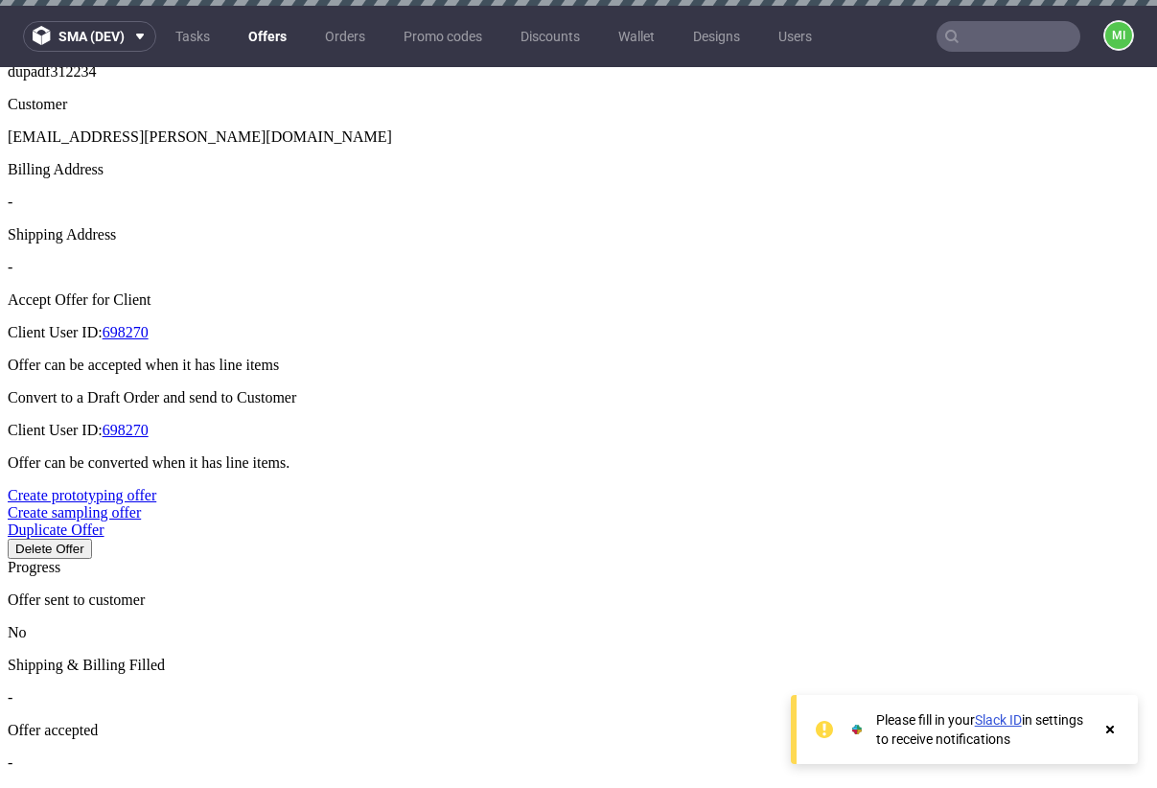
drag, startPoint x: 791, startPoint y: 399, endPoint x: 837, endPoint y: 399, distance: 46.0
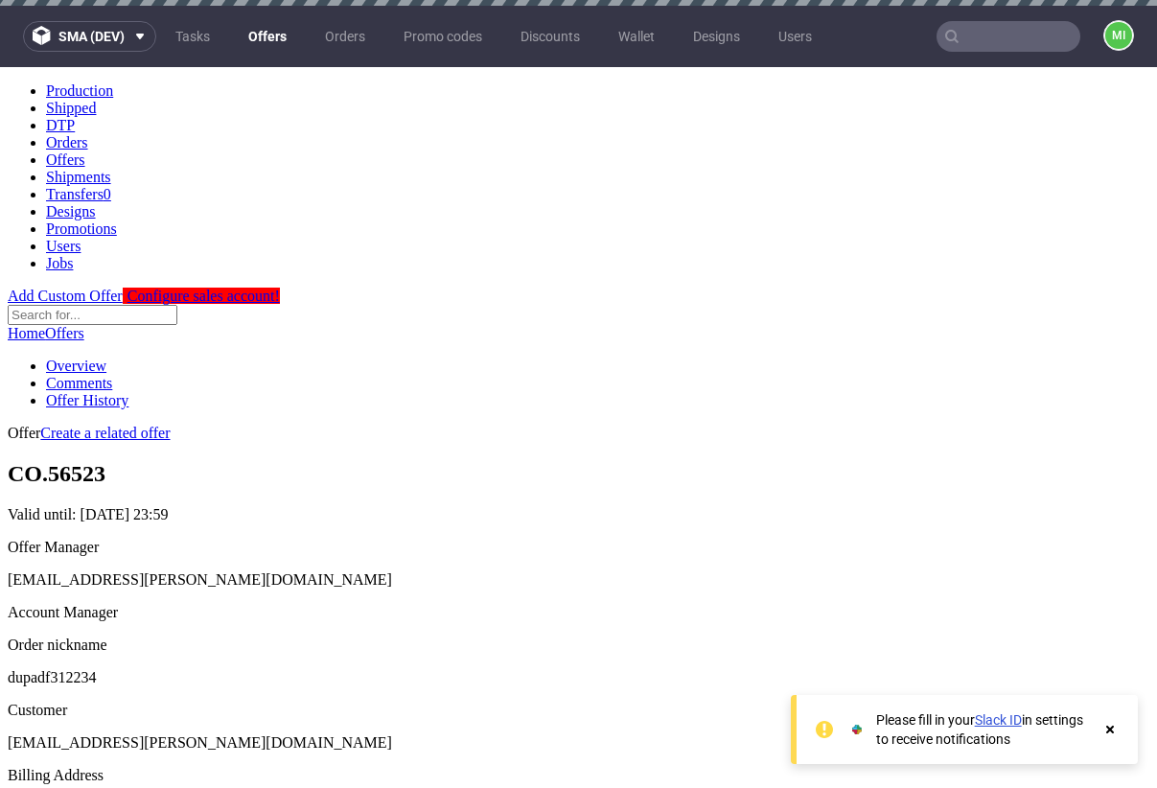
scroll to position [623, 0]
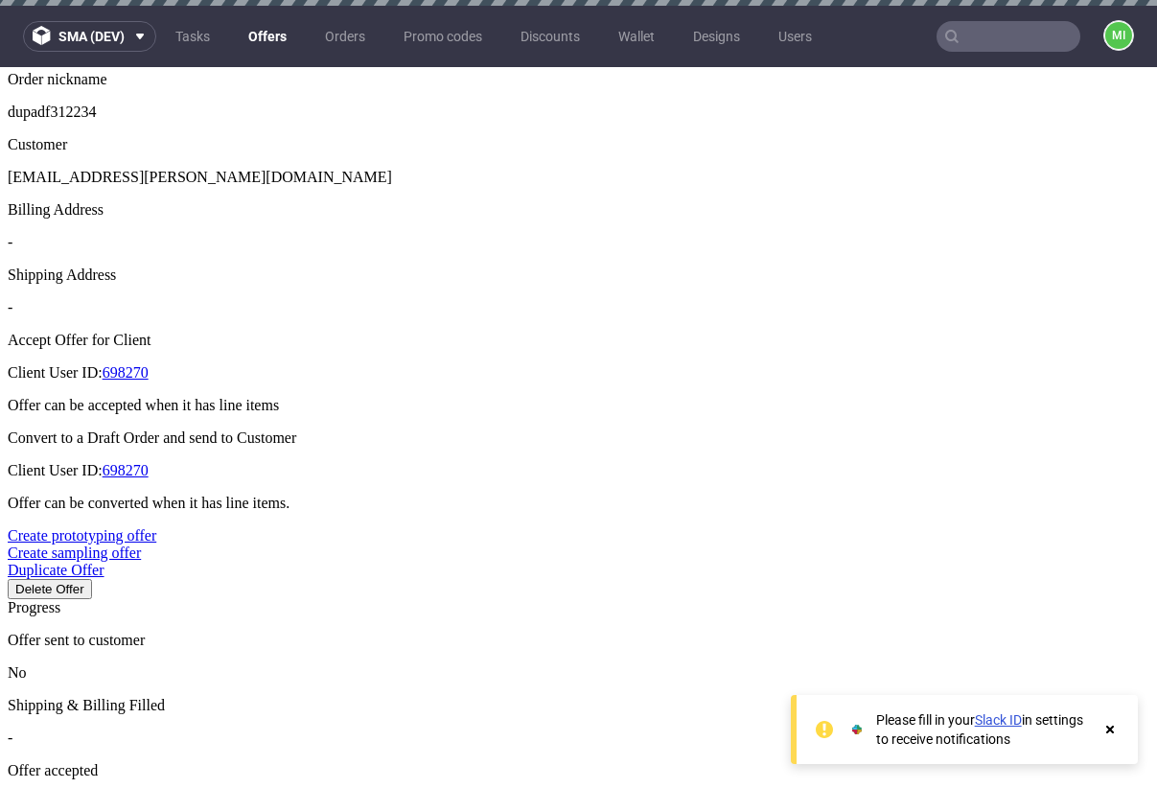
scroll to position [591, 0]
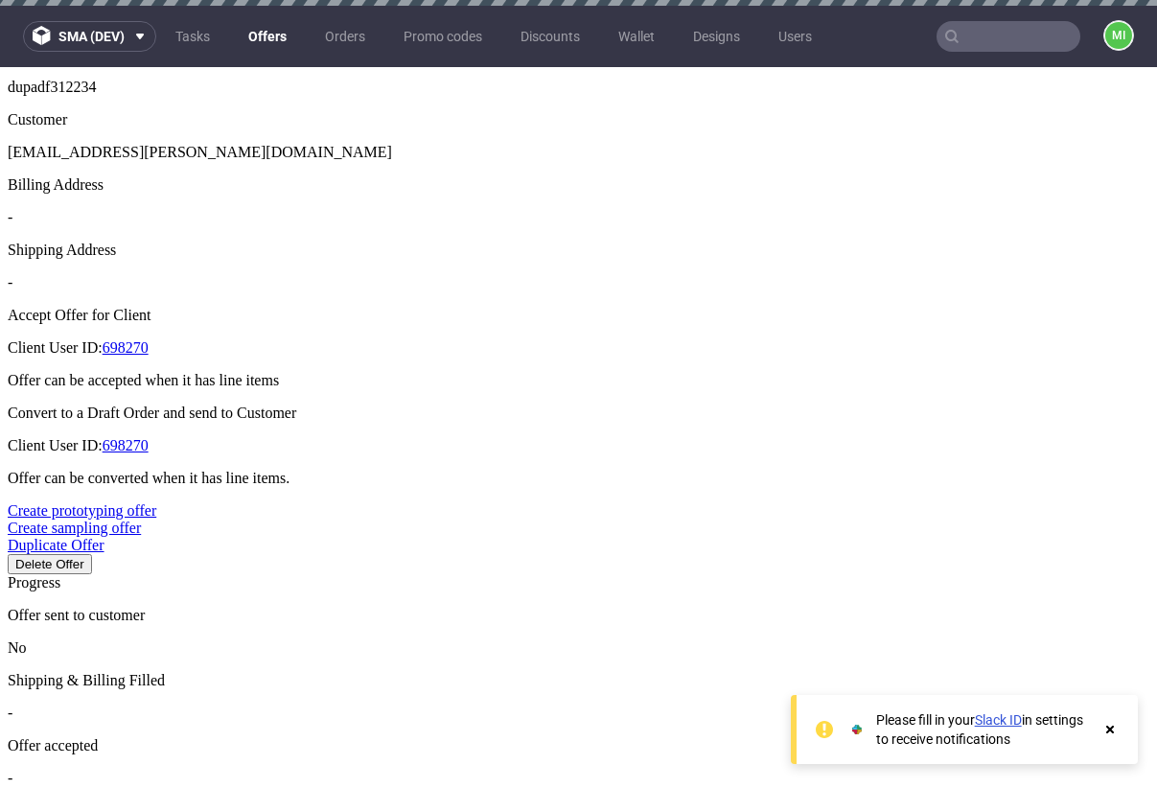
type input "[DATE]"
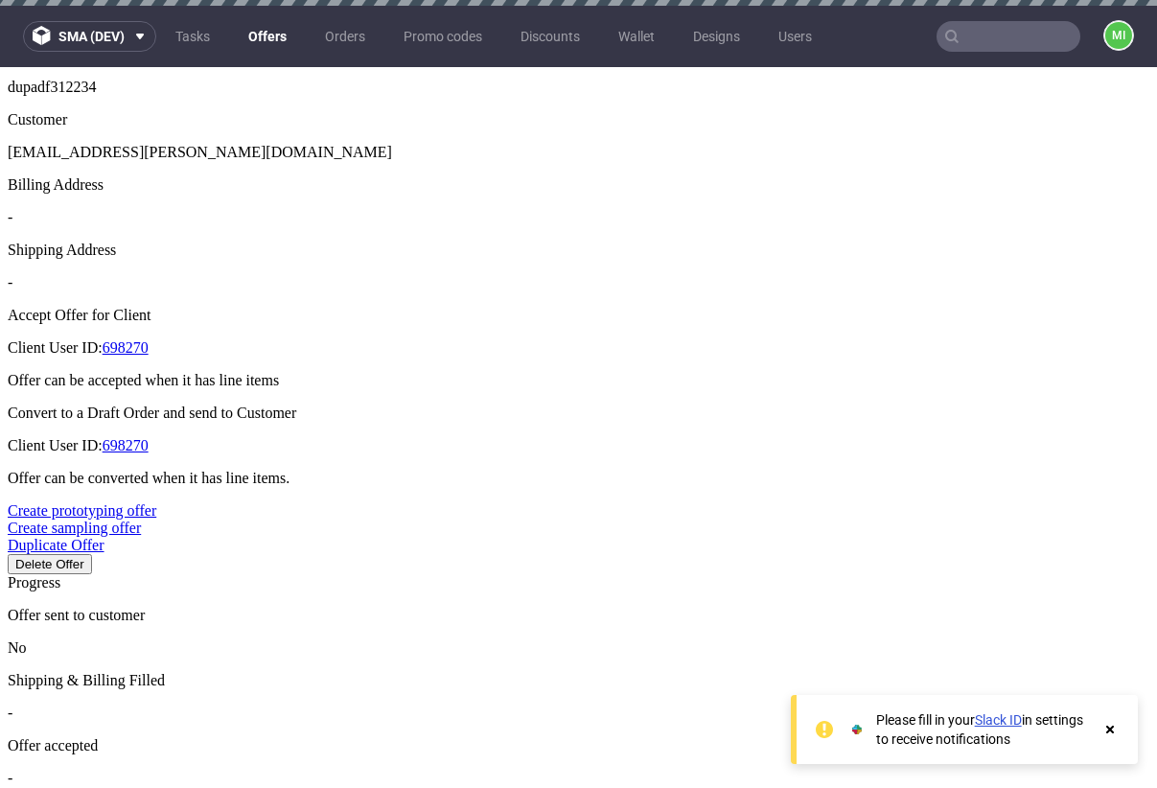
type input "[DATE]"
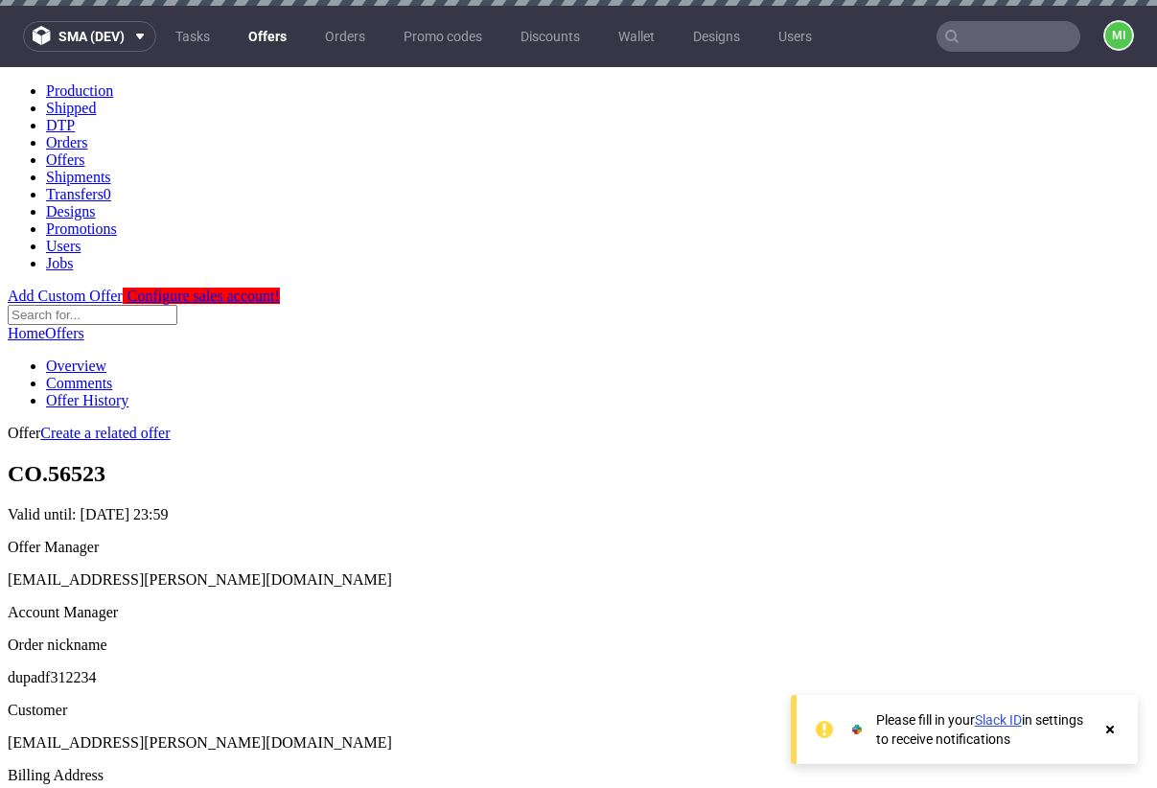
scroll to position [378, 0]
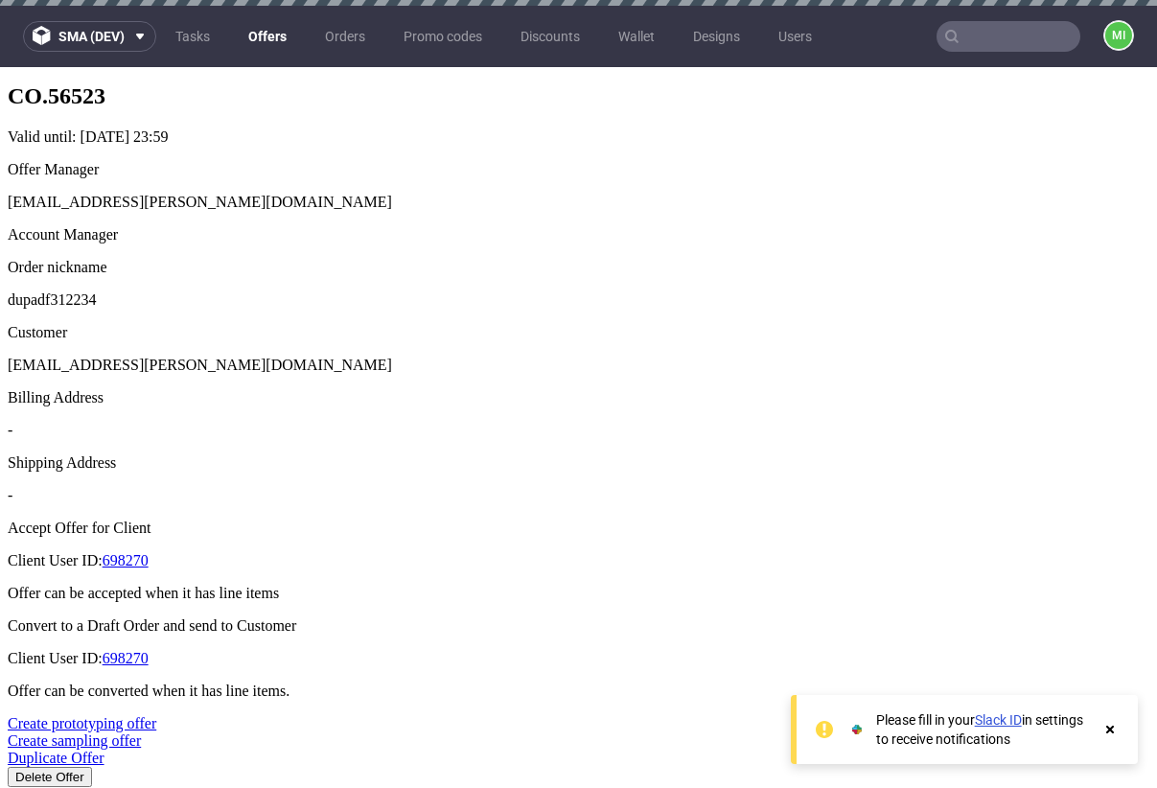
drag, startPoint x: 568, startPoint y: 377, endPoint x: 527, endPoint y: 371, distance: 40.7
type input "3"
type input "34%"
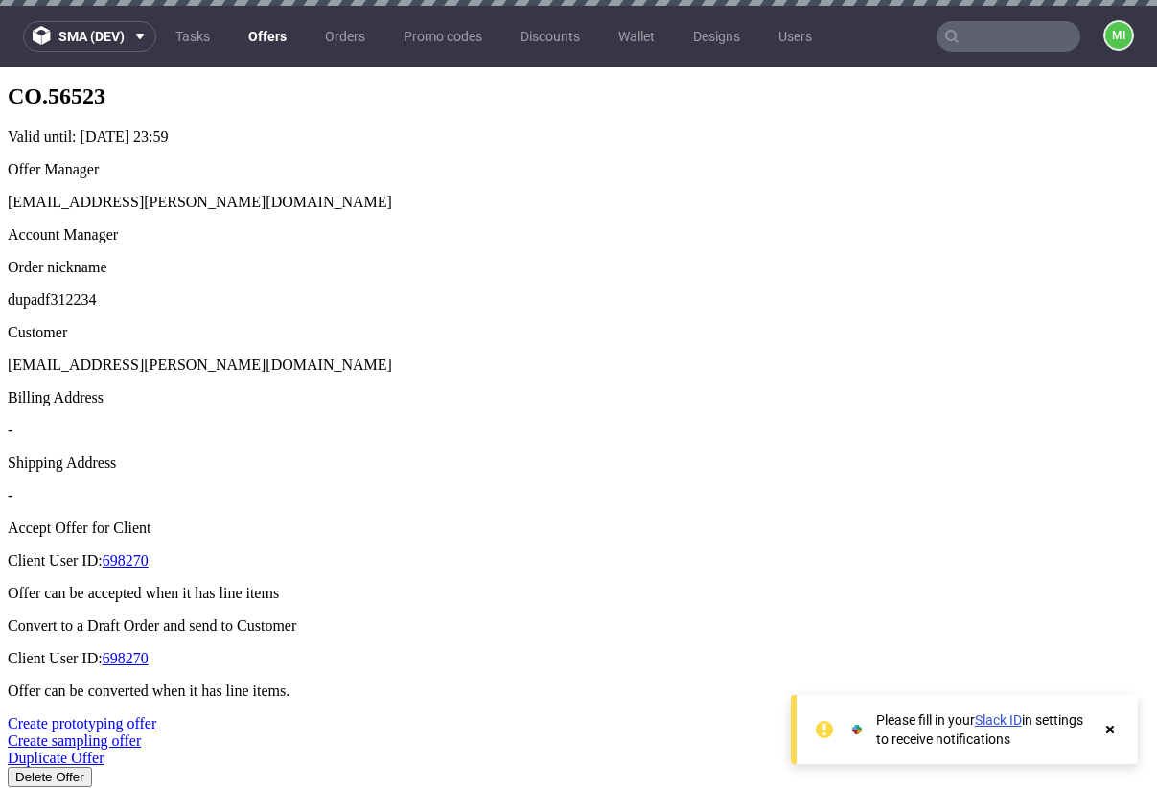
type input "33%"
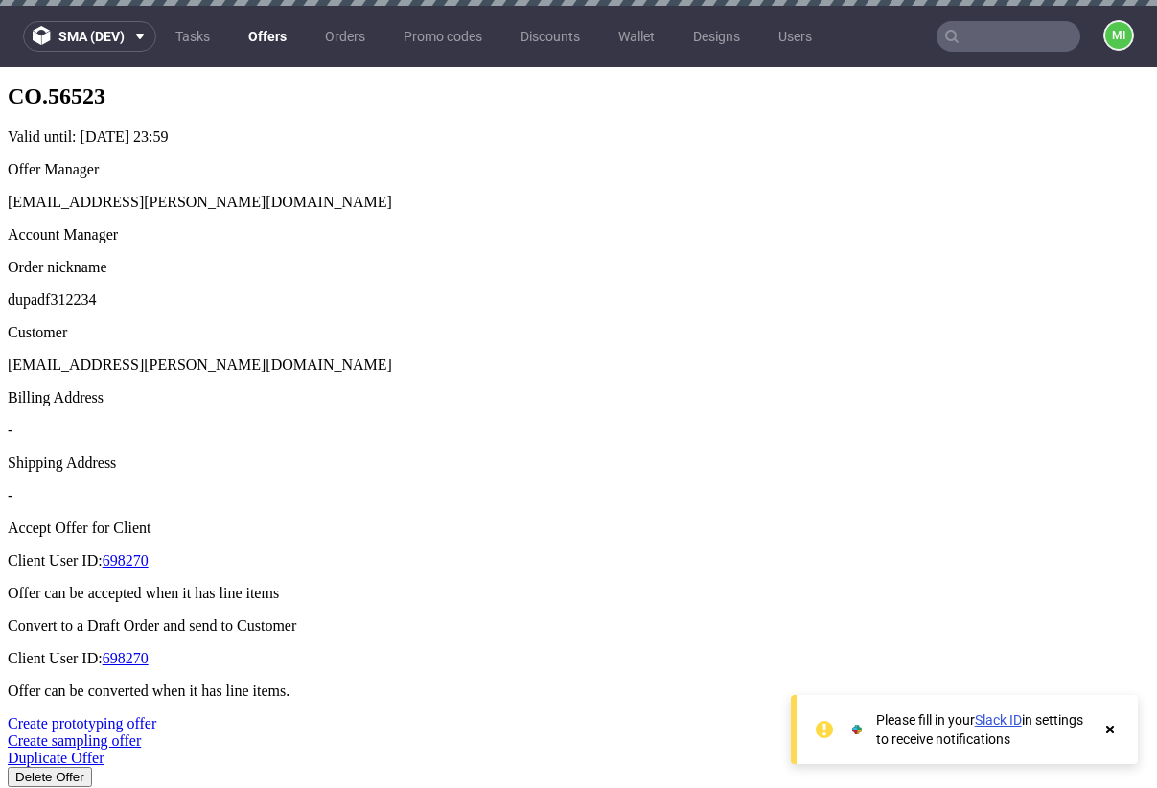
type input "[DATE]"
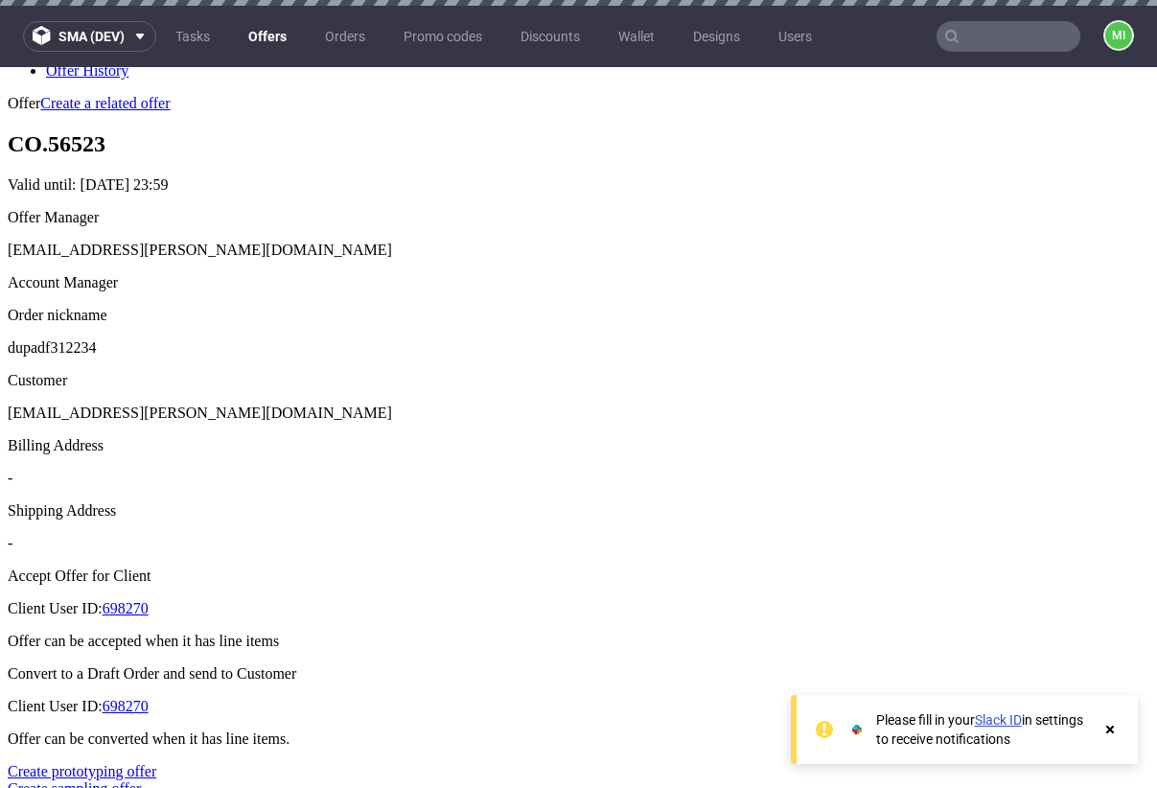
scroll to position [398, 0]
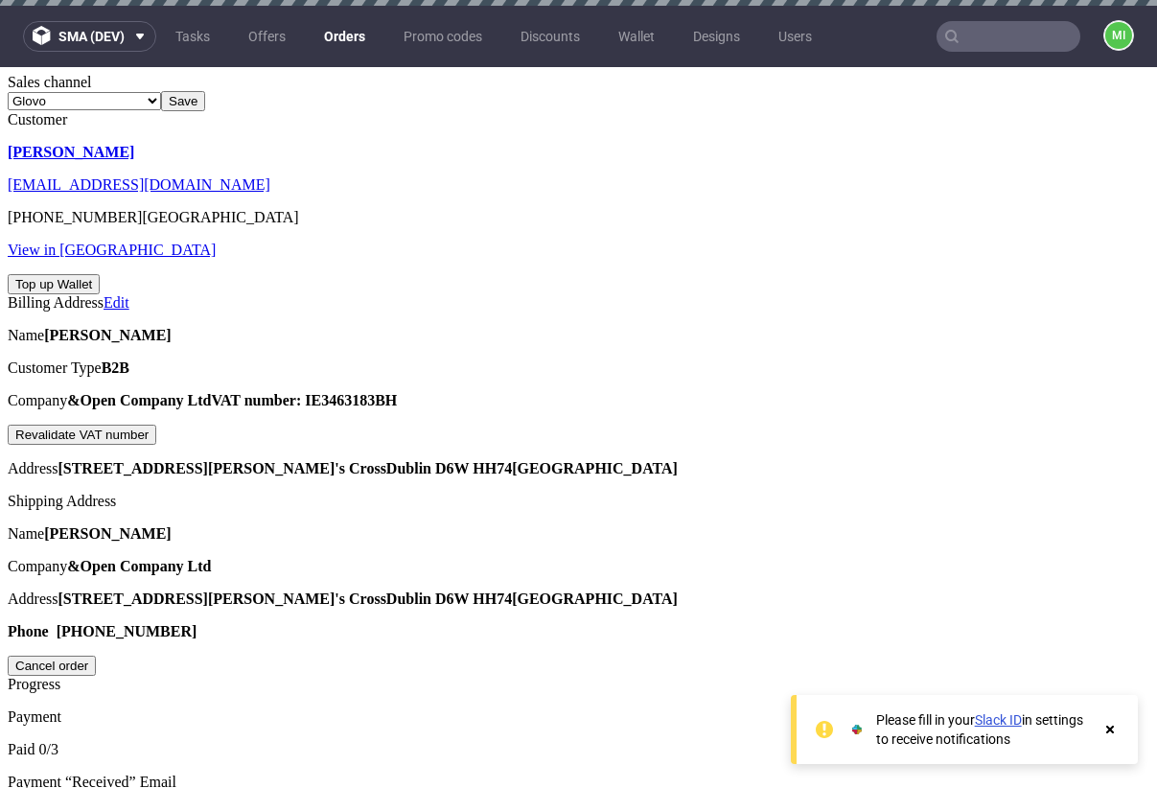
scroll to position [916, 0]
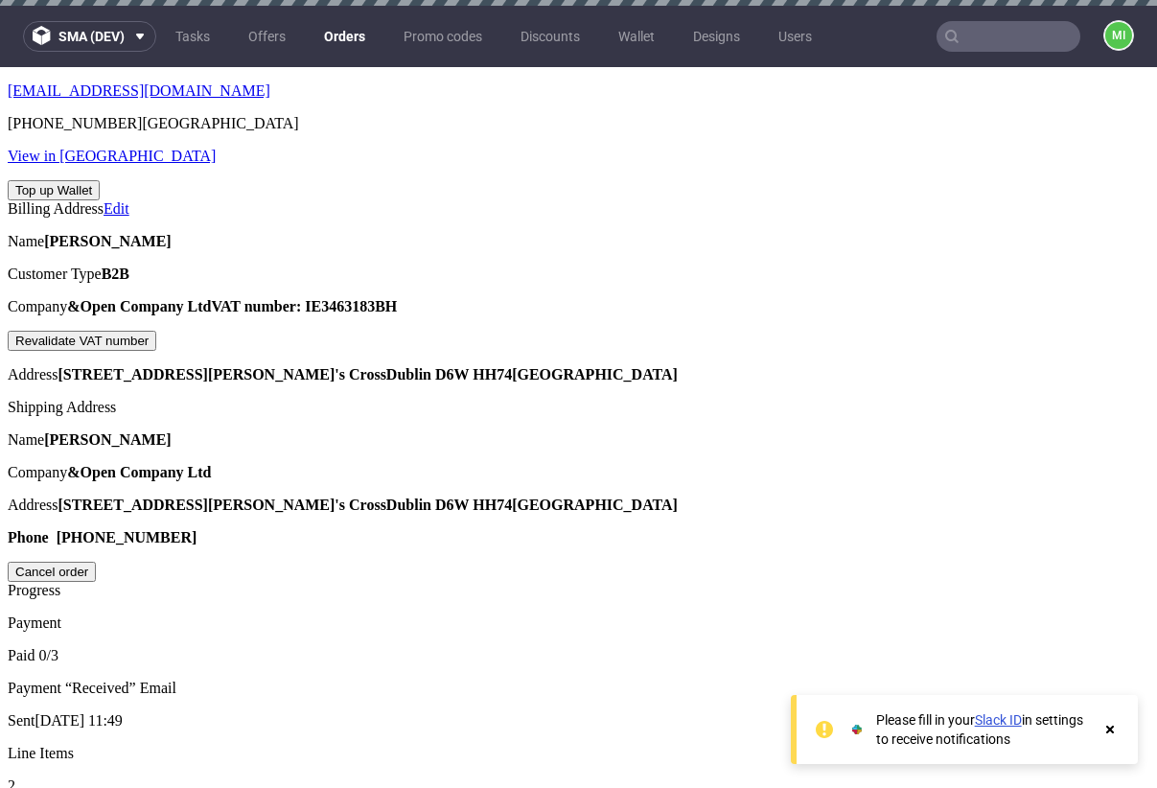
type input "[DATE]"
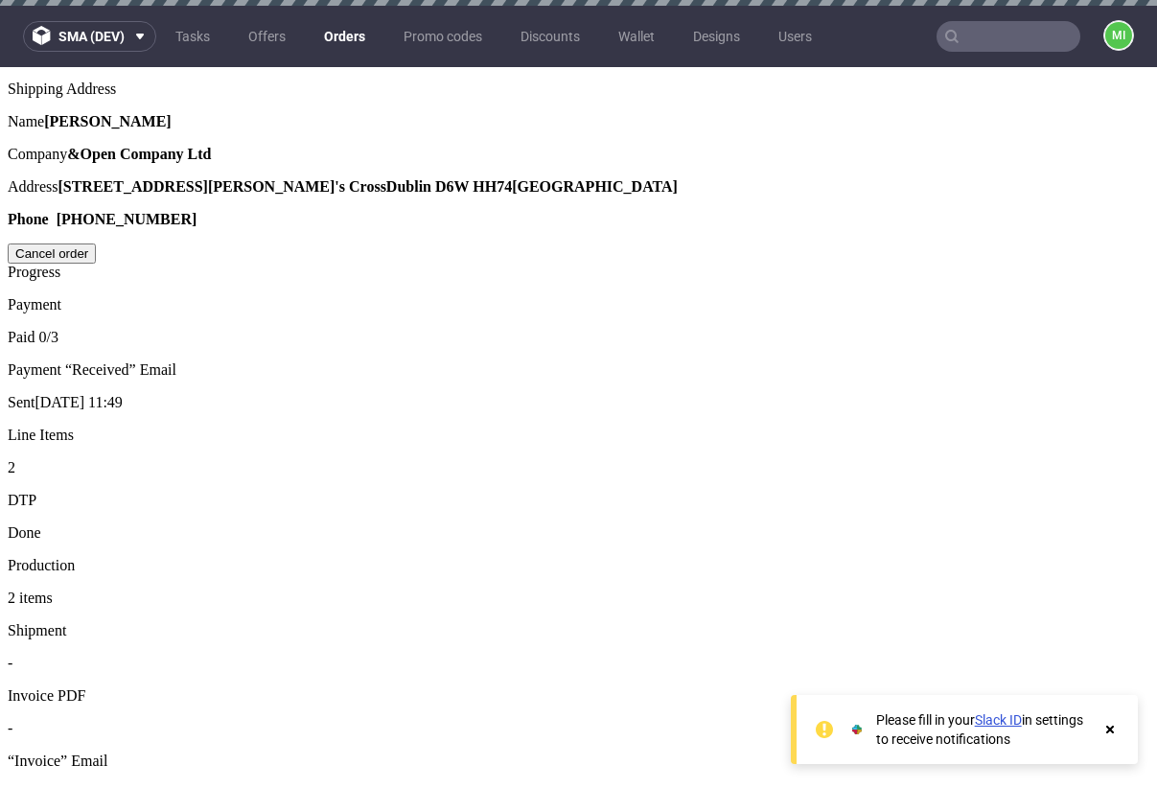
scroll to position [1233, 0]
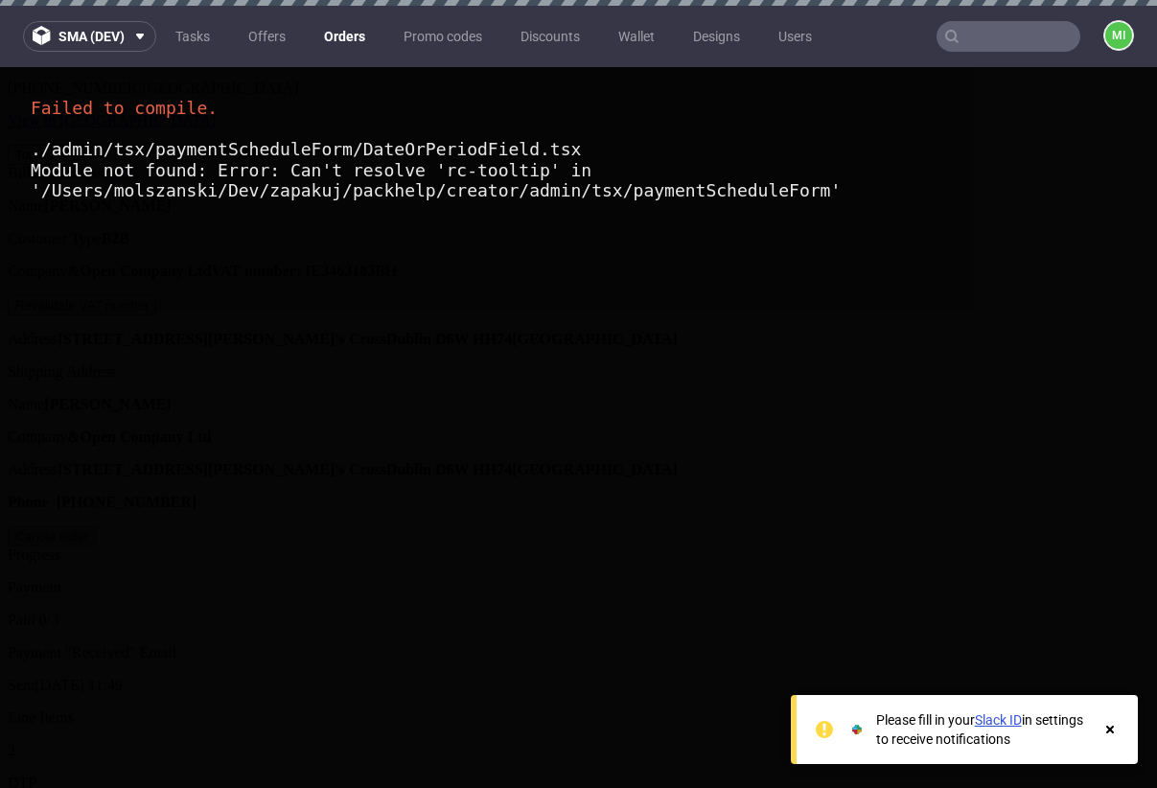
scroll to position [874, 0]
type input "2025-09-06"
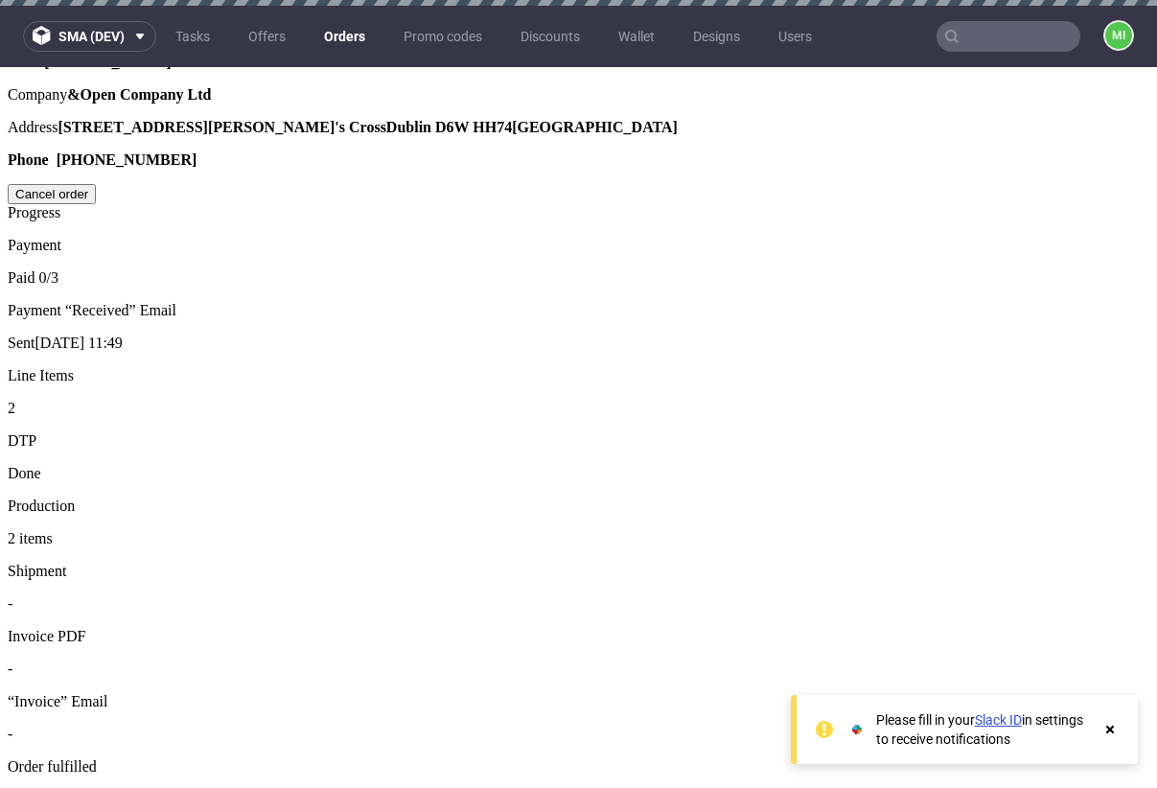
scroll to position [817, 0]
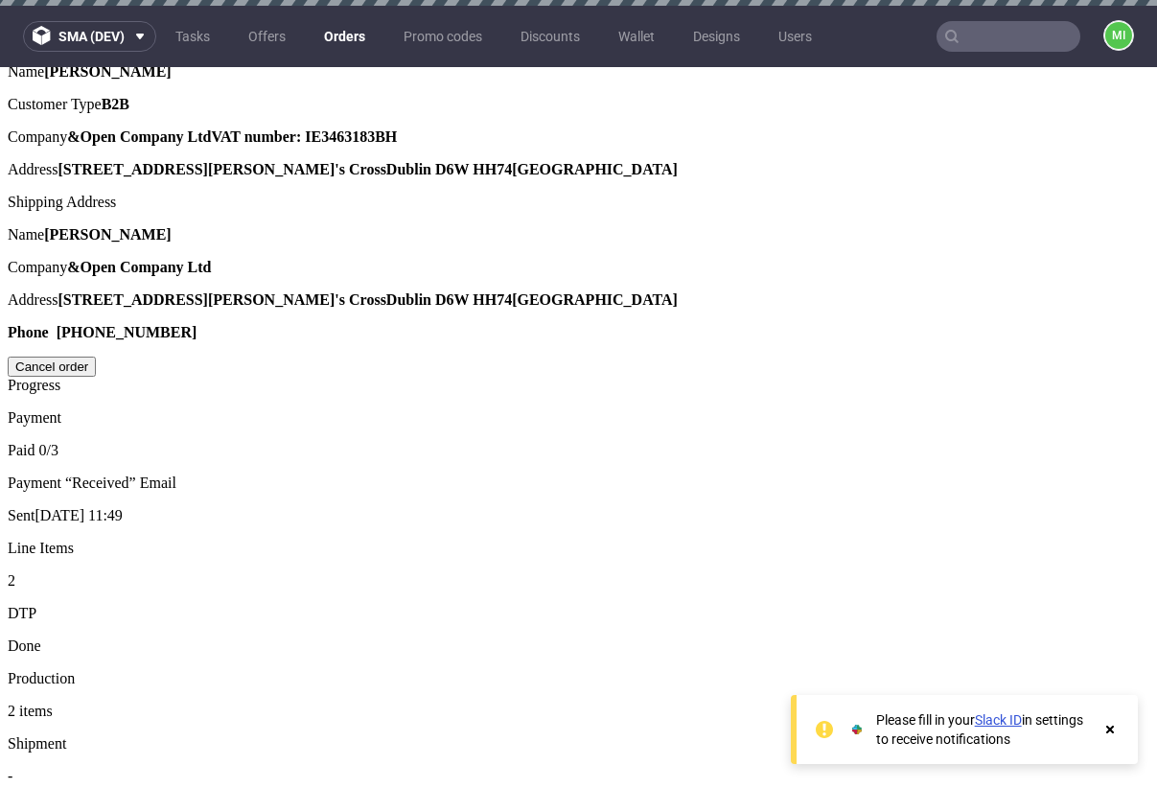
scroll to position [1064, 0]
drag, startPoint x: 645, startPoint y: 349, endPoint x: 698, endPoint y: 357, distance: 53.3
drag, startPoint x: 373, startPoint y: 393, endPoint x: 547, endPoint y: 418, distance: 175.3
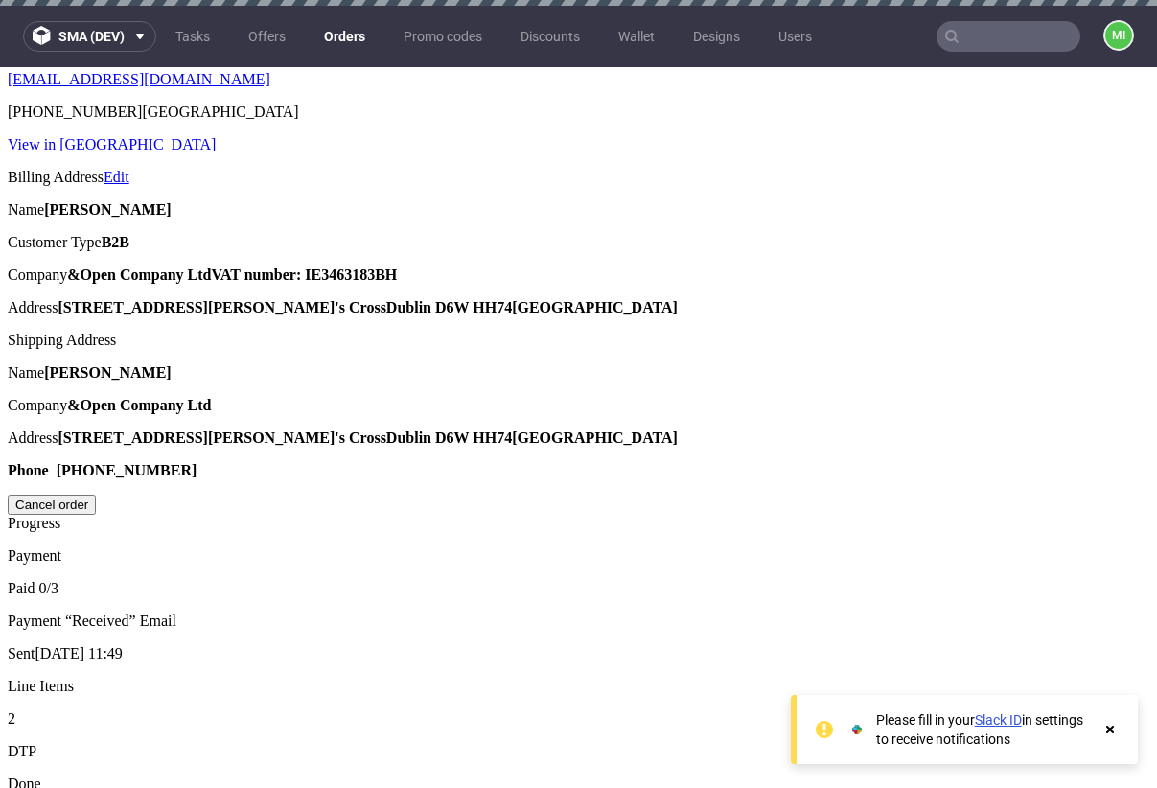
scroll to position [931, 0]
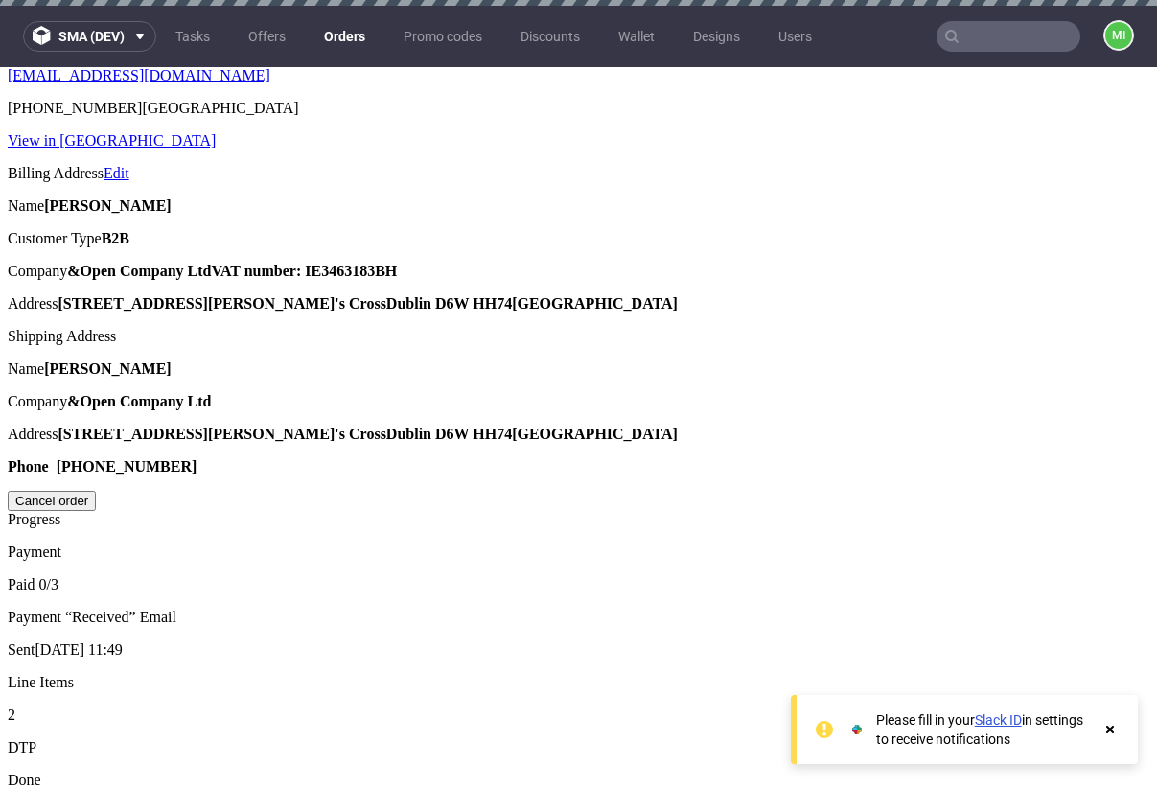
drag, startPoint x: 657, startPoint y: 485, endPoint x: 338, endPoint y: 485, distance: 319.3
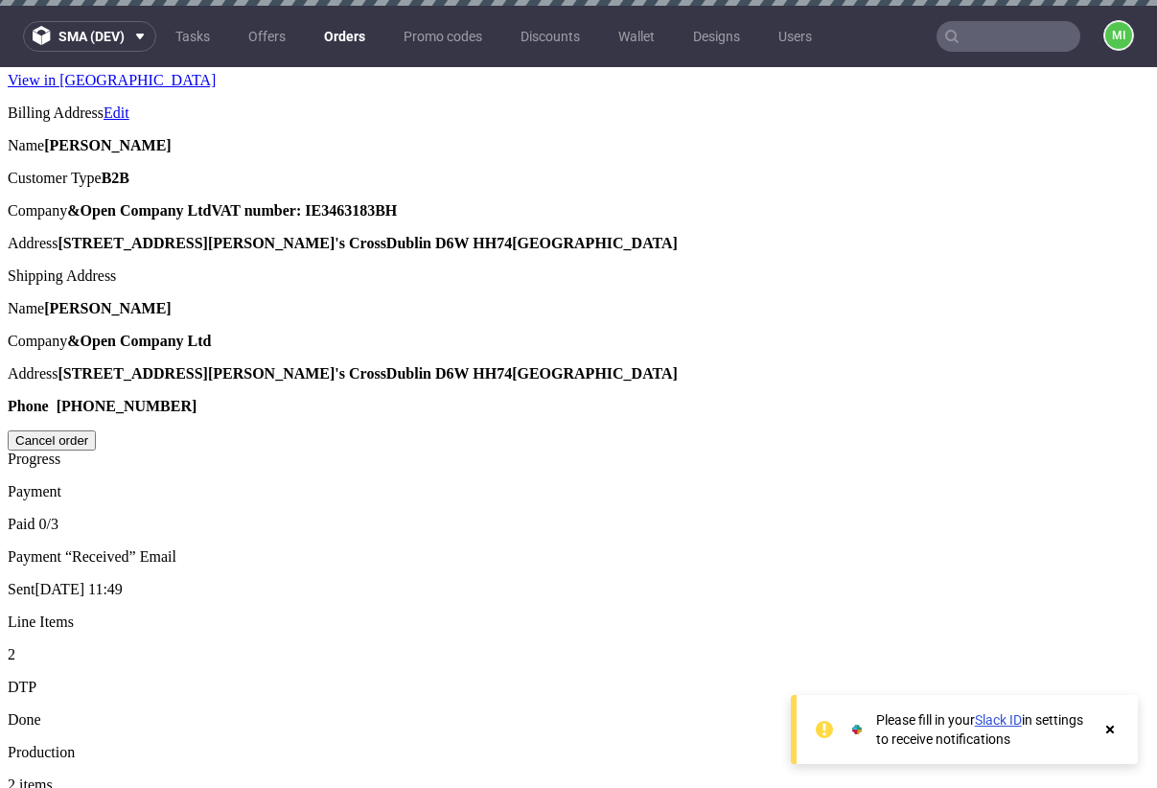
scroll to position [819, 0]
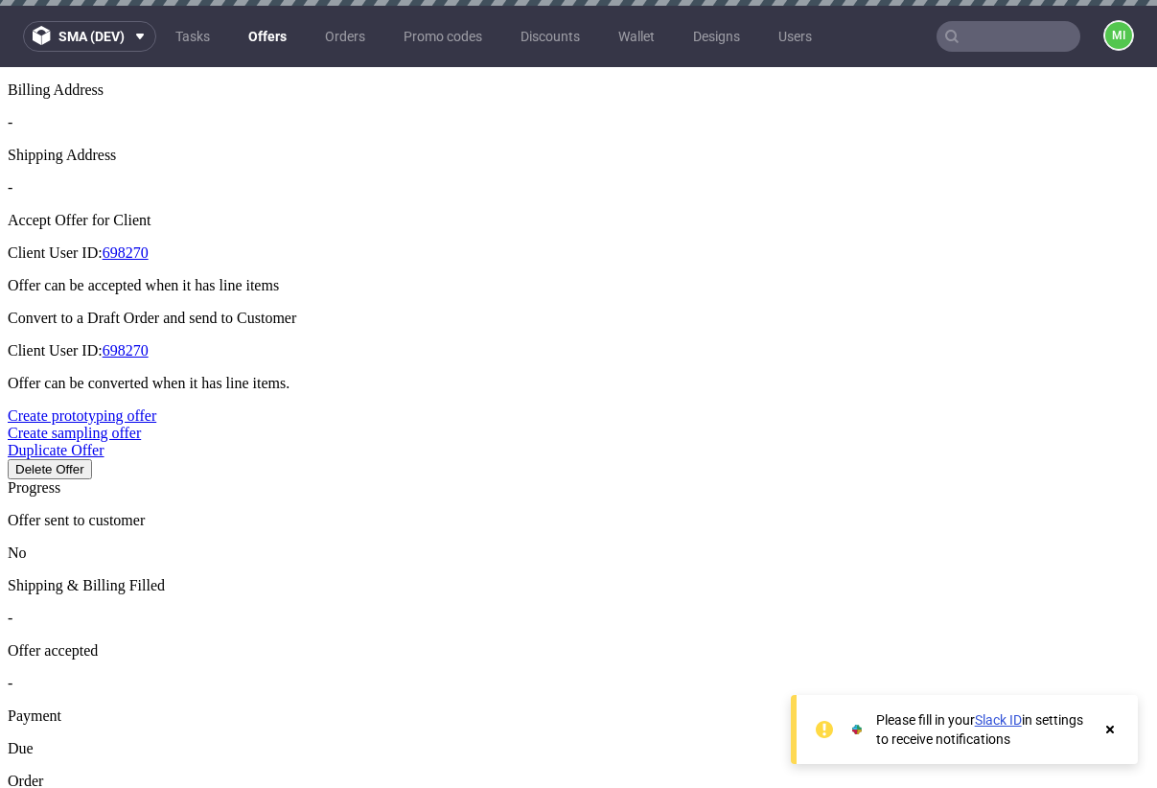
scroll to position [650, 0]
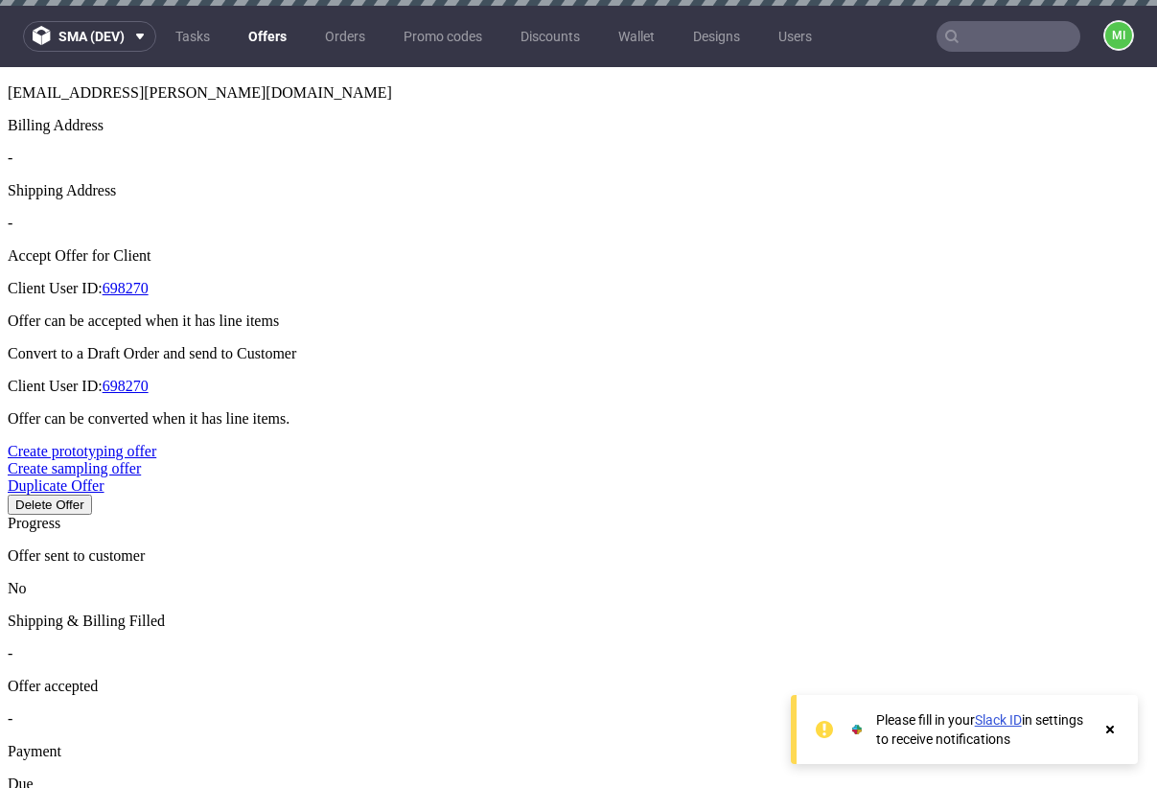
drag, startPoint x: 545, startPoint y: 291, endPoint x: 660, endPoint y: 295, distance: 115.1
drag, startPoint x: 589, startPoint y: 291, endPoint x: 518, endPoint y: 292, distance: 71.0
drag, startPoint x: 518, startPoint y: 292, endPoint x: 645, endPoint y: 291, distance: 127.5
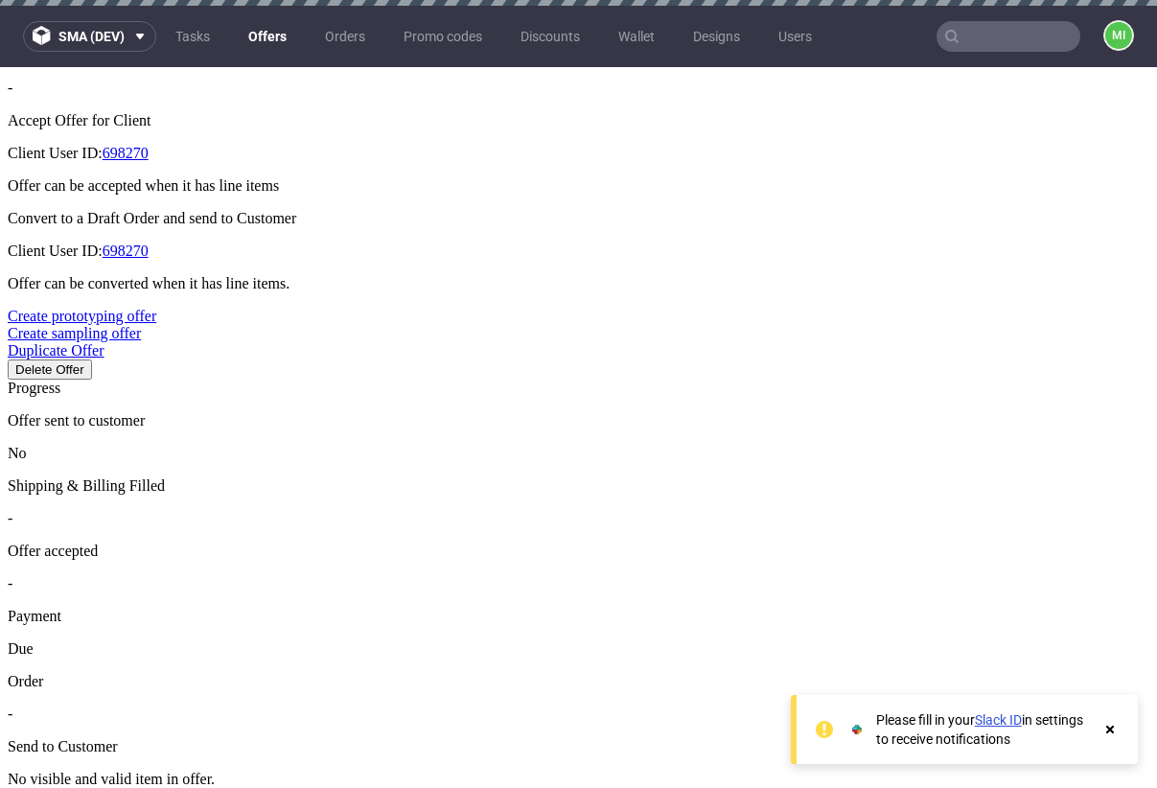
scroll to position [738, 0]
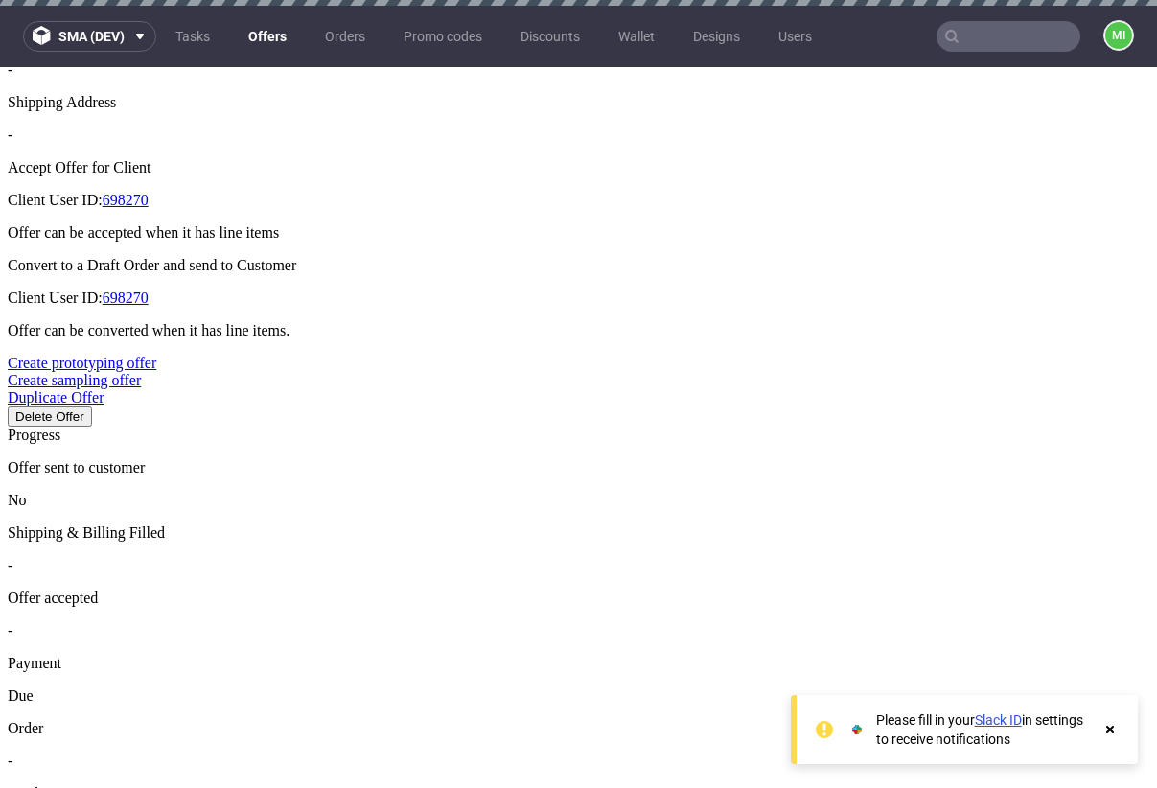
drag, startPoint x: 562, startPoint y: 361, endPoint x: 515, endPoint y: 351, distance: 48.2
type input "2"
type input "50%"
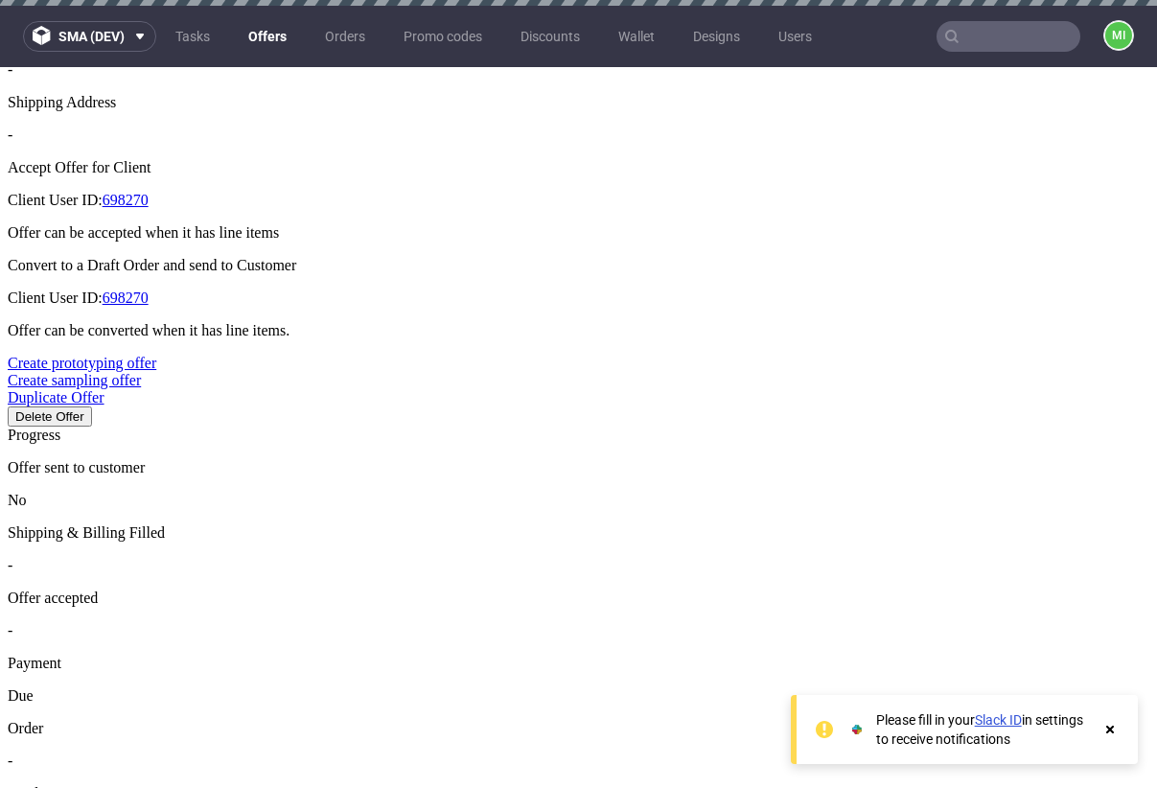
type input "50%"
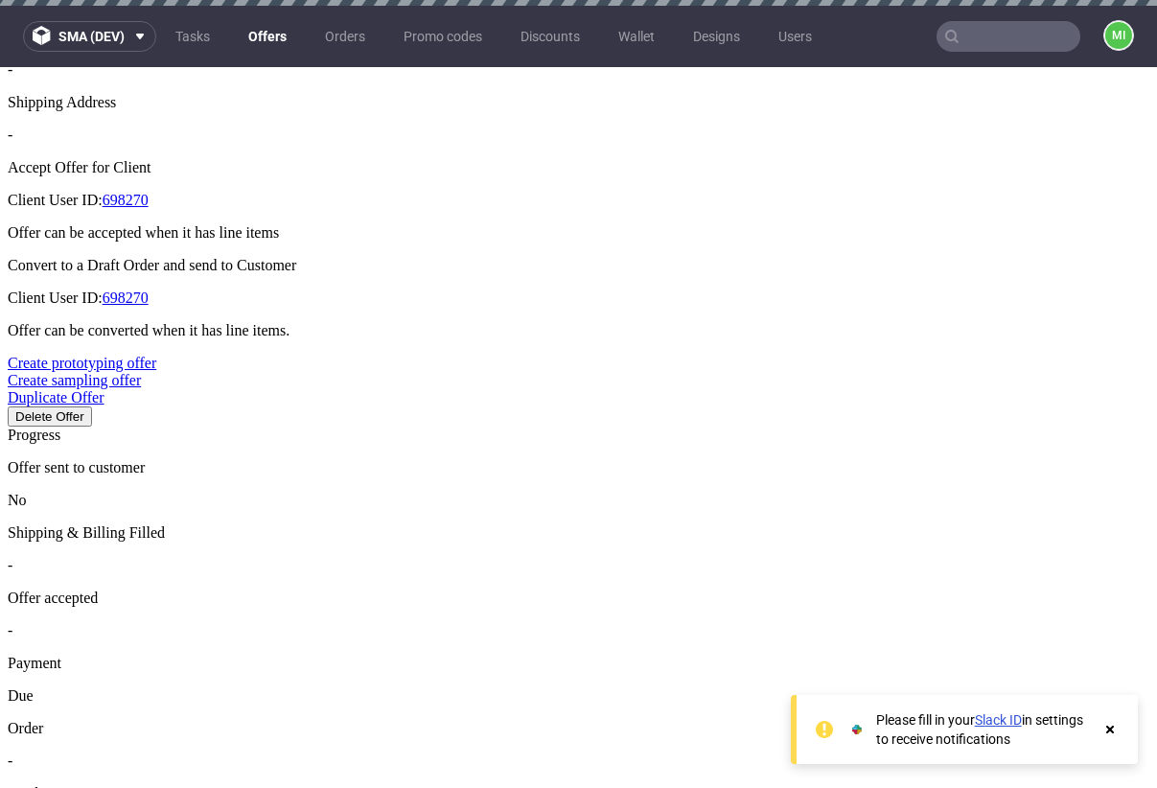
type input "[DATE]"
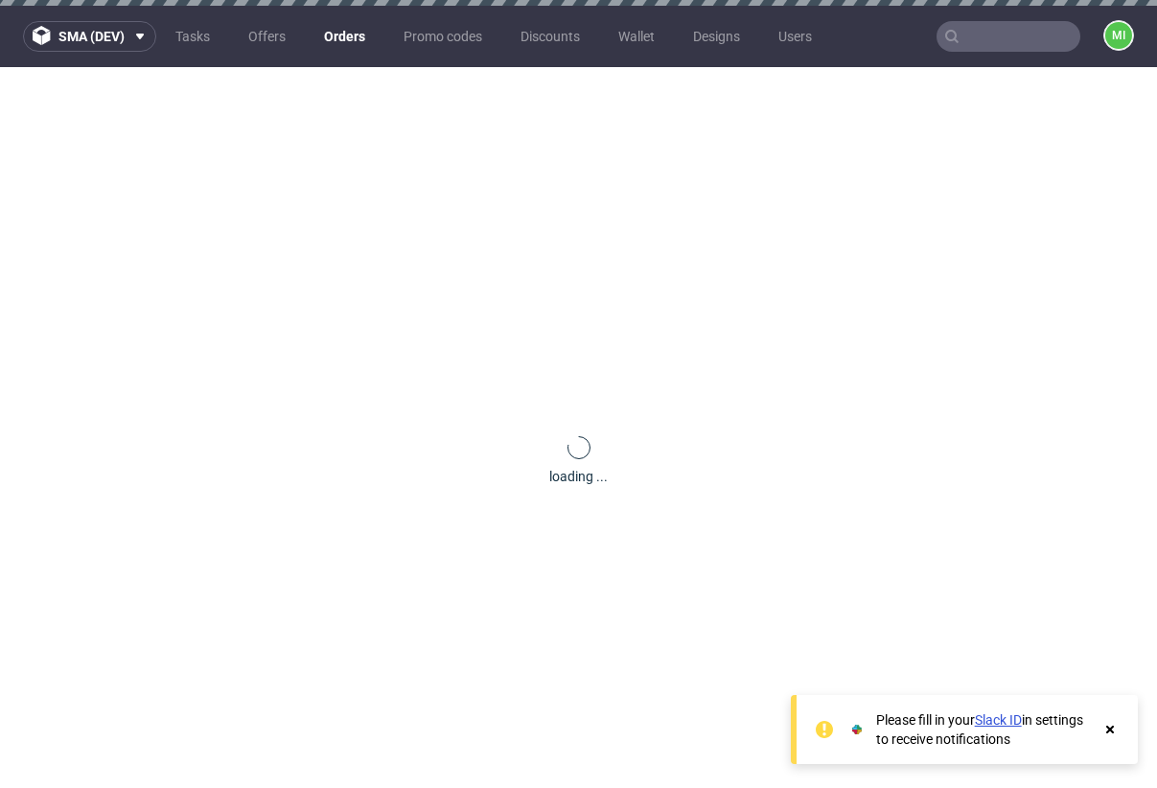
click at [1110, 733] on icon at bounding box center [1110, 729] width 17 height 15
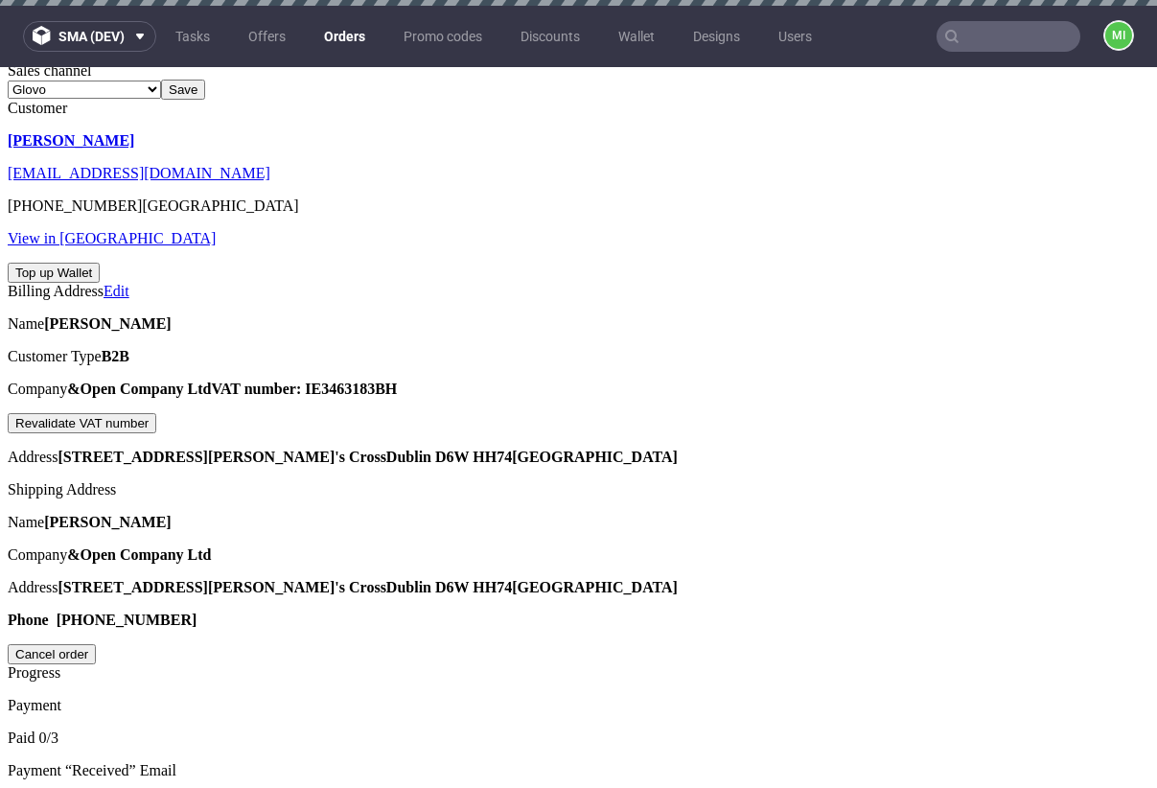
scroll to position [1001, 0]
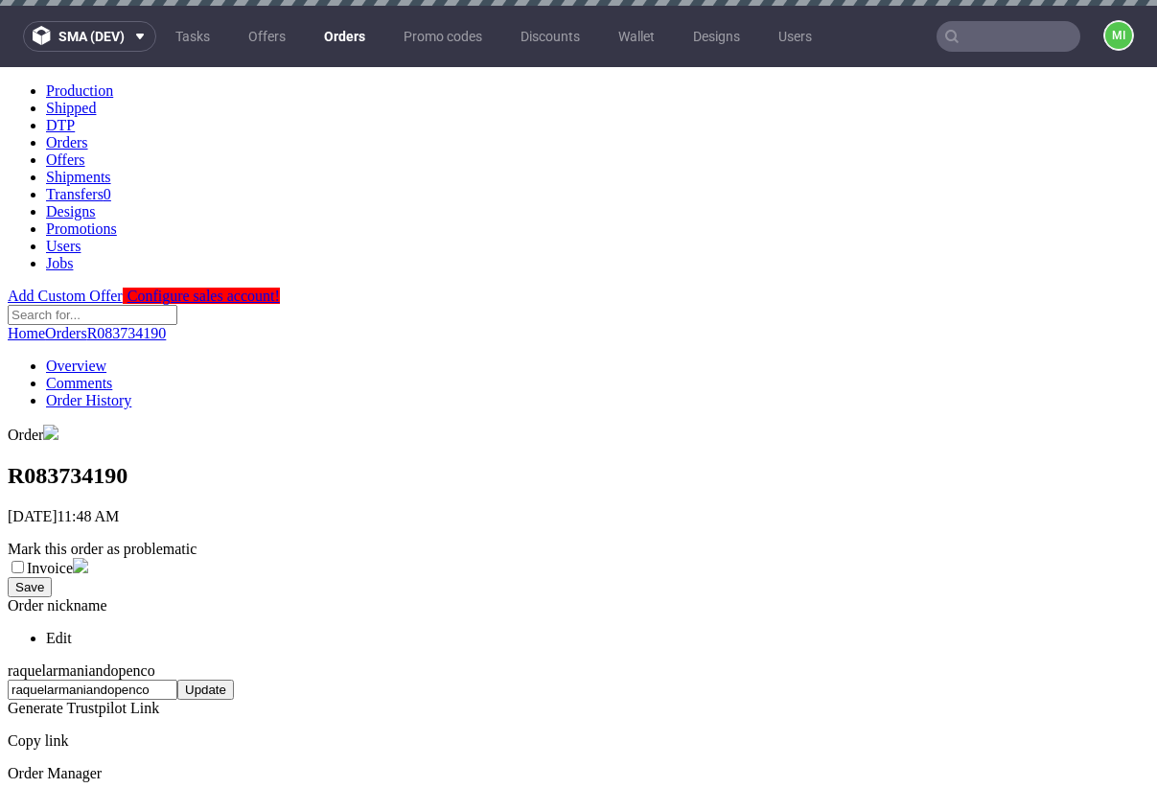
scroll to position [1028, 0]
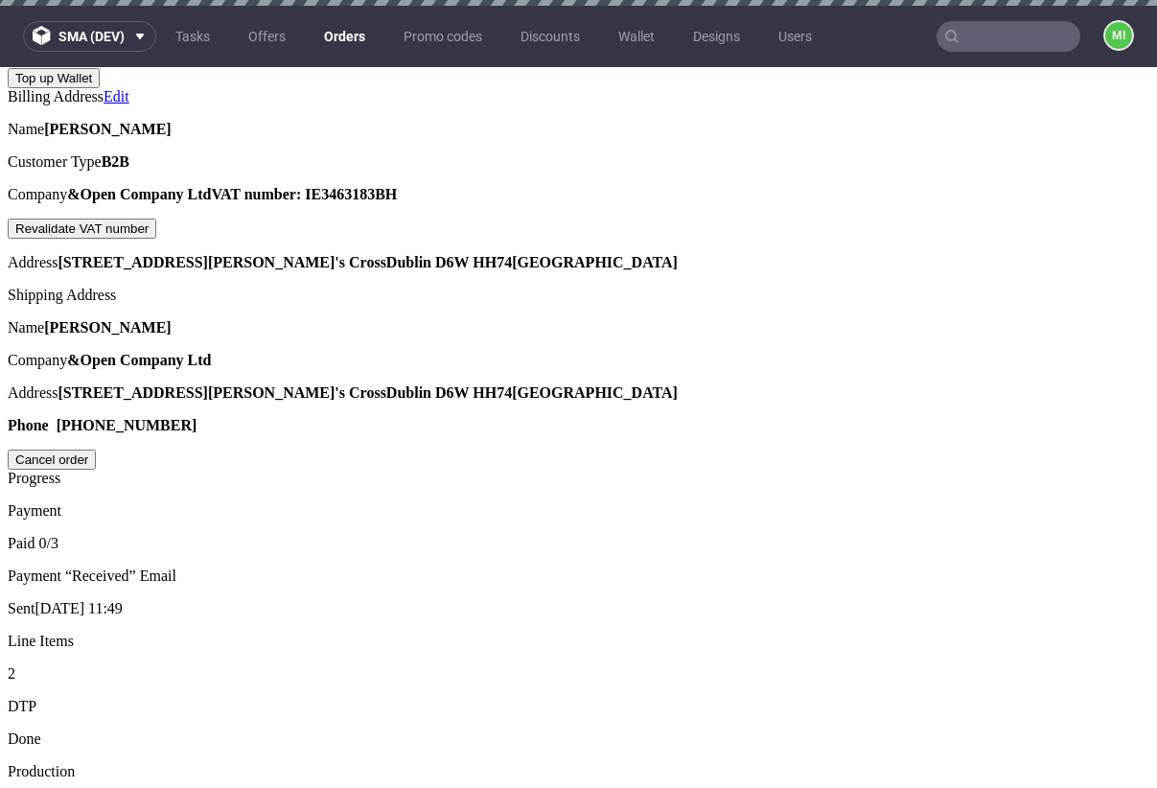
type input "[DATE]"
